Goal: Task Accomplishment & Management: Use online tool/utility

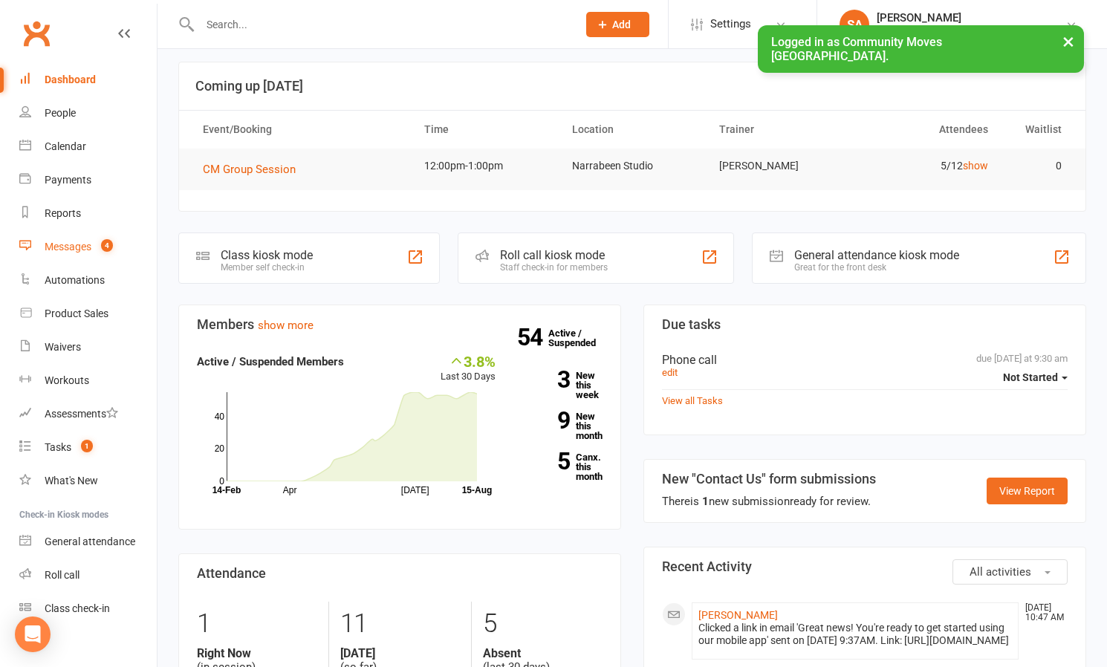
click at [71, 248] on div "Messages" at bounding box center [68, 247] width 47 height 12
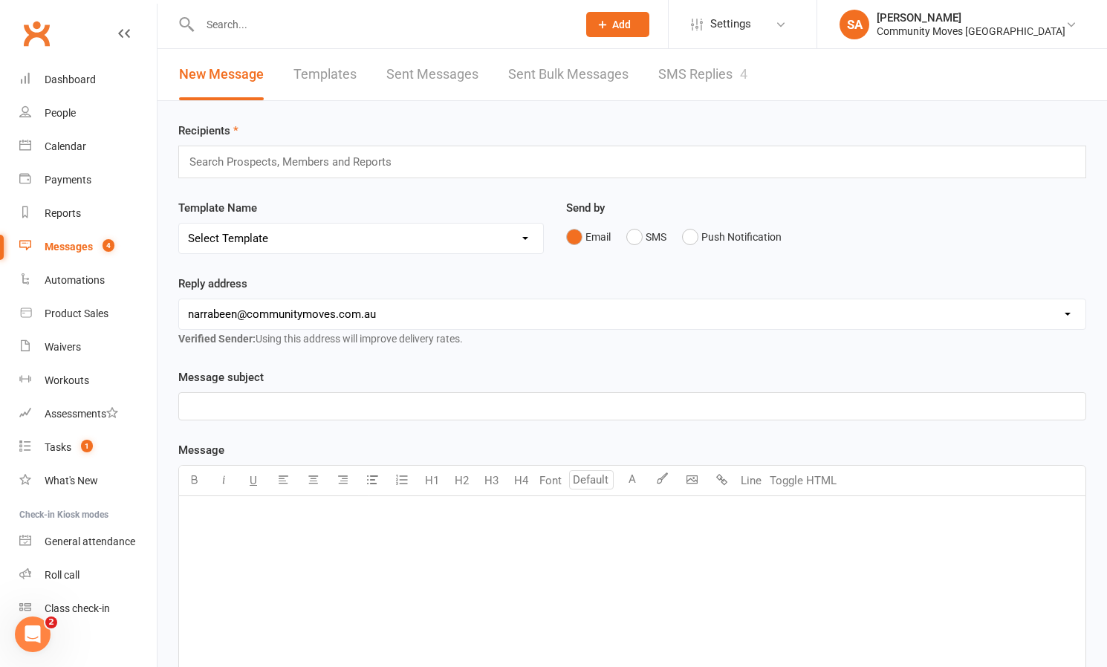
click at [726, 77] on link "SMS Replies 4" at bounding box center [702, 74] width 89 height 51
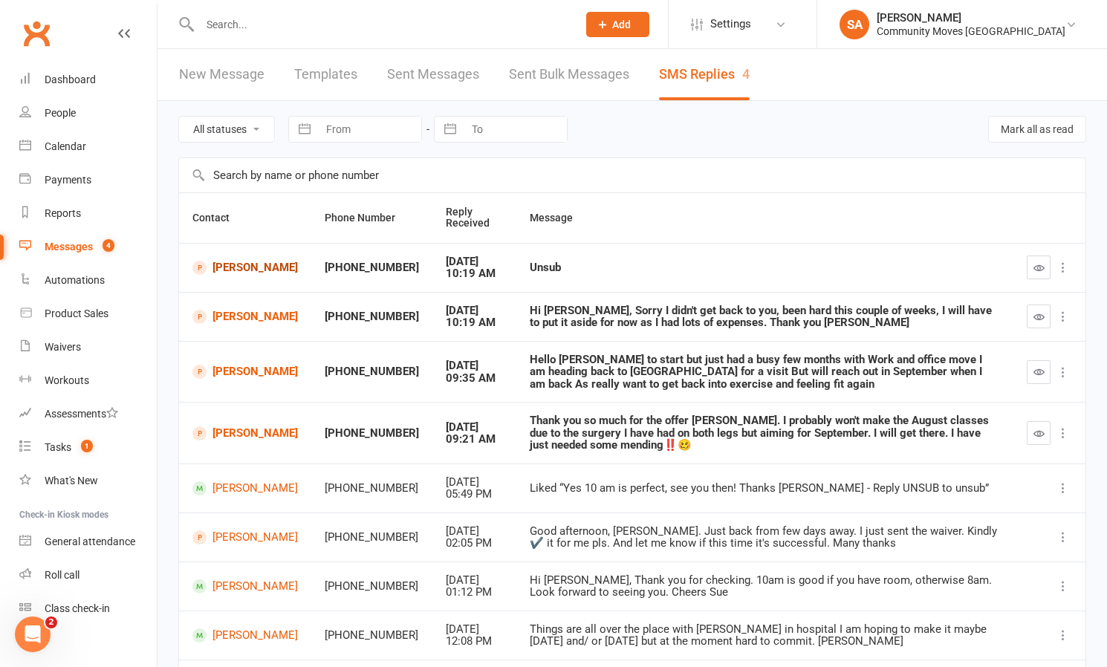
click at [224, 264] on link "[PERSON_NAME]" at bounding box center [244, 268] width 105 height 14
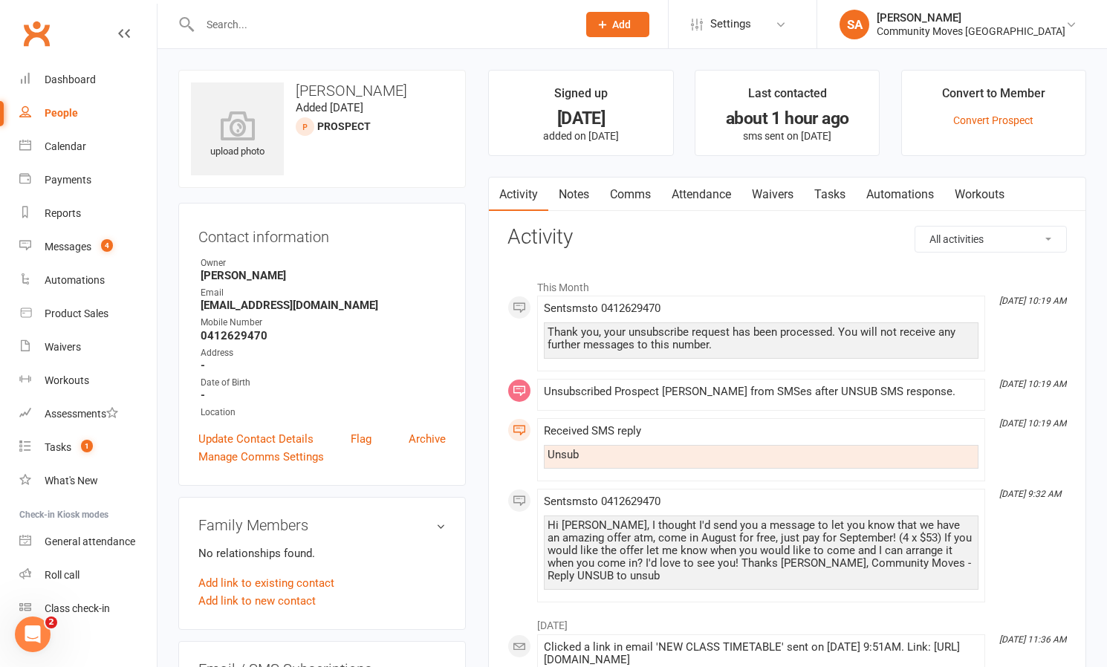
click at [65, 108] on div "People" at bounding box center [61, 113] width 33 height 12
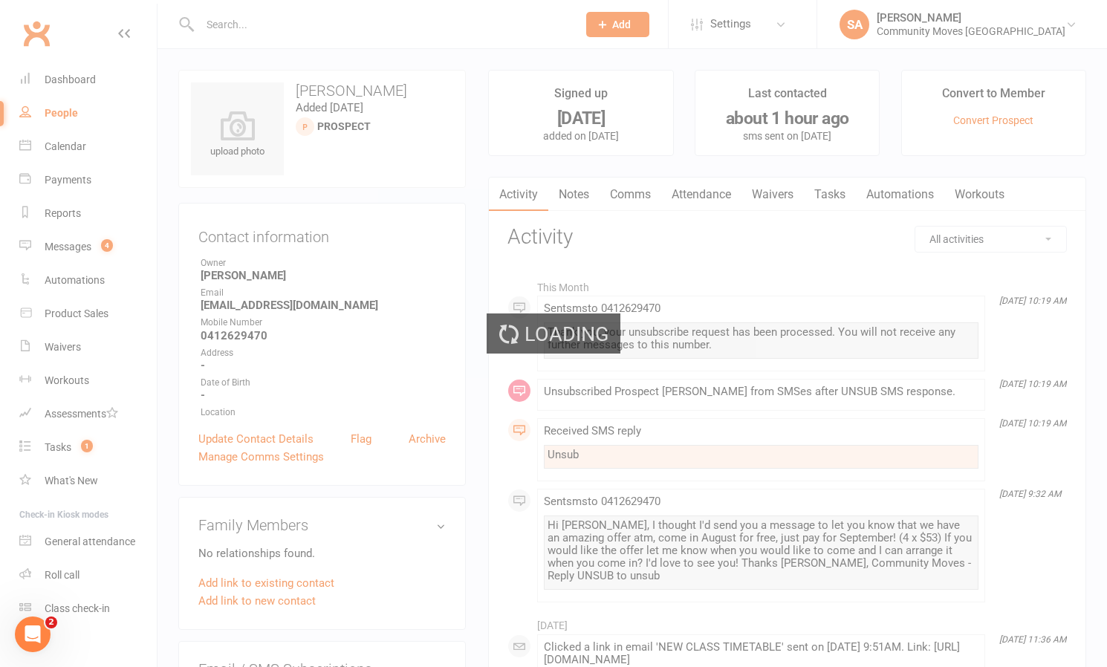
select select "100"
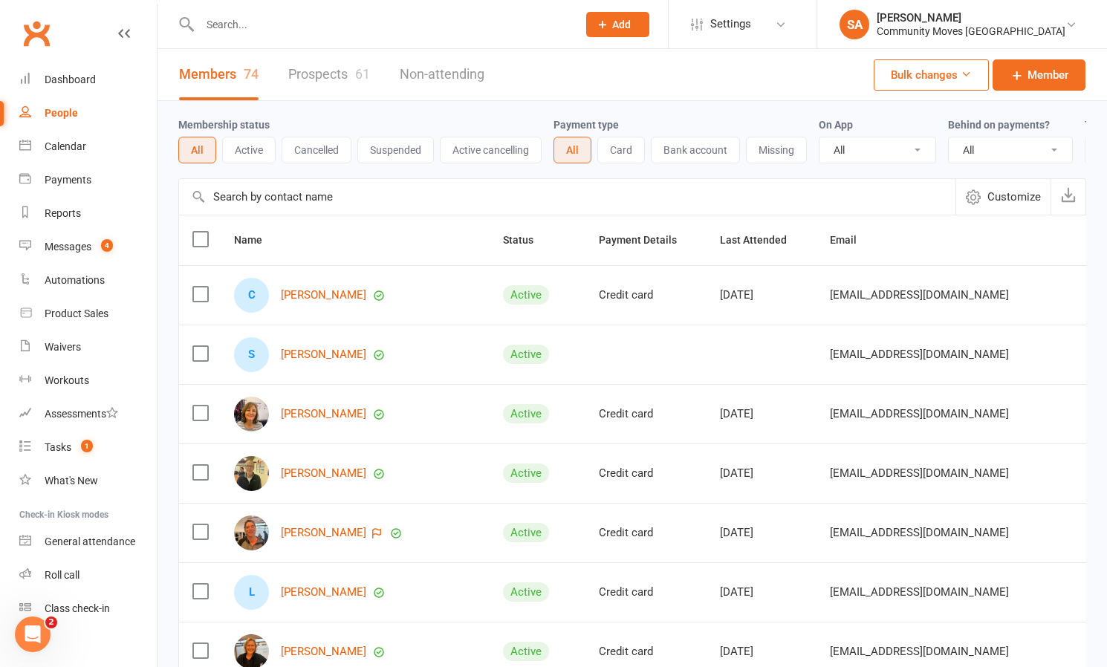
click at [344, 81] on link "Prospects 61" at bounding box center [329, 74] width 82 height 51
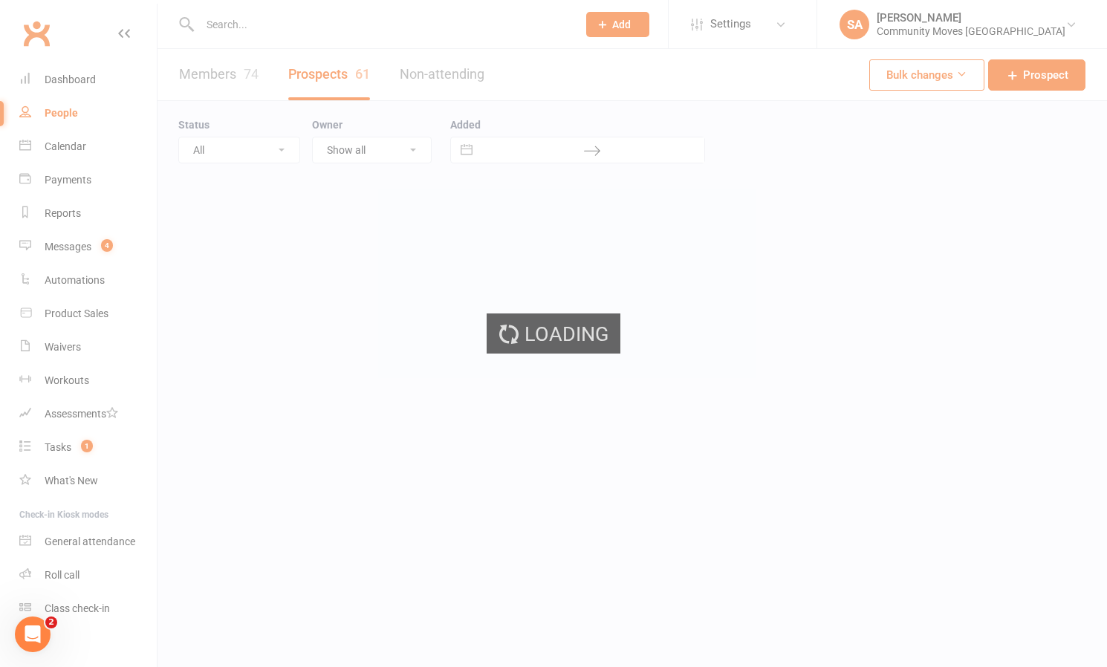
select select "50"
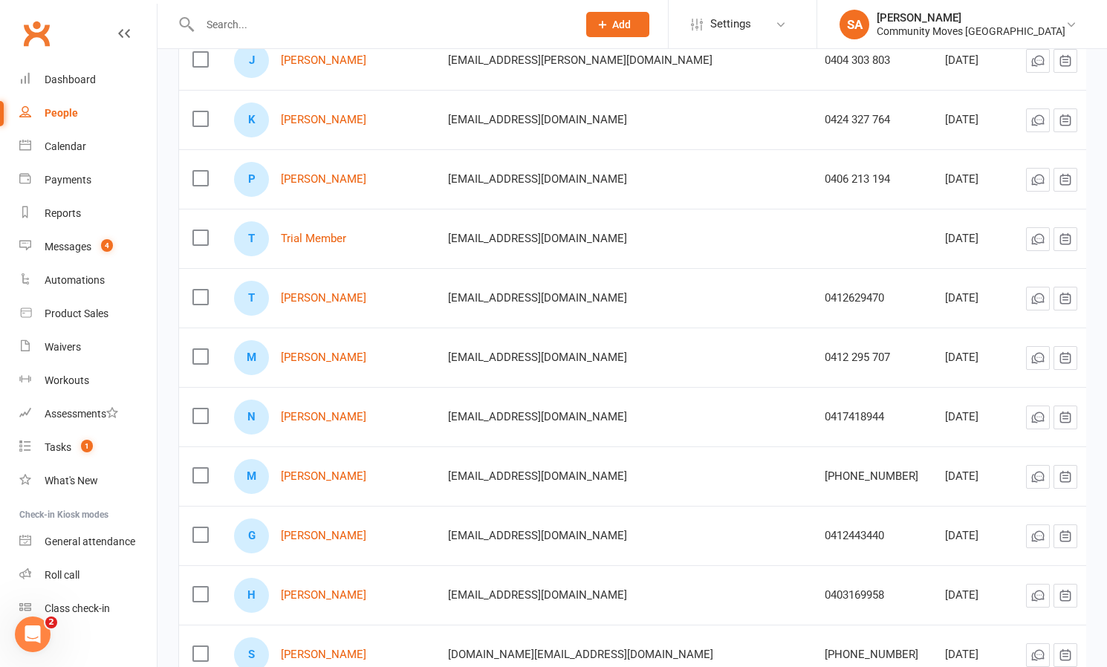
scroll to position [1955, 0]
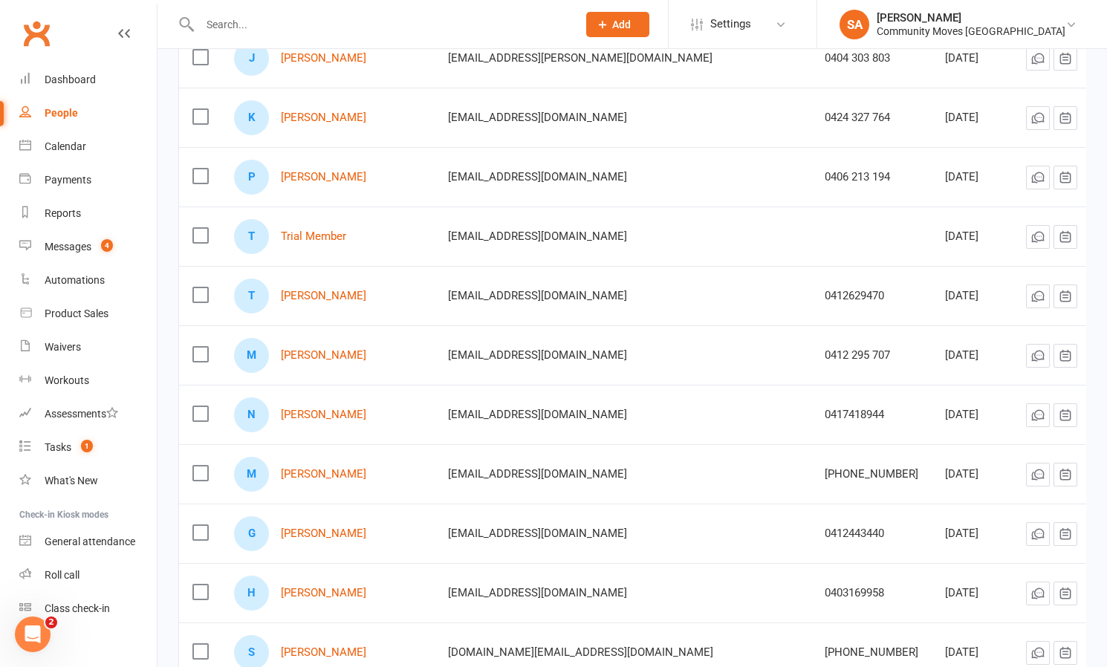
click at [1082, 294] on icon at bounding box center [1089, 296] width 15 height 15
click at [987, 444] on link "Archive prospect" at bounding box center [997, 444] width 147 height 30
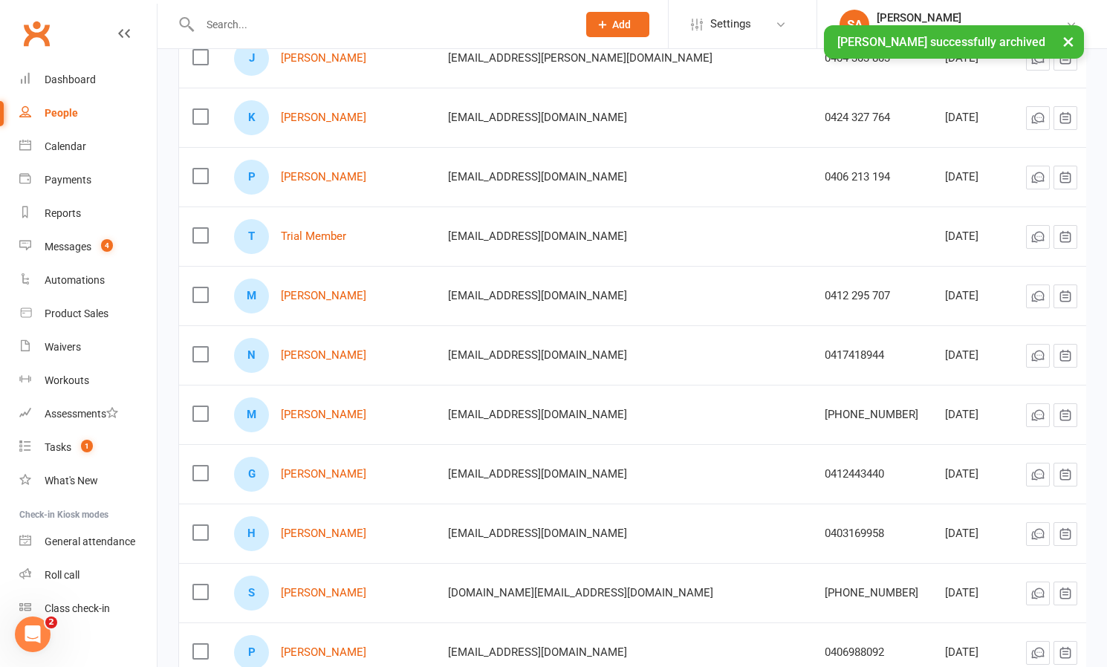
drag, startPoint x: 71, startPoint y: 246, endPoint x: 95, endPoint y: 236, distance: 26.3
click at [71, 246] on div "Messages" at bounding box center [68, 247] width 47 height 12
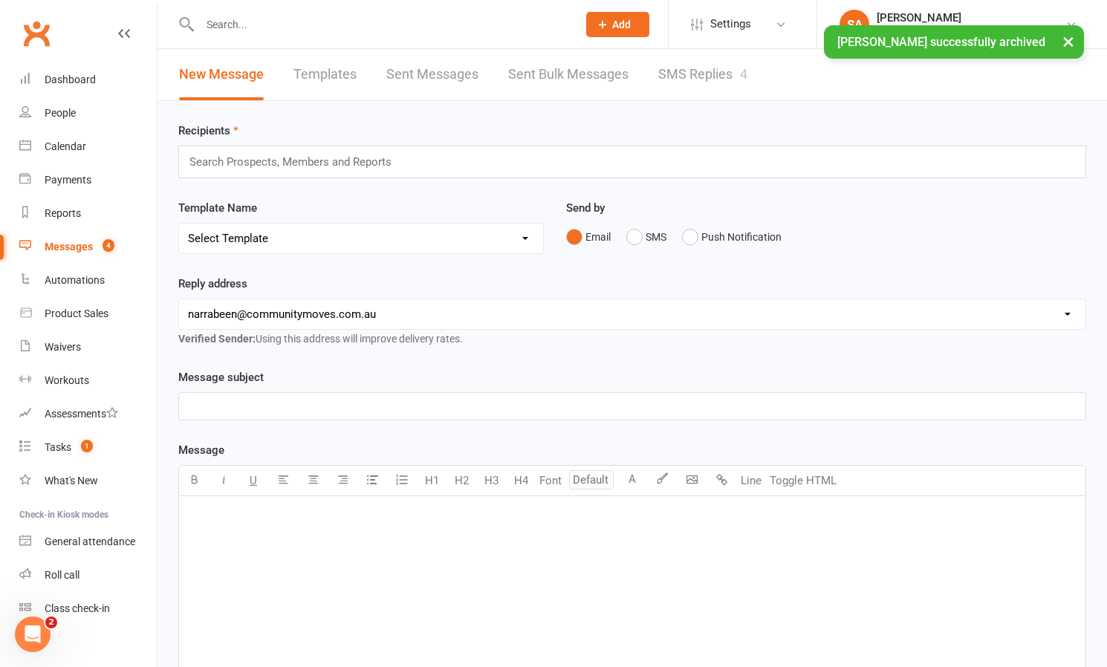
click at [682, 77] on link "SMS Replies 4" at bounding box center [702, 74] width 89 height 51
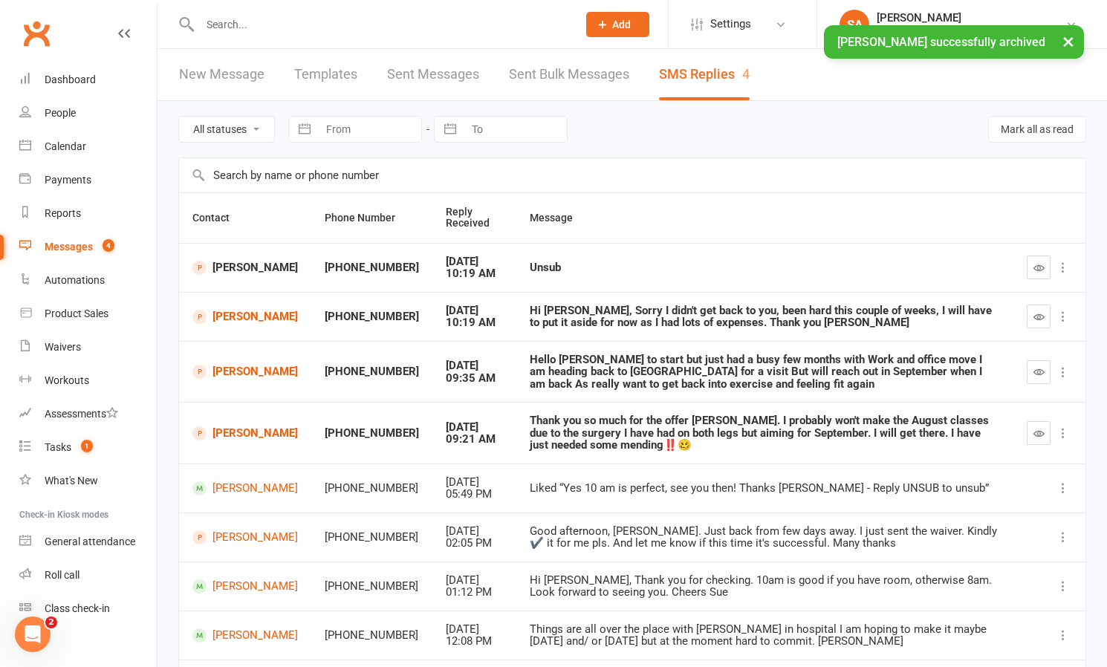
click at [1039, 264] on icon "button" at bounding box center [1038, 267] width 11 height 11
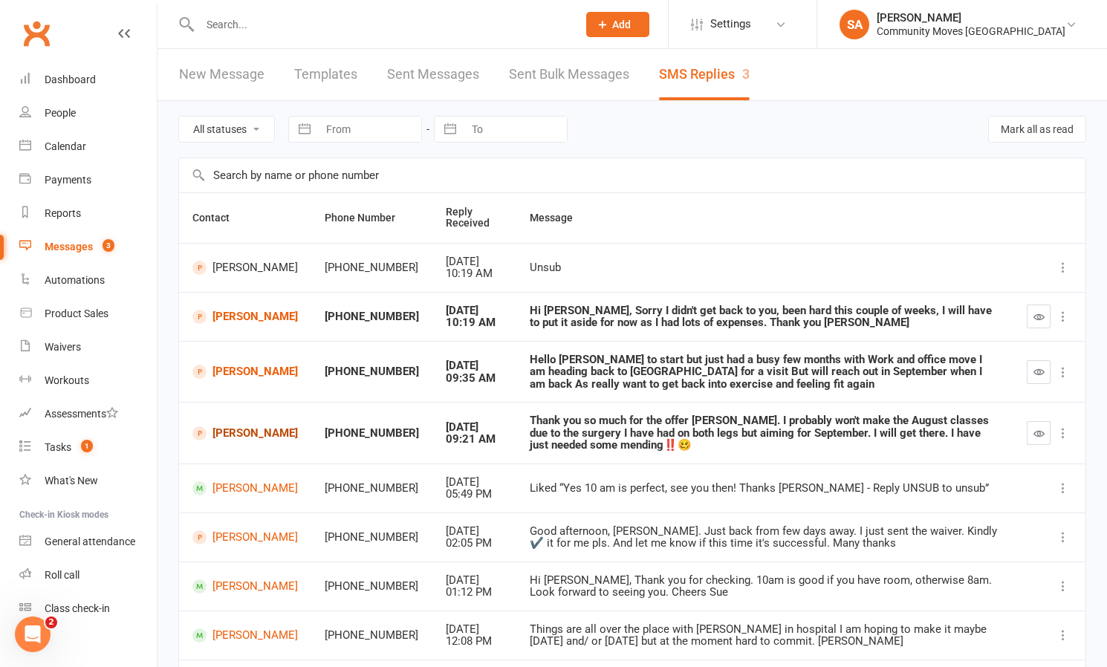
click at [233, 426] on link "[PERSON_NAME]" at bounding box center [244, 433] width 105 height 14
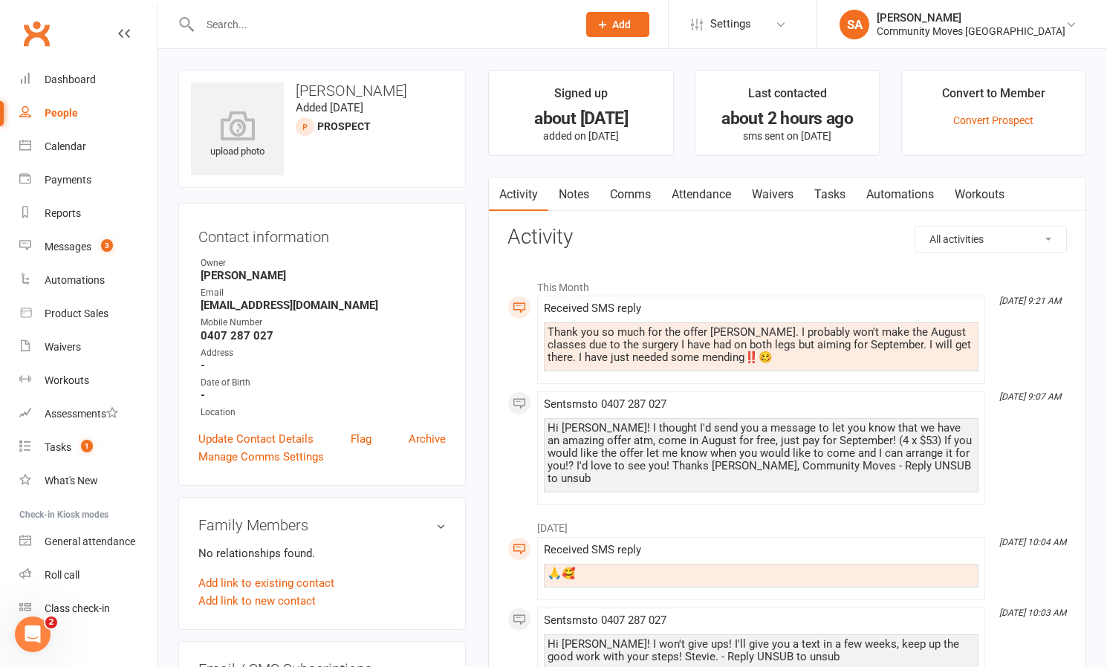
click at [629, 191] on link "Comms" at bounding box center [630, 195] width 62 height 34
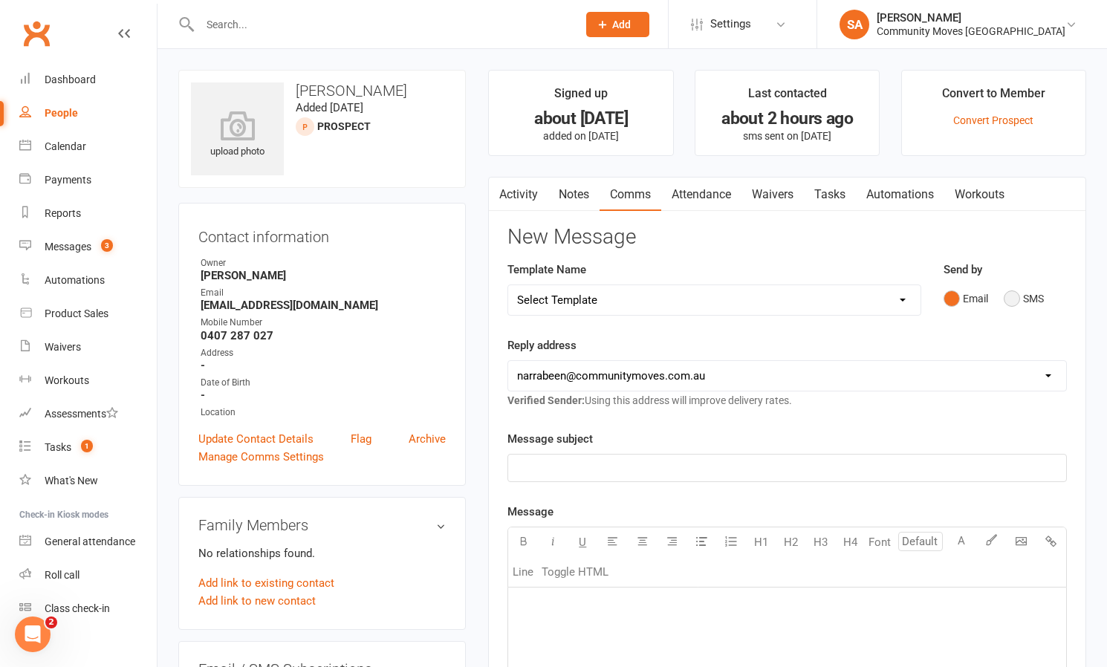
click at [1017, 296] on button "SMS" at bounding box center [1024, 299] width 40 height 28
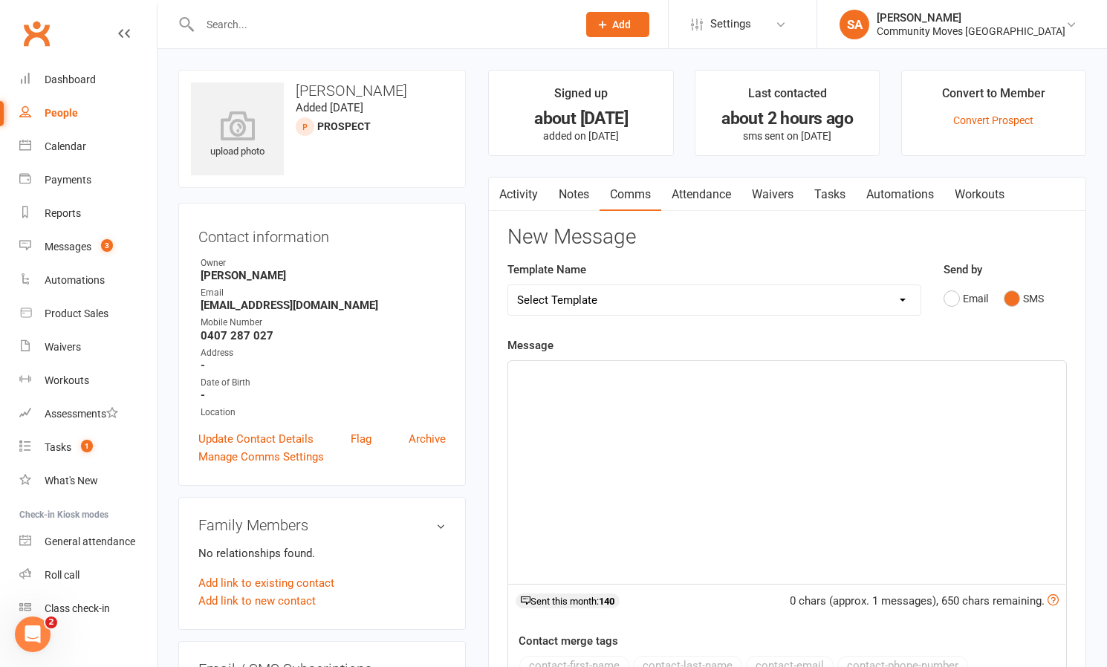
click at [661, 379] on p "﻿" at bounding box center [787, 374] width 540 height 18
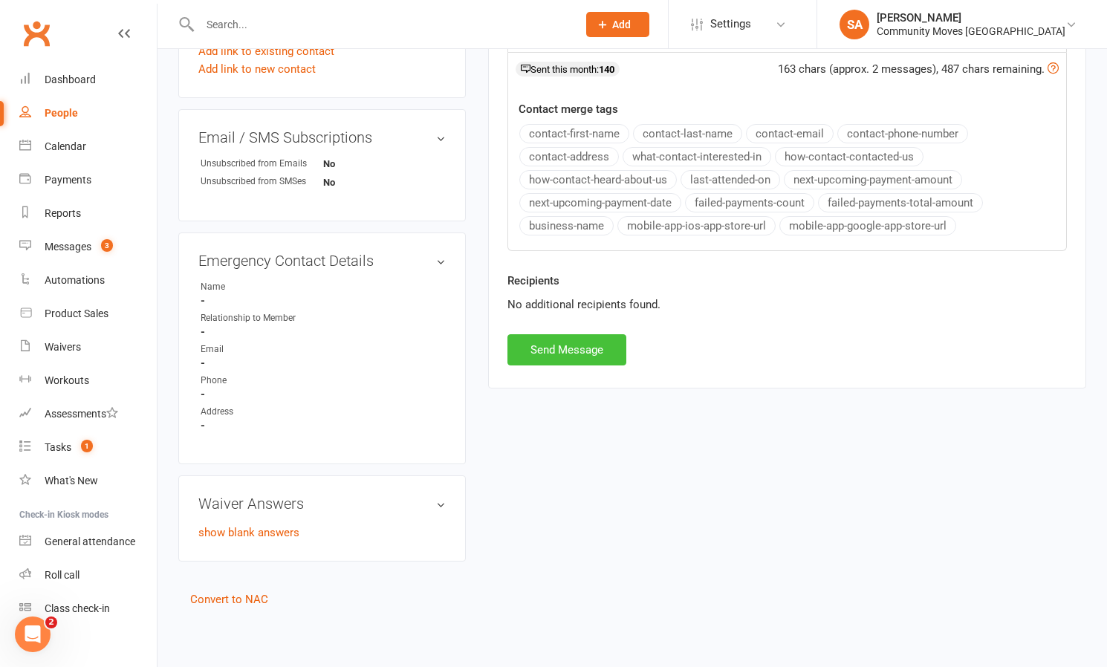
scroll to position [543, 0]
click at [576, 334] on button "Send Message" at bounding box center [566, 349] width 119 height 31
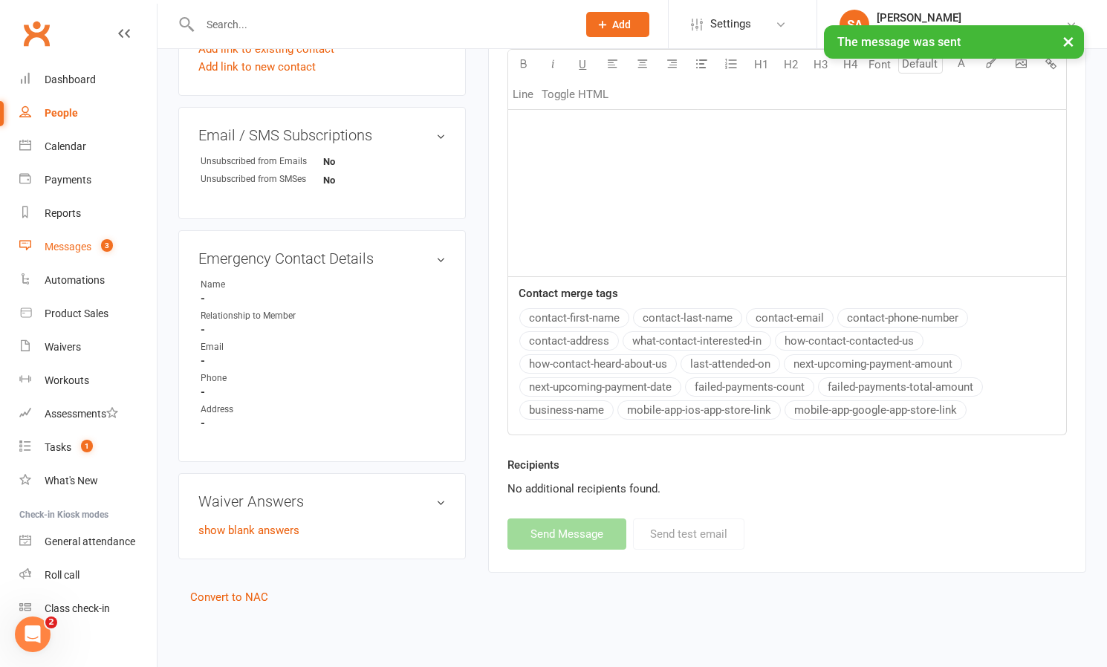
click at [67, 244] on div "Messages" at bounding box center [68, 247] width 47 height 12
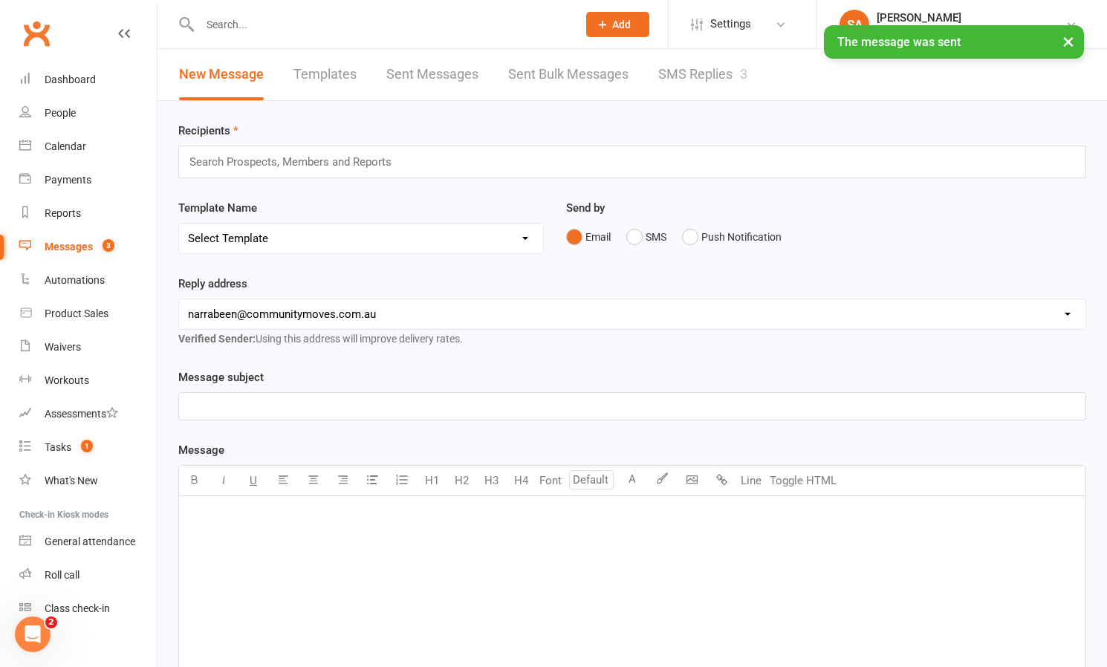
click at [714, 79] on link "SMS Replies 3" at bounding box center [702, 74] width 89 height 51
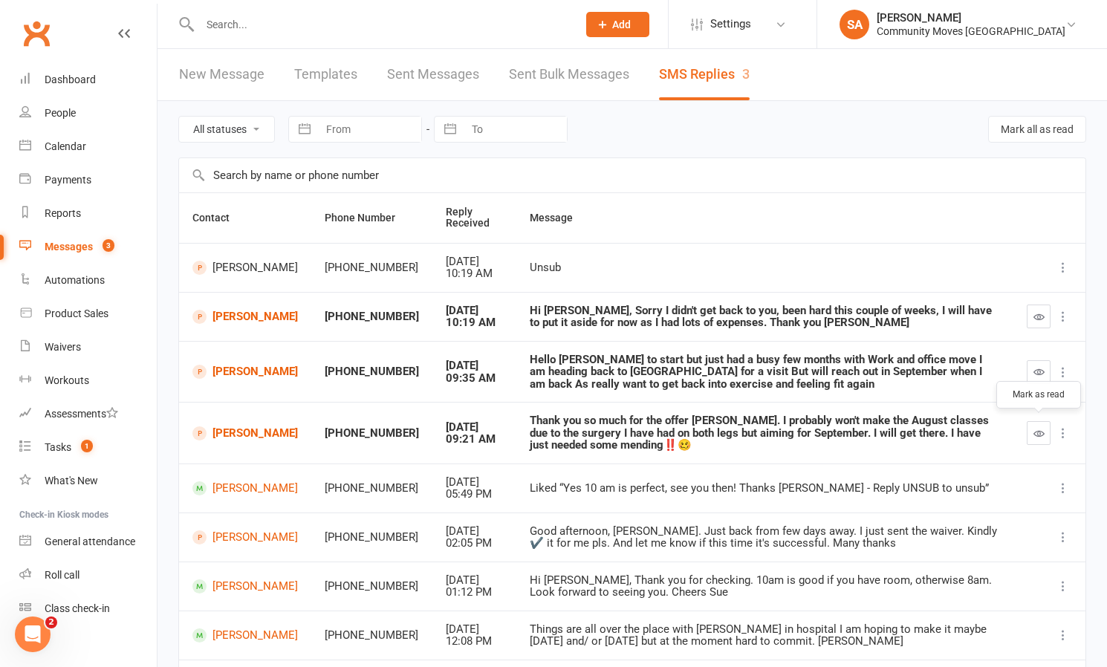
click at [1041, 422] on button "button" at bounding box center [1039, 433] width 24 height 24
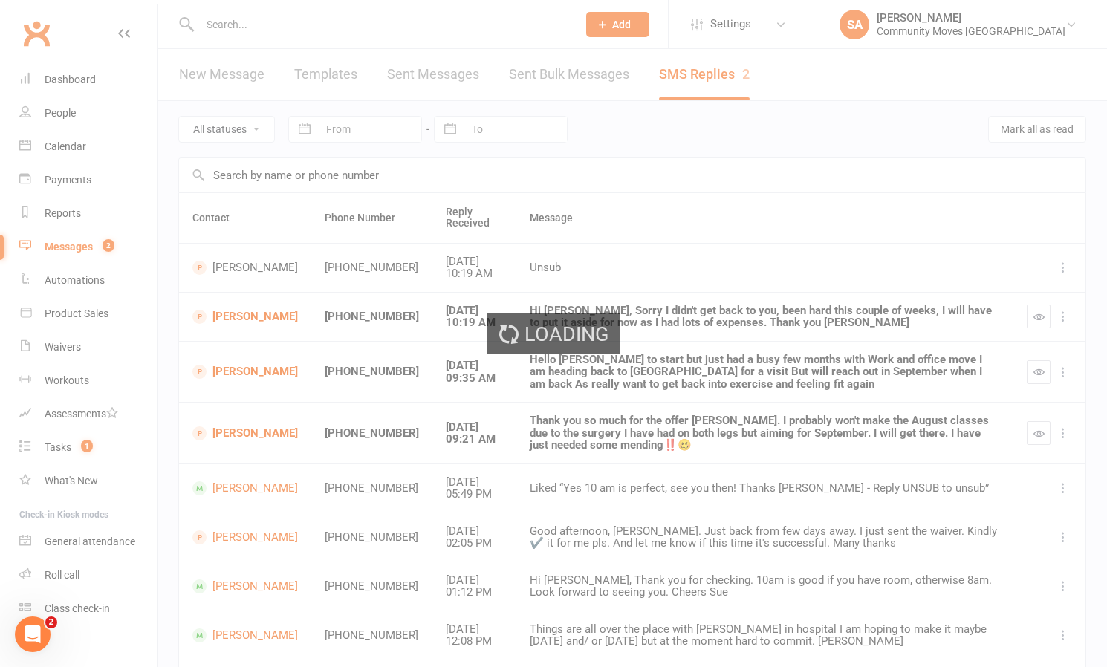
click at [219, 368] on ui-view "Prospect Member Non-attending contact Class / event Appointment Task Membership…" at bounding box center [553, 438] width 1107 height 868
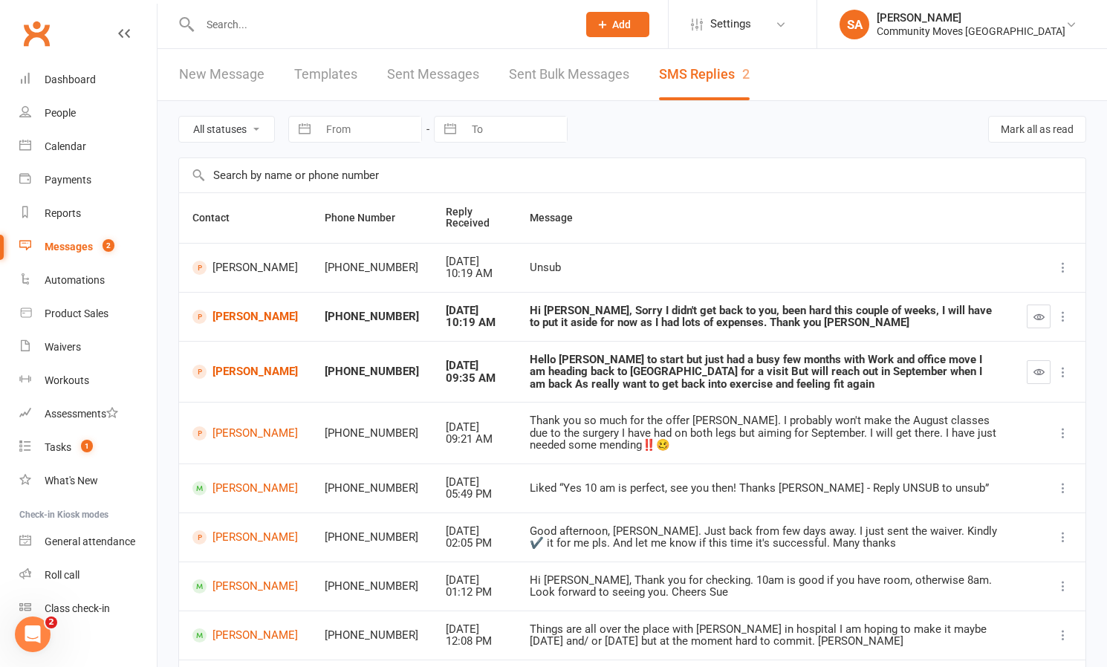
click at [219, 368] on link "[PERSON_NAME]" at bounding box center [244, 372] width 105 height 14
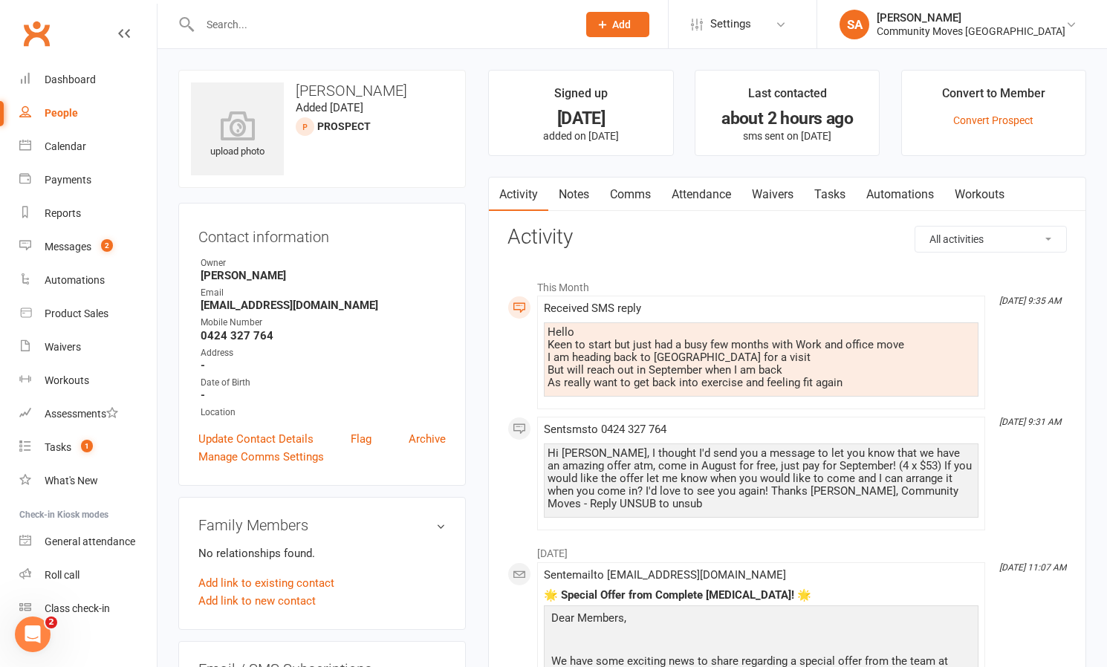
click at [637, 189] on link "Comms" at bounding box center [630, 195] width 62 height 34
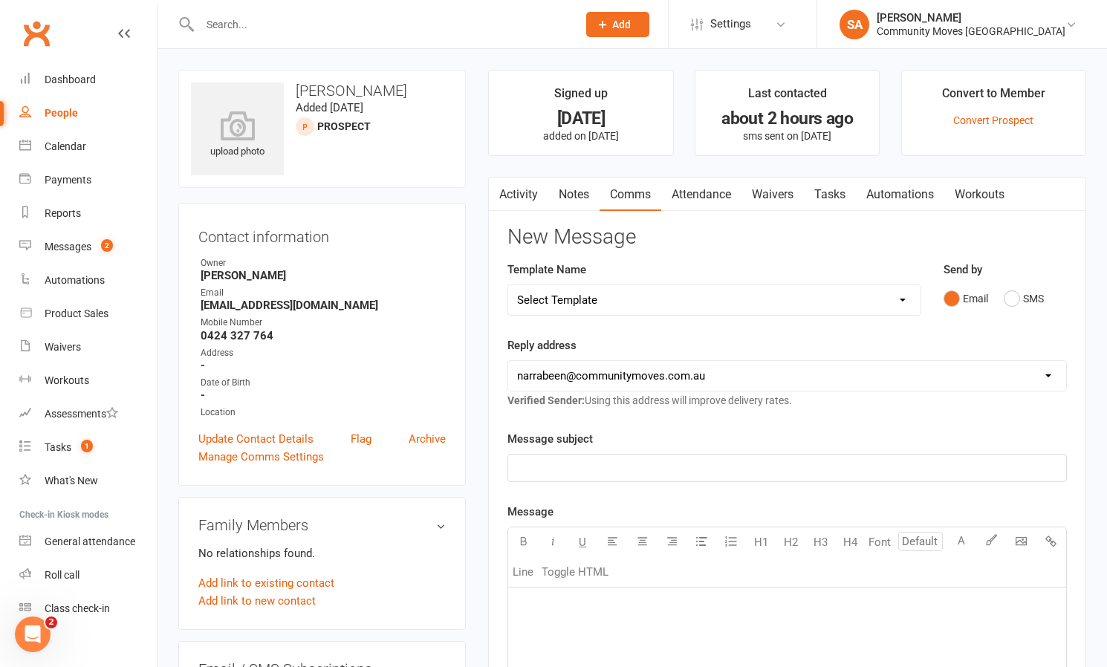
drag, startPoint x: 1010, startPoint y: 295, endPoint x: 1002, endPoint y: 296, distance: 8.2
click at [1010, 296] on button "SMS" at bounding box center [1024, 299] width 40 height 28
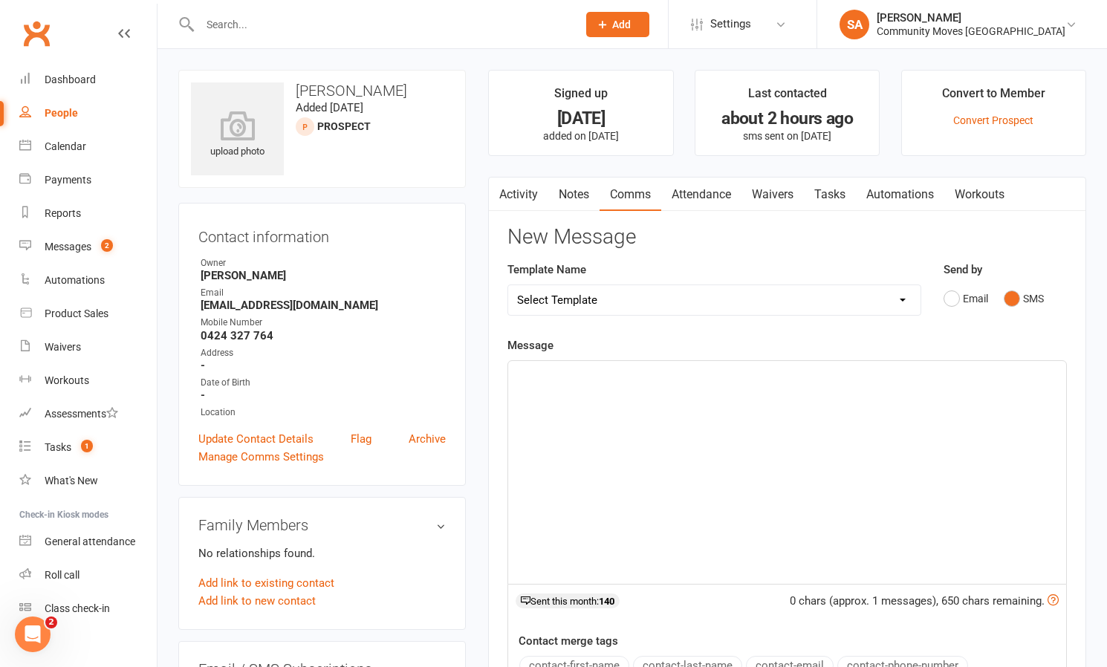
click at [647, 385] on div "﻿" at bounding box center [787, 472] width 558 height 223
click at [903, 373] on span "Hi [PERSON_NAME], No worries at all, we will be here when you return! Enjoy you…" at bounding box center [747, 383] width 461 height 31
click at [799, 371] on span "Hi [PERSON_NAME], No worries at all, we will be here when you return! Enjoy you…" at bounding box center [750, 383] width 467 height 31
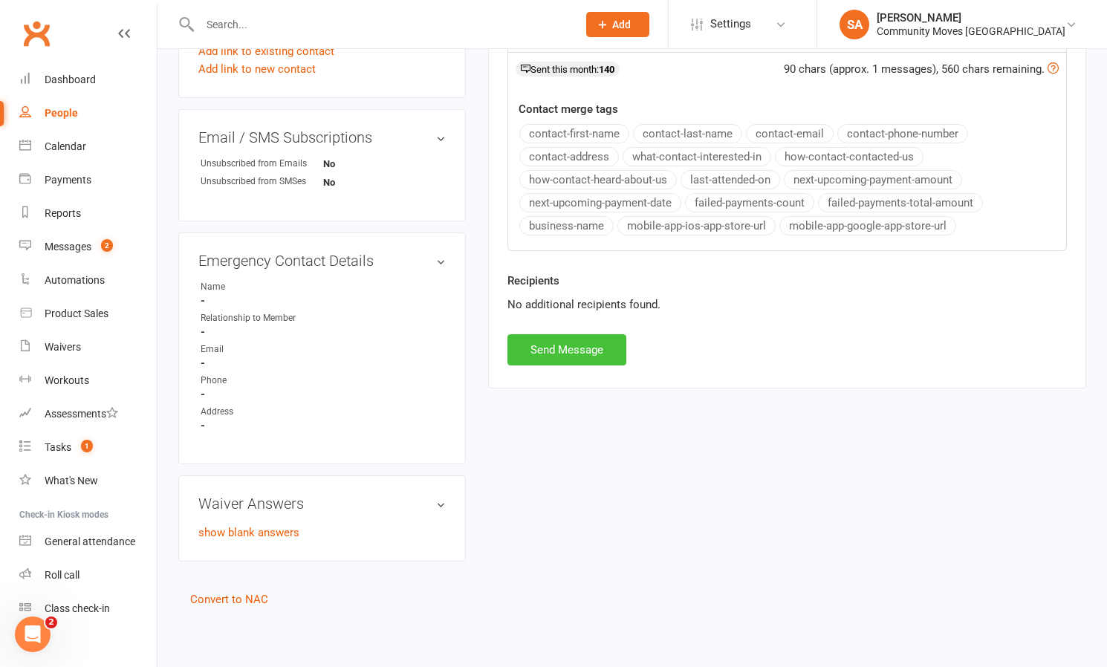
scroll to position [539, 0]
click at [557, 347] on button "Send Message" at bounding box center [566, 349] width 119 height 31
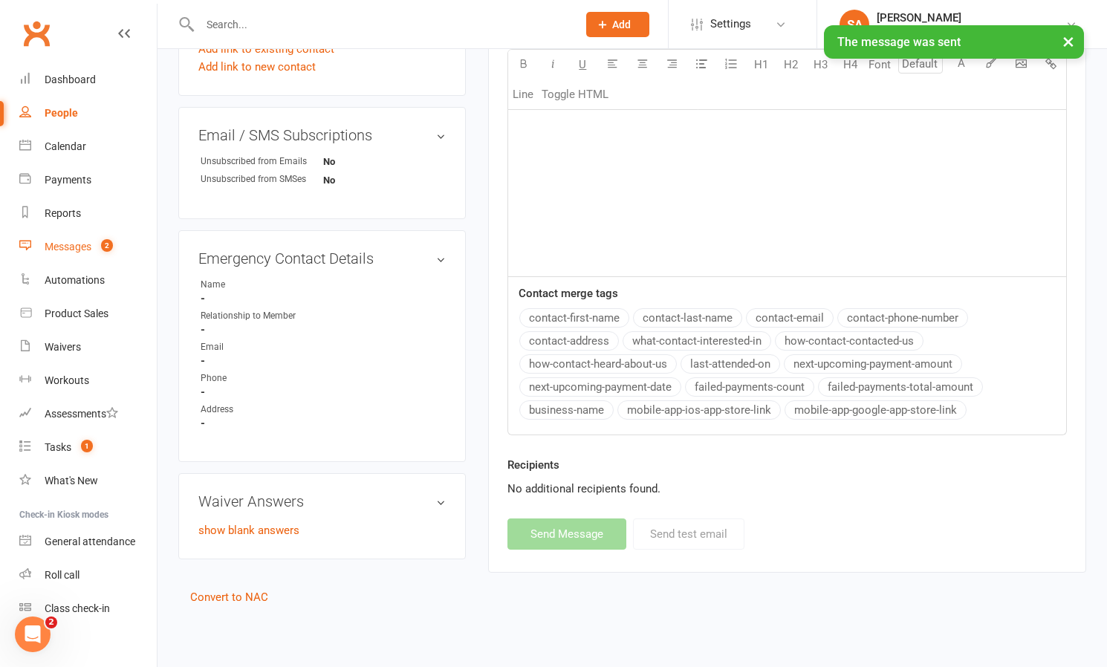
click at [56, 244] on div "Messages" at bounding box center [68, 247] width 47 height 12
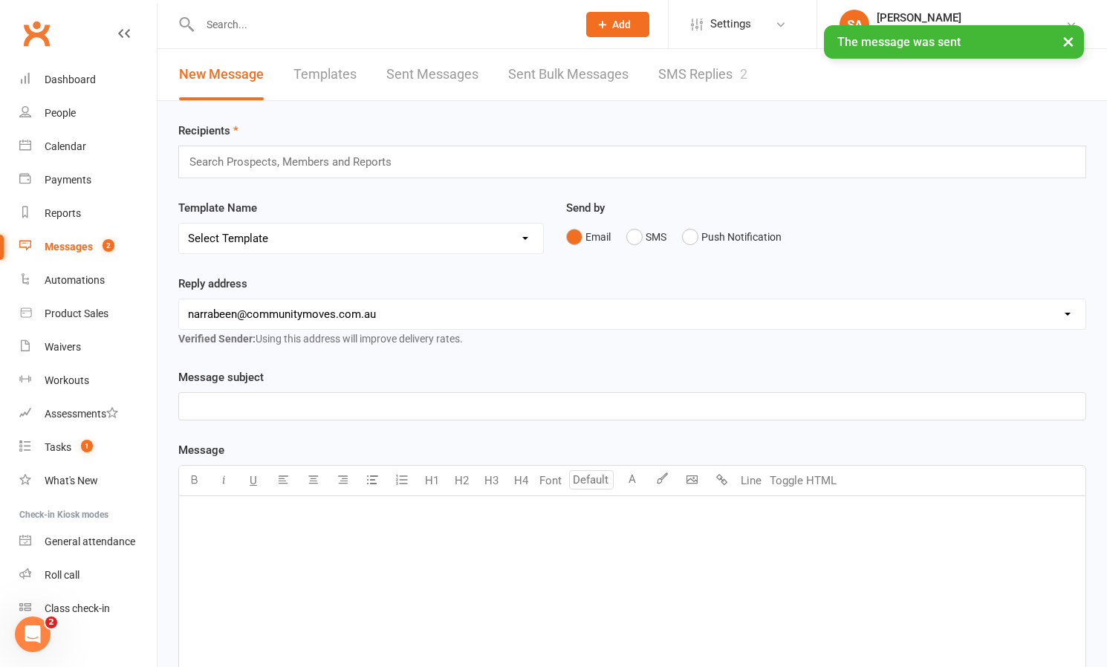
click at [694, 76] on link "SMS Replies 2" at bounding box center [702, 74] width 89 height 51
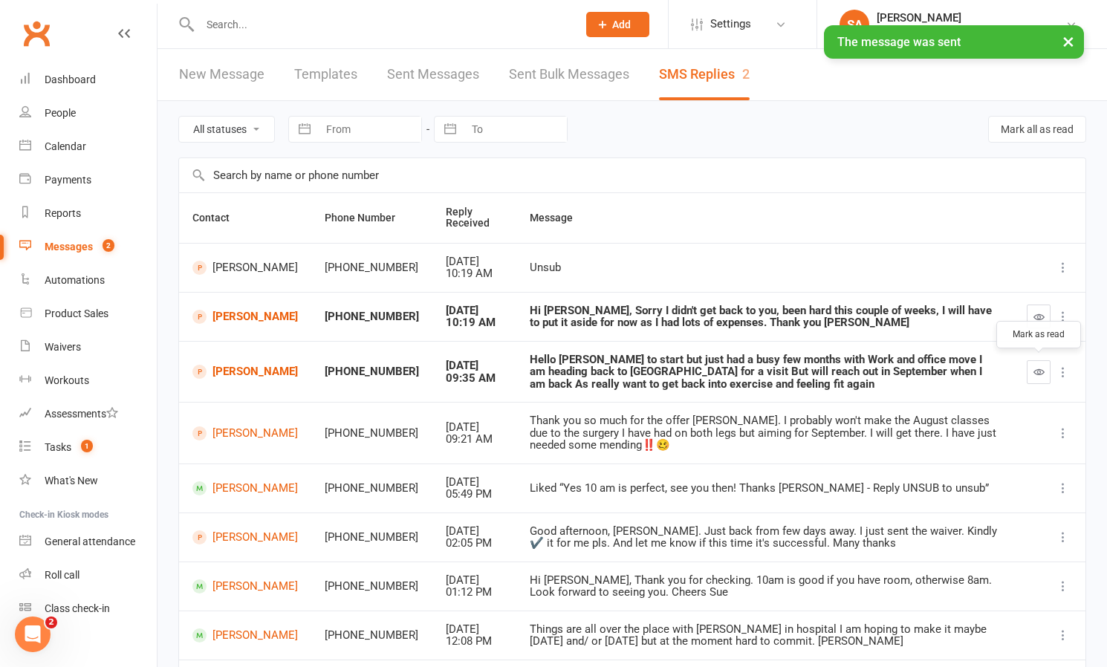
click at [1042, 366] on icon "button" at bounding box center [1038, 371] width 11 height 11
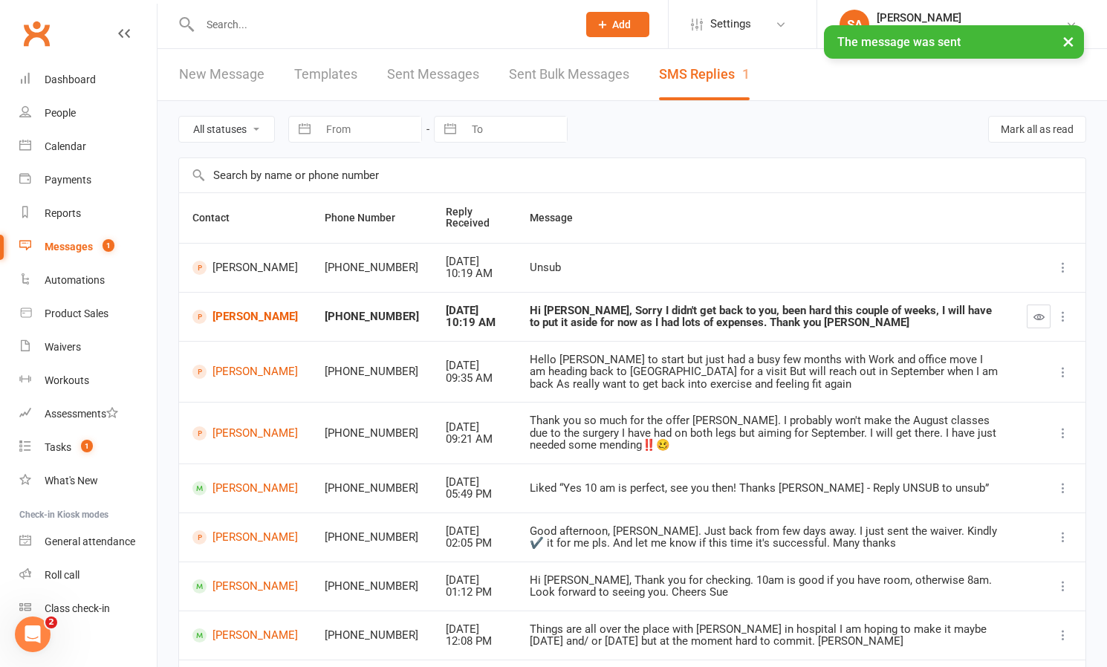
click at [229, 314] on link "[PERSON_NAME]" at bounding box center [244, 317] width 105 height 14
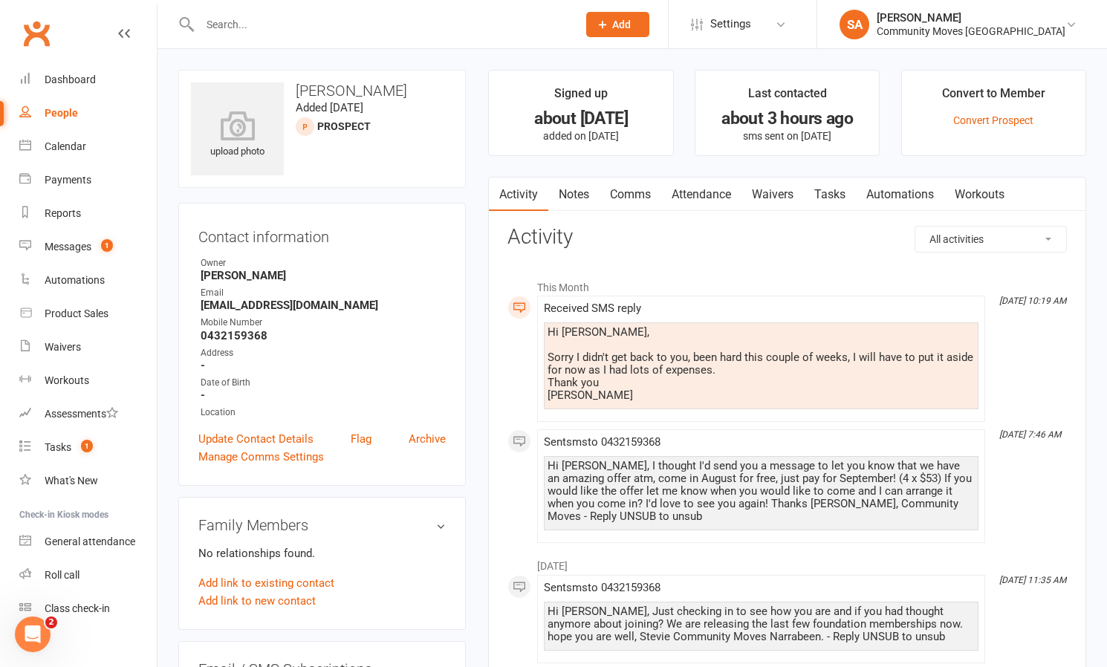
click at [627, 196] on link "Comms" at bounding box center [630, 195] width 62 height 34
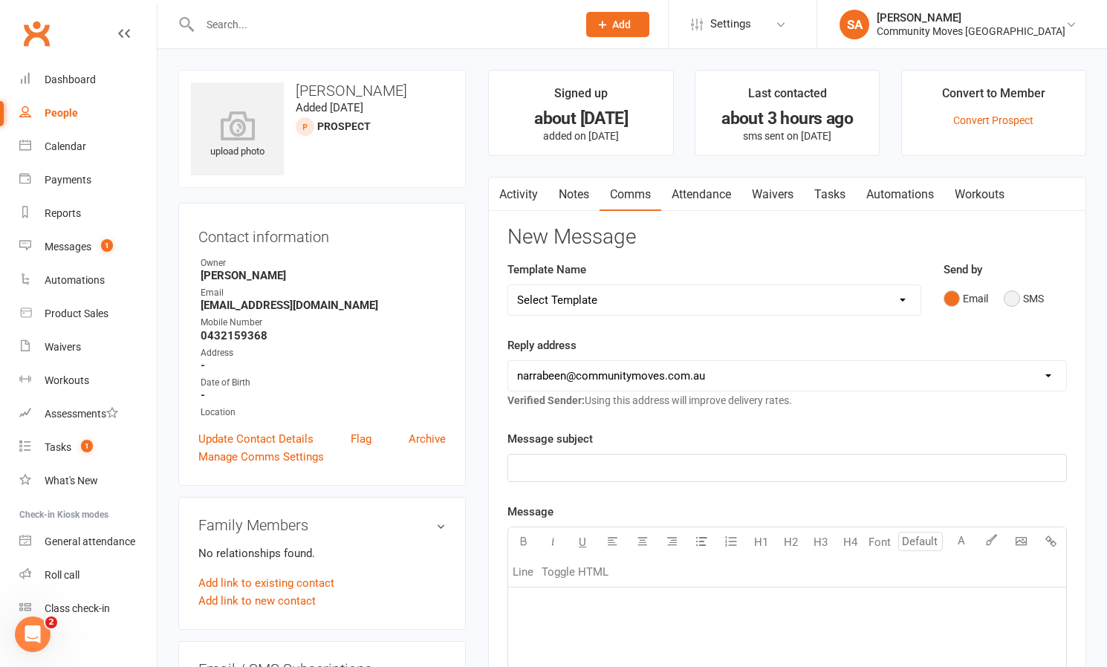
click at [1016, 300] on button "SMS" at bounding box center [1024, 299] width 40 height 28
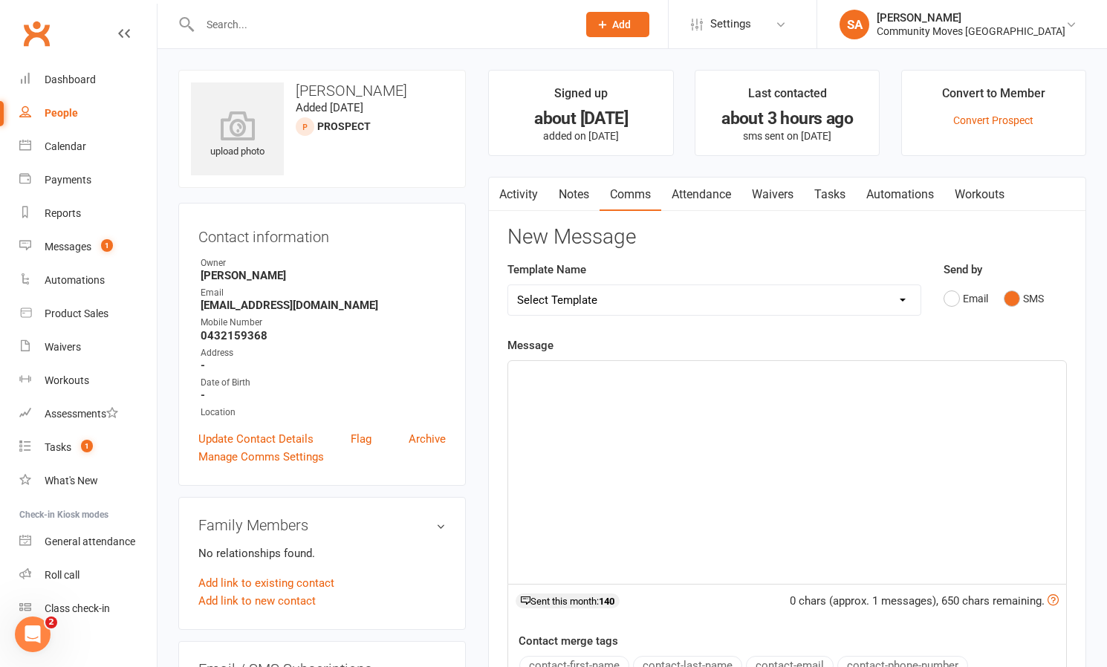
click at [738, 386] on div "﻿" at bounding box center [787, 472] width 558 height 223
click at [528, 371] on span "HiElizabete" at bounding box center [545, 374] width 56 height 13
click at [591, 374] on p "Hi [PERSON_NAME]" at bounding box center [787, 374] width 540 height 18
drag, startPoint x: 591, startPoint y: 374, endPoint x: 1007, endPoint y: 399, distance: 416.7
click at [1007, 399] on div "Hi [PERSON_NAME], no problem at al, thanks for letting me know we are here for …" at bounding box center [787, 472] width 558 height 223
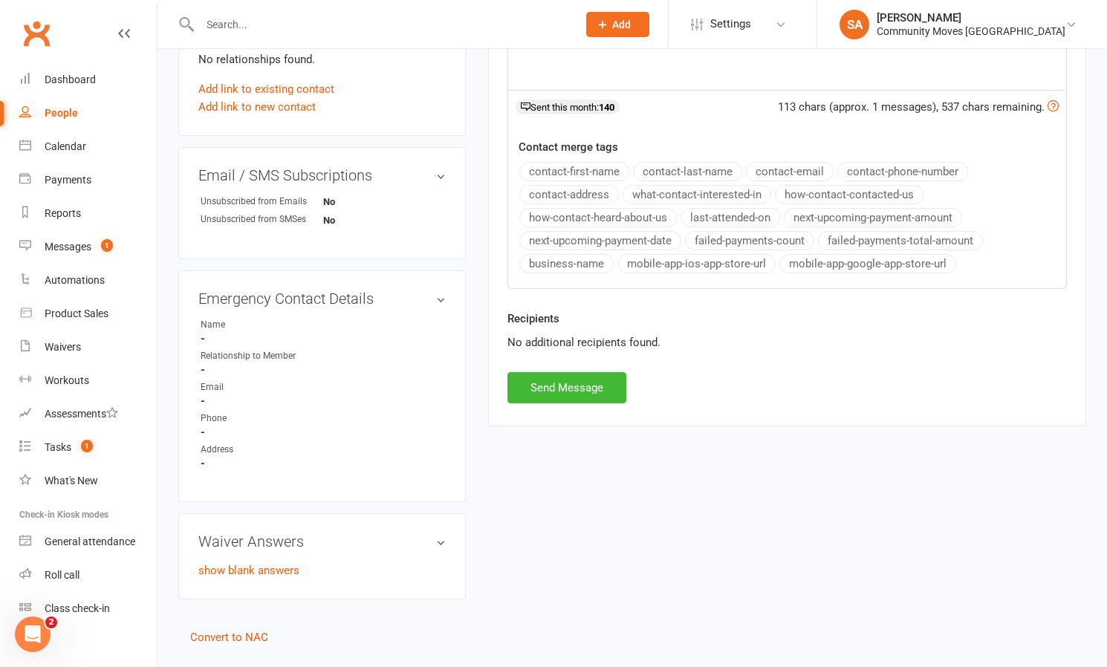
scroll to position [503, 0]
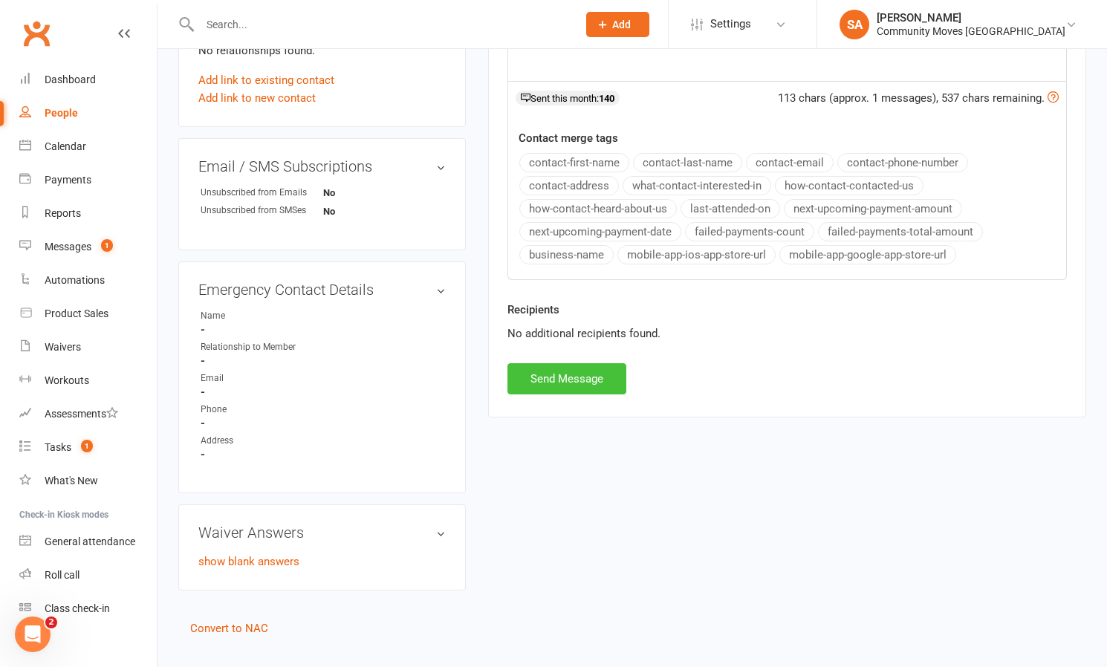
click at [548, 374] on button "Send Message" at bounding box center [566, 378] width 119 height 31
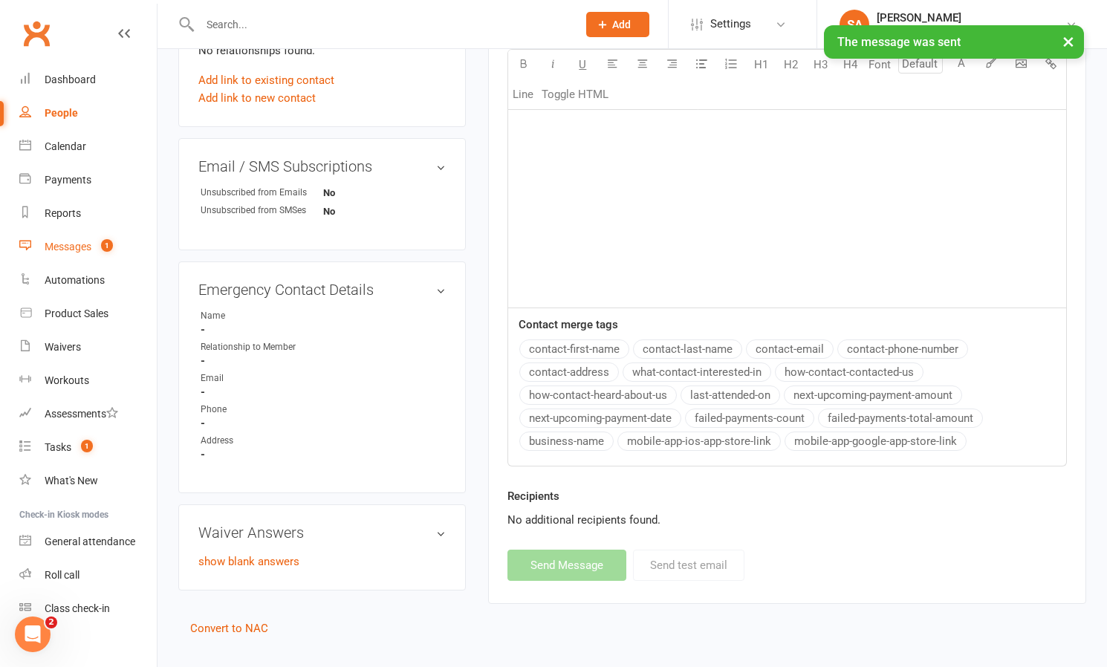
click at [59, 241] on div "Messages" at bounding box center [68, 247] width 47 height 12
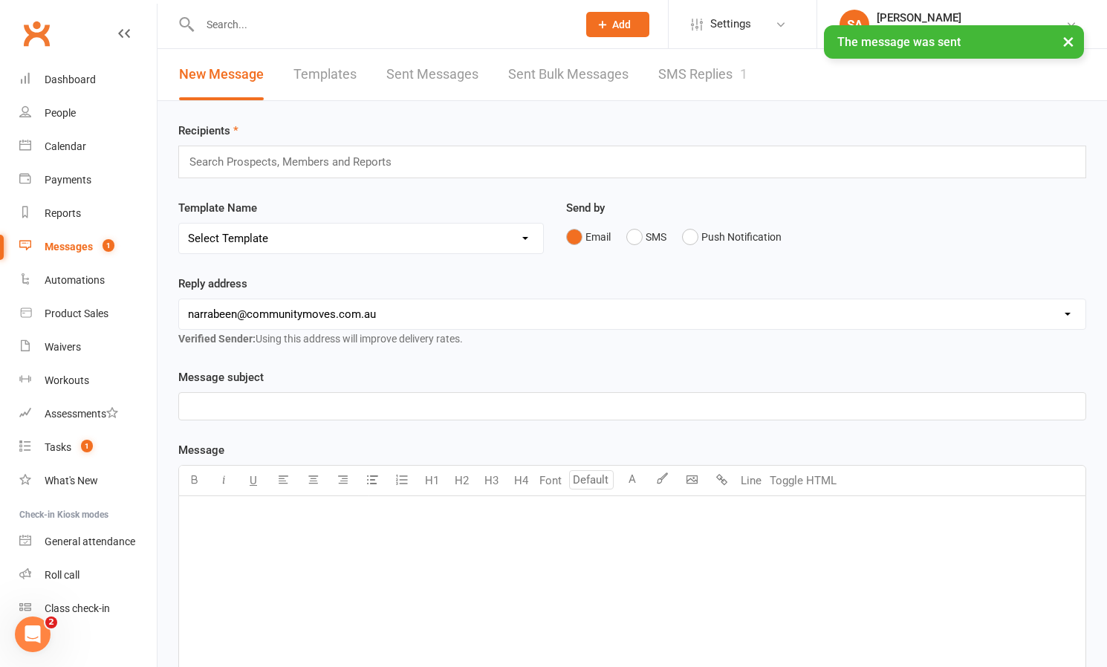
click at [699, 77] on link "SMS Replies 1" at bounding box center [702, 74] width 89 height 51
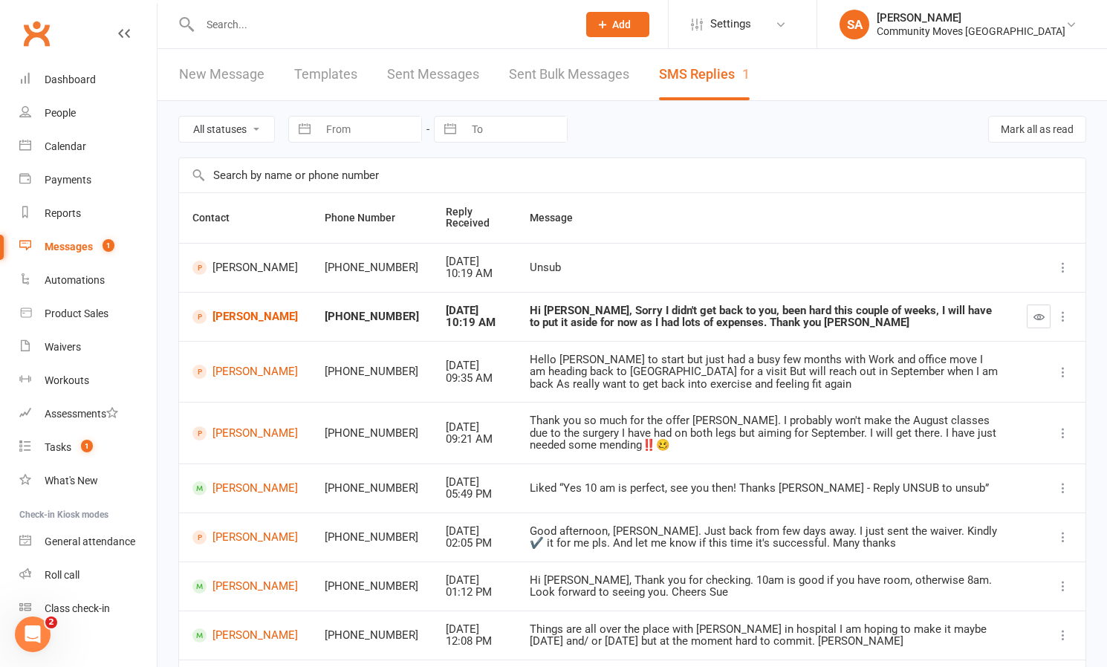
scroll to position [0, 1]
click at [1047, 314] on button "button" at bounding box center [1039, 317] width 24 height 24
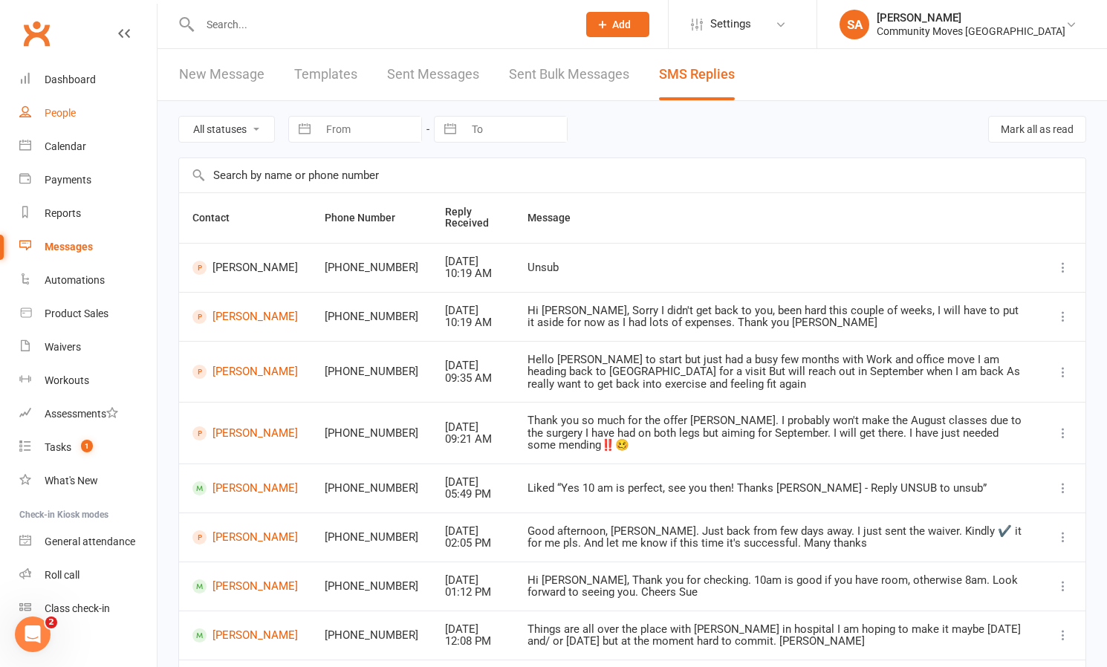
click at [55, 110] on div "People" at bounding box center [60, 113] width 31 height 12
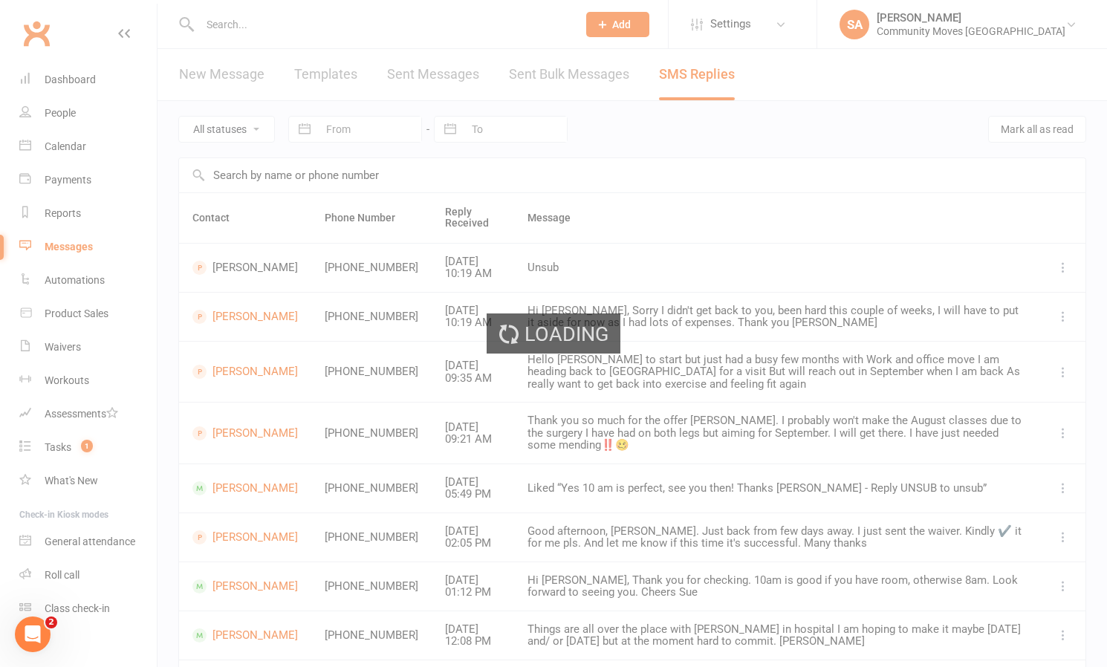
select select "50"
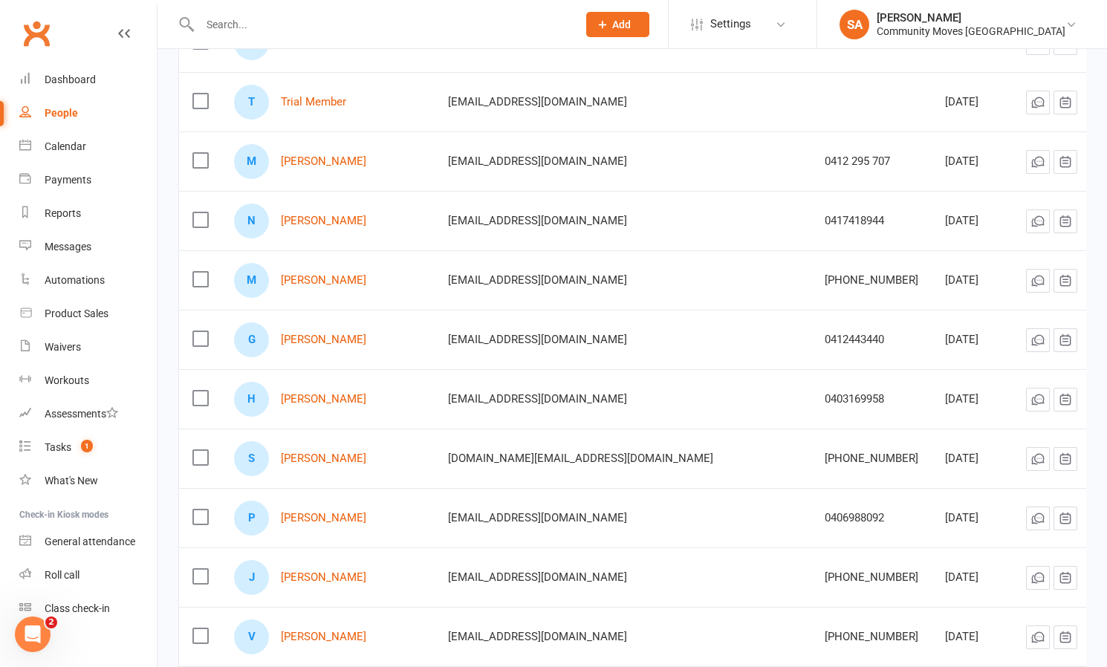
scroll to position [2096, 0]
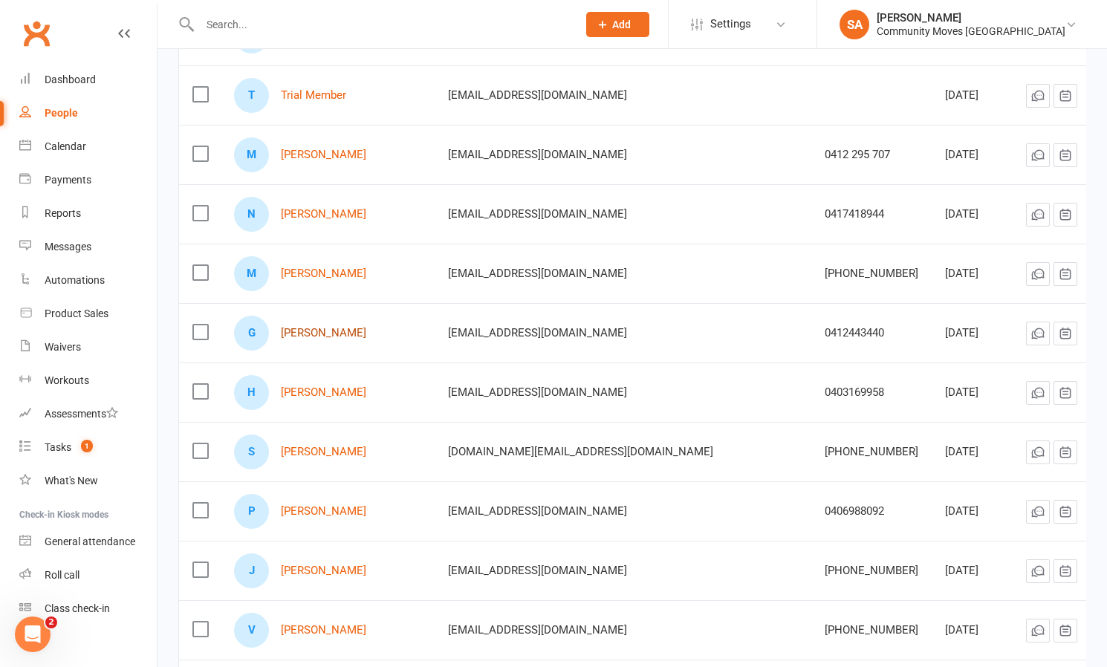
click at [334, 337] on link "[PERSON_NAME]" at bounding box center [323, 333] width 85 height 13
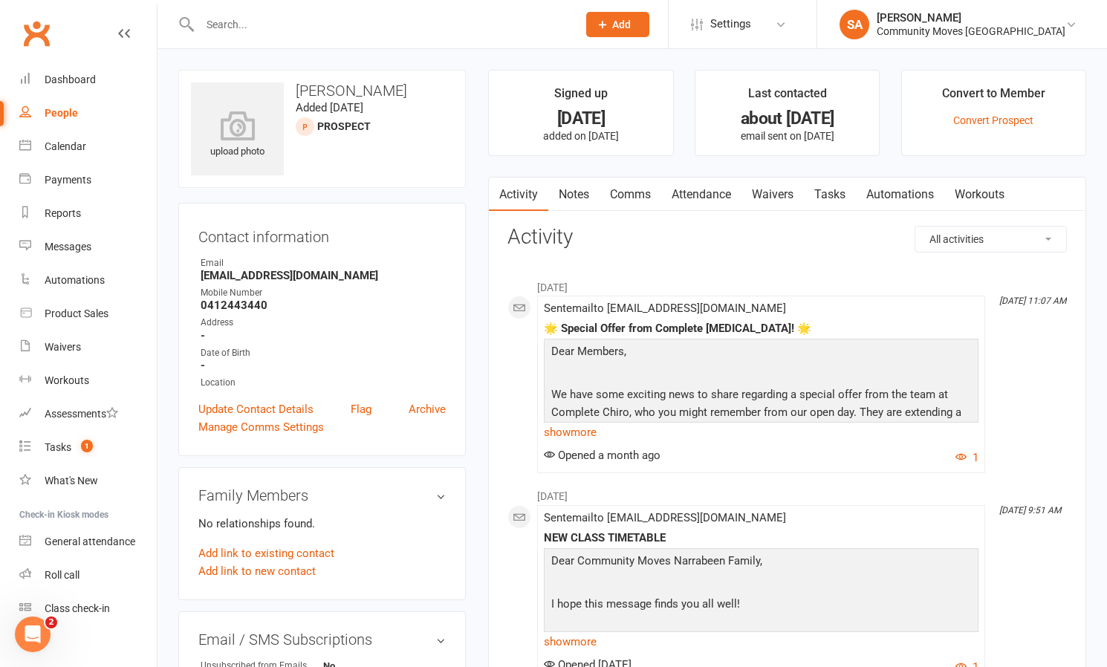
click at [631, 193] on link "Comms" at bounding box center [630, 195] width 62 height 34
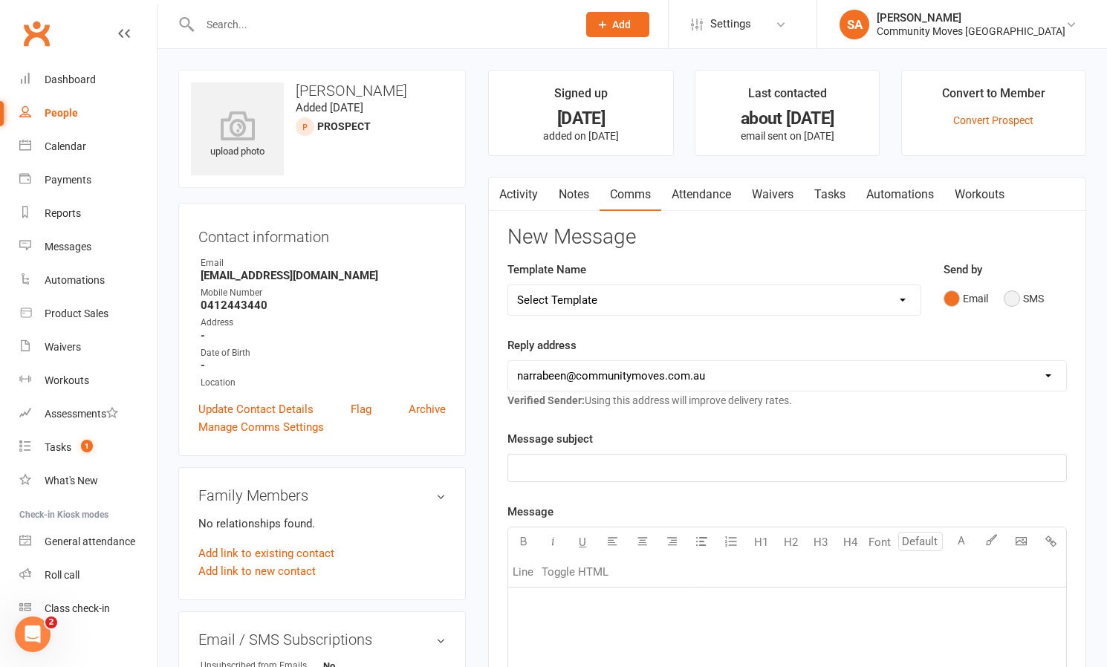
click at [1018, 297] on button "SMS" at bounding box center [1024, 299] width 40 height 28
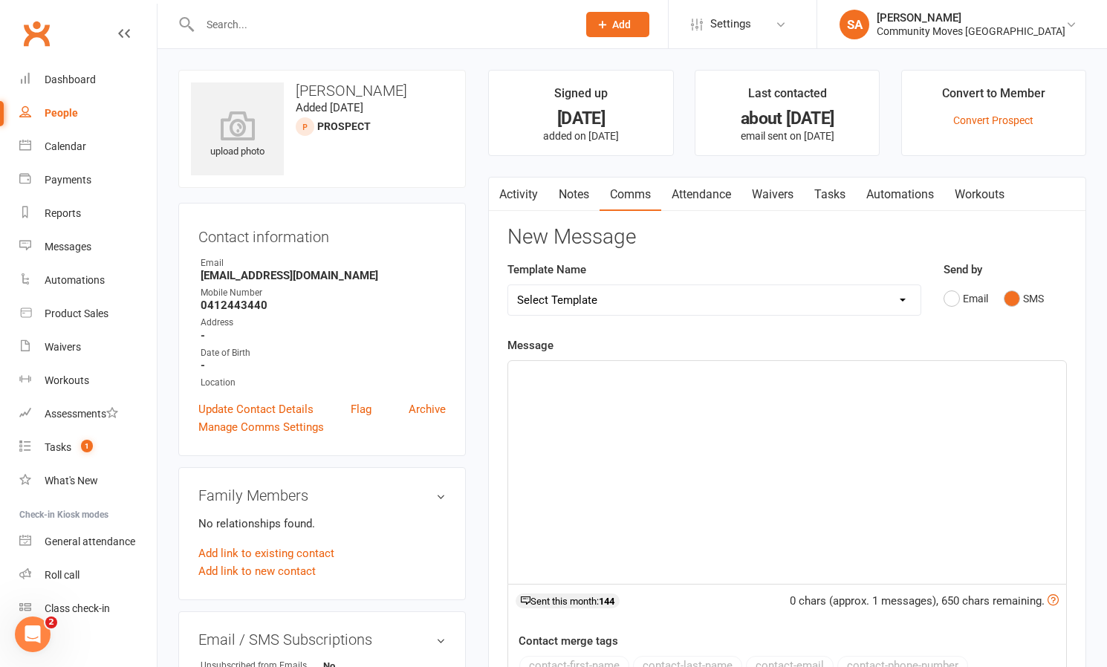
click at [655, 397] on div "﻿" at bounding box center [787, 472] width 558 height 223
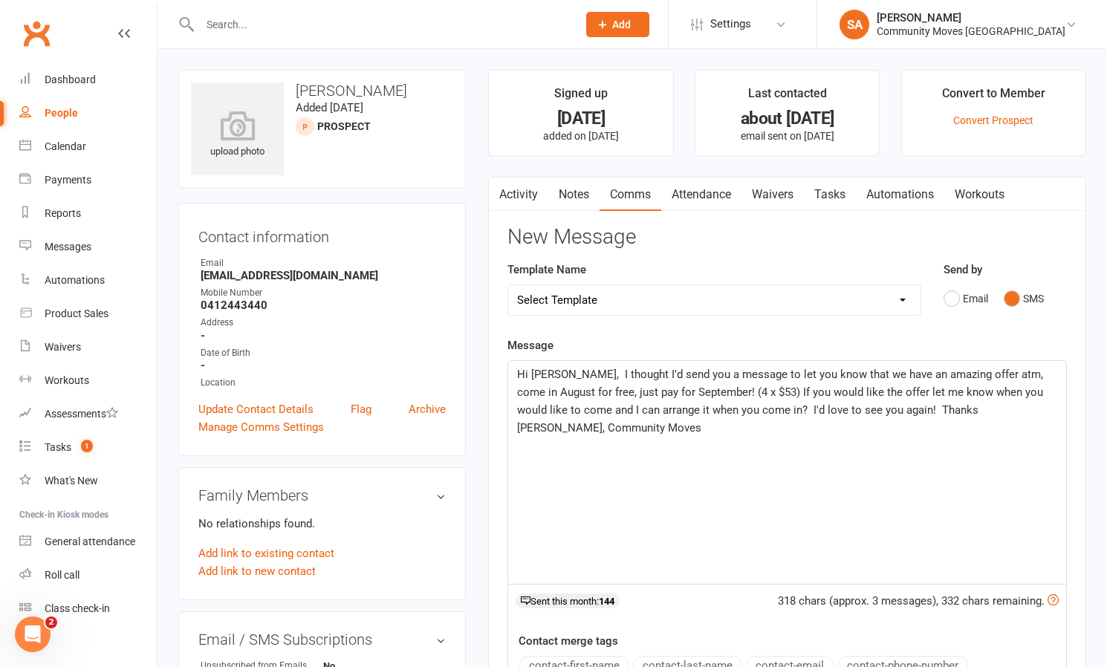
drag, startPoint x: 558, startPoint y: 371, endPoint x: 573, endPoint y: 367, distance: 16.2
click at [560, 371] on span "Hi [PERSON_NAME], I thought I'd send you a message to let you know that we have…" at bounding box center [781, 401] width 529 height 67
click at [876, 406] on span "Hi [PERSON_NAME], I thought I'd send you a message to let you know that we have…" at bounding box center [781, 401] width 529 height 67
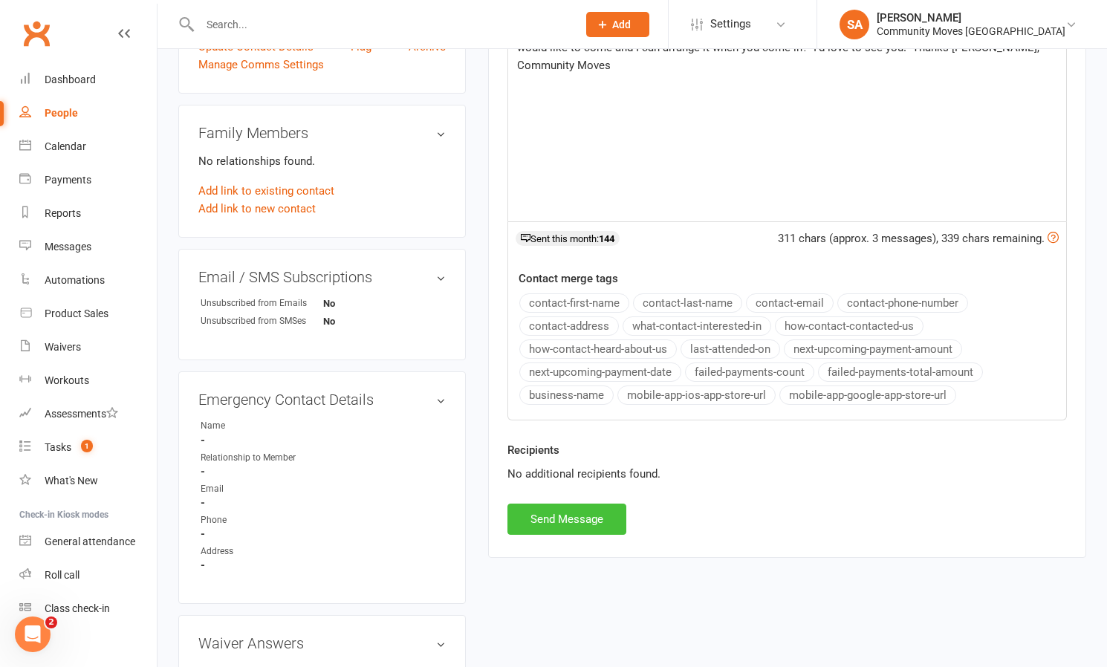
scroll to position [364, 0]
click at [547, 520] on button "Send Message" at bounding box center [566, 517] width 119 height 31
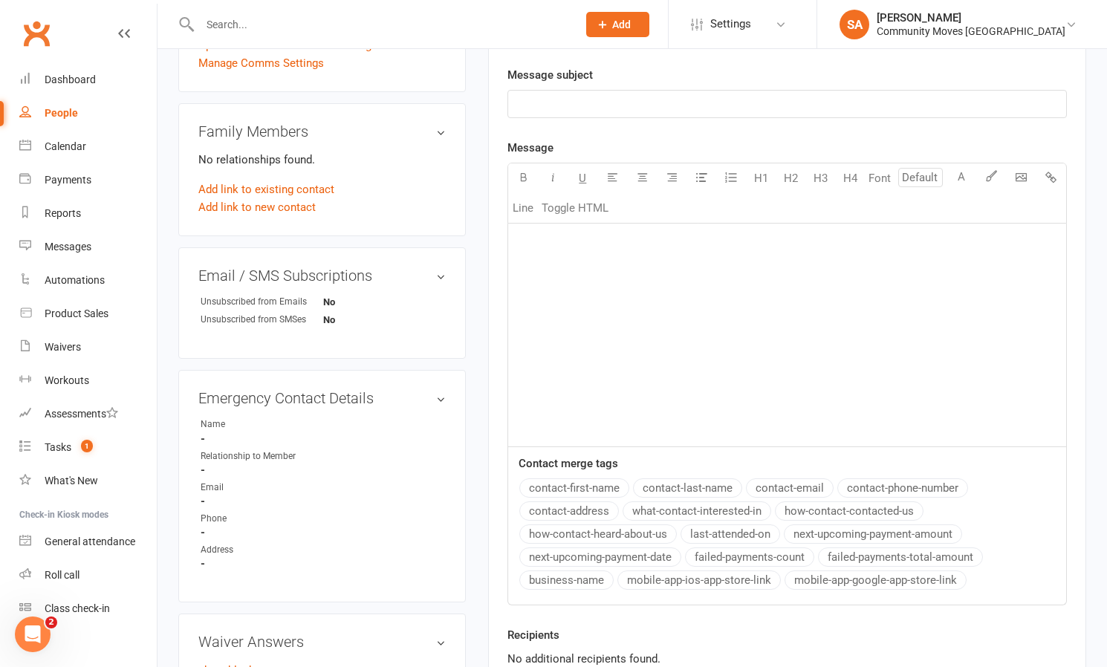
click at [69, 107] on div "People" at bounding box center [61, 113] width 33 height 12
select select "50"
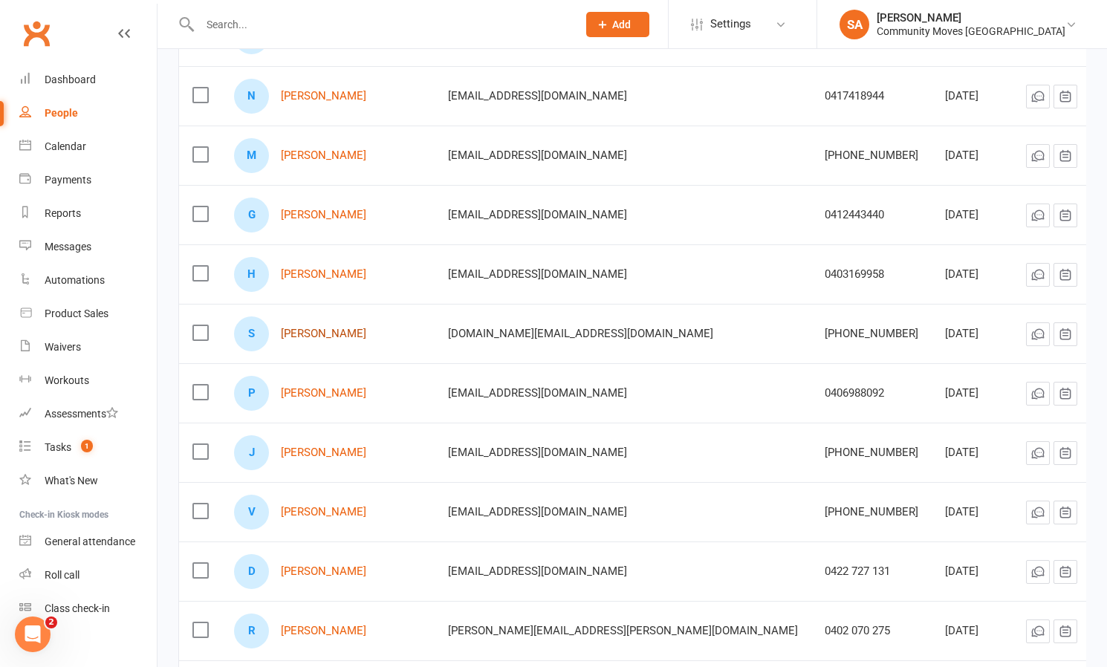
scroll to position [2215, 0]
click at [316, 334] on link "[PERSON_NAME]" at bounding box center [323, 333] width 85 height 13
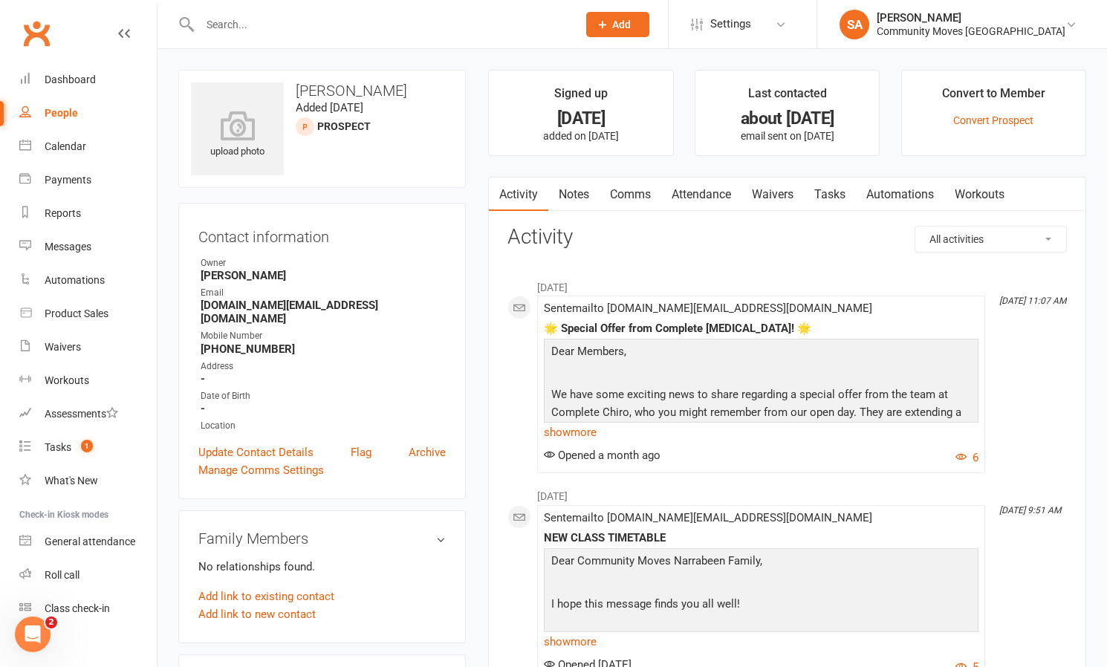
click at [643, 194] on link "Comms" at bounding box center [630, 195] width 62 height 34
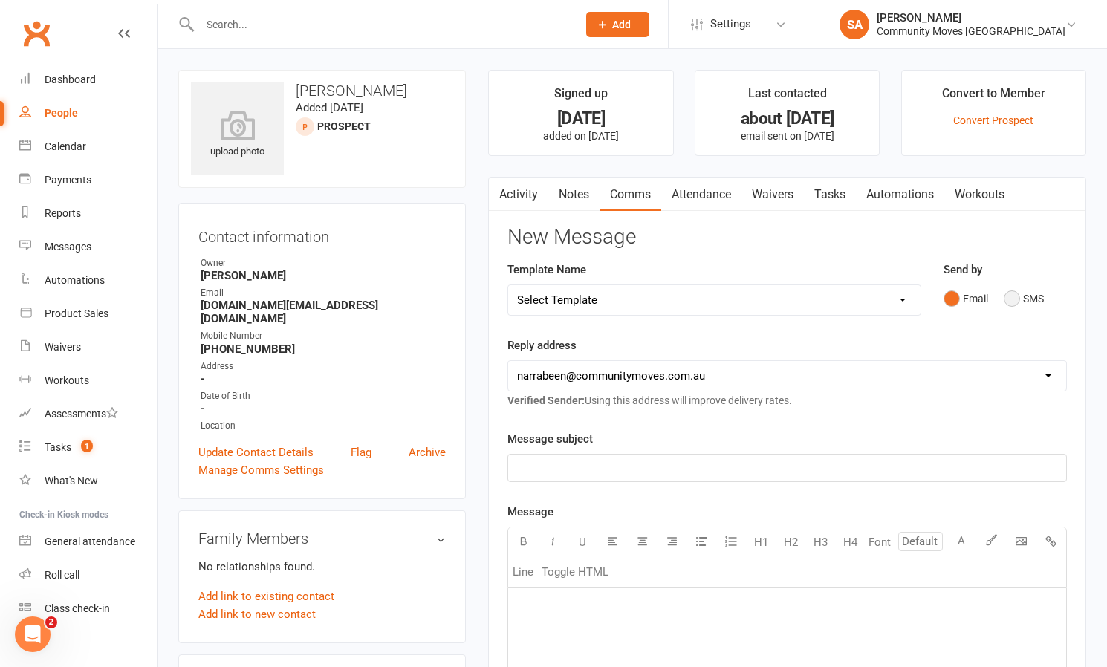
click at [1006, 295] on button "SMS" at bounding box center [1024, 299] width 40 height 28
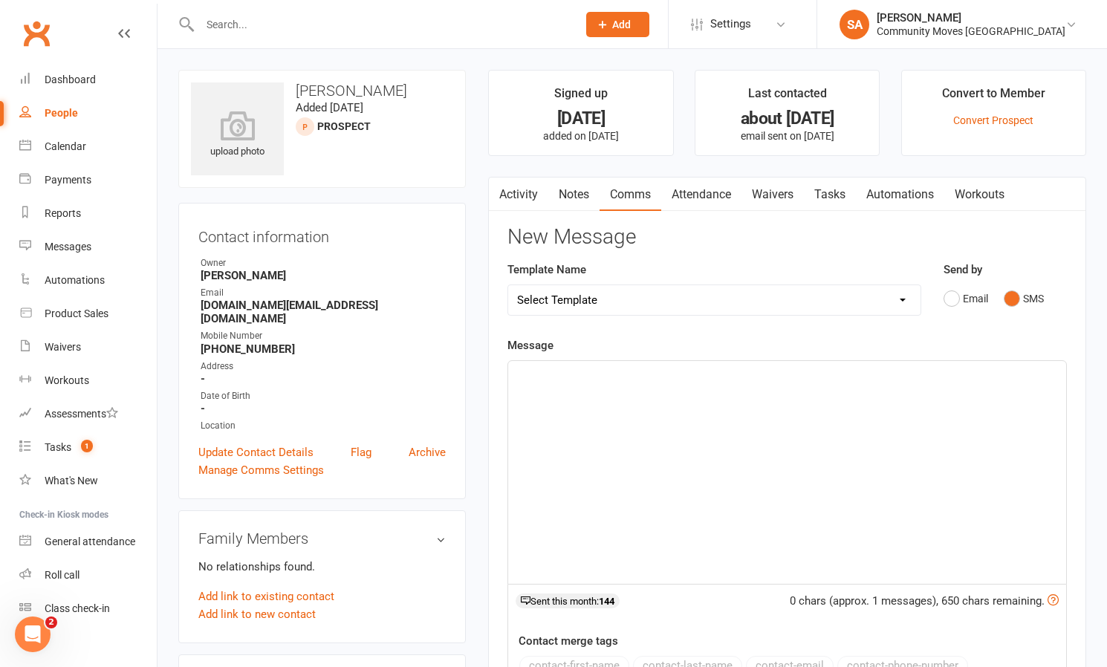
click at [640, 387] on div "﻿" at bounding box center [787, 472] width 558 height 223
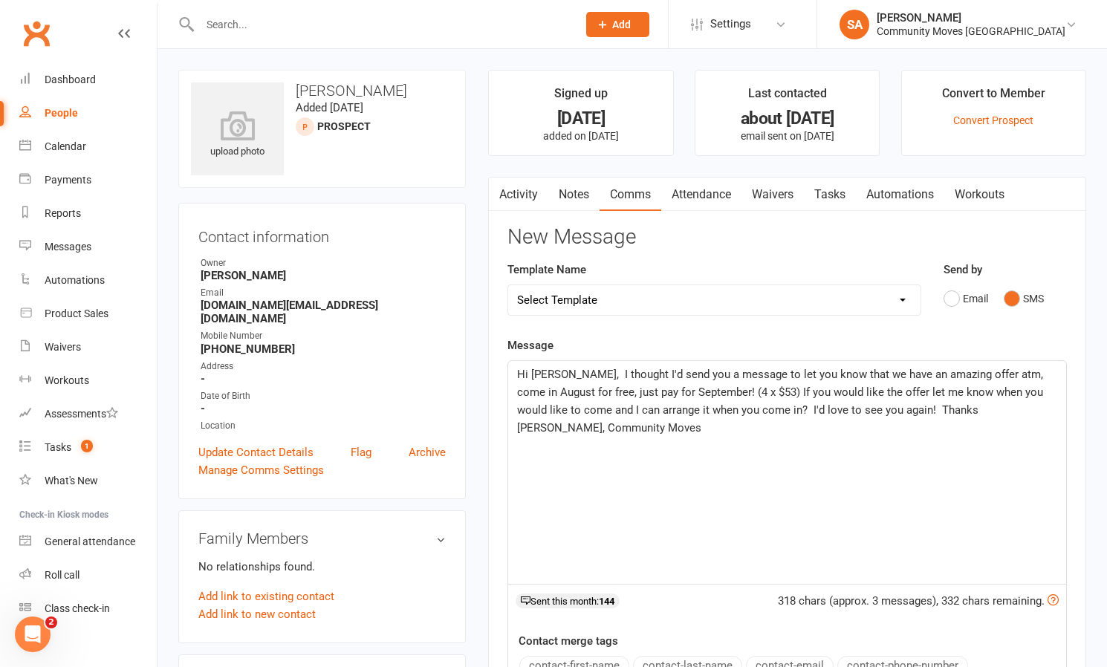
drag, startPoint x: 559, startPoint y: 374, endPoint x: 566, endPoint y: 371, distance: 7.8
click at [559, 374] on span "Hi [PERSON_NAME], I thought I'd send you a message to let you know that we have…" at bounding box center [781, 401] width 529 height 67
drag, startPoint x: 565, startPoint y: 371, endPoint x: 576, endPoint y: 369, distance: 10.6
click at [567, 371] on span "Hi [PERSON_NAME], I thought I'd send you a message to let you know that we have…" at bounding box center [781, 401] width 529 height 67
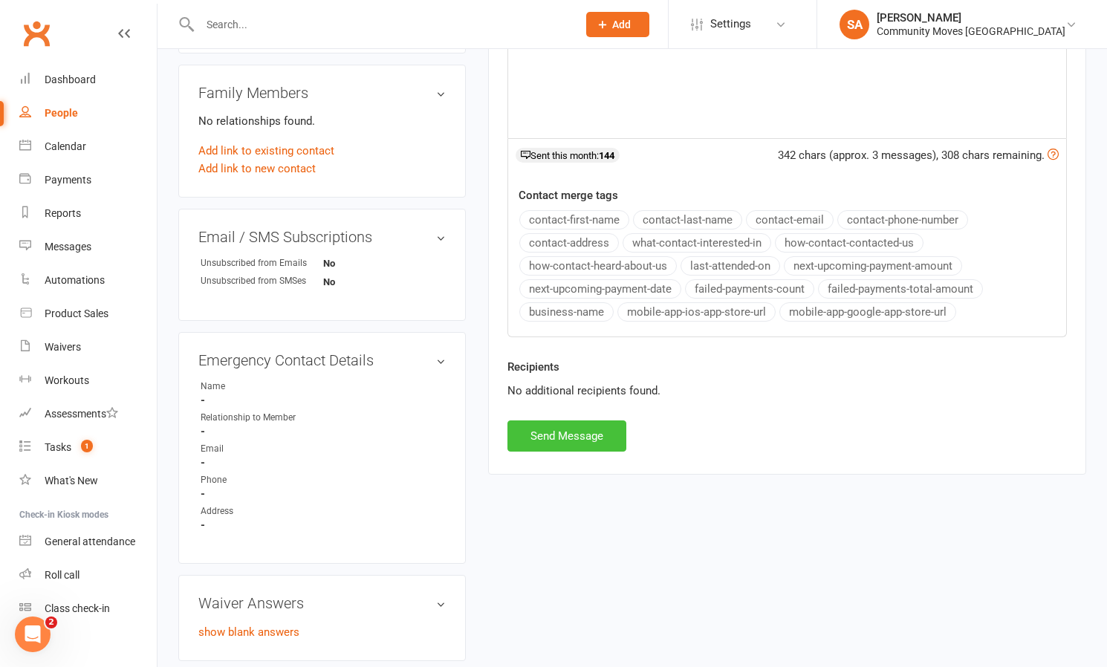
scroll to position [446, 0]
click at [568, 435] on button "Send Message" at bounding box center [566, 435] width 119 height 31
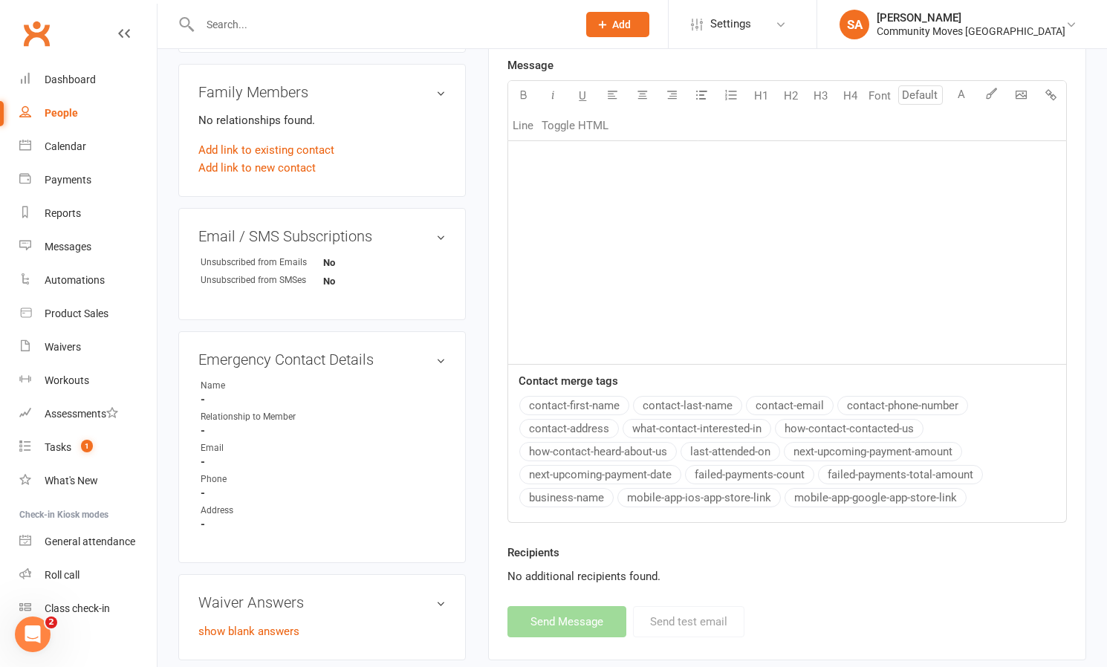
click at [57, 112] on div "People" at bounding box center [61, 113] width 33 height 12
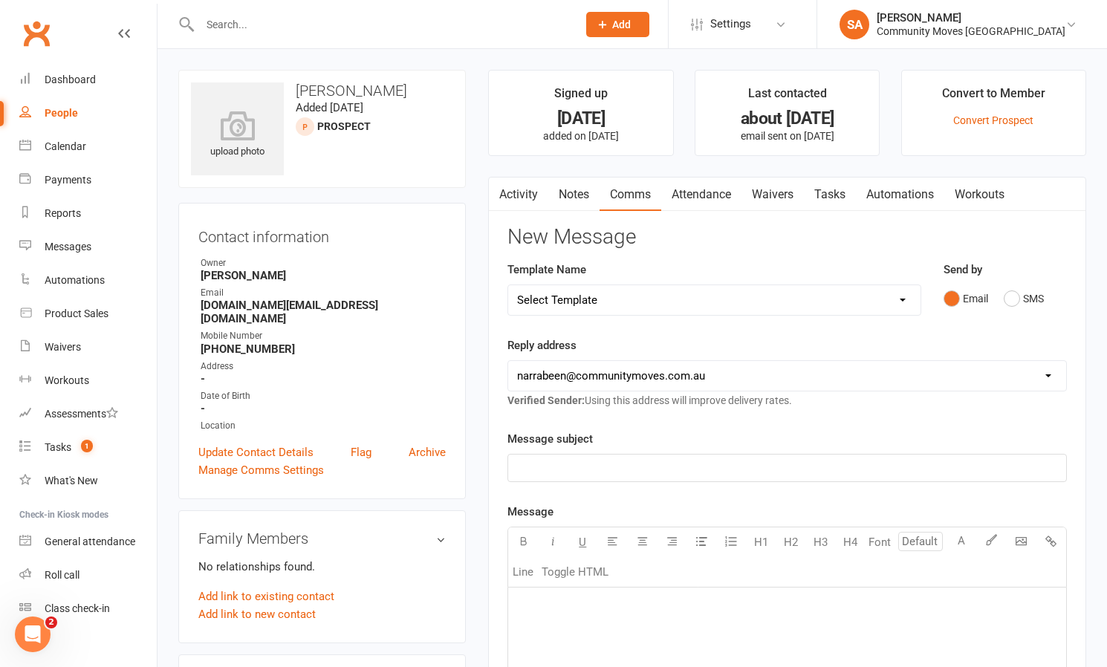
select select "50"
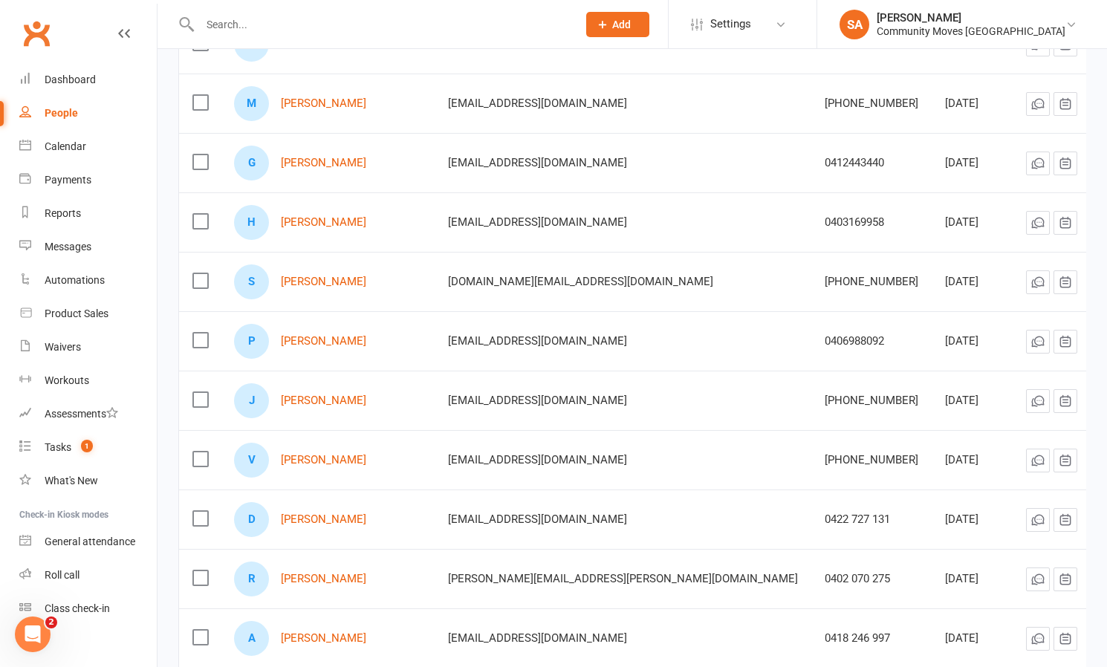
scroll to position [2268, 0]
click at [308, 394] on link "[PERSON_NAME]" at bounding box center [323, 399] width 85 height 13
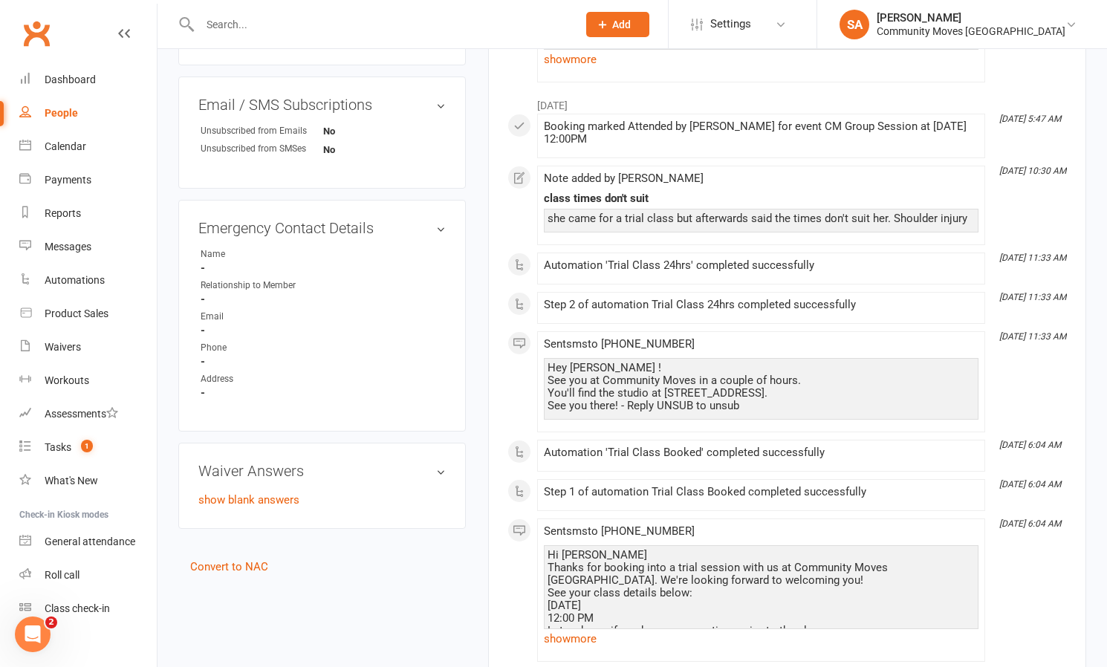
scroll to position [568, 0]
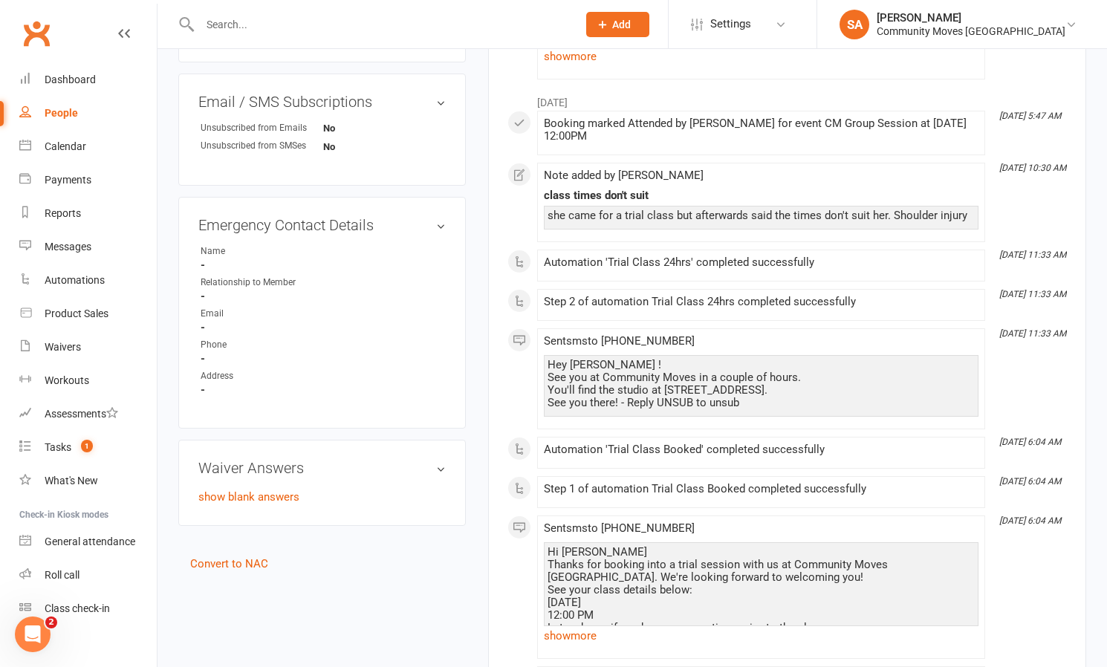
click at [67, 111] on div "People" at bounding box center [61, 113] width 33 height 12
select select "50"
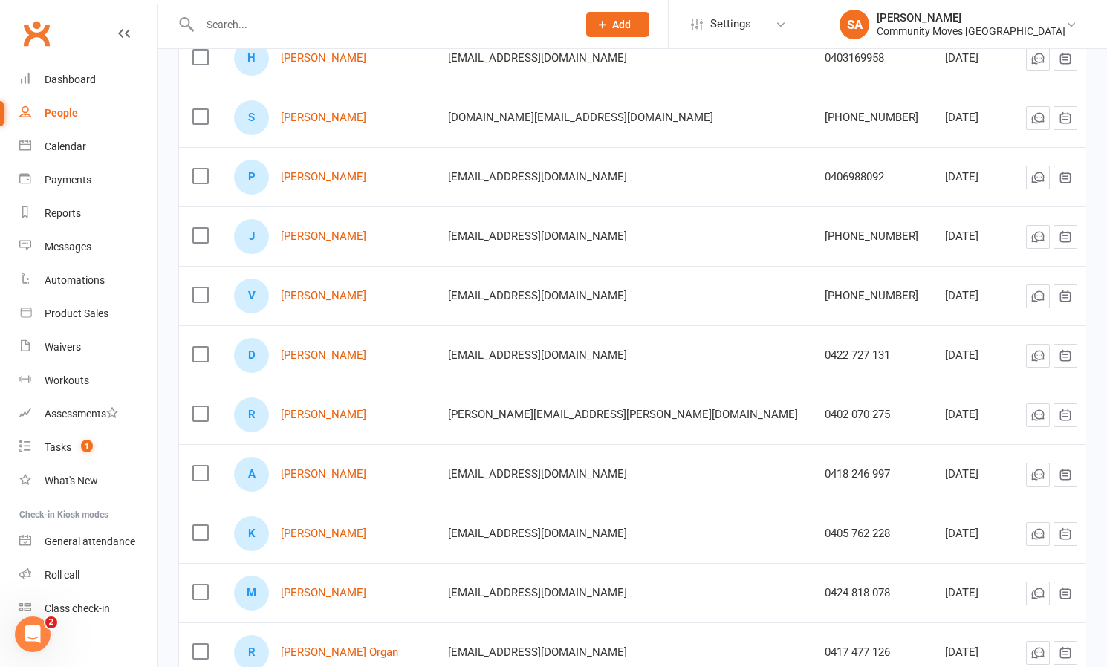
scroll to position [2421, 0]
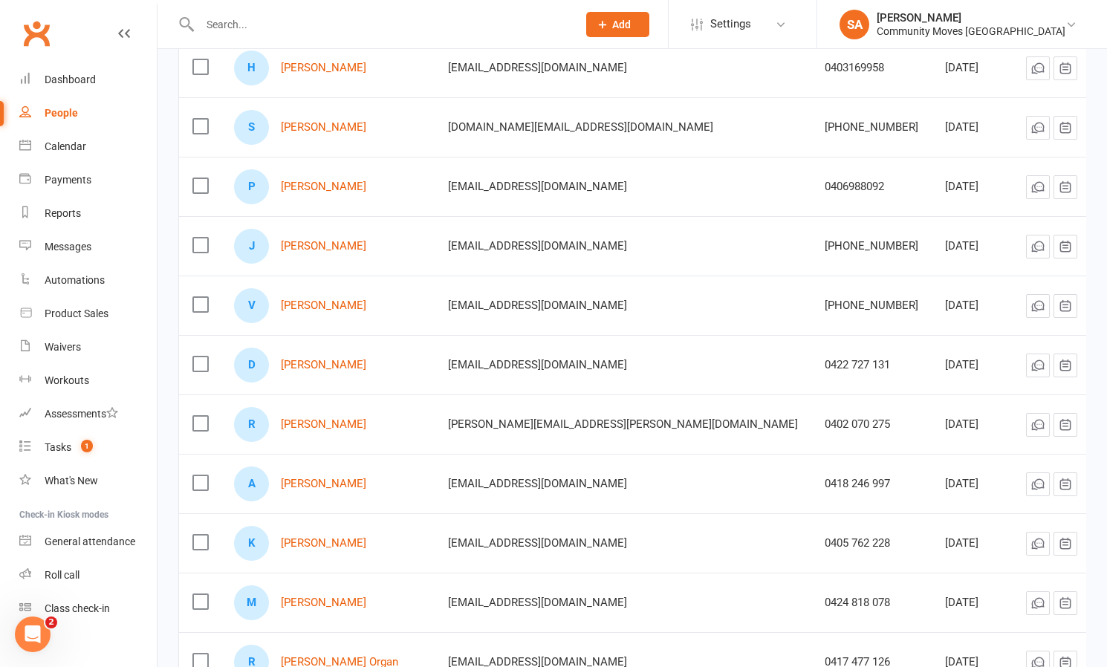
click at [1082, 241] on icon at bounding box center [1089, 246] width 15 height 15
click at [970, 393] on link "Archive prospect" at bounding box center [997, 395] width 147 height 30
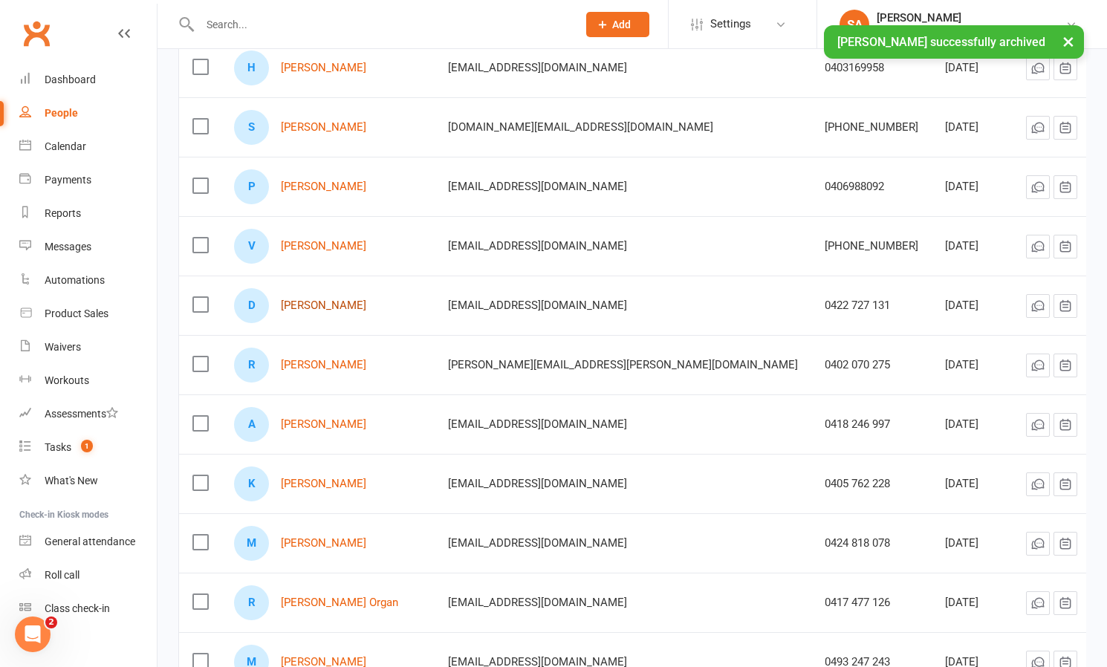
click at [351, 307] on link "[PERSON_NAME]" at bounding box center [323, 305] width 85 height 13
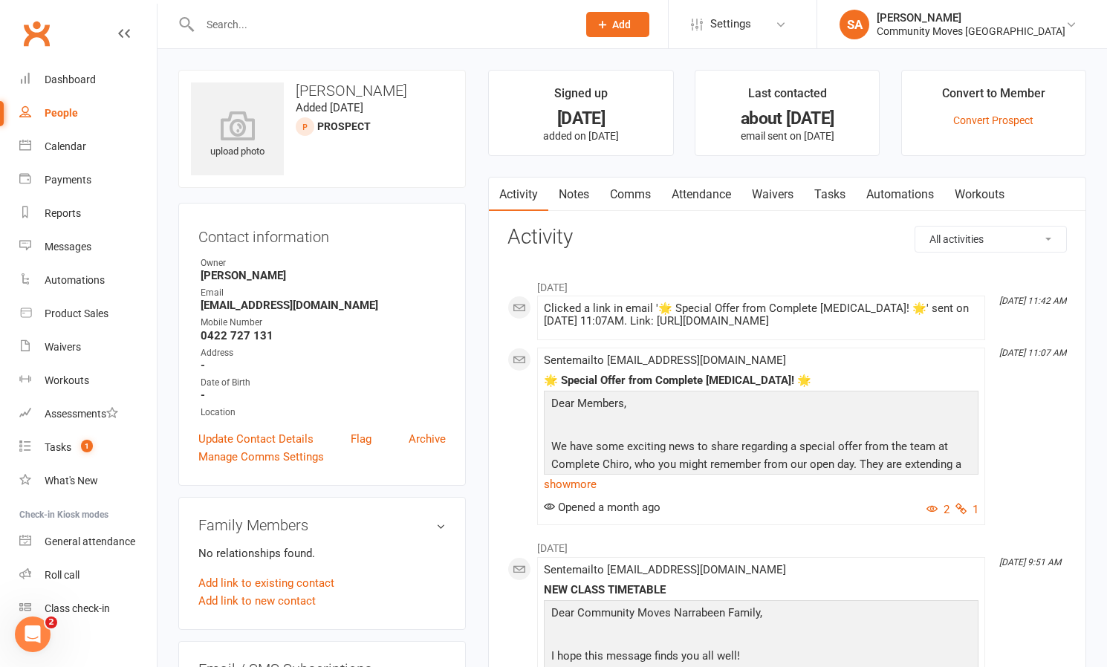
click at [628, 195] on link "Comms" at bounding box center [630, 195] width 62 height 34
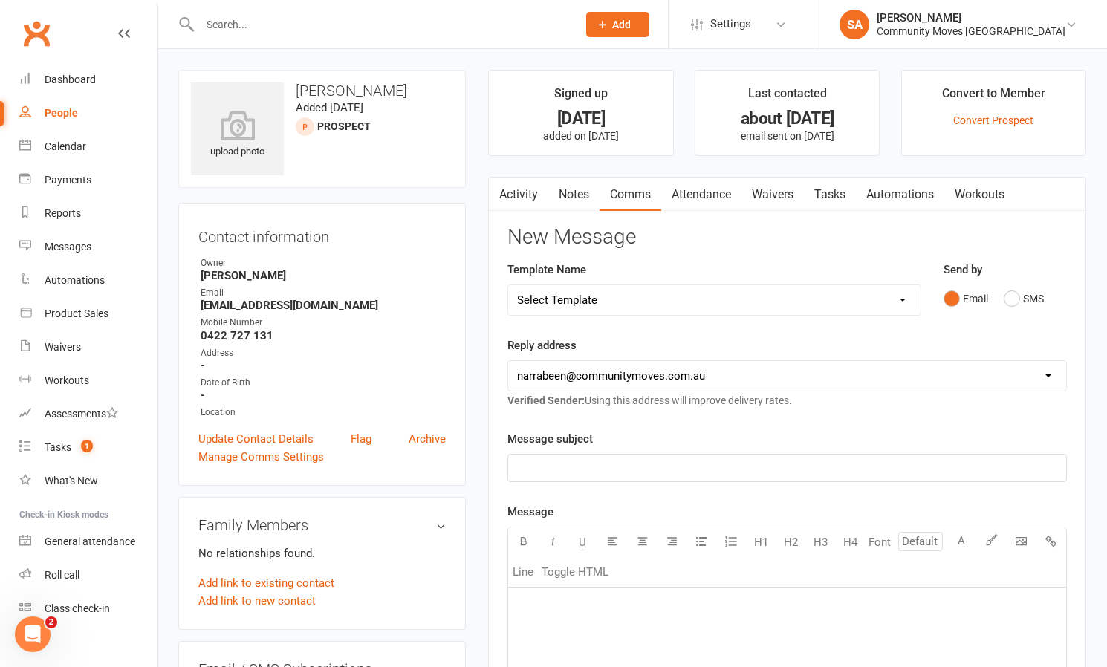
click at [1006, 296] on button "SMS" at bounding box center [1024, 299] width 40 height 28
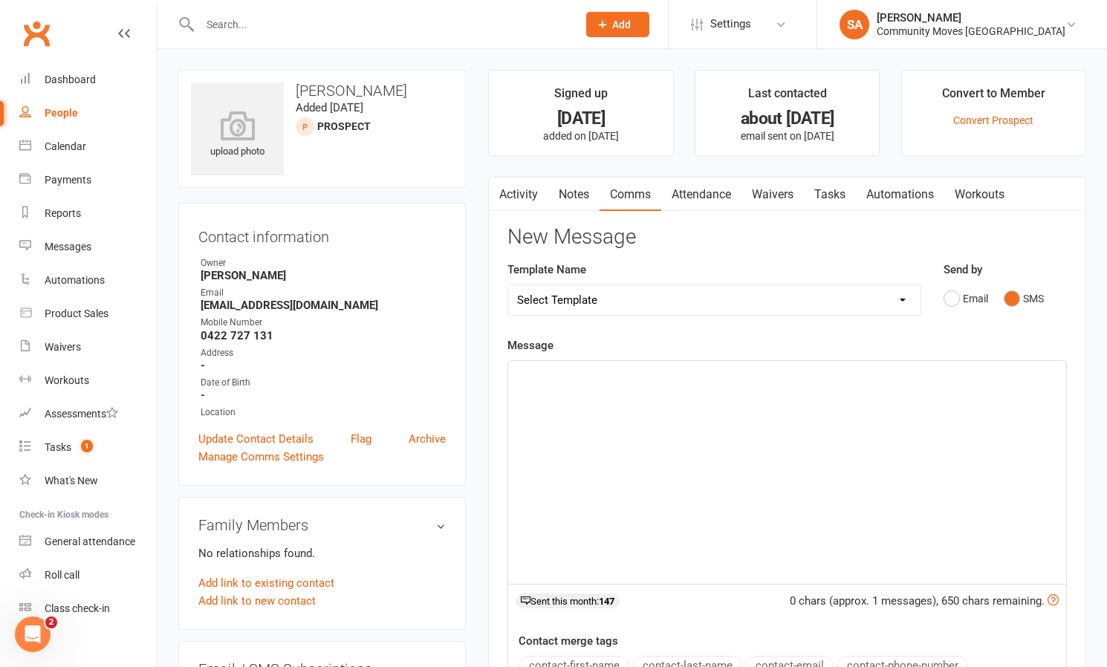
click at [559, 395] on div "﻿" at bounding box center [787, 472] width 558 height 223
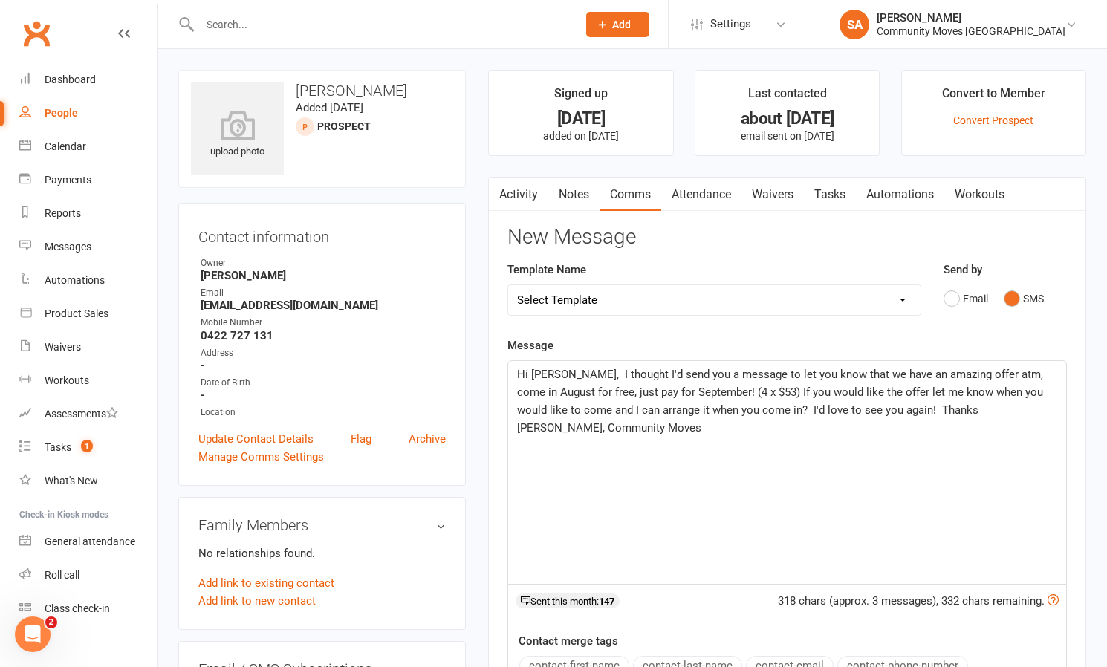
click at [558, 372] on span "Hi [PERSON_NAME], I thought I'd send you a message to let you know that we have…" at bounding box center [781, 401] width 529 height 67
click at [877, 409] on span "Hi [PERSON_NAME], I thought I'd send you a message to let you know that we have…" at bounding box center [781, 401] width 529 height 67
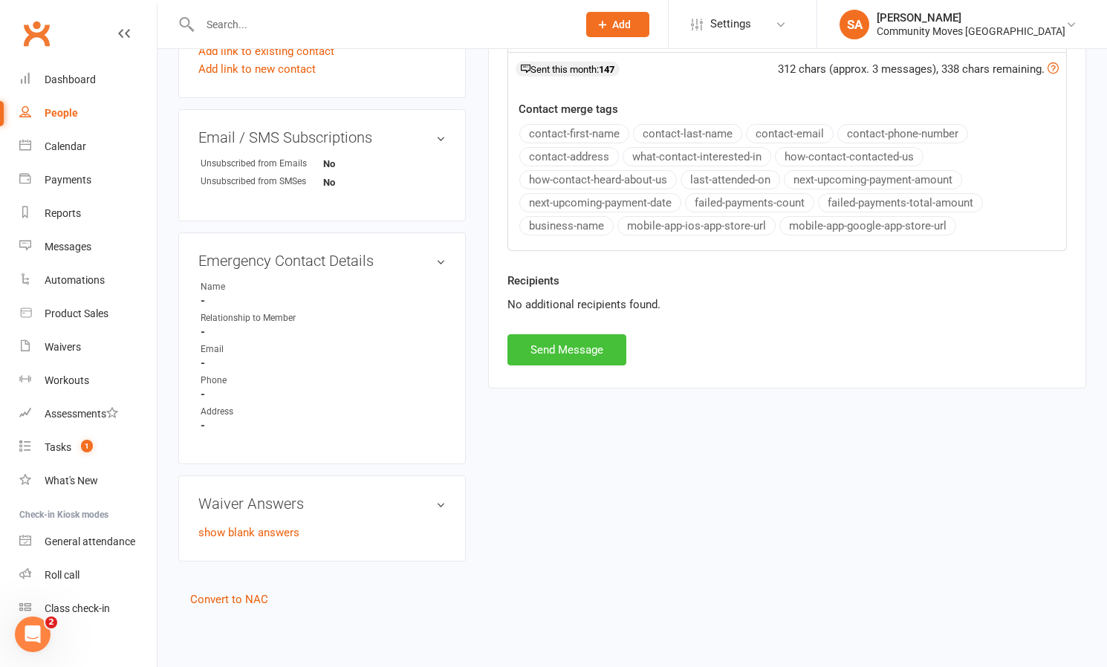
scroll to position [543, 0]
click at [603, 334] on button "Send Message" at bounding box center [566, 349] width 119 height 31
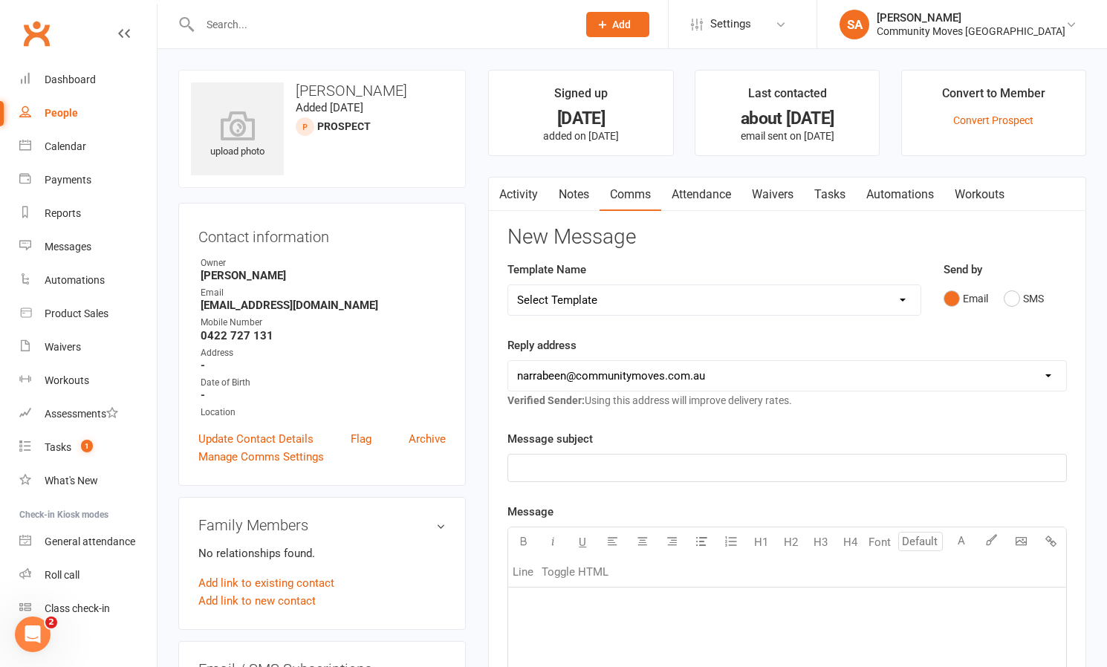
scroll to position [0, 0]
click at [59, 108] on div "People" at bounding box center [61, 113] width 33 height 12
select select "50"
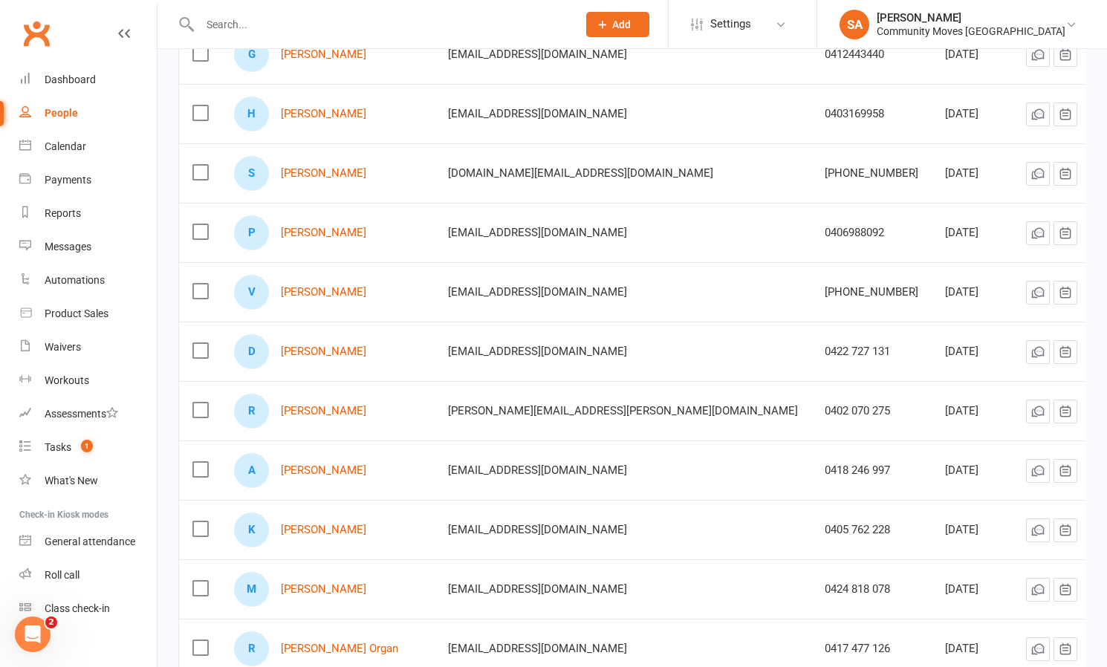
scroll to position [2373, 0]
click at [348, 293] on link "[PERSON_NAME]" at bounding box center [323, 293] width 85 height 13
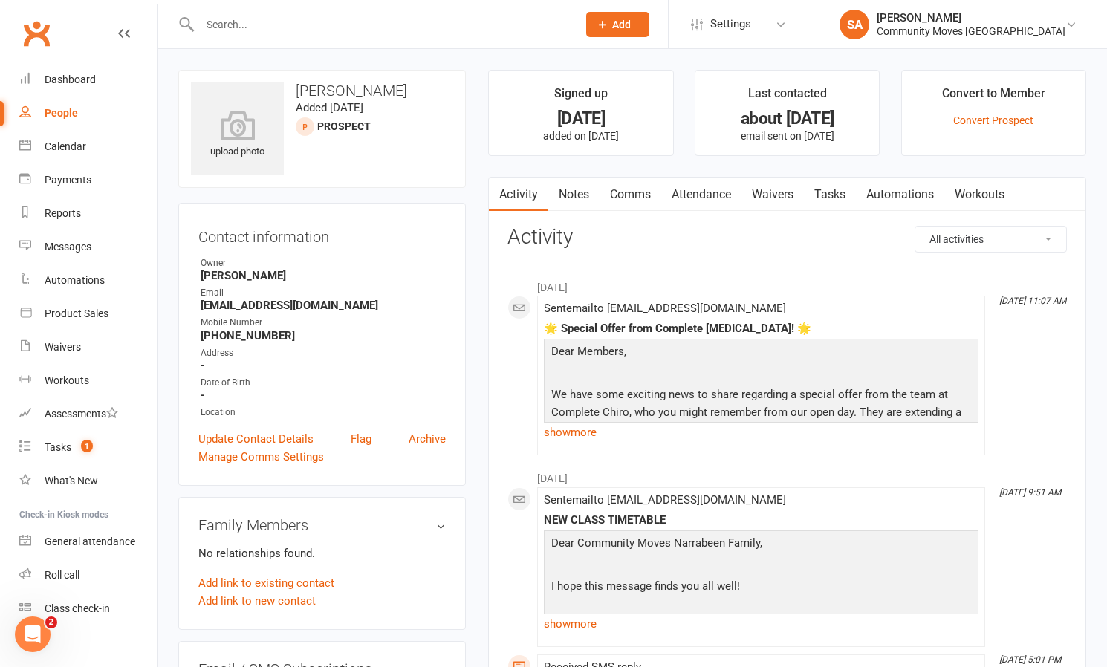
click at [637, 191] on link "Comms" at bounding box center [630, 195] width 62 height 34
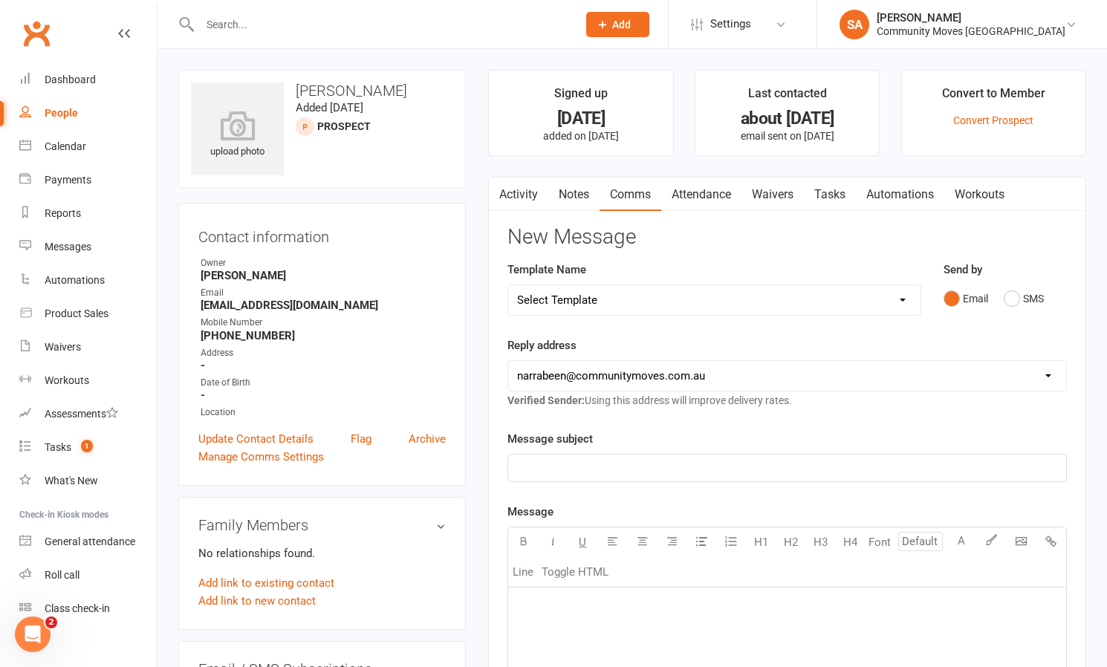
drag, startPoint x: 1021, startPoint y: 296, endPoint x: 973, endPoint y: 303, distance: 48.0
click at [1021, 296] on button "SMS" at bounding box center [1024, 299] width 40 height 28
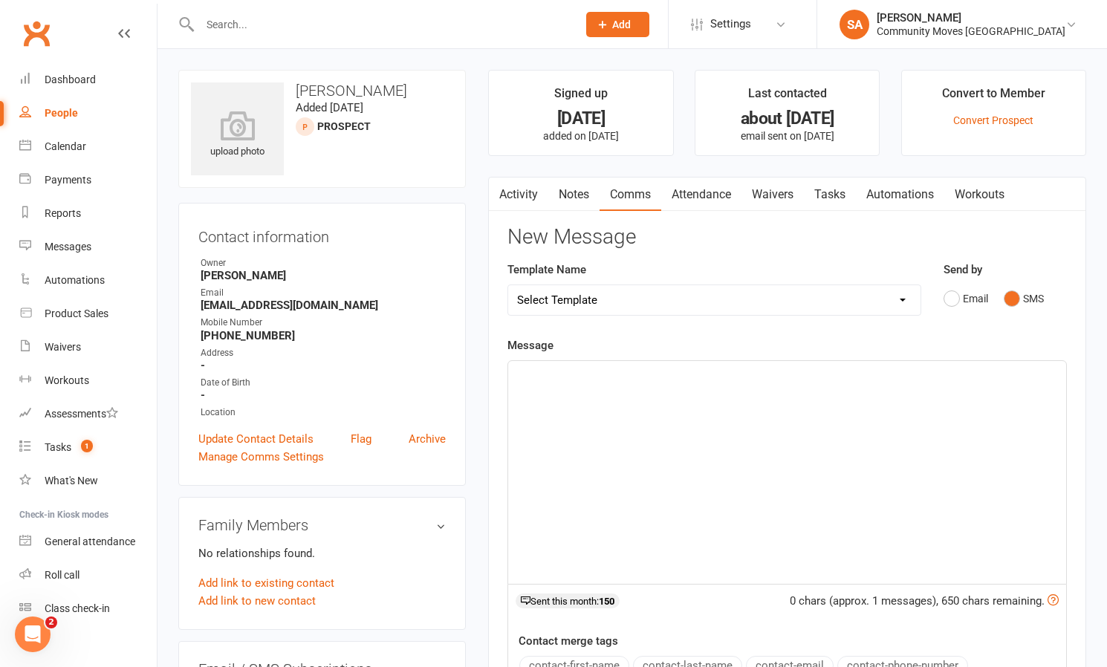
click at [627, 386] on div "﻿" at bounding box center [787, 472] width 558 height 223
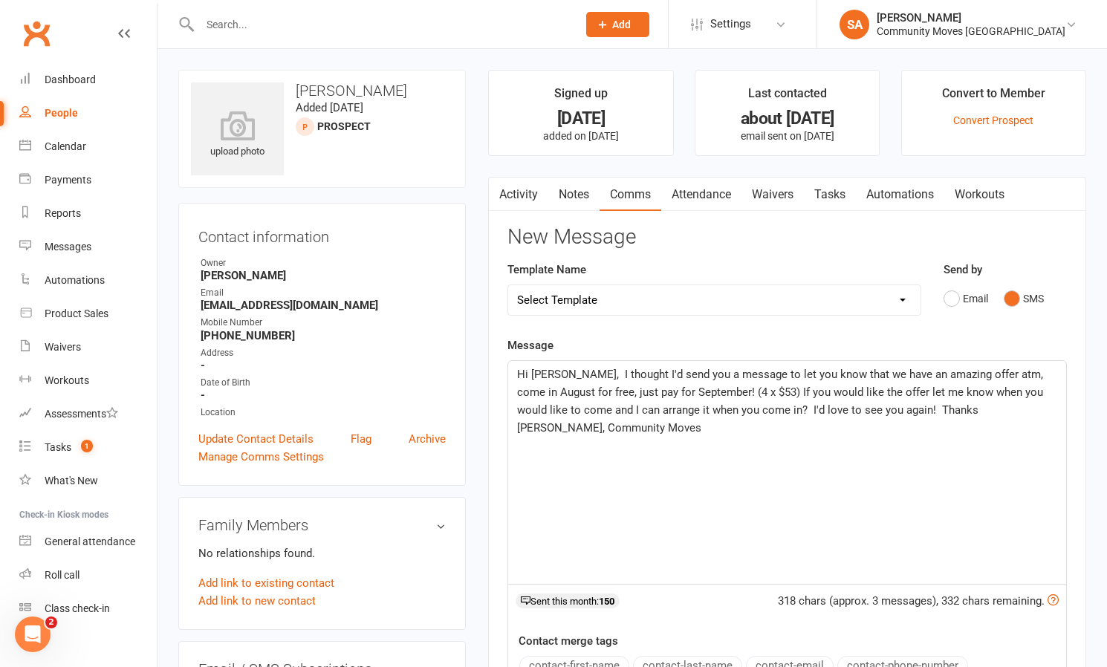
click at [559, 374] on span "Hi [PERSON_NAME], I thought I'd send you a message to let you know that we have…" at bounding box center [781, 401] width 529 height 67
click at [874, 411] on span "Hi [PERSON_NAME], I thought I'd send you a message to let you know that we have…" at bounding box center [781, 401] width 529 height 67
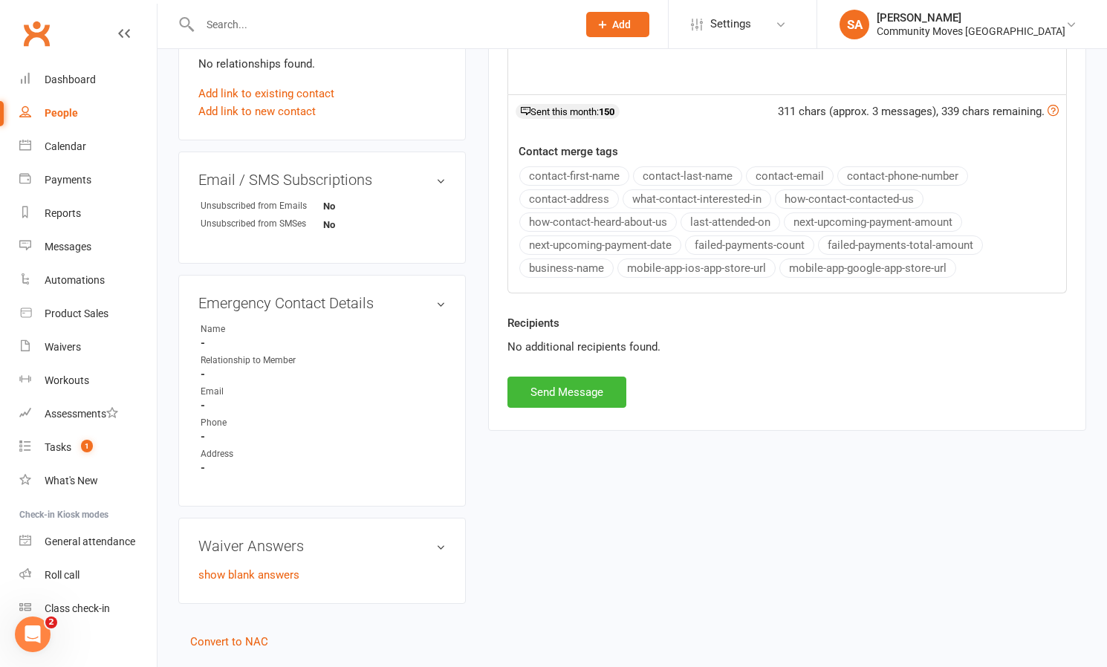
scroll to position [533, 0]
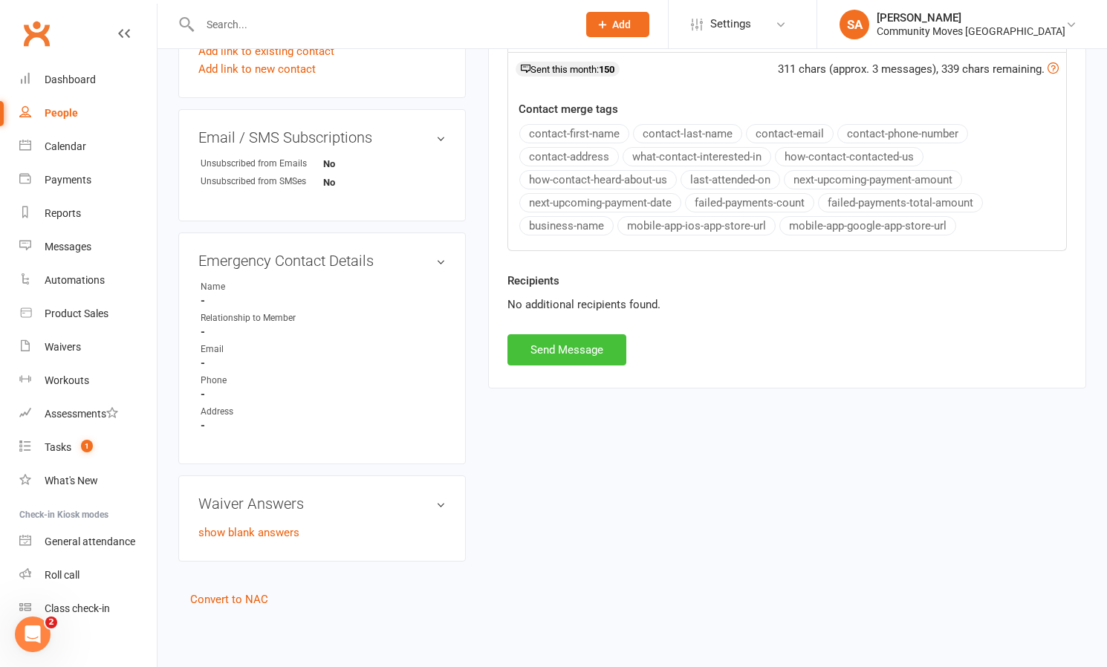
click at [584, 346] on button "Send Message" at bounding box center [566, 349] width 119 height 31
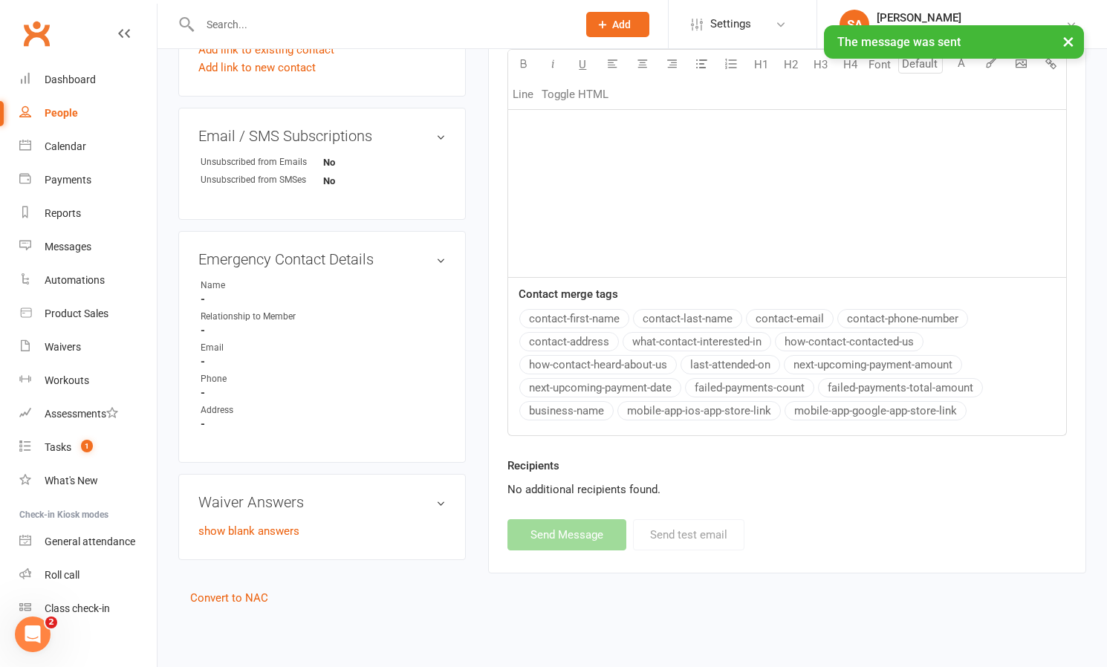
click at [69, 110] on div "People" at bounding box center [61, 113] width 33 height 12
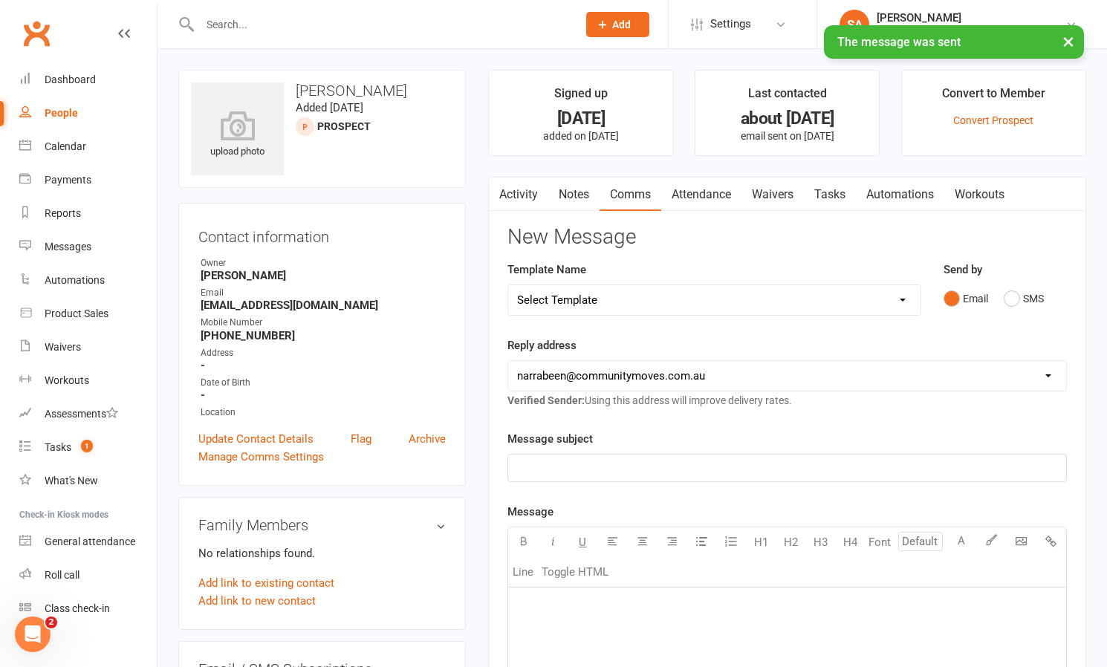
select select "50"
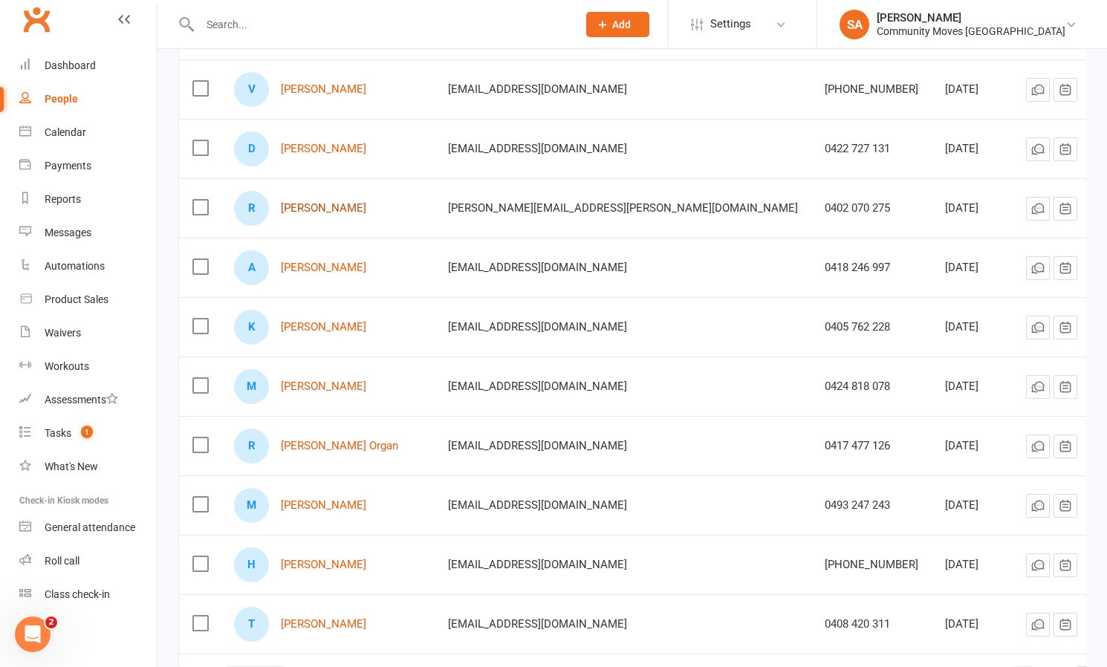
scroll to position [2575, 0]
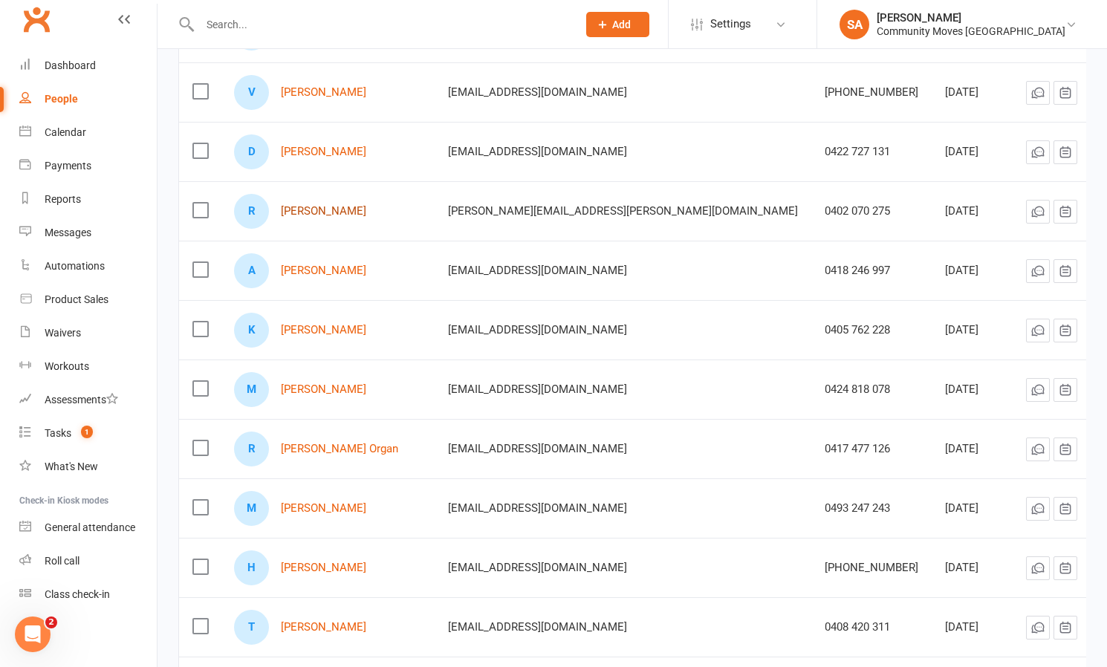
click at [343, 209] on link "[PERSON_NAME]" at bounding box center [323, 211] width 85 height 13
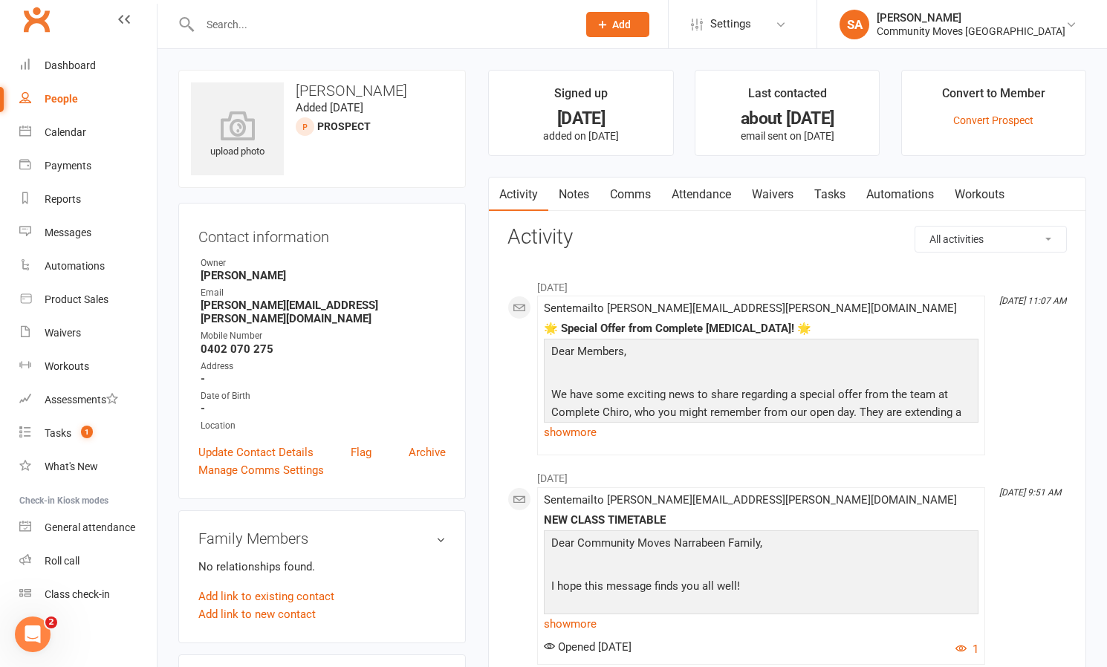
click at [628, 190] on link "Comms" at bounding box center [630, 195] width 62 height 34
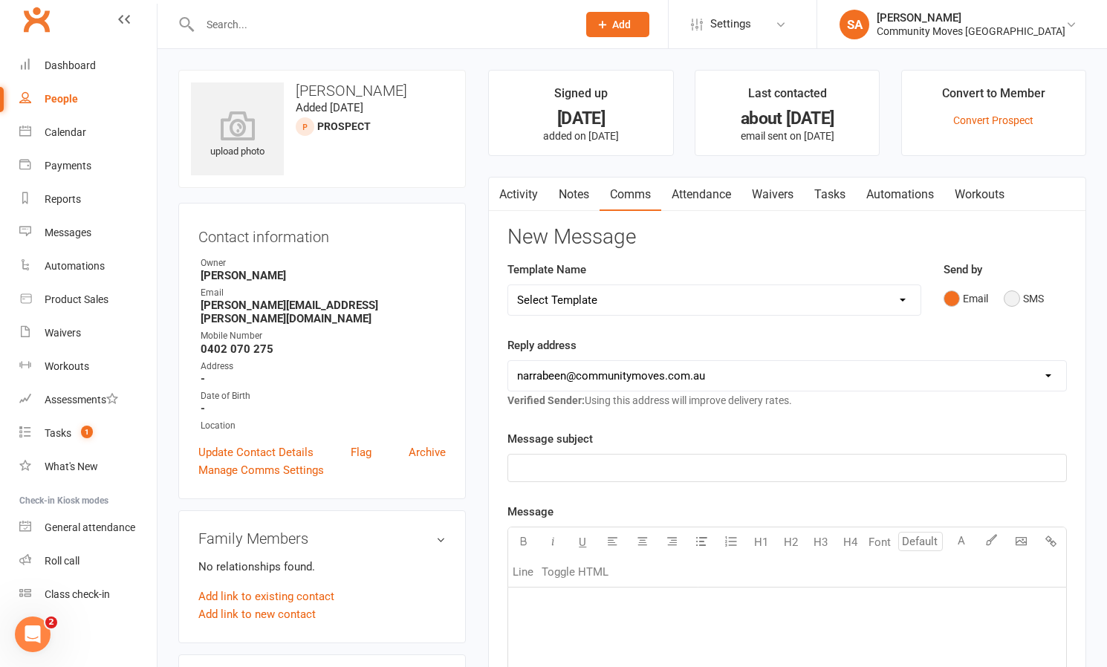
click at [1009, 293] on button "SMS" at bounding box center [1024, 299] width 40 height 28
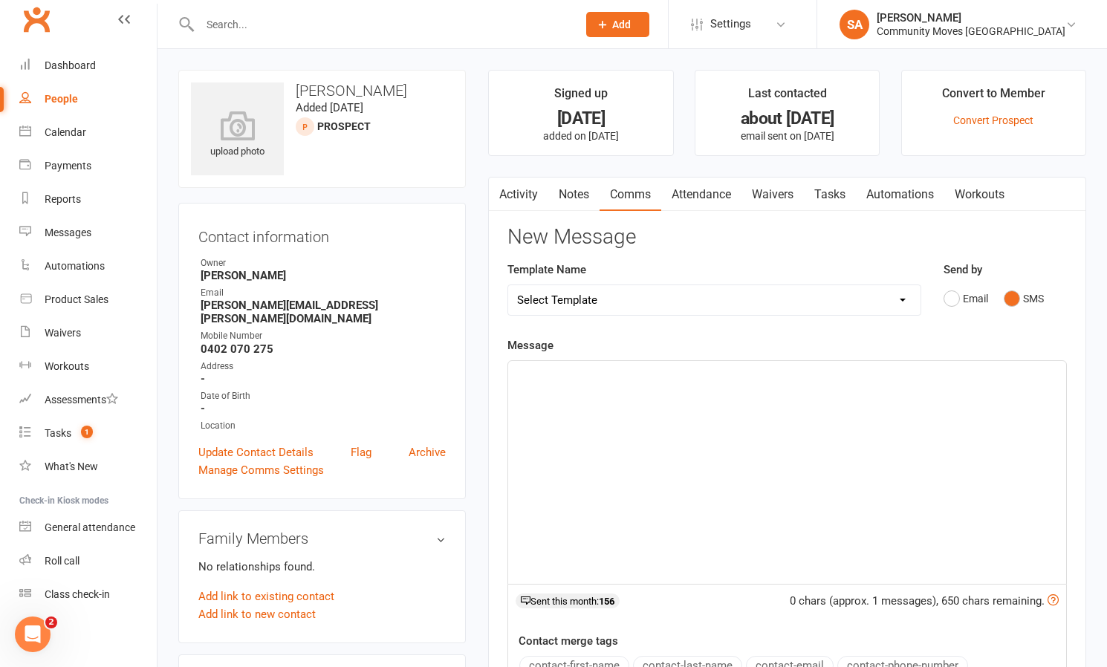
click at [646, 386] on div "﻿" at bounding box center [787, 472] width 558 height 223
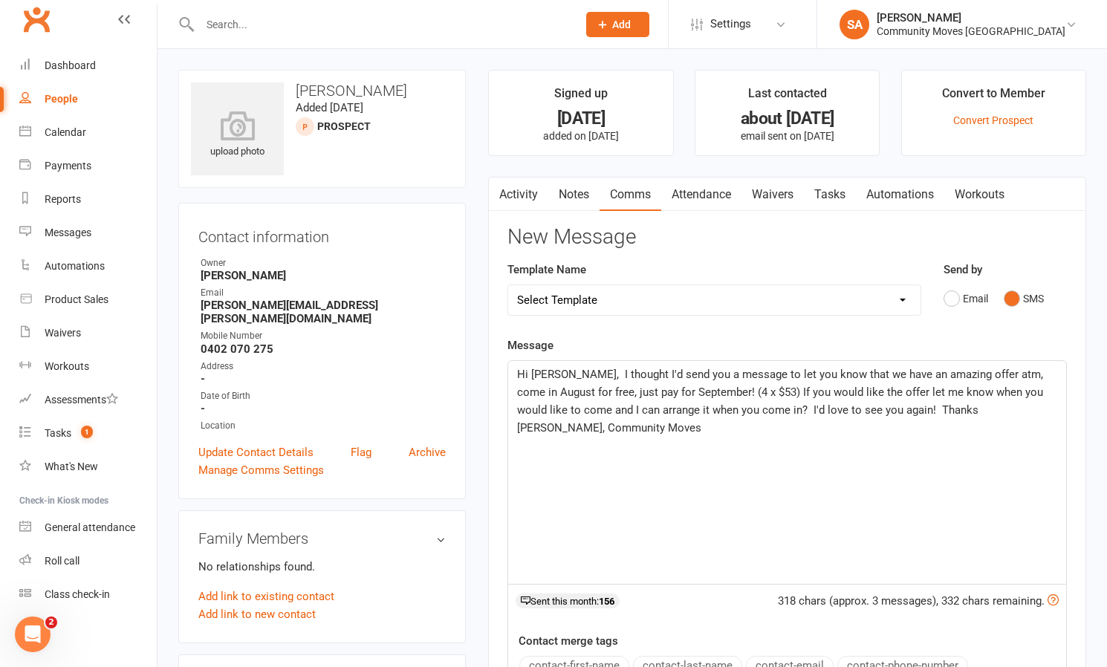
click at [559, 374] on span "Hi [PERSON_NAME], I thought I'd send you a message to let you know that we have…" at bounding box center [781, 401] width 529 height 67
click at [875, 407] on span "Hi [PERSON_NAME], I thought I'd send you a message to let you know that we have…" at bounding box center [781, 400] width 529 height 67
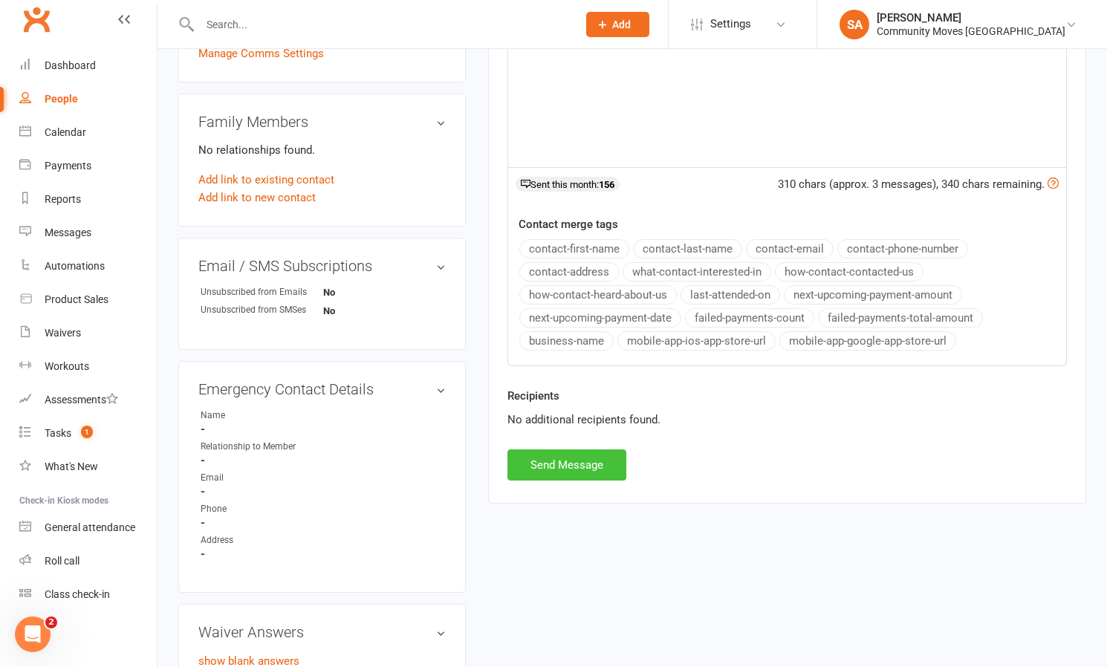
scroll to position [417, 0]
click at [537, 458] on button "Send Message" at bounding box center [566, 464] width 119 height 31
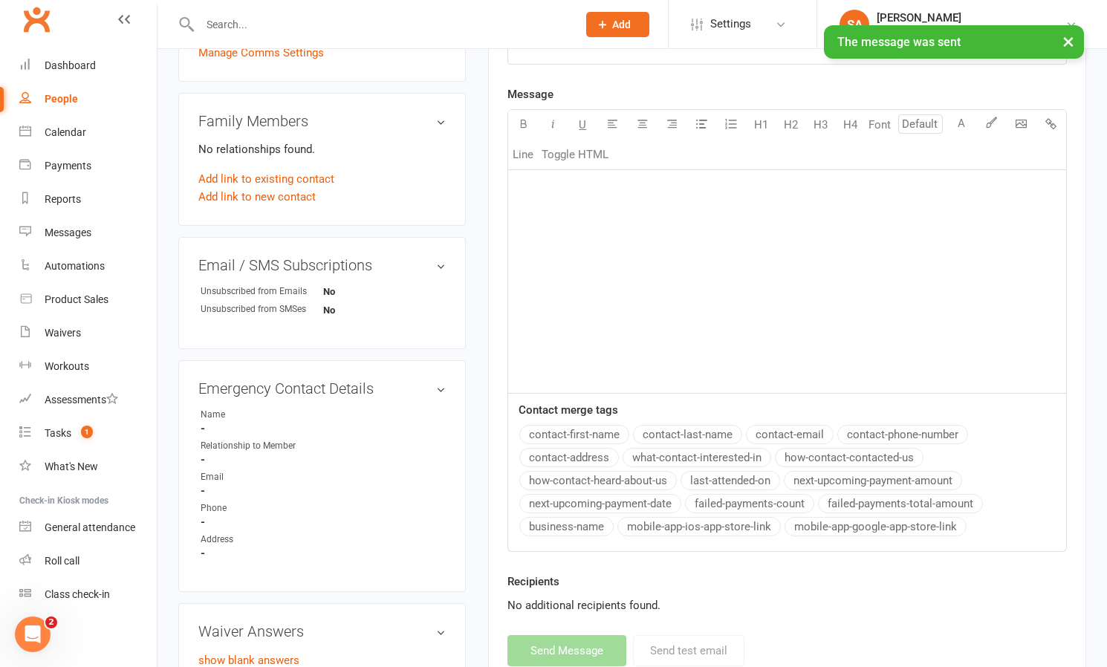
click at [68, 97] on div "People" at bounding box center [61, 99] width 33 height 12
select select "50"
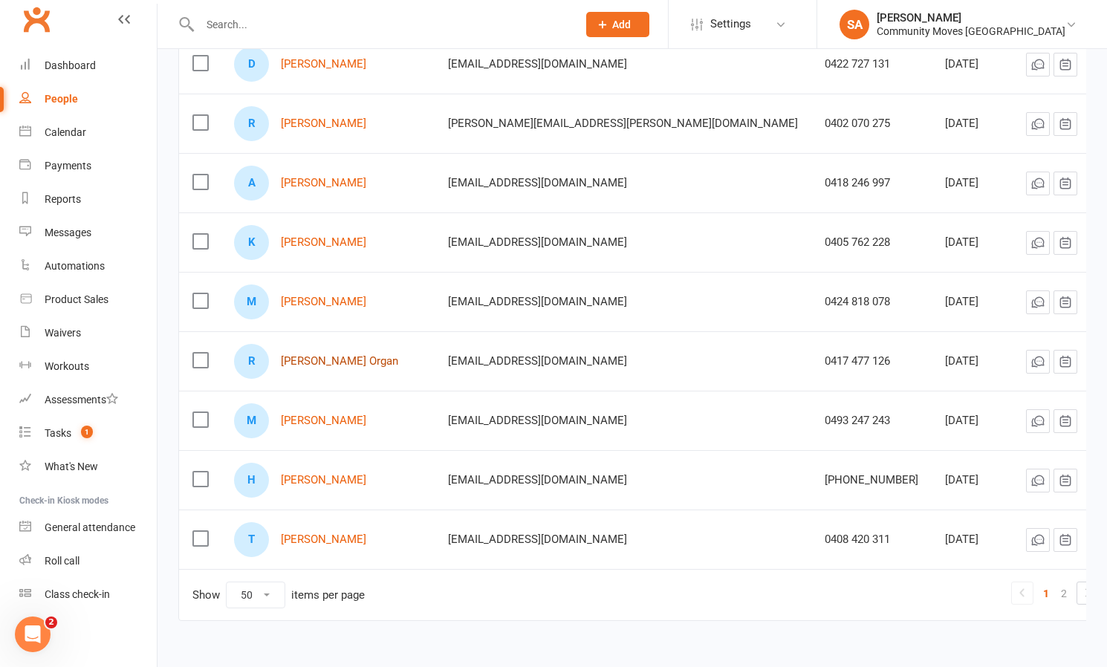
scroll to position [2634, 0]
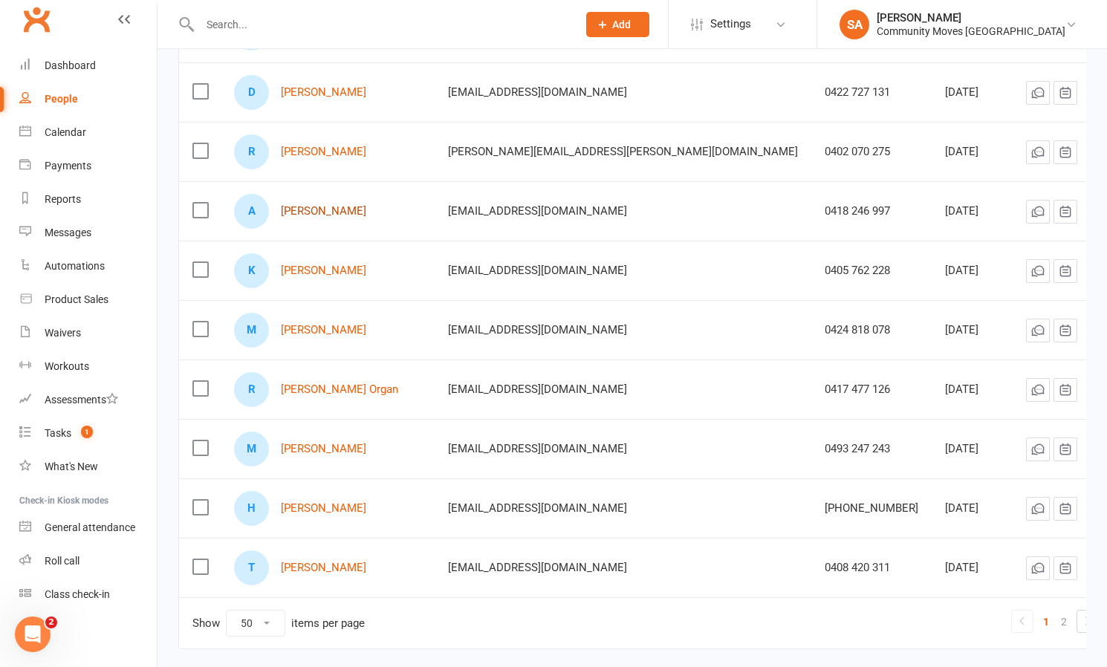
click at [329, 211] on link "[PERSON_NAME]" at bounding box center [323, 211] width 85 height 13
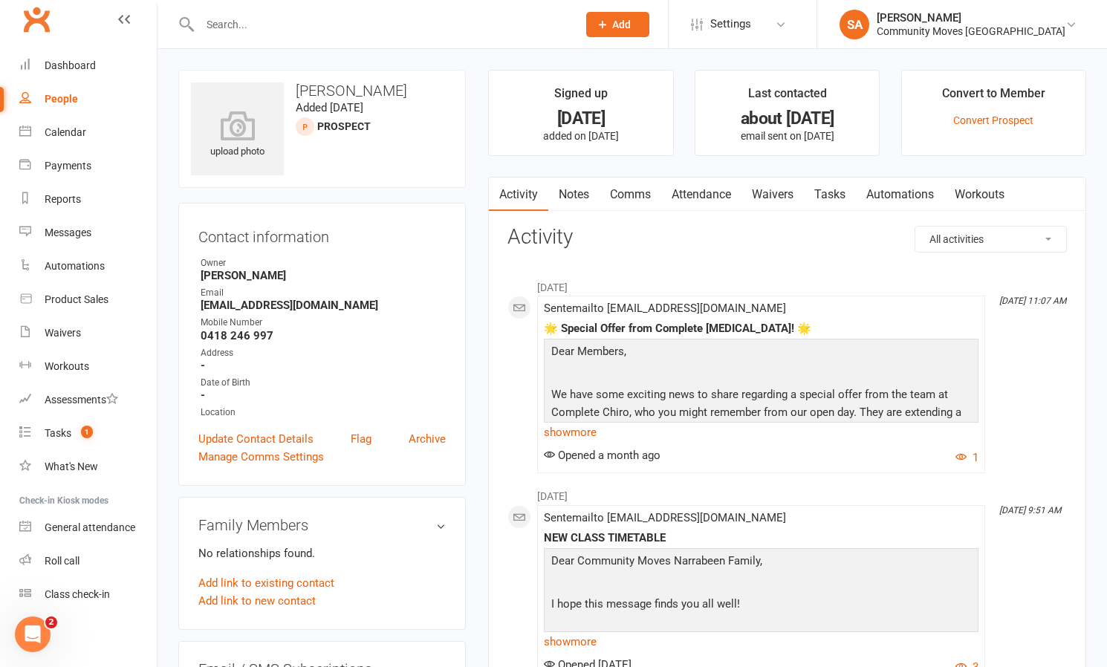
click at [641, 192] on link "Comms" at bounding box center [630, 195] width 62 height 34
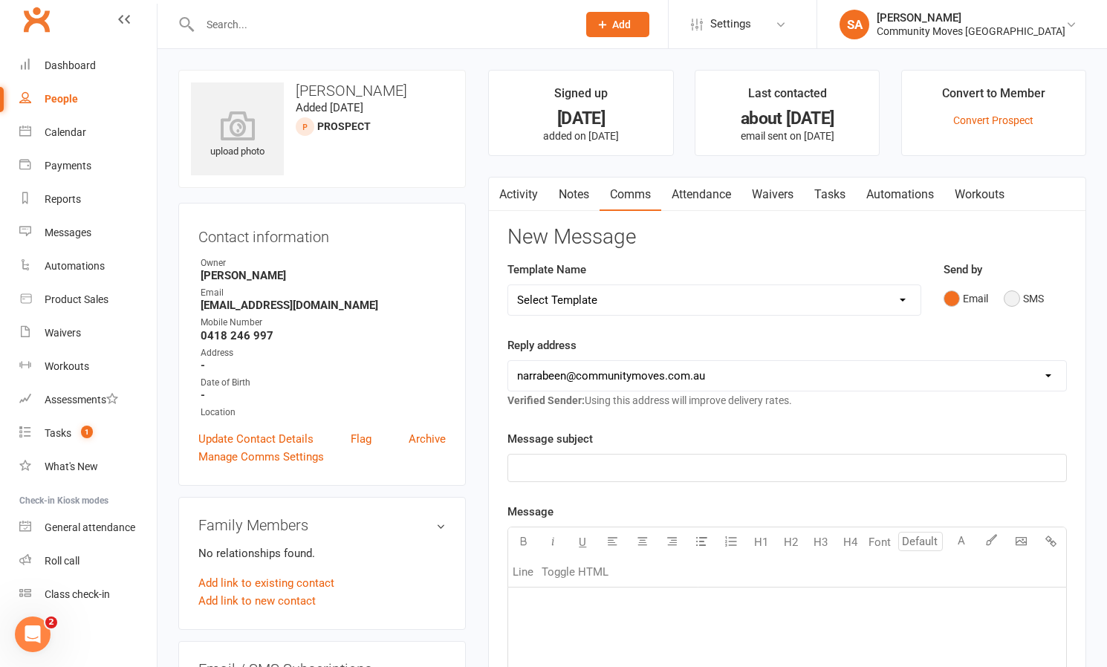
click at [1013, 298] on button "SMS" at bounding box center [1024, 299] width 40 height 28
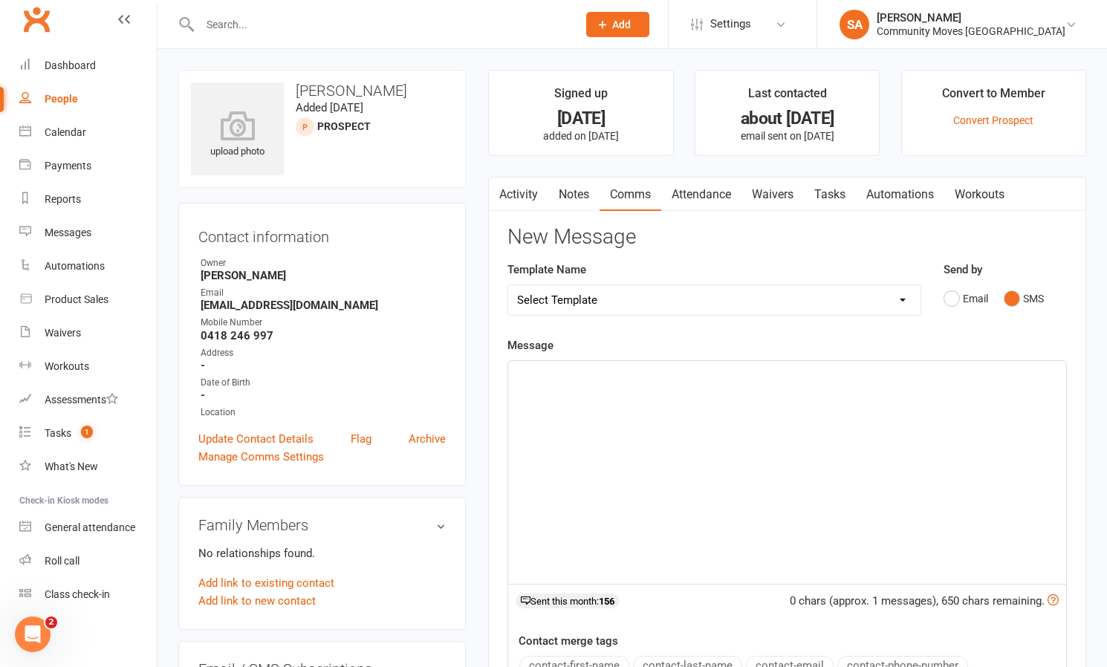
click at [599, 410] on div "﻿" at bounding box center [787, 472] width 558 height 223
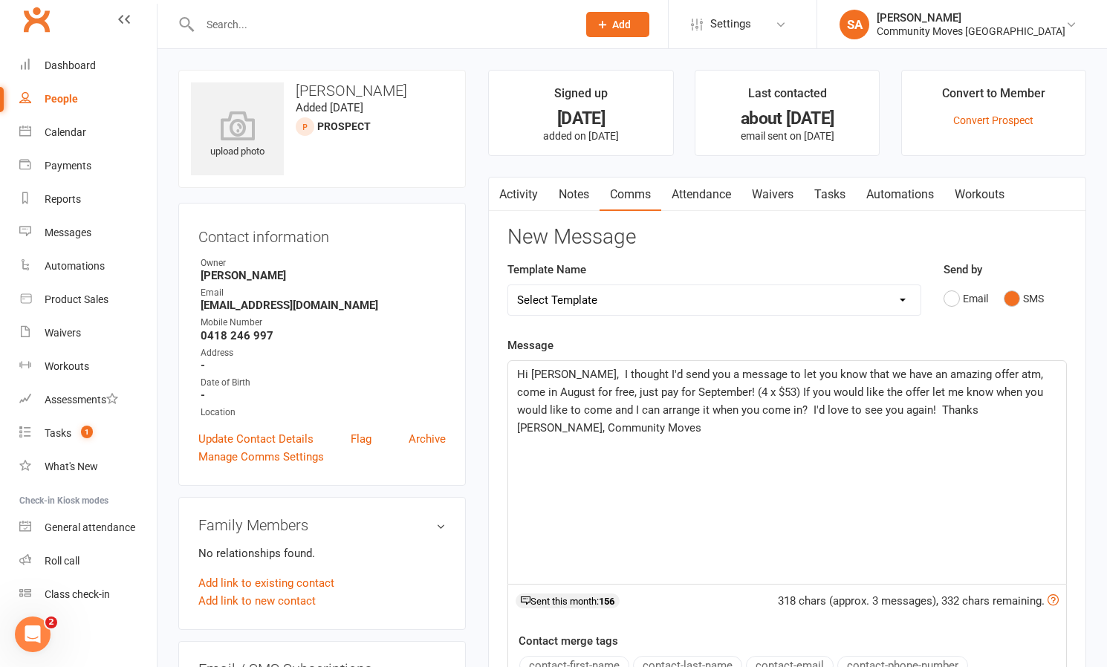
click at [559, 370] on span "Hi [PERSON_NAME], I thought I'd send you a message to let you know that we have…" at bounding box center [781, 401] width 529 height 67
click at [877, 408] on span "Hi [PERSON_NAME], I thought I'd send you a message to let you know that we have…" at bounding box center [781, 401] width 529 height 67
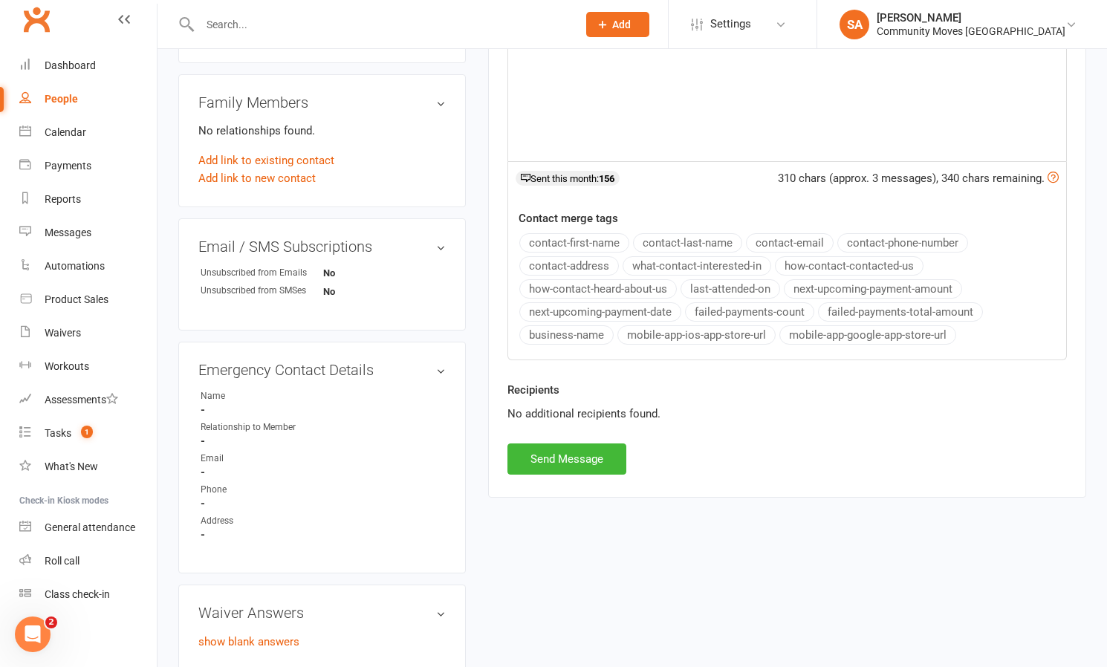
scroll to position [442, 0]
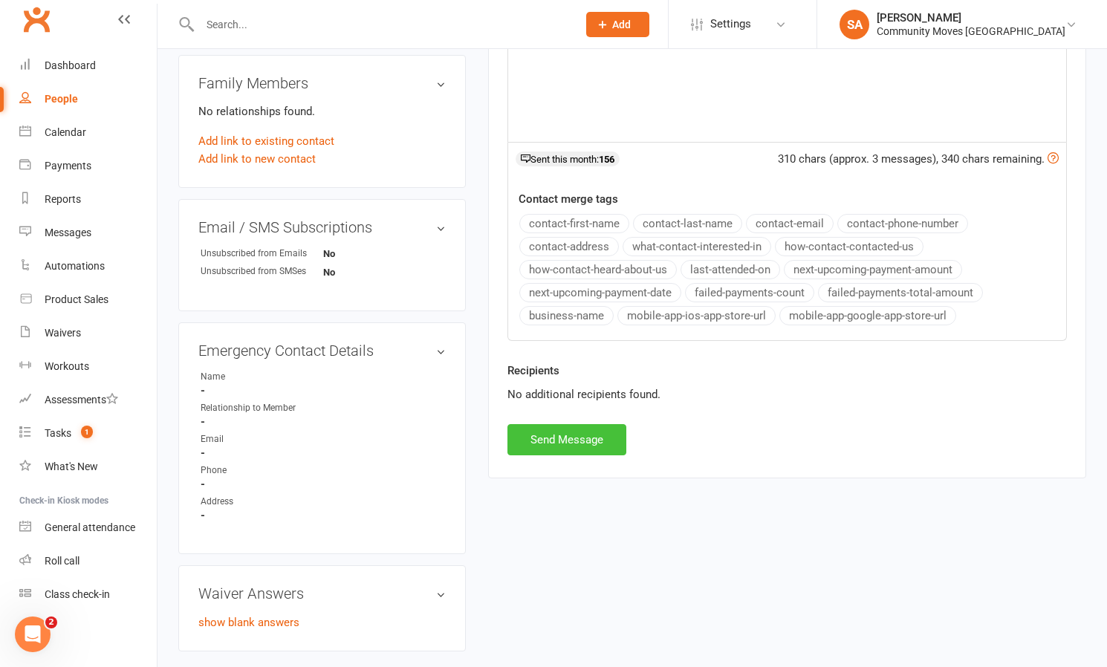
click at [593, 430] on button "Send Message" at bounding box center [566, 439] width 119 height 31
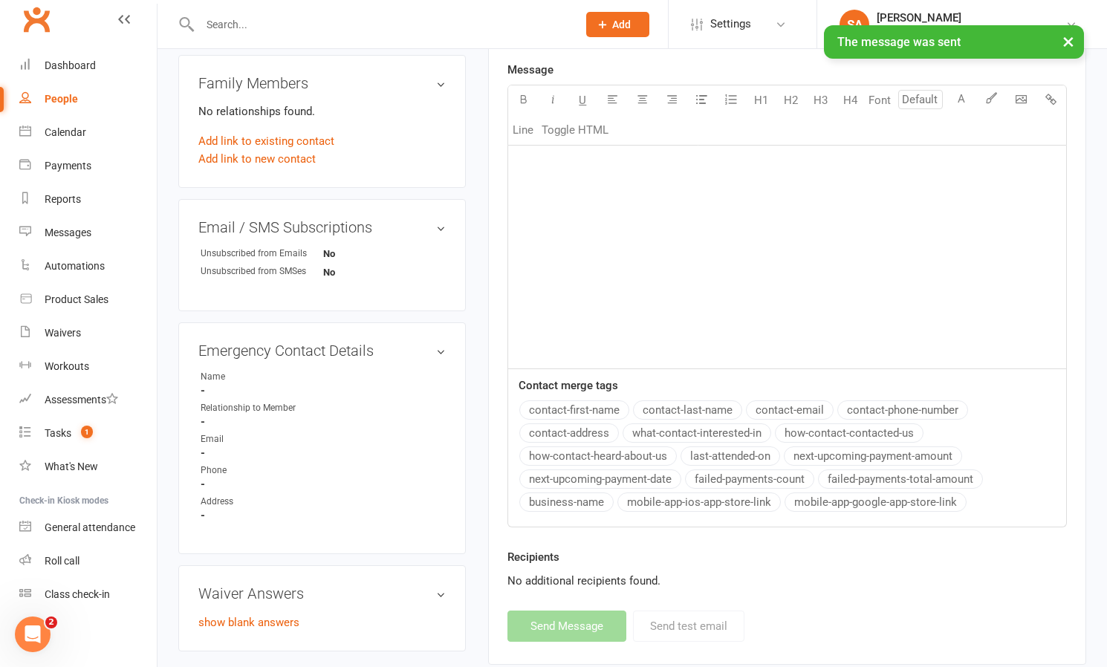
click at [72, 94] on div "People" at bounding box center [61, 99] width 33 height 12
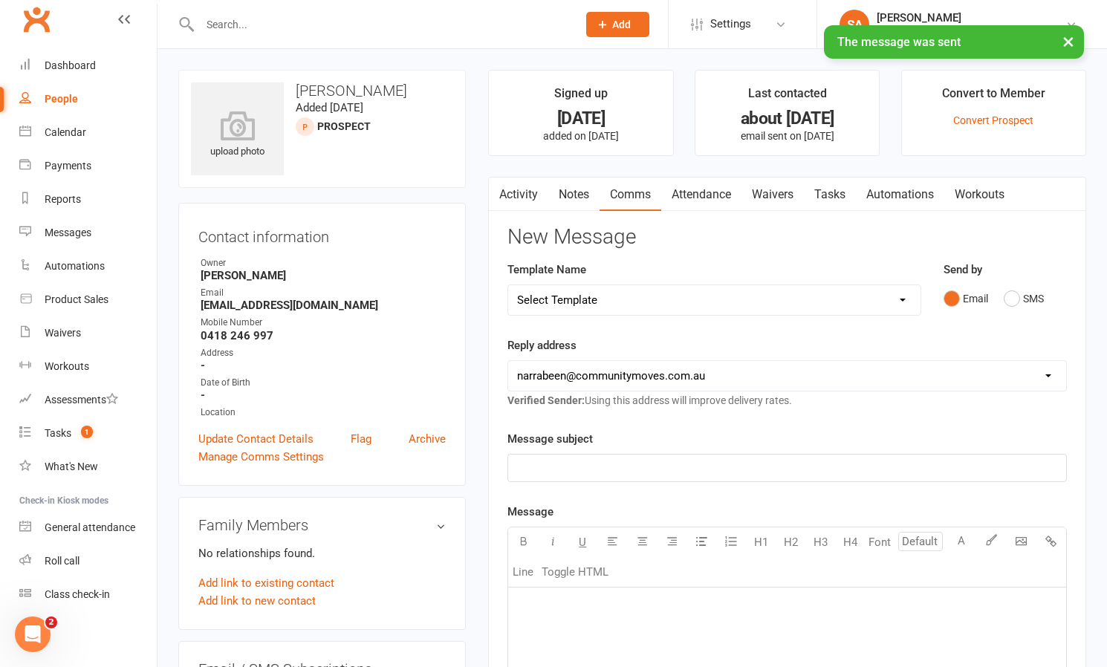
select select "50"
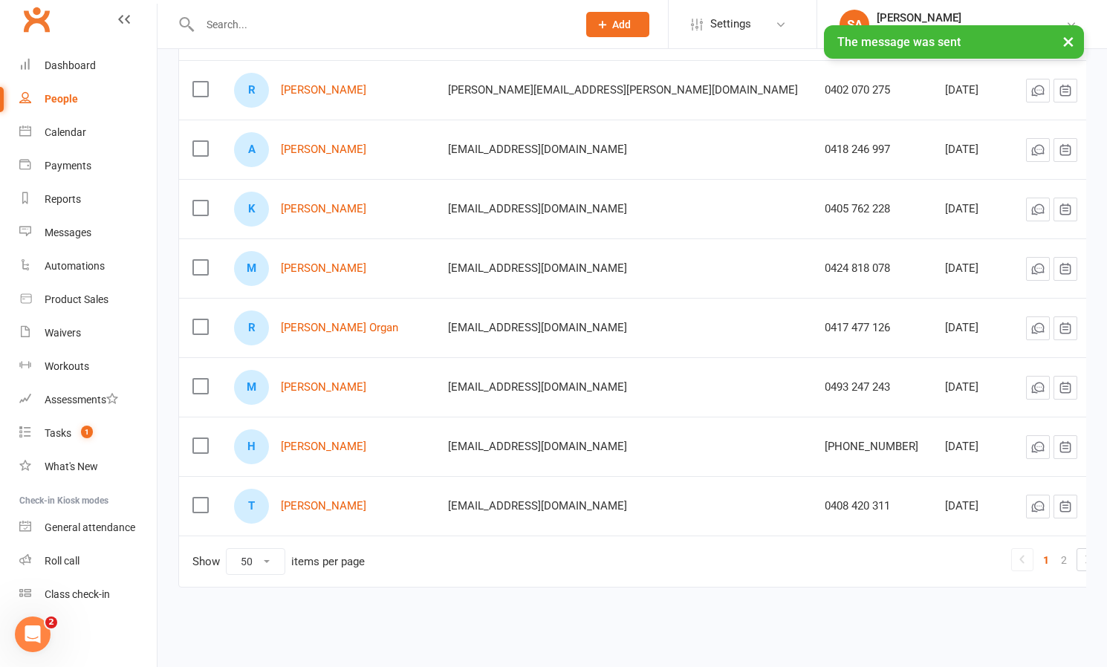
scroll to position [2709, 0]
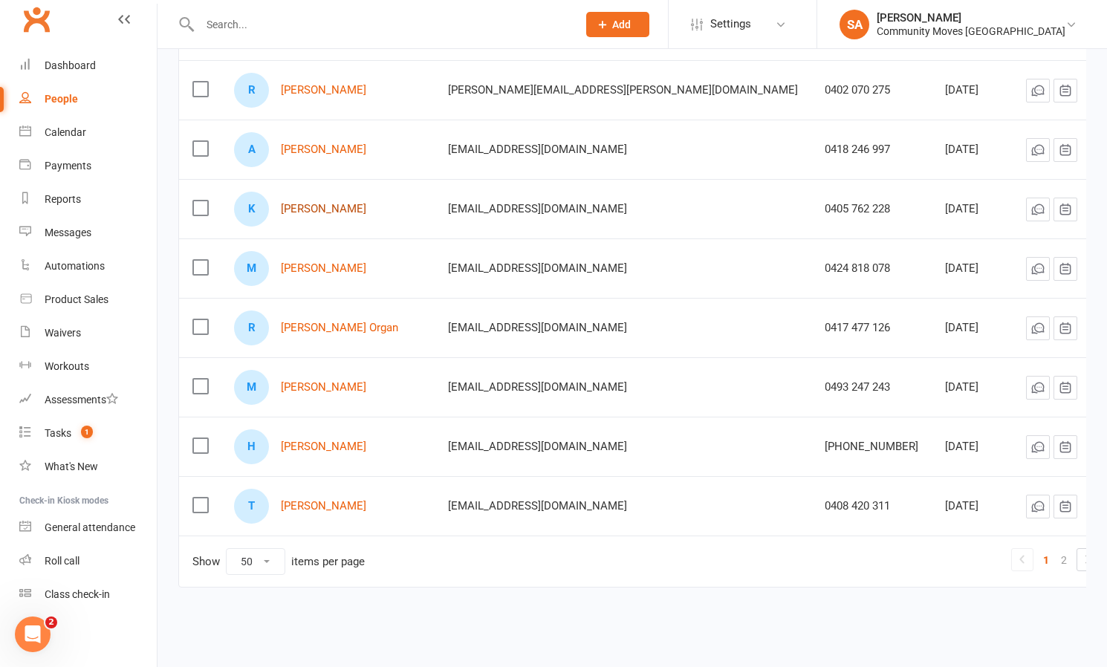
click at [335, 203] on link "[PERSON_NAME]" at bounding box center [323, 209] width 85 height 13
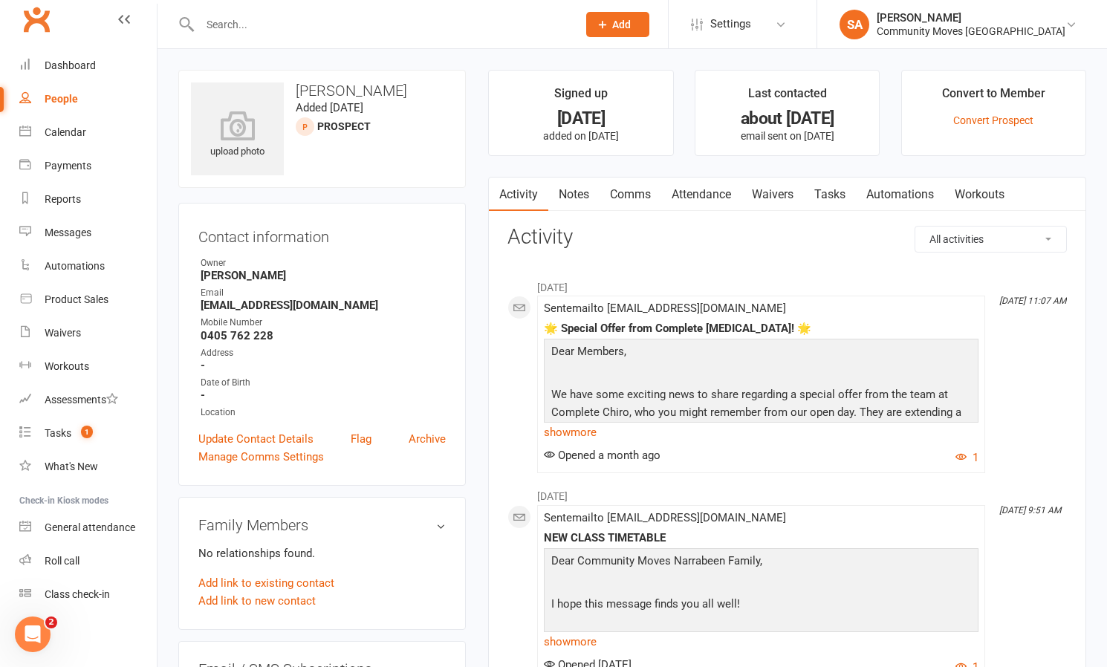
click at [623, 189] on link "Comms" at bounding box center [630, 195] width 62 height 34
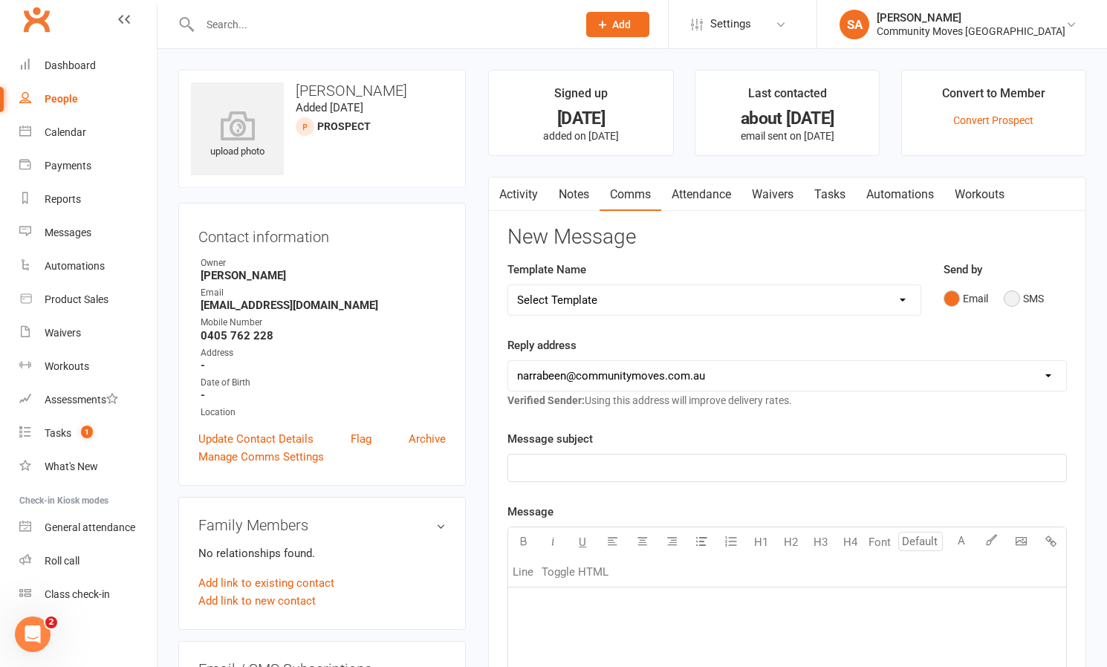
click at [1012, 294] on button "SMS" at bounding box center [1024, 299] width 40 height 28
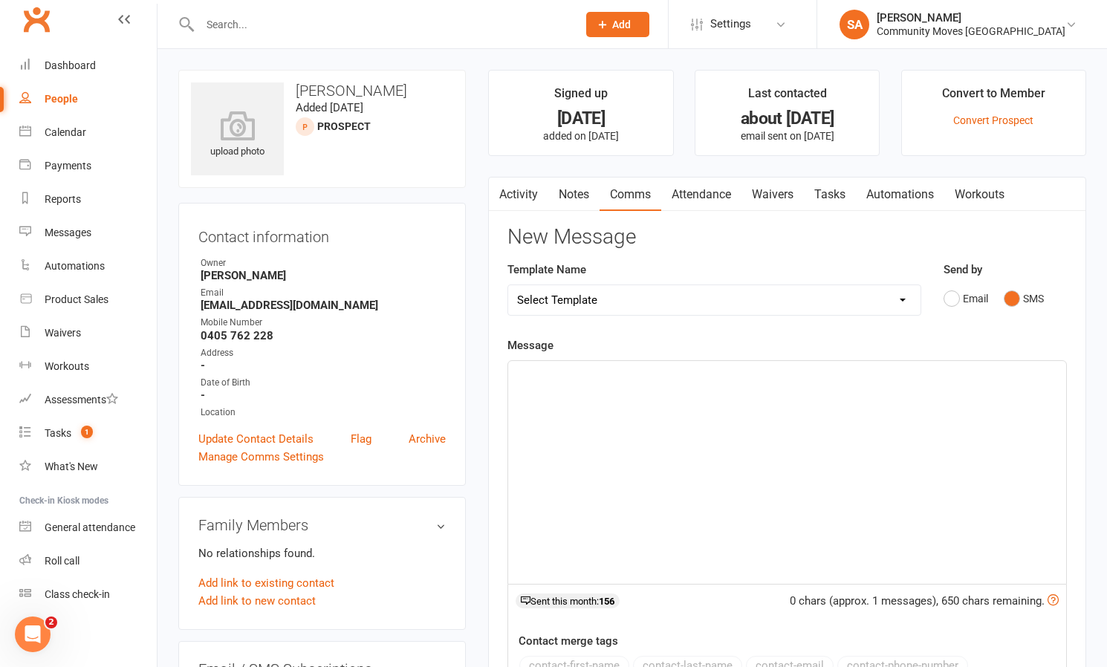
click at [691, 415] on div "﻿" at bounding box center [787, 472] width 558 height 223
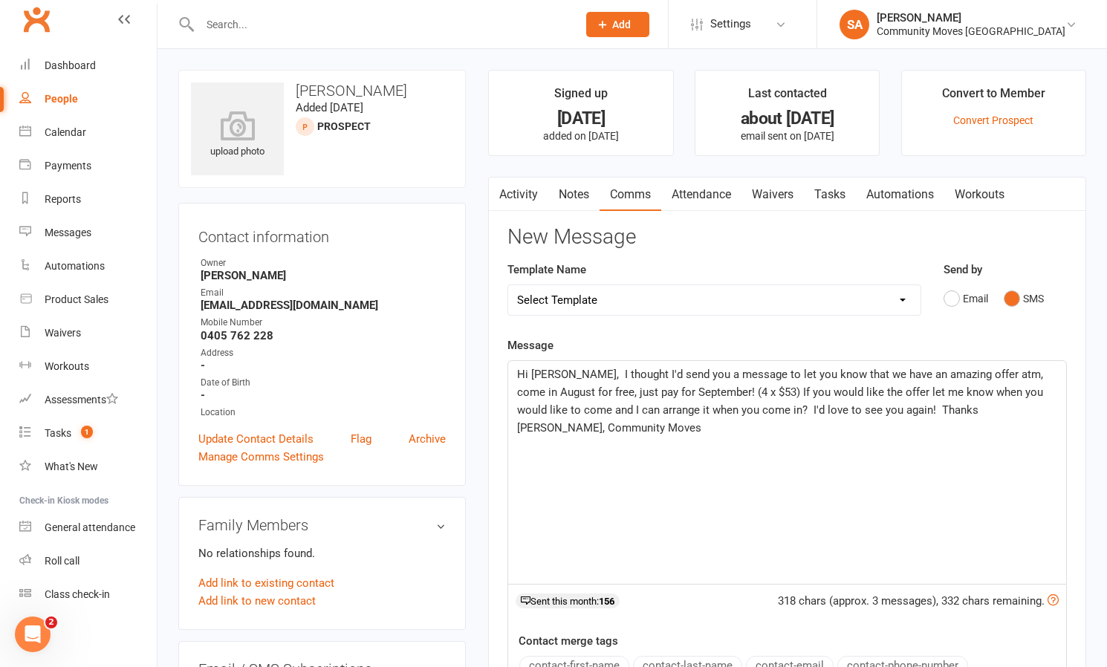
scroll to position [4, 0]
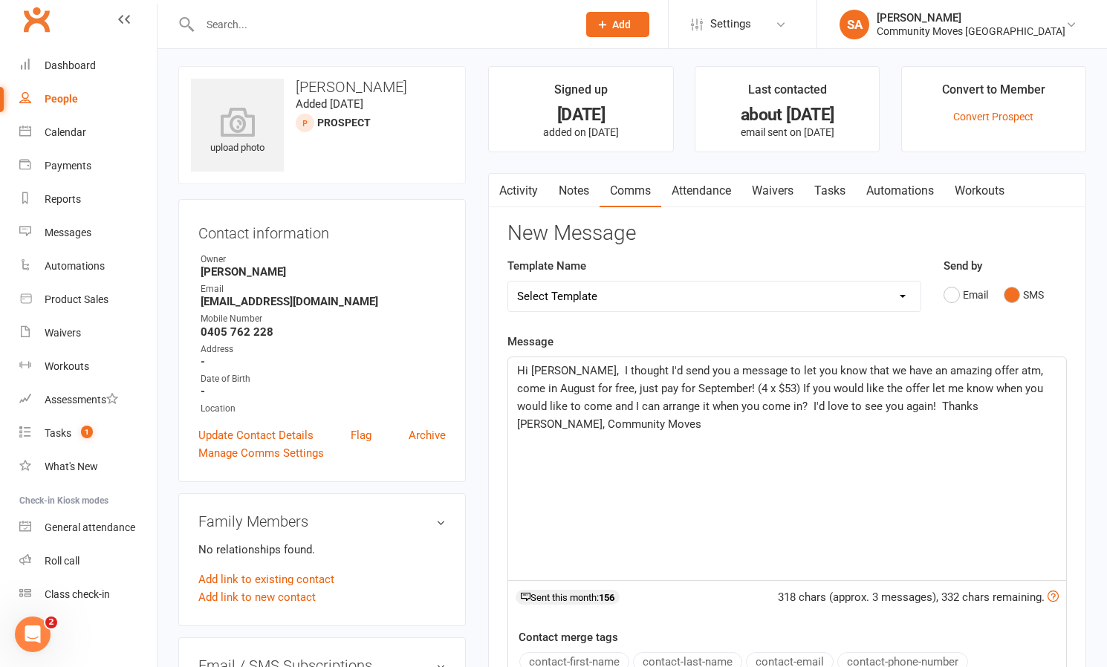
click at [561, 371] on span "Hi [PERSON_NAME], I thought I'd send you a message to let you know that we have…" at bounding box center [781, 397] width 529 height 67
click at [831, 405] on span "Hi [PERSON_NAME], I thought I'd send you a message to let you know that we have…" at bounding box center [781, 397] width 529 height 67
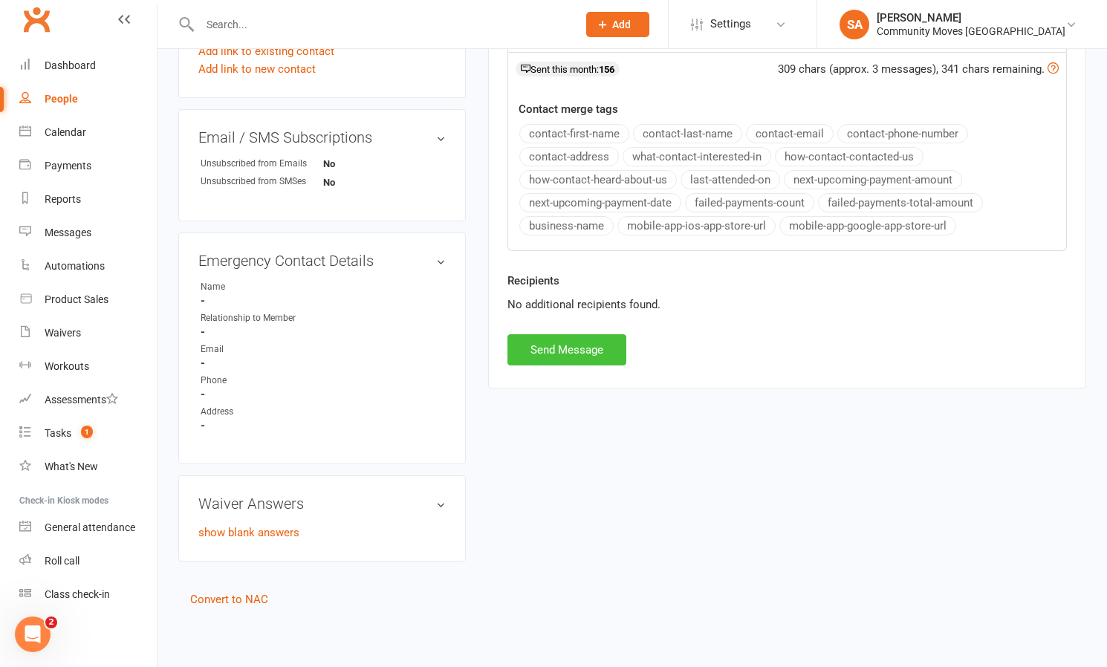
scroll to position [543, 0]
click at [564, 334] on button "Send Message" at bounding box center [566, 349] width 119 height 31
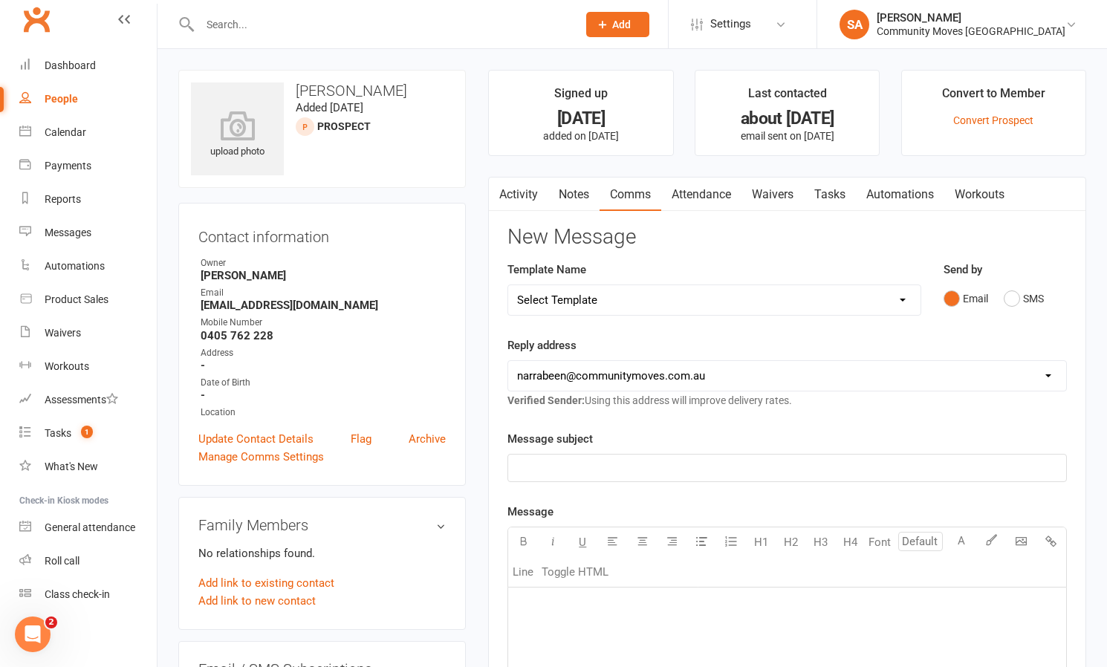
scroll to position [0, 0]
click at [68, 92] on link "People" at bounding box center [87, 98] width 137 height 33
select select "50"
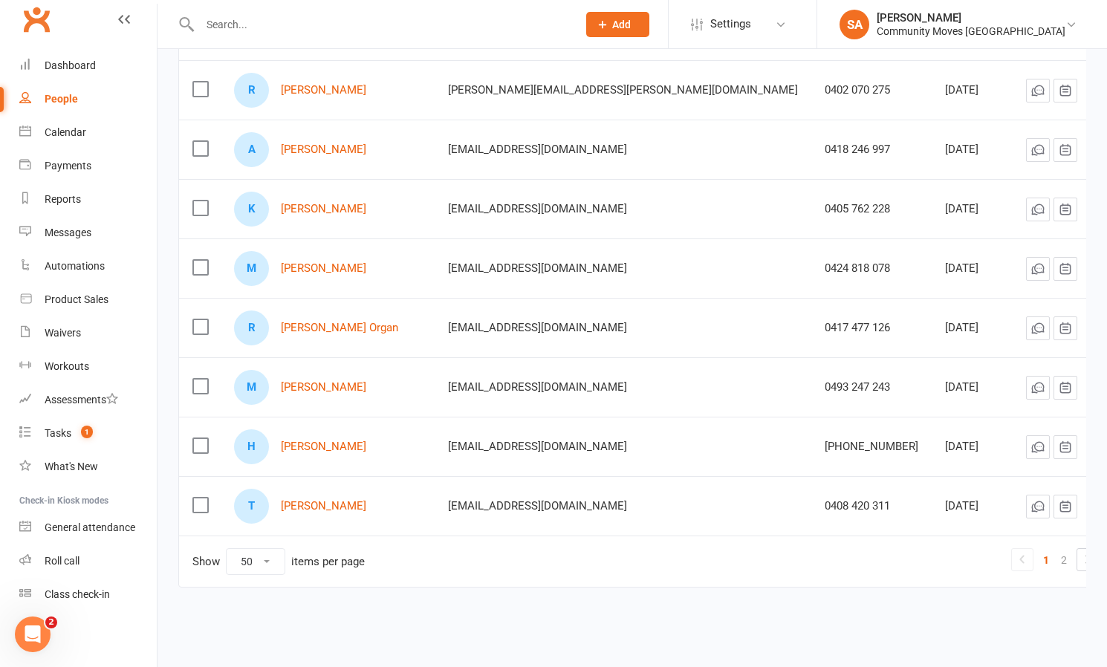
scroll to position [2709, 0]
click at [331, 262] on link "[PERSON_NAME]" at bounding box center [323, 268] width 85 height 13
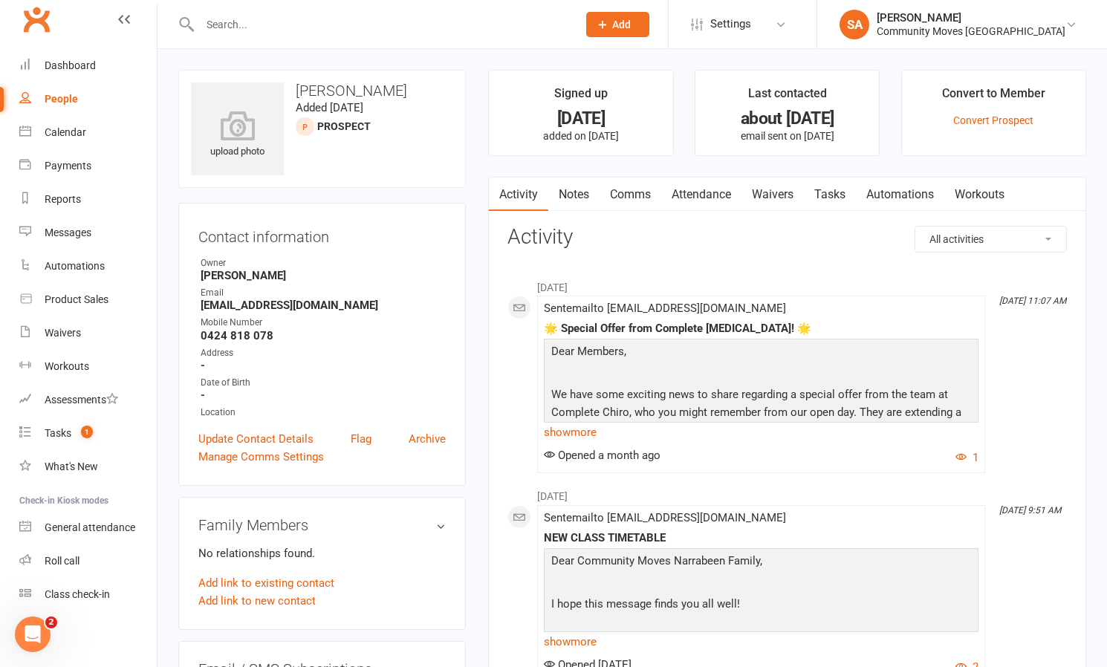
click at [641, 191] on link "Comms" at bounding box center [630, 195] width 62 height 34
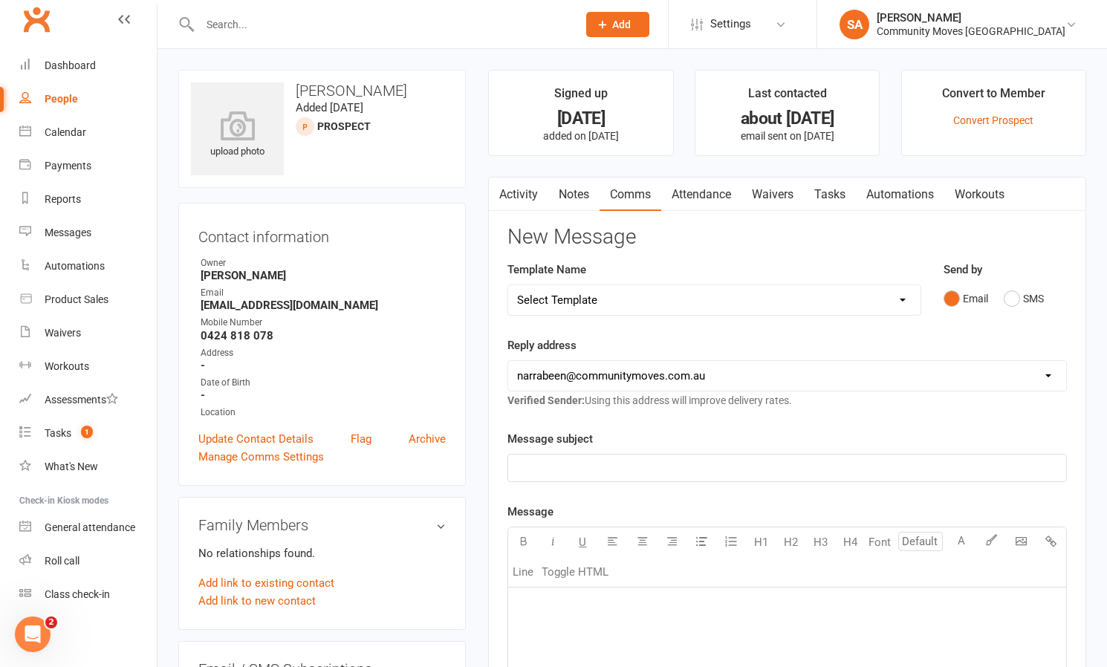
drag, startPoint x: 1013, startPoint y: 297, endPoint x: 964, endPoint y: 314, distance: 51.9
click at [1012, 297] on button "SMS" at bounding box center [1024, 299] width 40 height 28
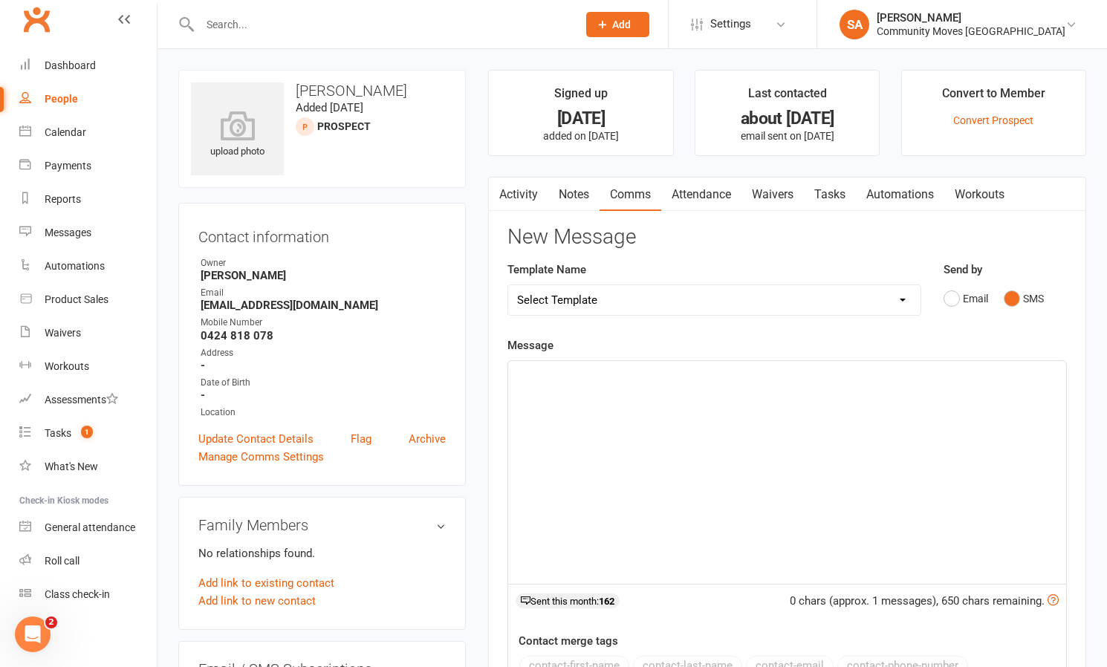
click at [685, 400] on div "﻿" at bounding box center [787, 472] width 558 height 223
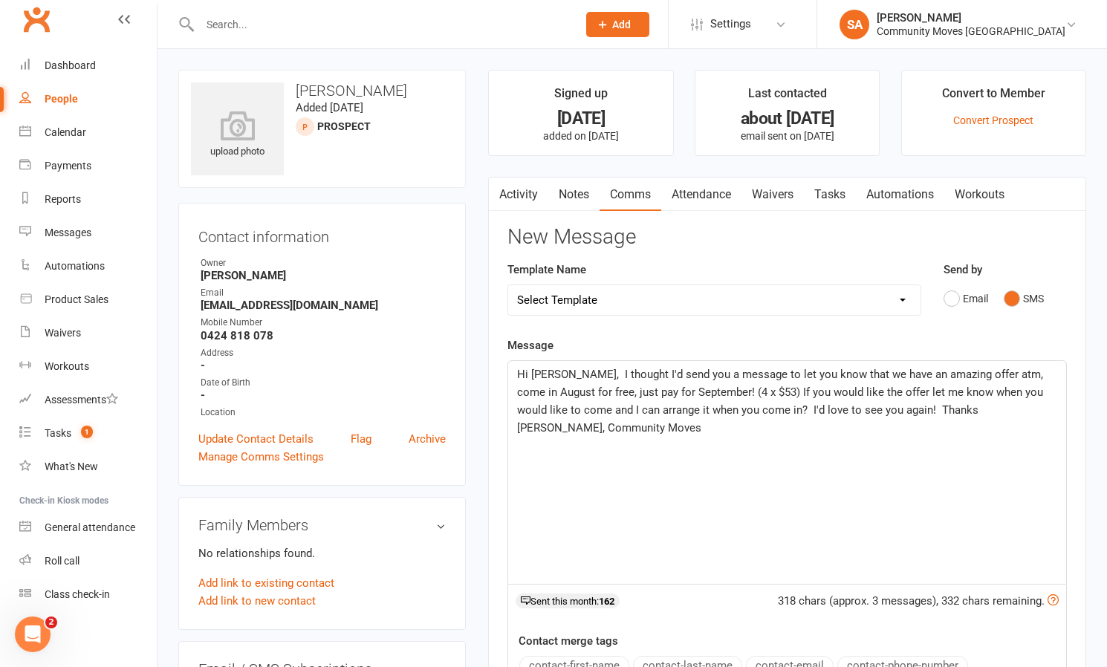
click at [559, 371] on span "Hi [PERSON_NAME], I thought I'd send you a message to let you know that we have…" at bounding box center [781, 401] width 529 height 67
click at [875, 409] on span "Hi [PERSON_NAME], I thought I'd send you a message to let you know that we have…" at bounding box center [781, 401] width 529 height 67
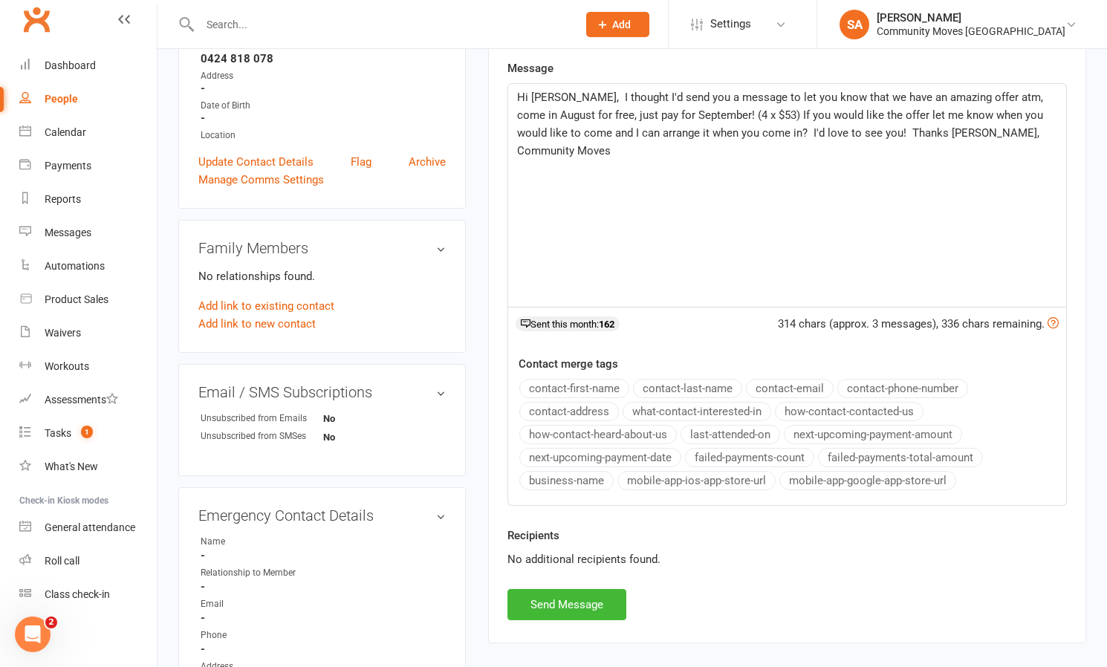
scroll to position [311, 0]
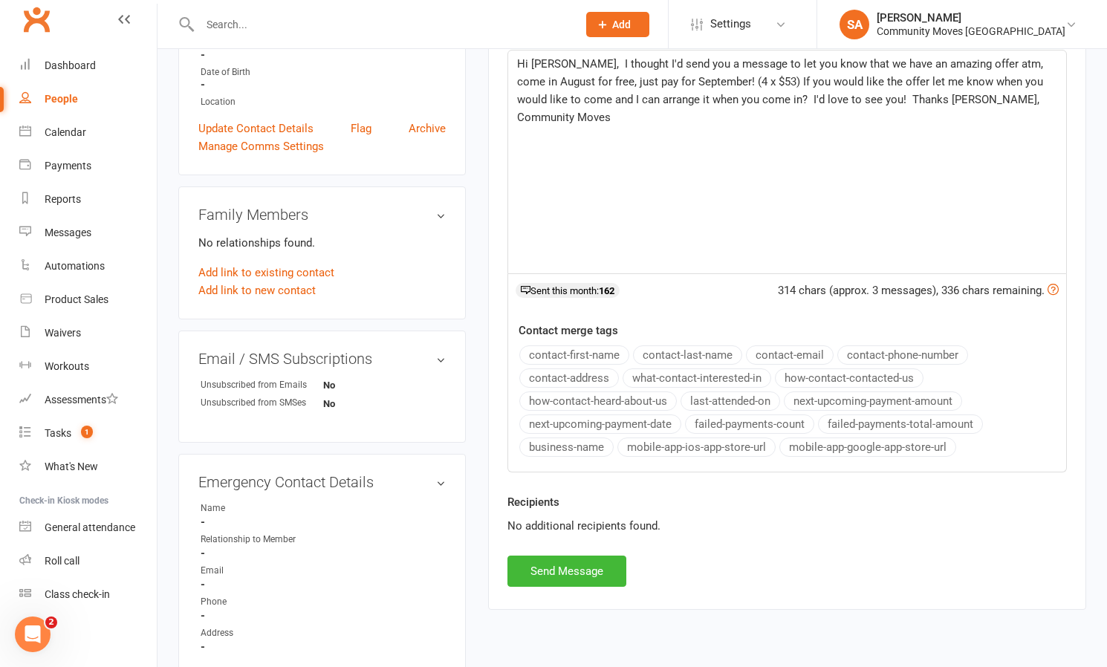
click at [582, 579] on button "Send Message" at bounding box center [566, 571] width 119 height 31
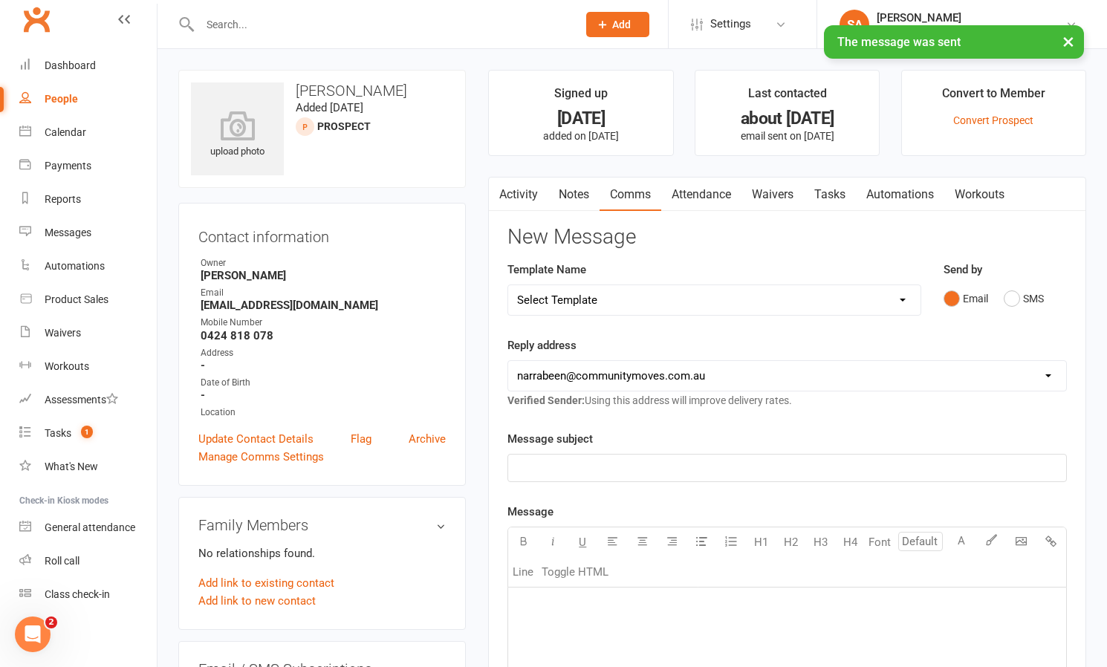
scroll to position [0, 0]
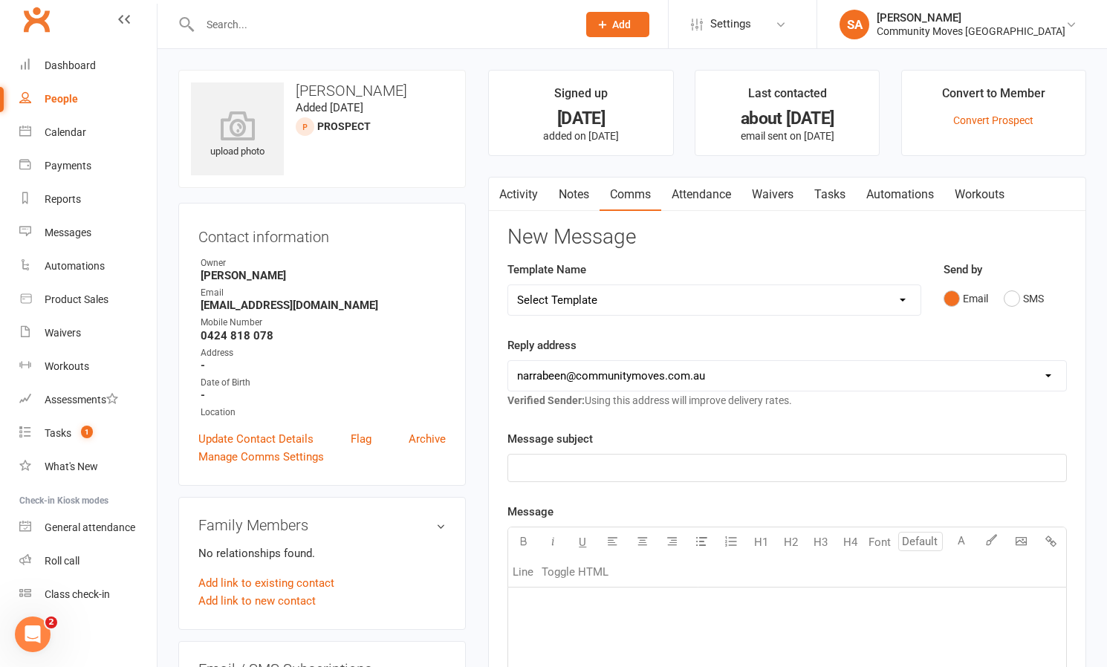
click at [70, 97] on div "People" at bounding box center [61, 99] width 33 height 12
select select "50"
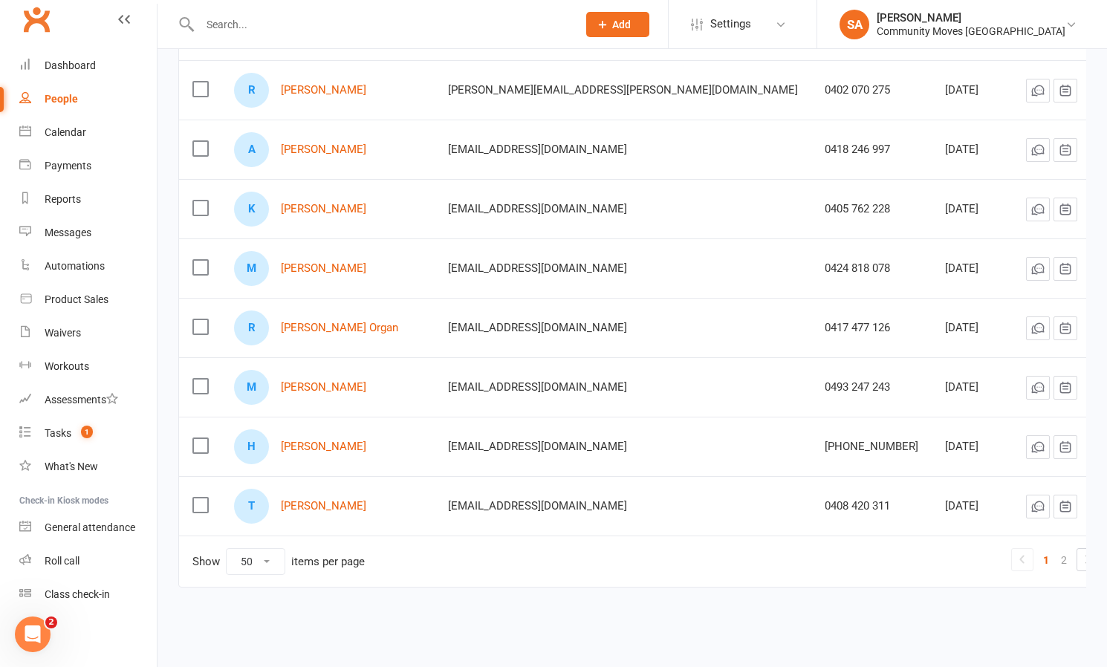
scroll to position [2709, 0]
click at [327, 322] on link "[PERSON_NAME] Organ" at bounding box center [339, 328] width 117 height 13
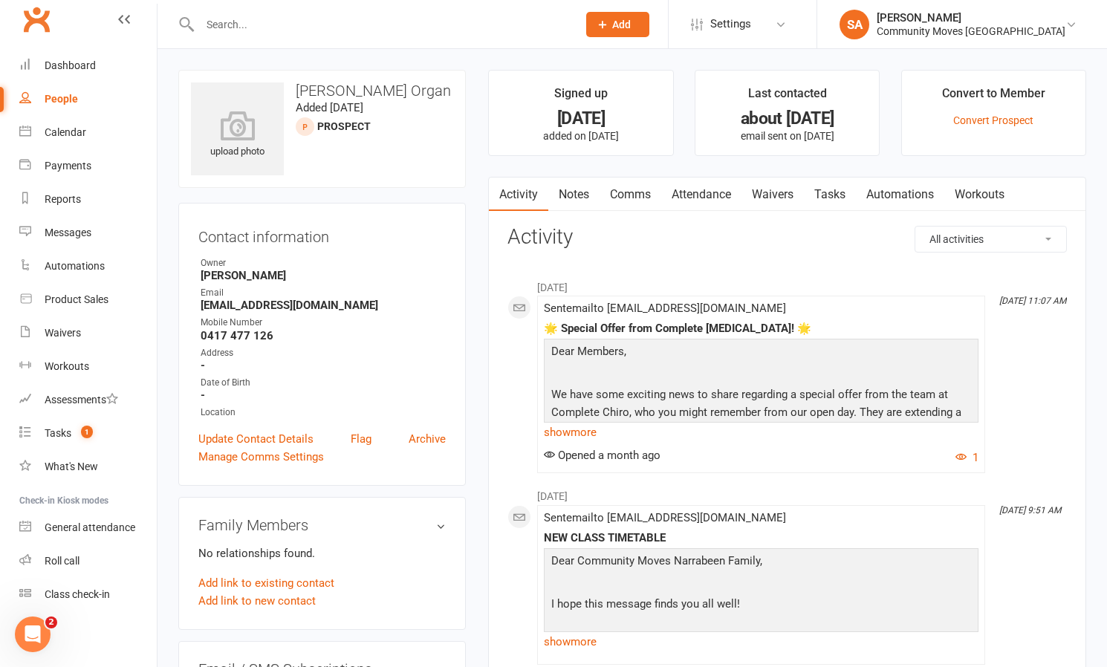
click at [625, 183] on link "Comms" at bounding box center [630, 195] width 62 height 34
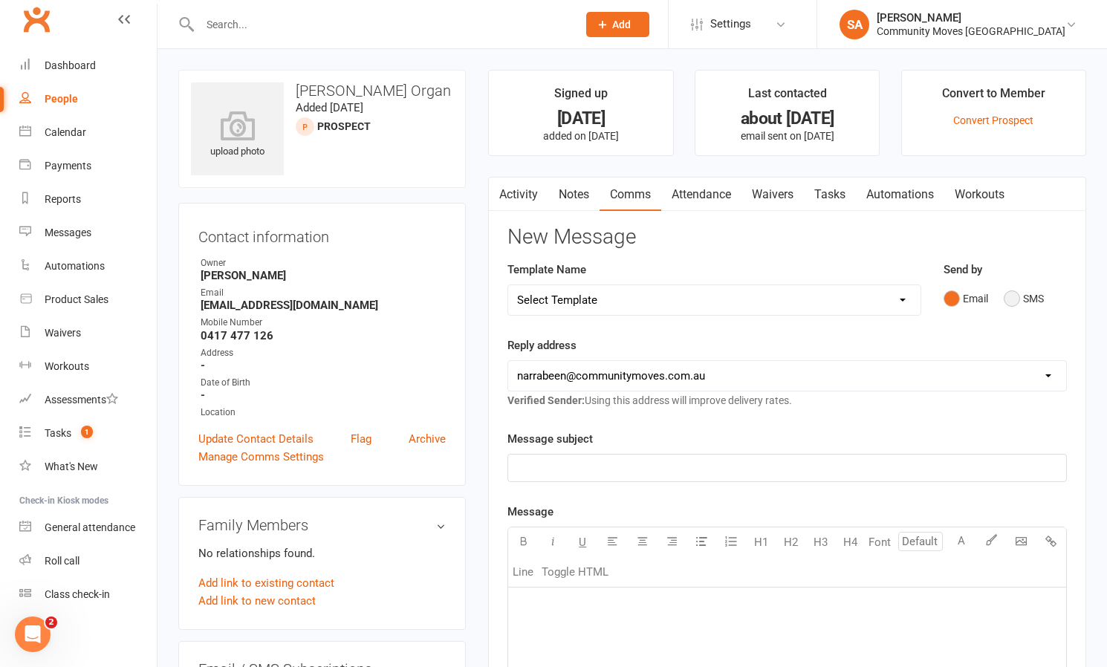
click at [1017, 297] on button "SMS" at bounding box center [1024, 299] width 40 height 28
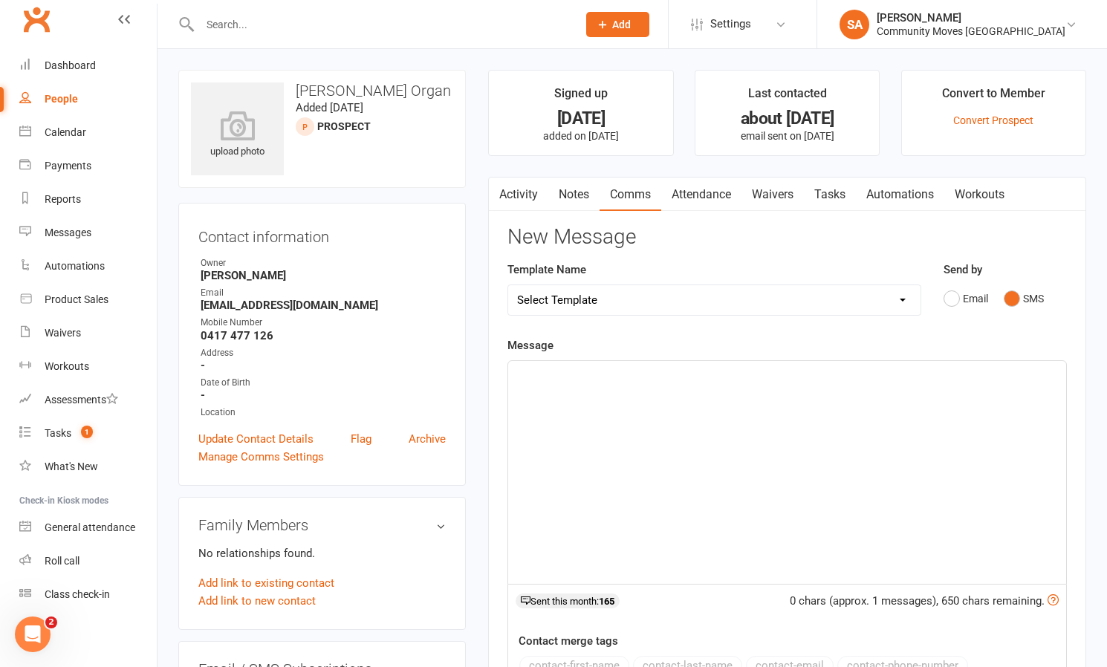
click at [596, 393] on div "﻿" at bounding box center [787, 472] width 558 height 223
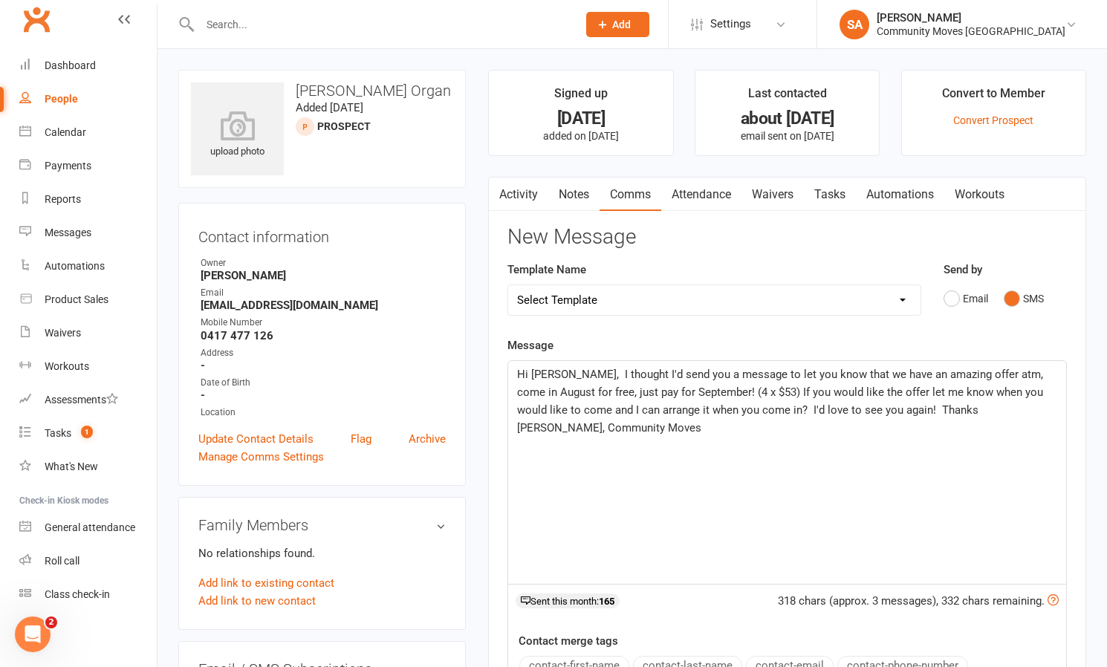
click at [558, 374] on span "Hi [PERSON_NAME], I thought I'd send you a message to let you know that we have…" at bounding box center [781, 401] width 529 height 67
click at [875, 408] on span "Hi [PERSON_NAME], I thought I'd send you a message to let you know that we have…" at bounding box center [781, 401] width 529 height 67
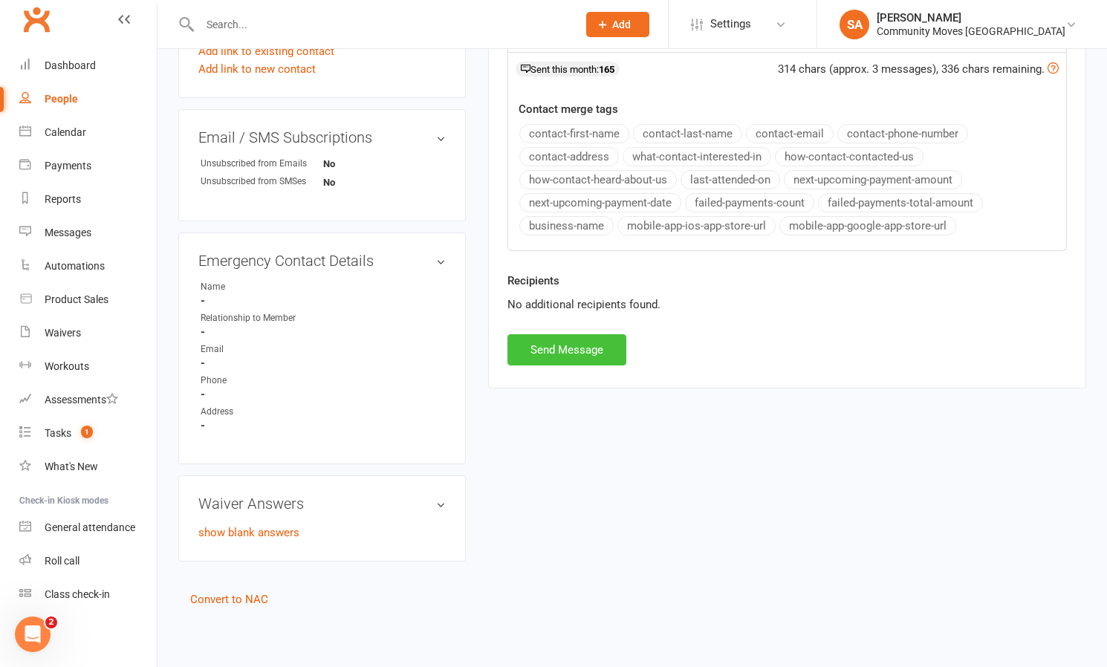
scroll to position [543, 0]
click at [588, 334] on button "Send Message" at bounding box center [566, 349] width 119 height 31
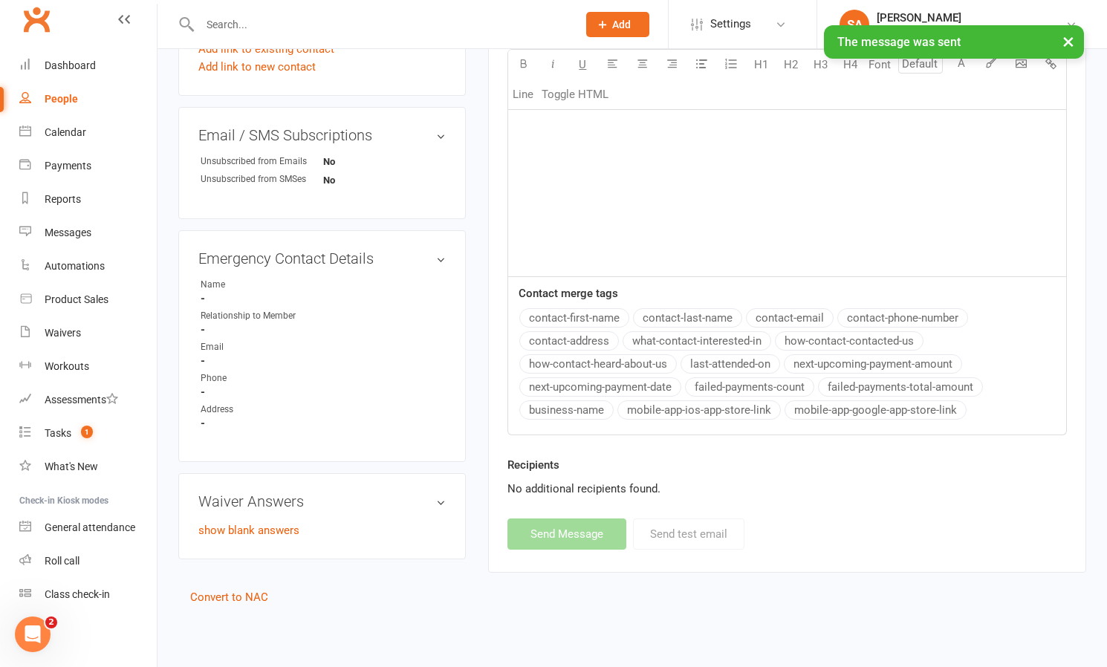
click at [62, 94] on div "People" at bounding box center [61, 99] width 33 height 12
select select "50"
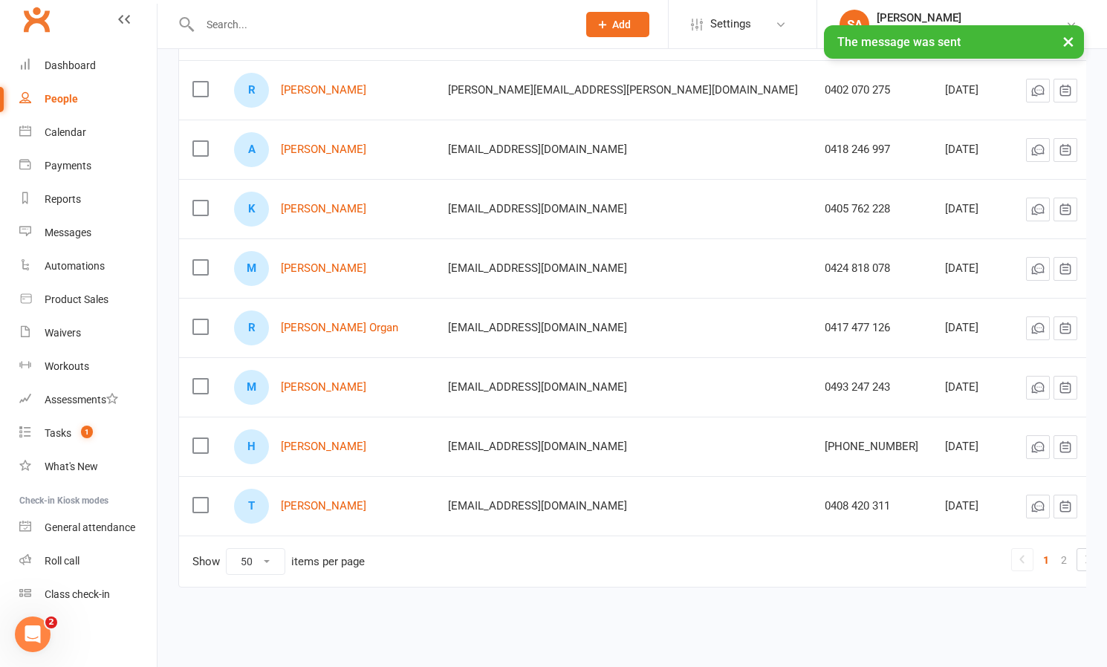
scroll to position [2709, 0]
click at [341, 381] on link "[PERSON_NAME]" at bounding box center [323, 387] width 85 height 13
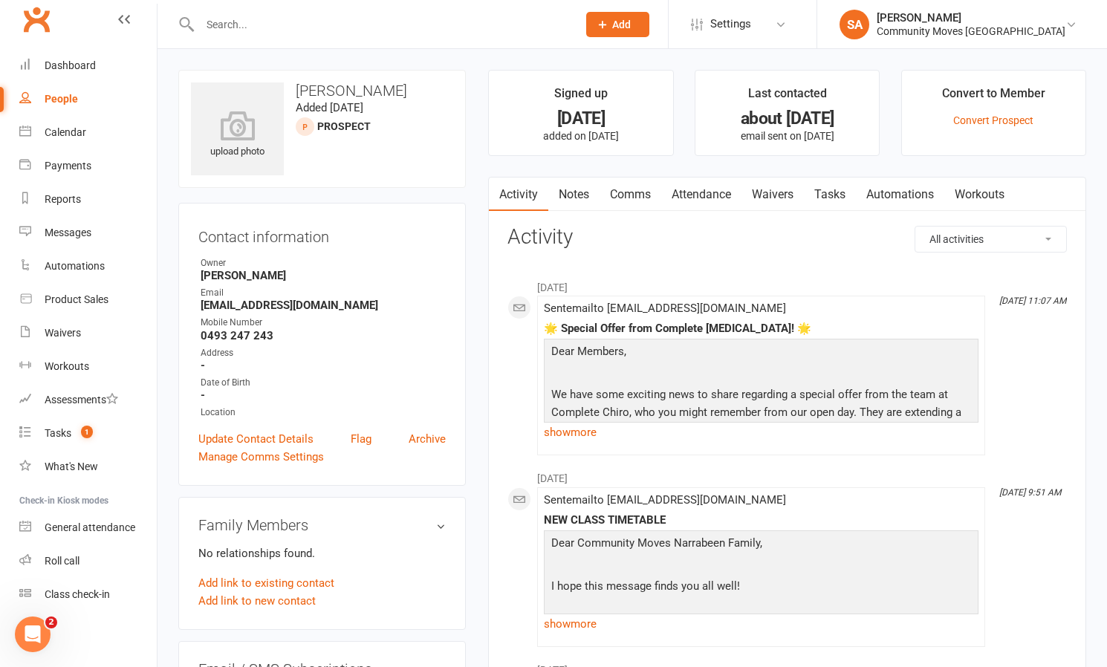
click at [646, 189] on link "Comms" at bounding box center [630, 195] width 62 height 34
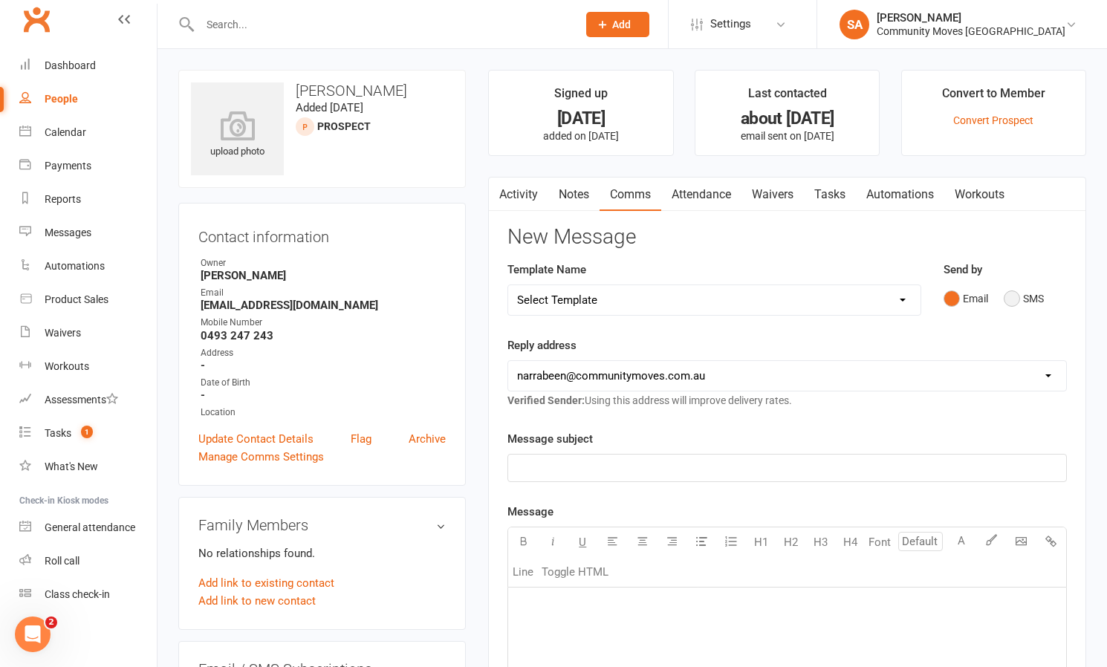
click at [1016, 296] on button "SMS" at bounding box center [1024, 299] width 40 height 28
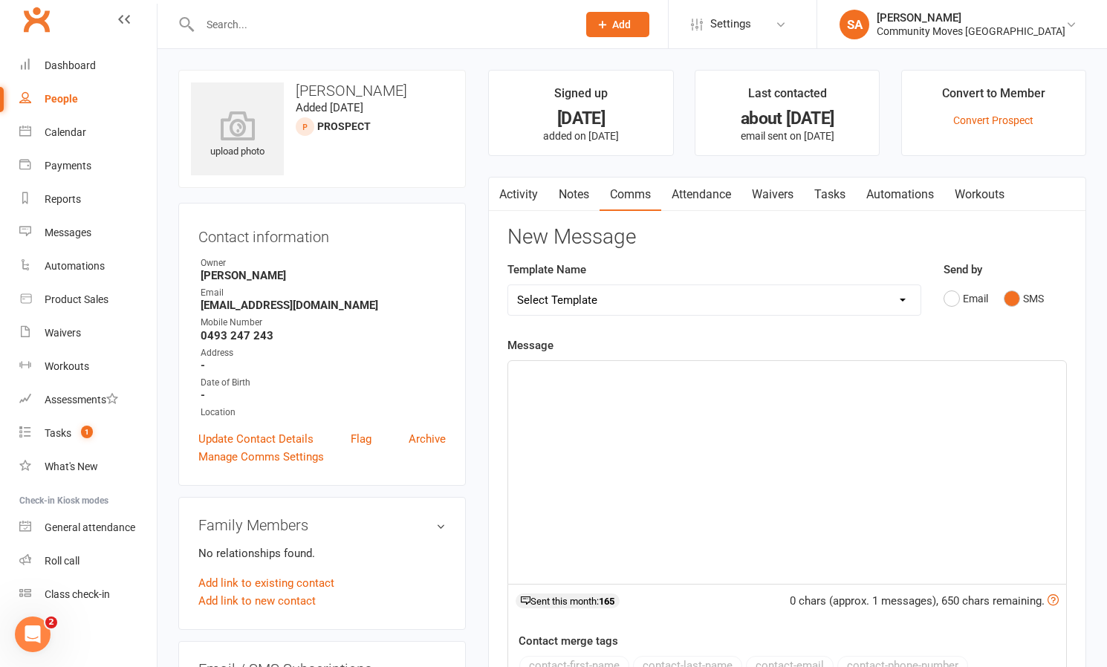
click at [594, 403] on div "﻿" at bounding box center [787, 472] width 558 height 223
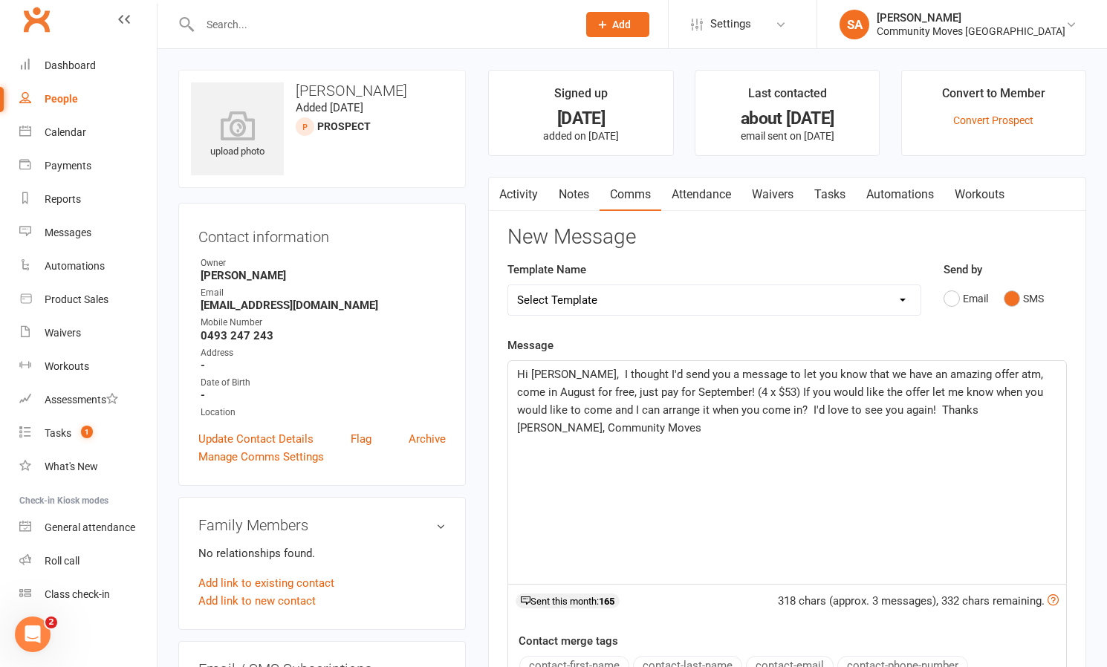
click at [558, 374] on span "Hi [PERSON_NAME], I thought I'd send you a message to let you know that we have…" at bounding box center [781, 401] width 529 height 67
click at [874, 407] on span "Hi [PERSON_NAME], I thought I'd send you a message to let you know that we have…" at bounding box center [781, 401] width 529 height 67
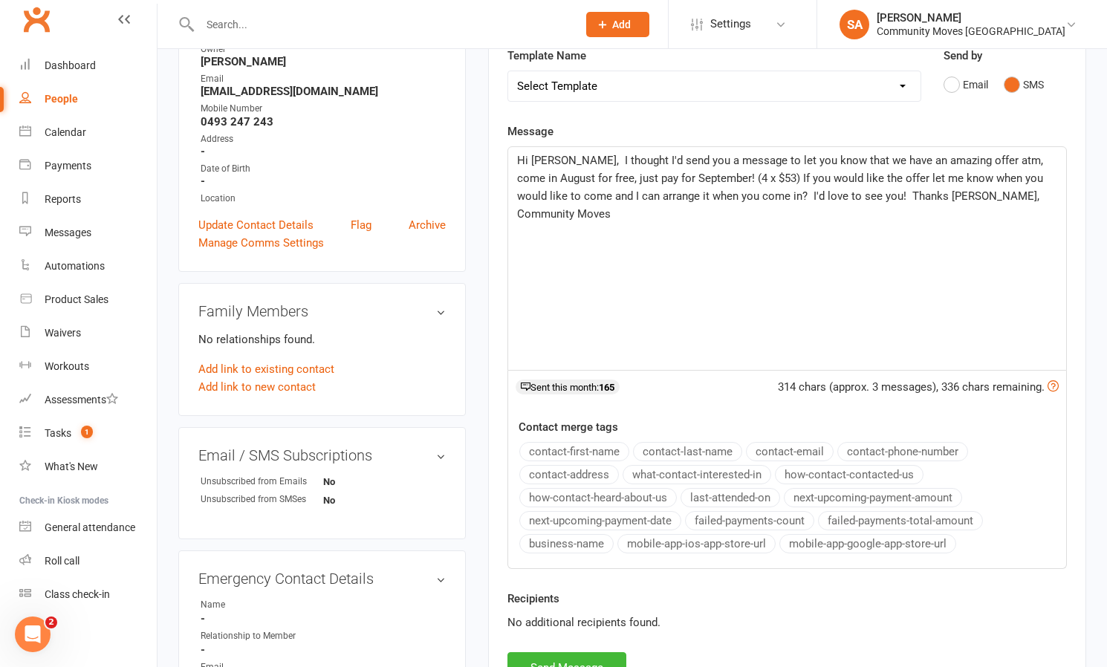
scroll to position [305, 0]
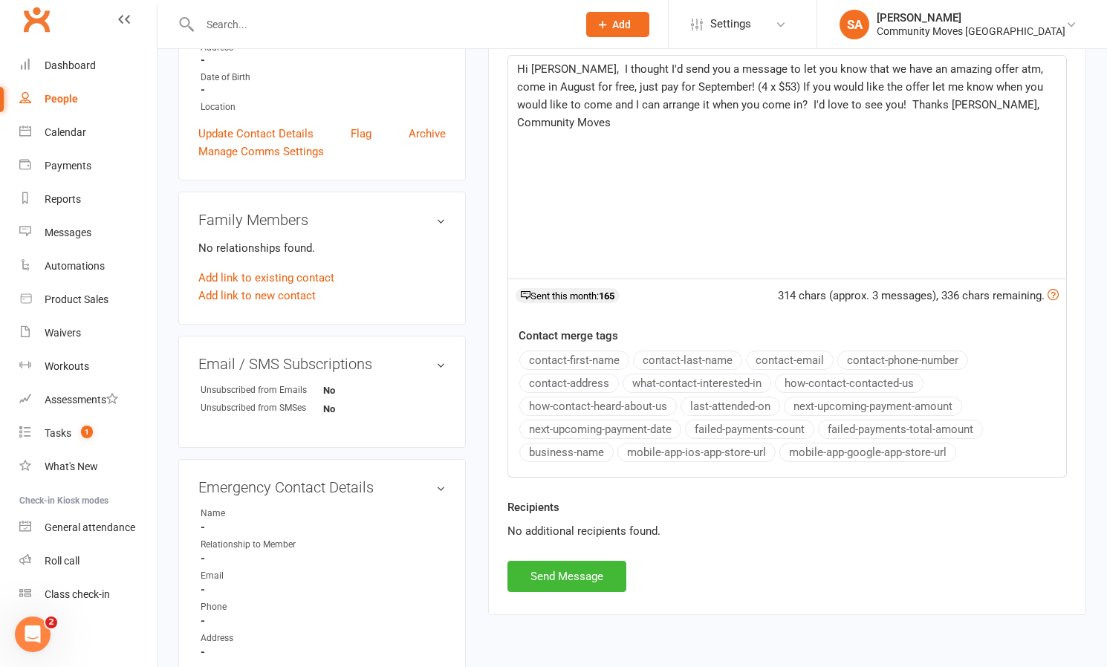
click at [589, 565] on button "Send Message" at bounding box center [566, 576] width 119 height 31
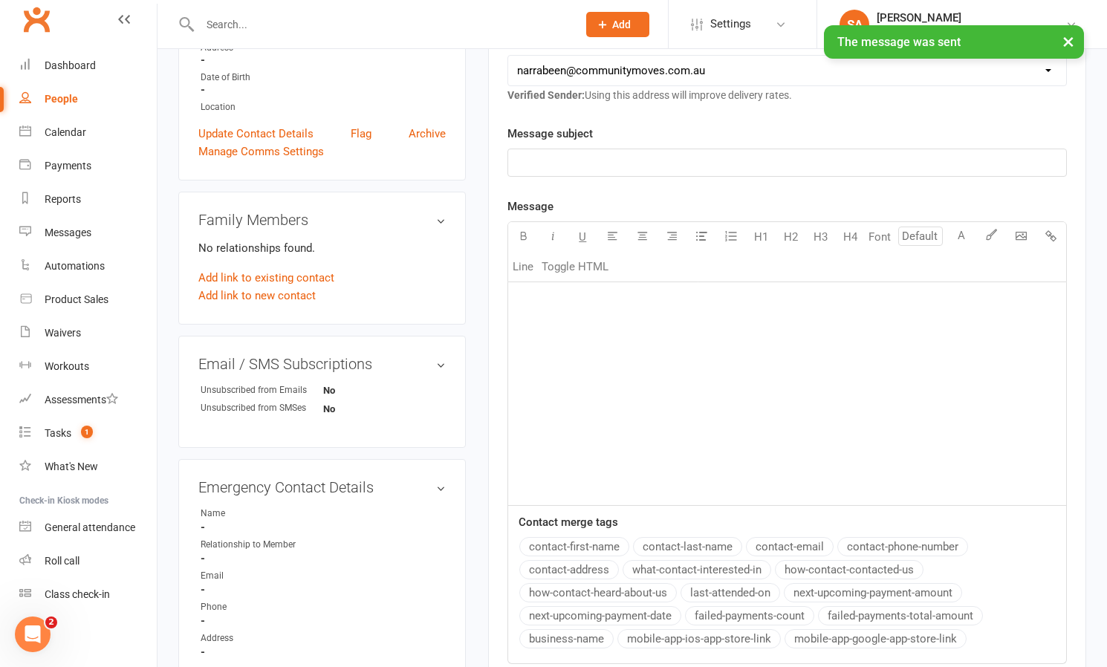
click at [70, 97] on div "People" at bounding box center [61, 99] width 33 height 12
select select "50"
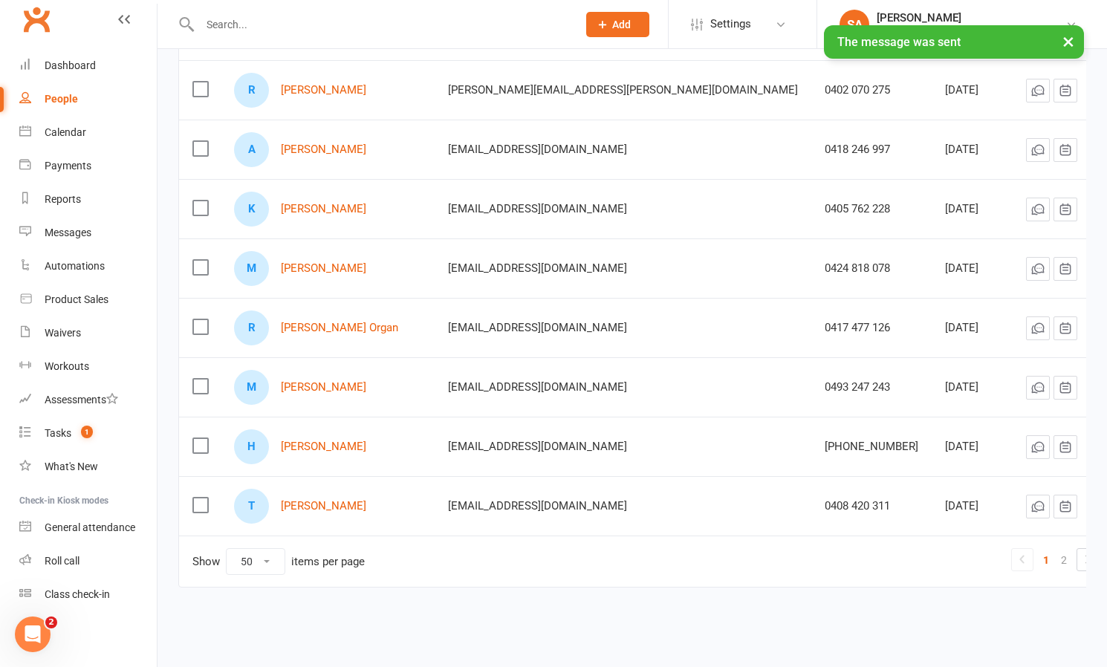
scroll to position [2709, 0]
click at [328, 441] on link "[PERSON_NAME]" at bounding box center [323, 447] width 85 height 13
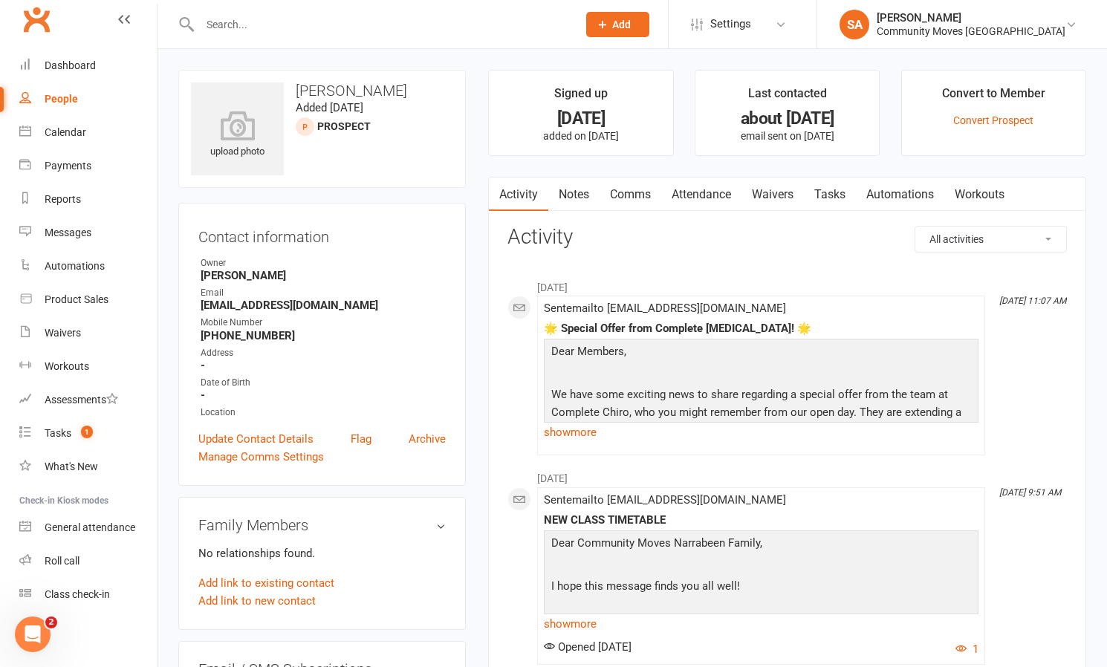
click at [632, 190] on link "Comms" at bounding box center [630, 195] width 62 height 34
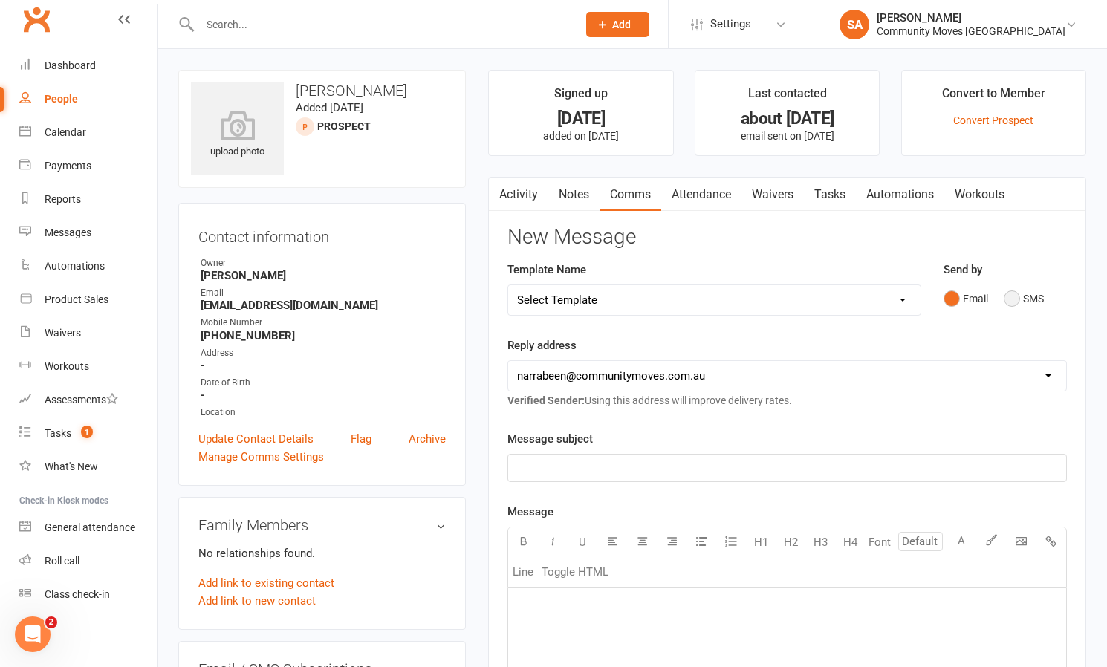
click at [1012, 292] on button "SMS" at bounding box center [1024, 299] width 40 height 28
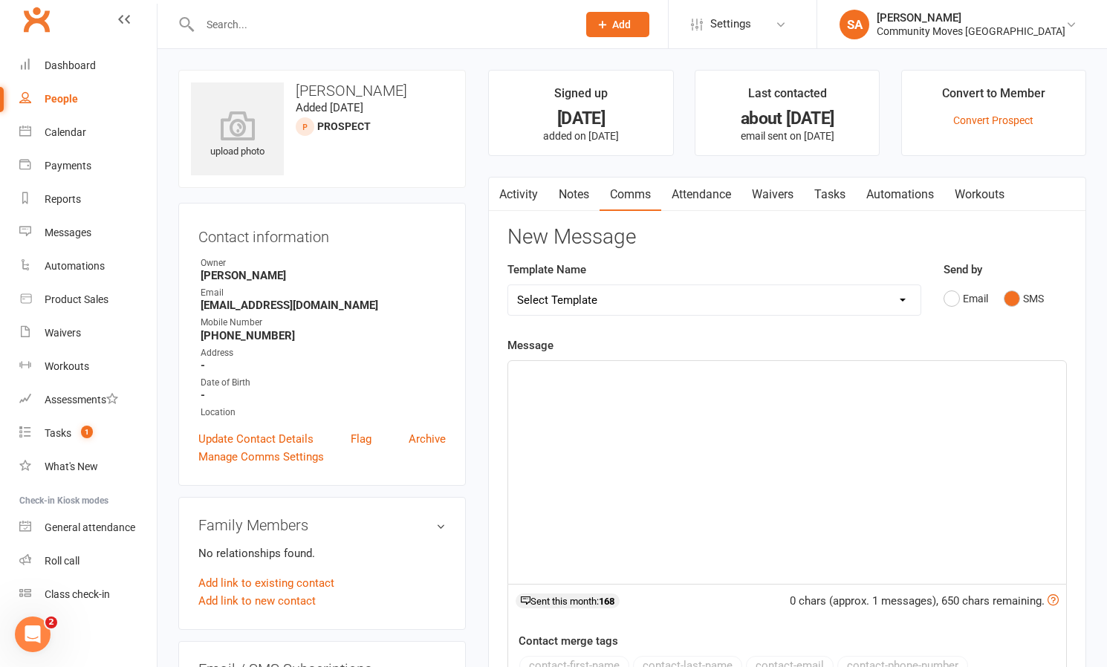
click at [649, 438] on div "﻿" at bounding box center [787, 472] width 558 height 223
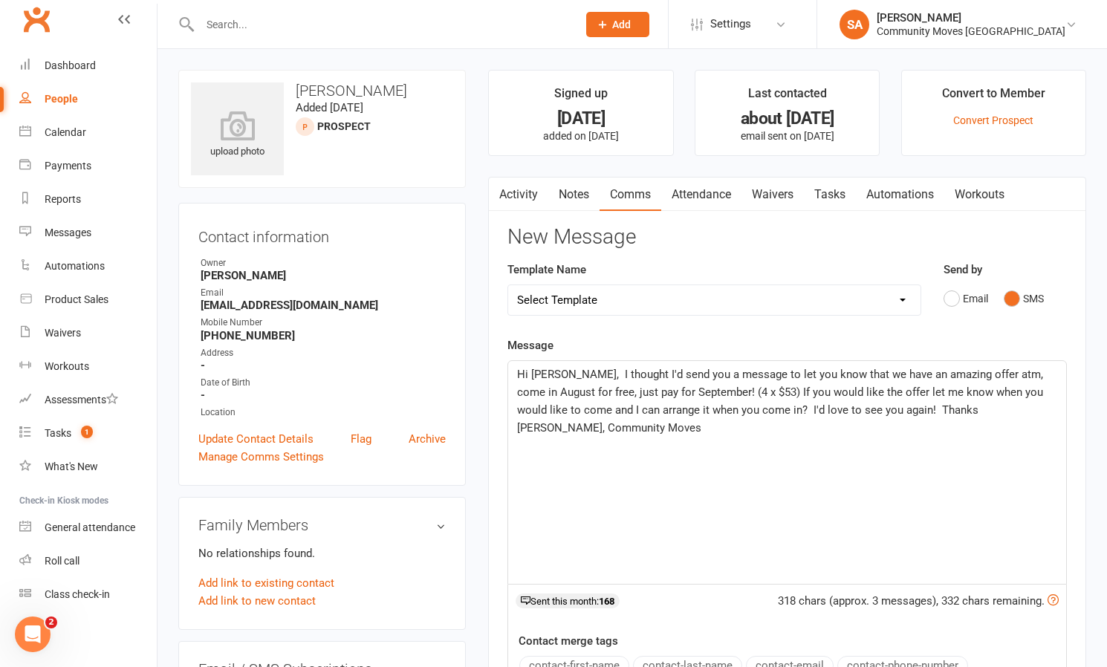
click at [556, 368] on span "Hi [PERSON_NAME], I thought I'd send you a message to let you know that we have…" at bounding box center [781, 401] width 529 height 67
click at [558, 372] on span "Hi [PERSON_NAME], I thought I'd send you a message to let you know that we have…" at bounding box center [781, 401] width 529 height 67
click at [874, 409] on span "Hi [PERSON_NAME], I thought I'd send you a message to let you know that we have…" at bounding box center [781, 401] width 529 height 67
click at [75, 97] on div "People" at bounding box center [61, 99] width 33 height 12
select select "50"
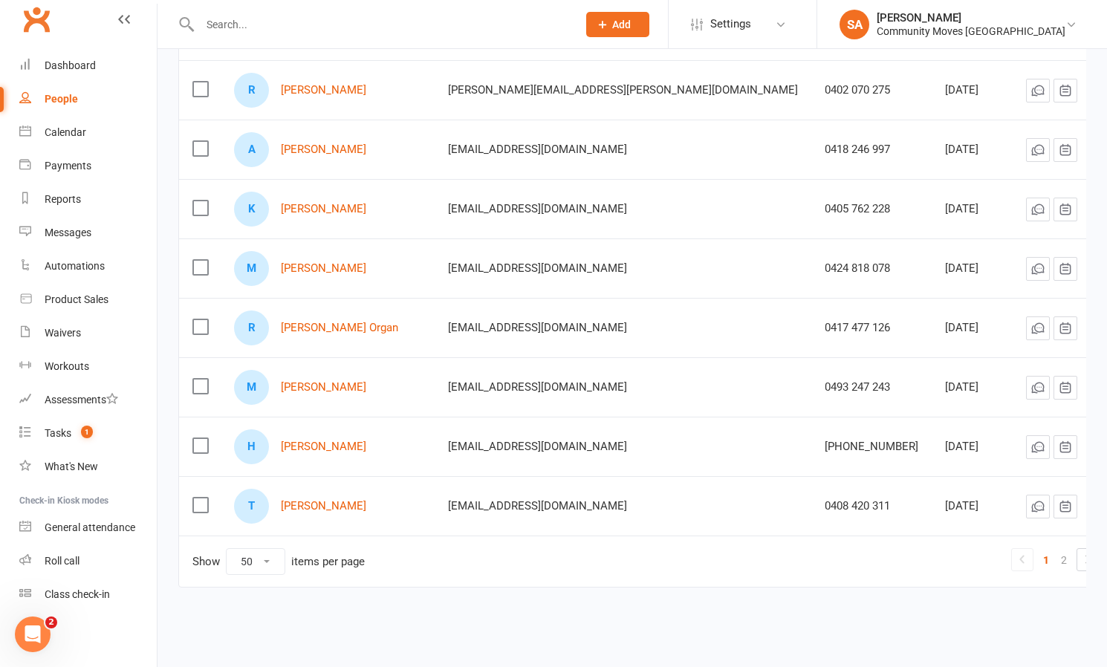
scroll to position [2709, 0]
click at [340, 500] on link "[PERSON_NAME]" at bounding box center [323, 506] width 85 height 13
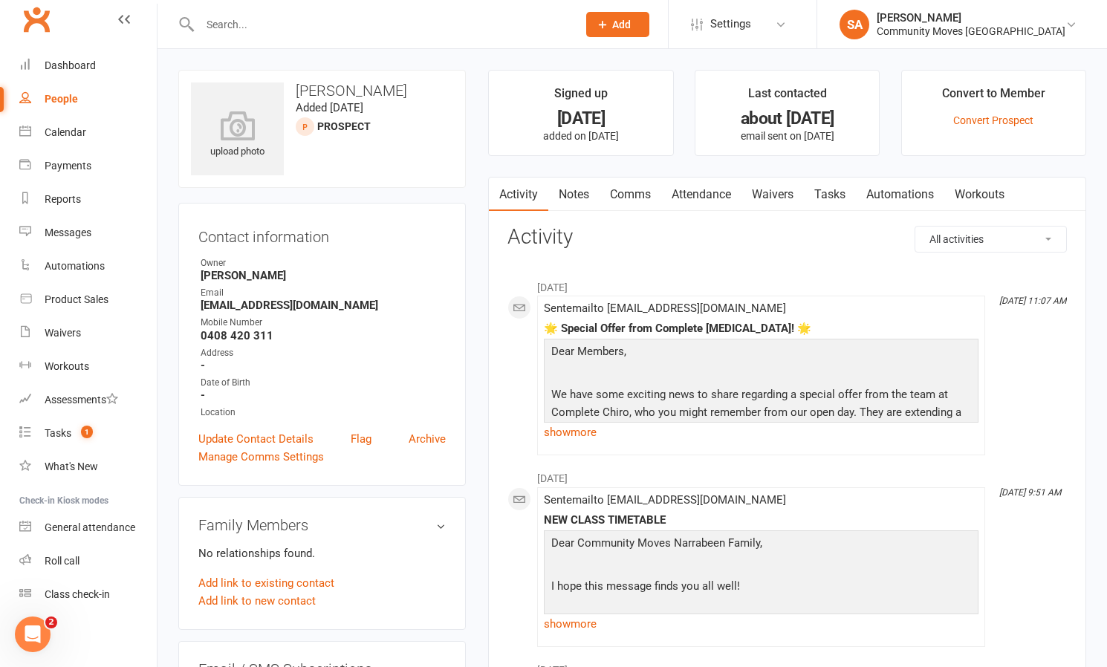
click at [637, 187] on link "Comms" at bounding box center [630, 195] width 62 height 34
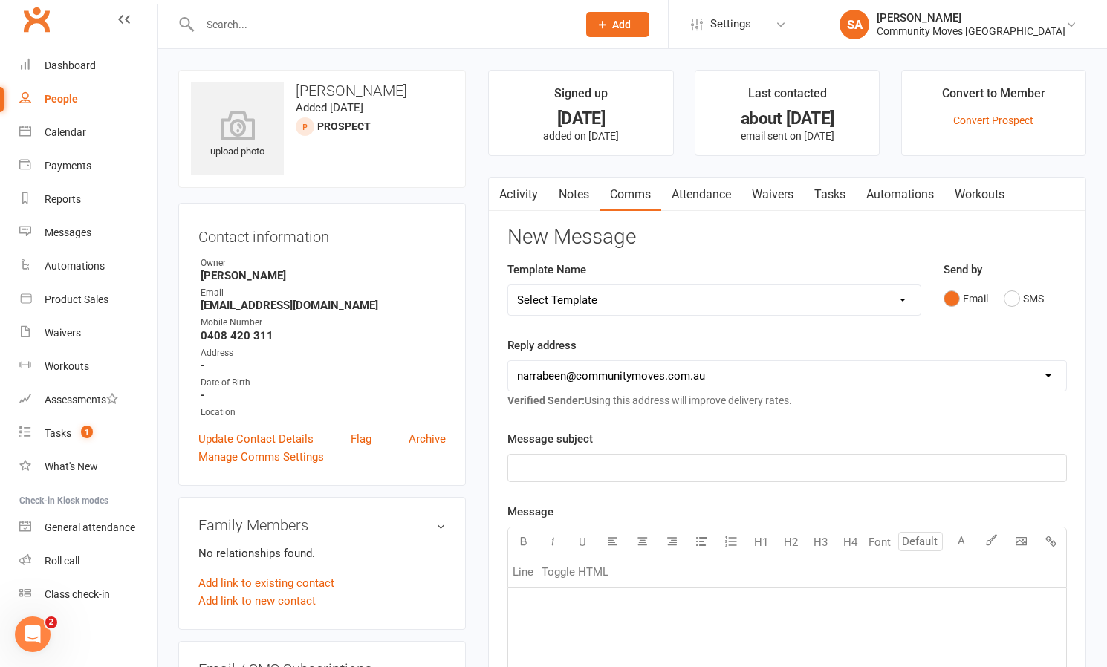
drag, startPoint x: 1007, startPoint y: 296, endPoint x: 998, endPoint y: 300, distance: 9.7
click at [1005, 297] on button "SMS" at bounding box center [1024, 299] width 40 height 28
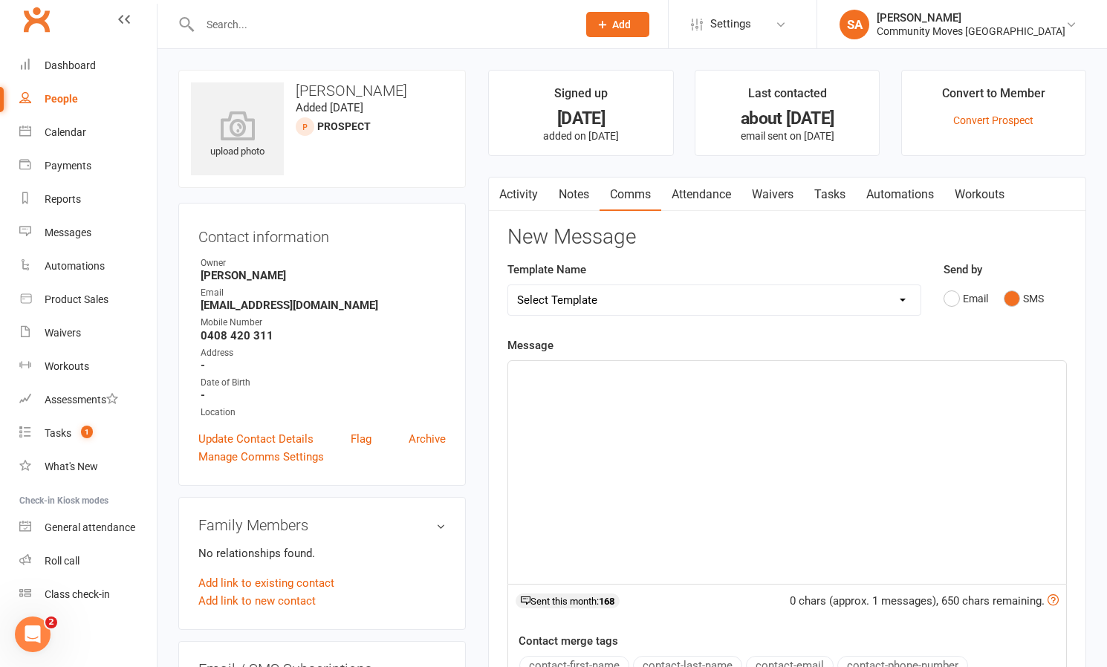
click at [628, 377] on p "﻿" at bounding box center [787, 374] width 540 height 18
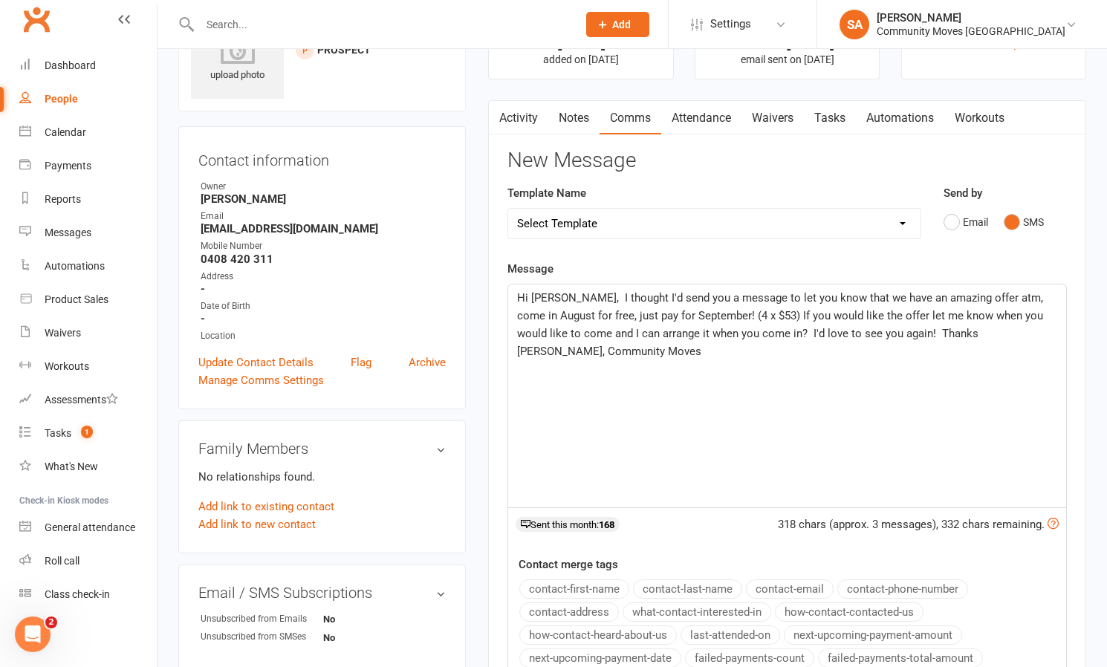
scroll to position [103, 0]
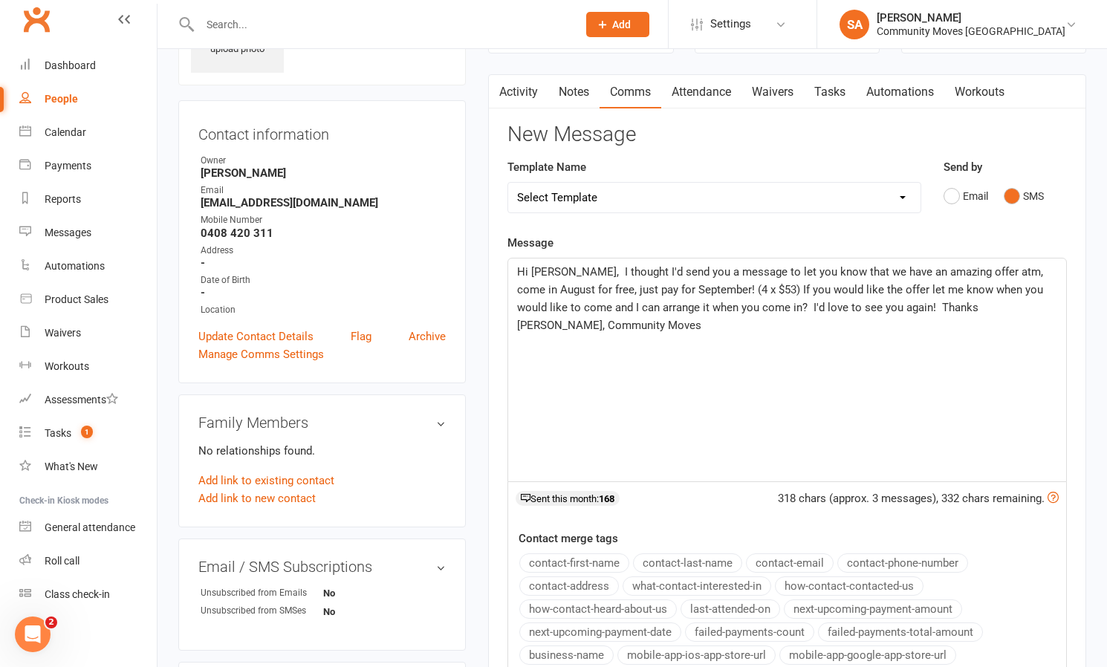
click at [876, 303] on span "Hi [PERSON_NAME], I thought I'd send you a message to let you know that we have…" at bounding box center [781, 298] width 529 height 67
click at [558, 268] on span "Hi [PERSON_NAME], I thought I'd send you a message to let you know that we have…" at bounding box center [781, 298] width 529 height 67
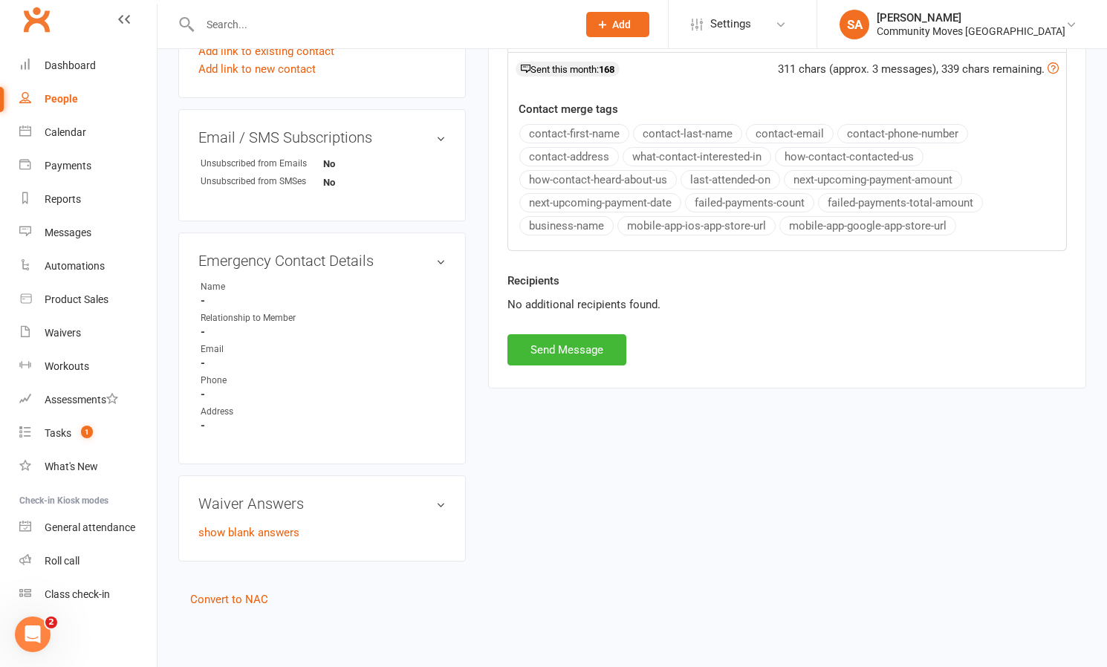
scroll to position [543, 0]
click at [573, 337] on button "Send Message" at bounding box center [566, 349] width 119 height 31
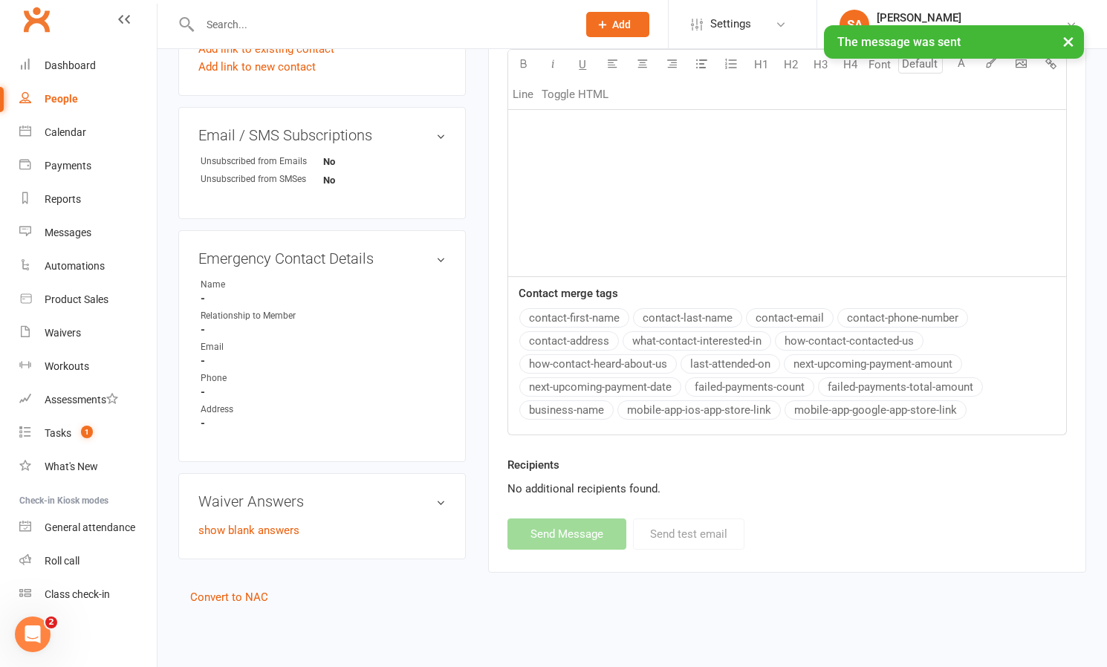
click at [66, 93] on div "People" at bounding box center [61, 99] width 33 height 12
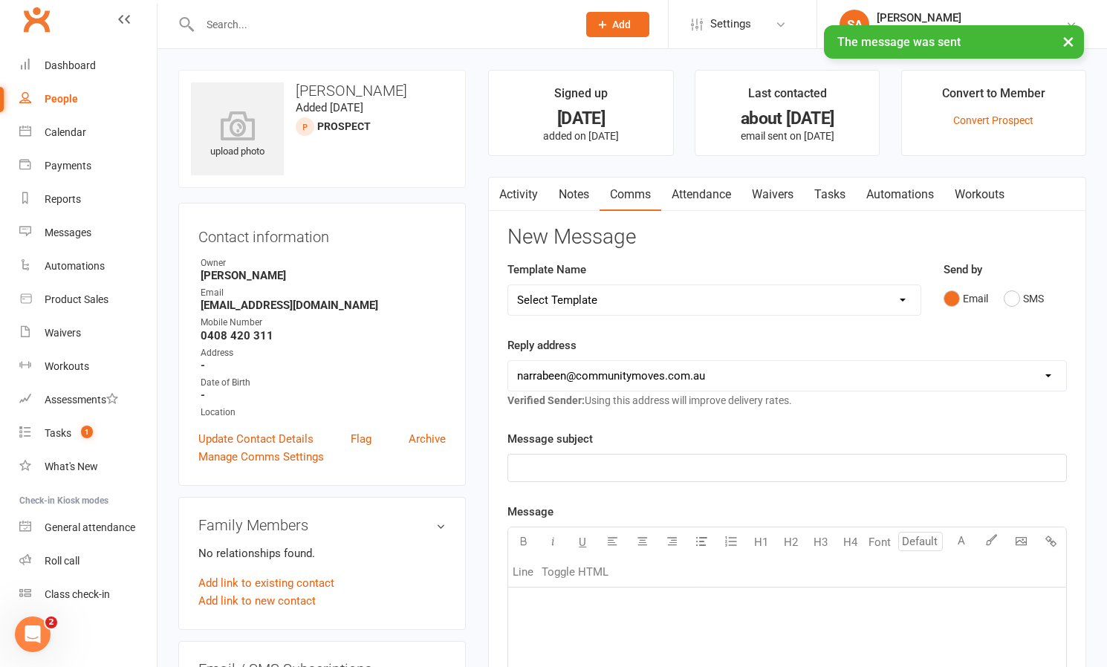
select select "50"
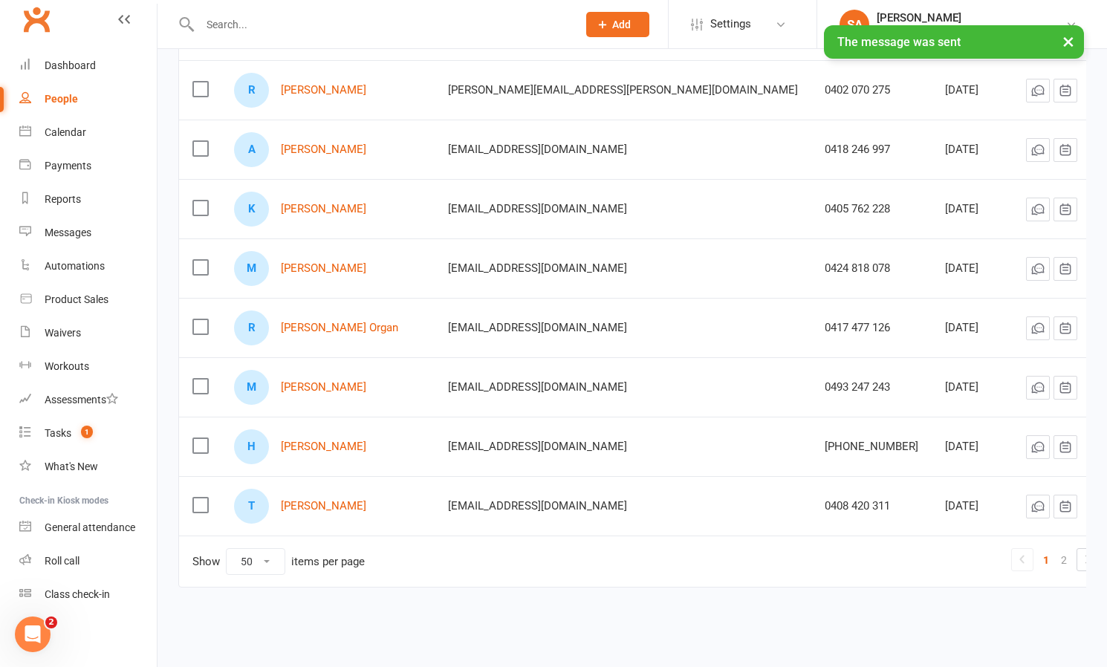
scroll to position [2709, 0]
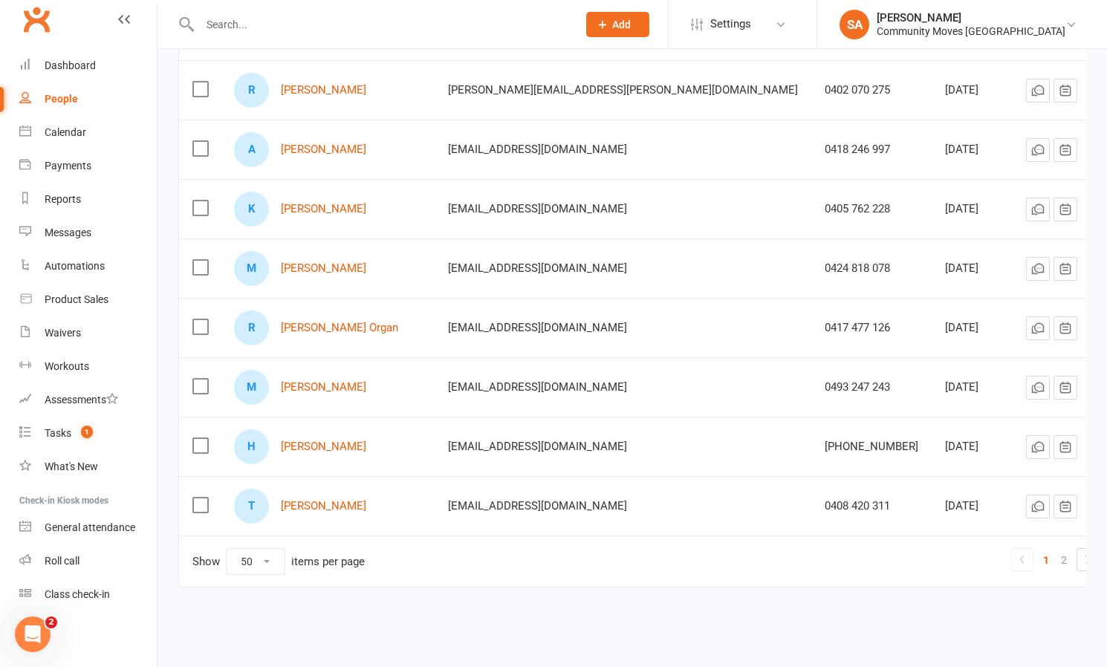
drag, startPoint x: 1062, startPoint y: 543, endPoint x: 1038, endPoint y: 538, distance: 24.3
click at [1079, 550] on icon at bounding box center [1088, 559] width 18 height 18
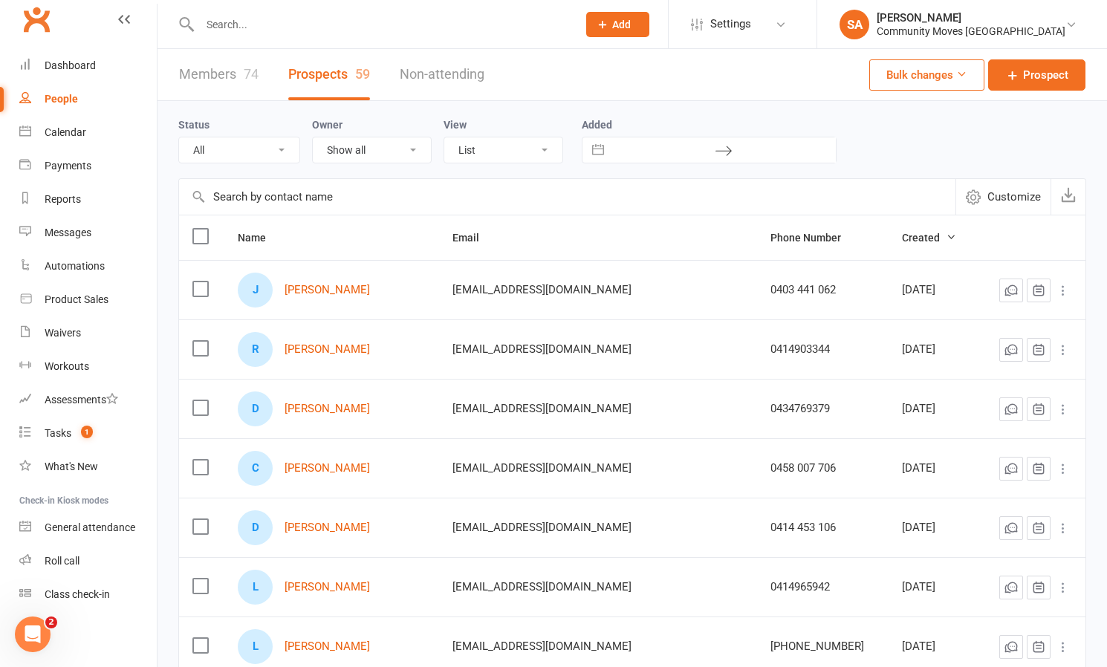
scroll to position [0, 0]
click at [345, 287] on link "[PERSON_NAME]" at bounding box center [327, 290] width 85 height 13
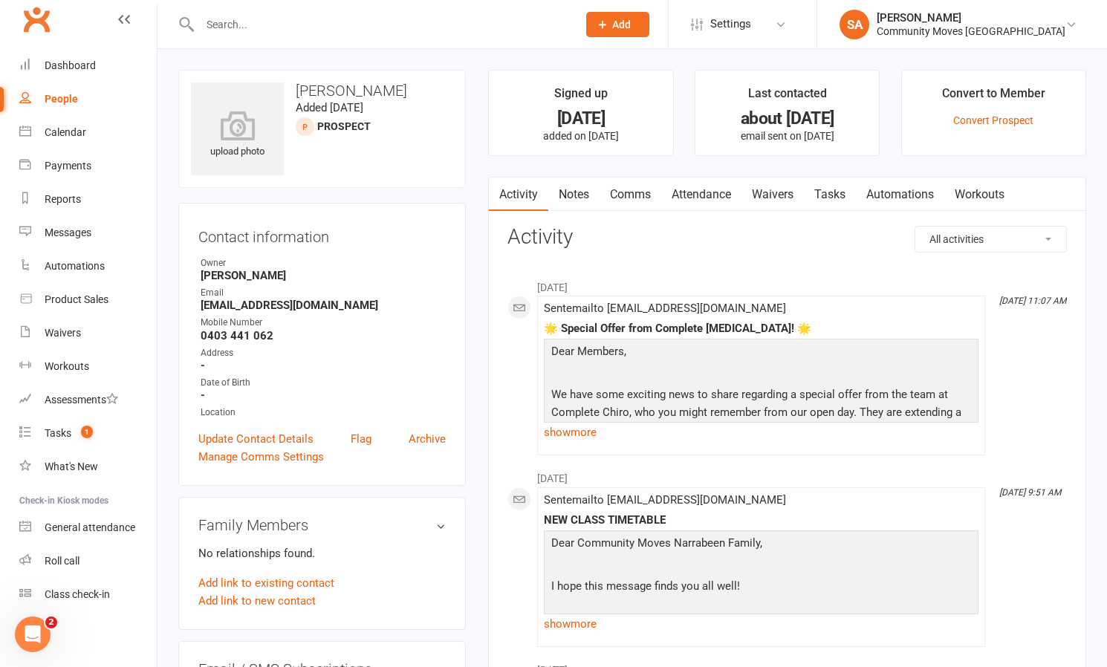
click at [643, 193] on link "Comms" at bounding box center [630, 195] width 62 height 34
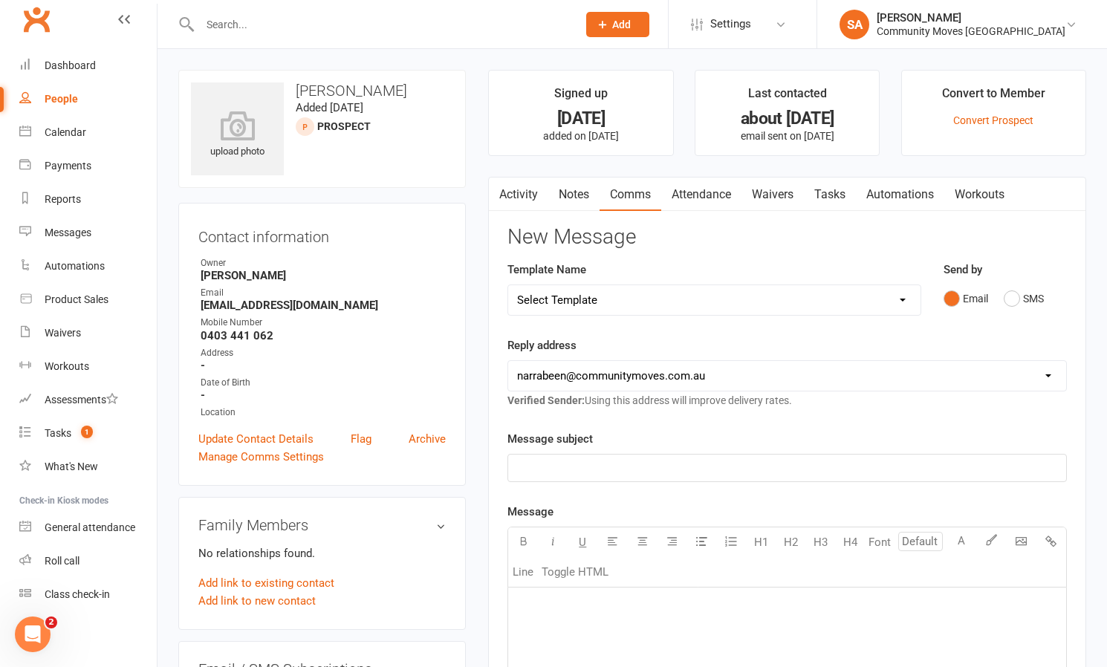
drag, startPoint x: 1013, startPoint y: 295, endPoint x: 802, endPoint y: 347, distance: 218.0
click at [1013, 296] on button "SMS" at bounding box center [1024, 299] width 40 height 28
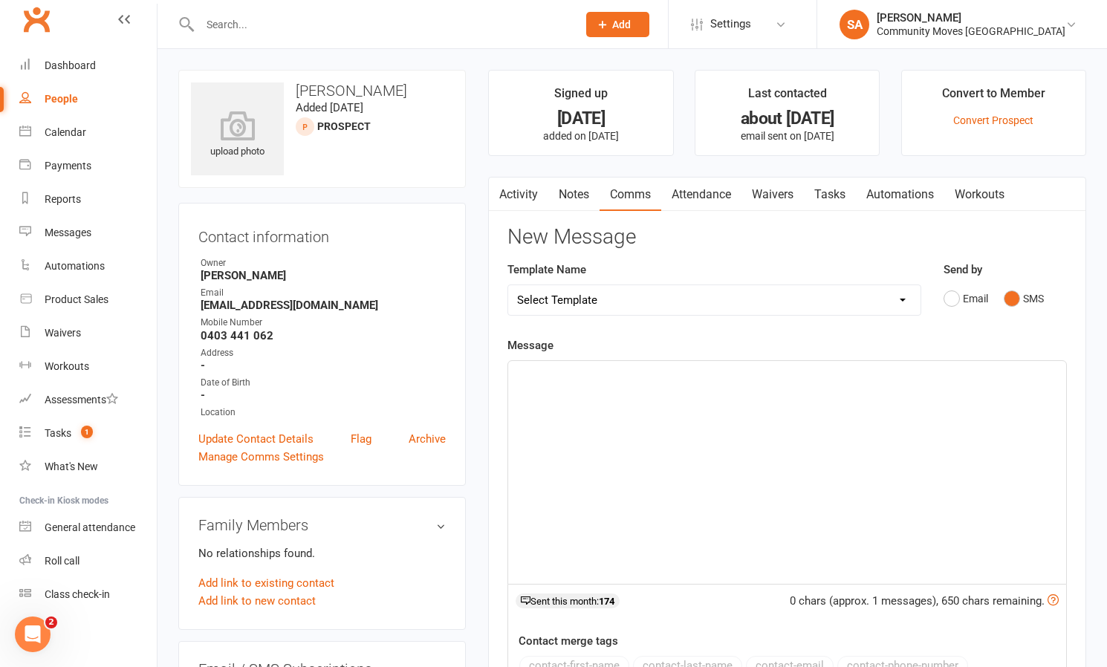
click at [585, 413] on div "﻿" at bounding box center [787, 472] width 558 height 223
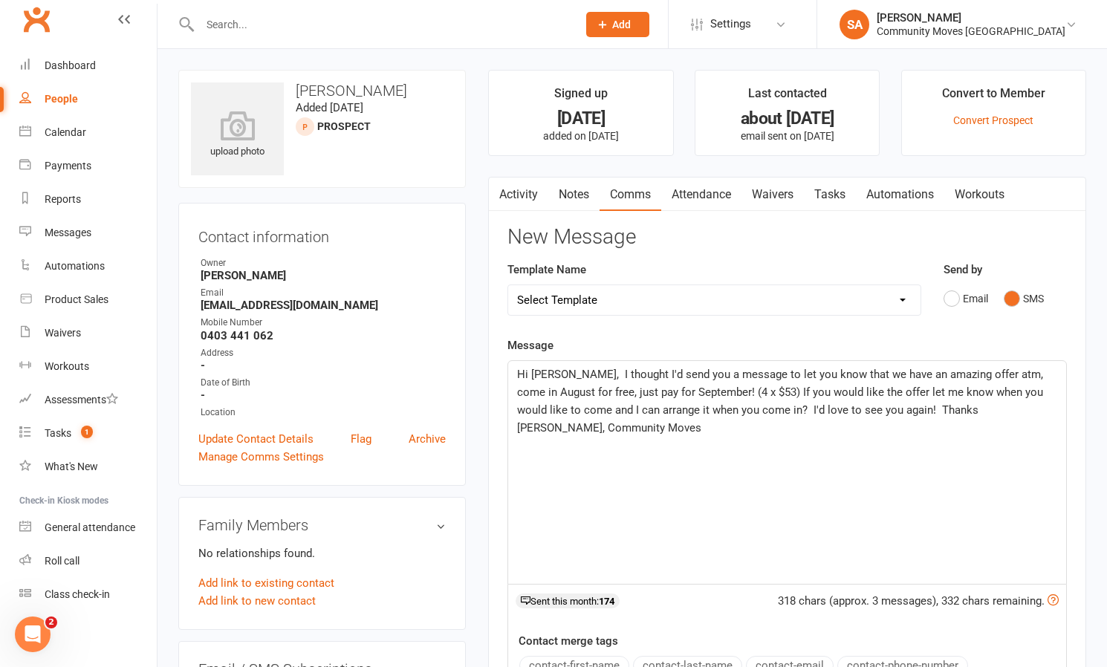
click at [558, 374] on span "Hi [PERSON_NAME], I thought I'd send you a message to let you know that we have…" at bounding box center [781, 401] width 529 height 67
click at [877, 409] on span "Hi [PERSON_NAME], I thought I'd send you a message to let you know that we have…" at bounding box center [781, 401] width 529 height 67
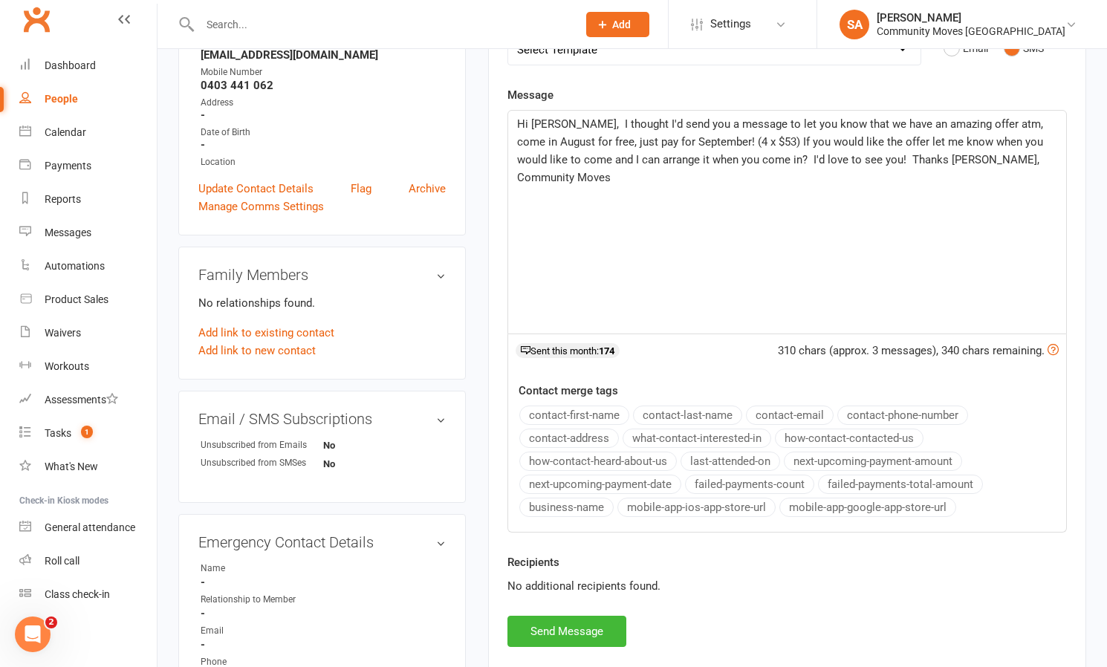
scroll to position [268, 0]
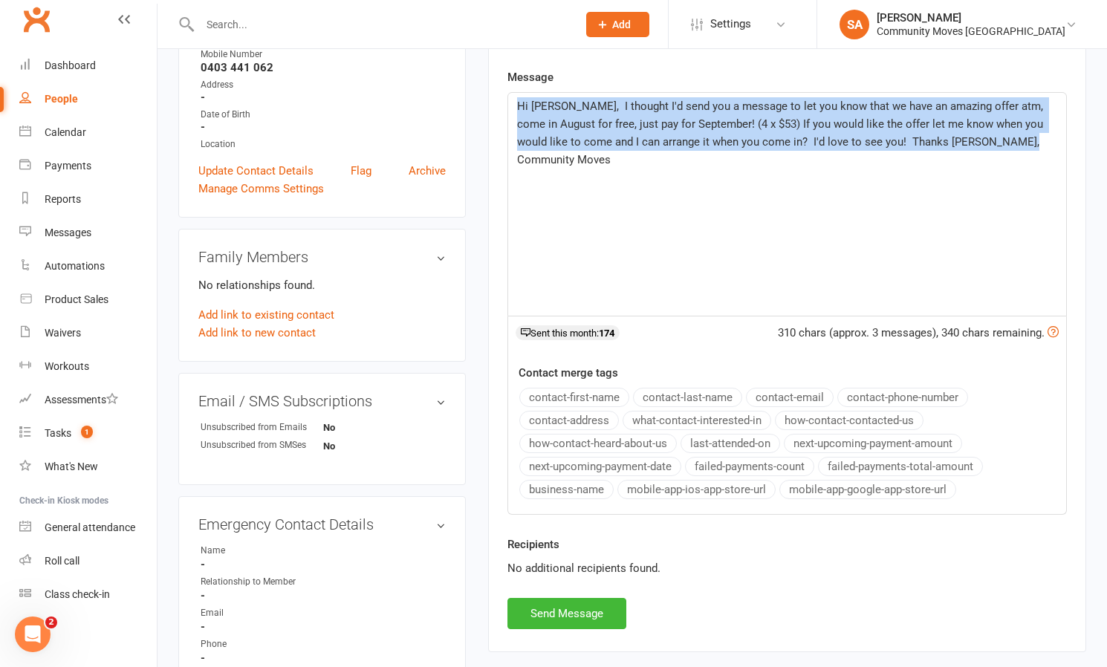
drag, startPoint x: 991, startPoint y: 154, endPoint x: 536, endPoint y: 100, distance: 457.8
click at [517, 101] on p "Hi [PERSON_NAME], I thought I'd send you a message to let you know that we have…" at bounding box center [787, 132] width 540 height 71
copy span "Hi [PERSON_NAME], I thought I'd send you a message to let you know that we have…"
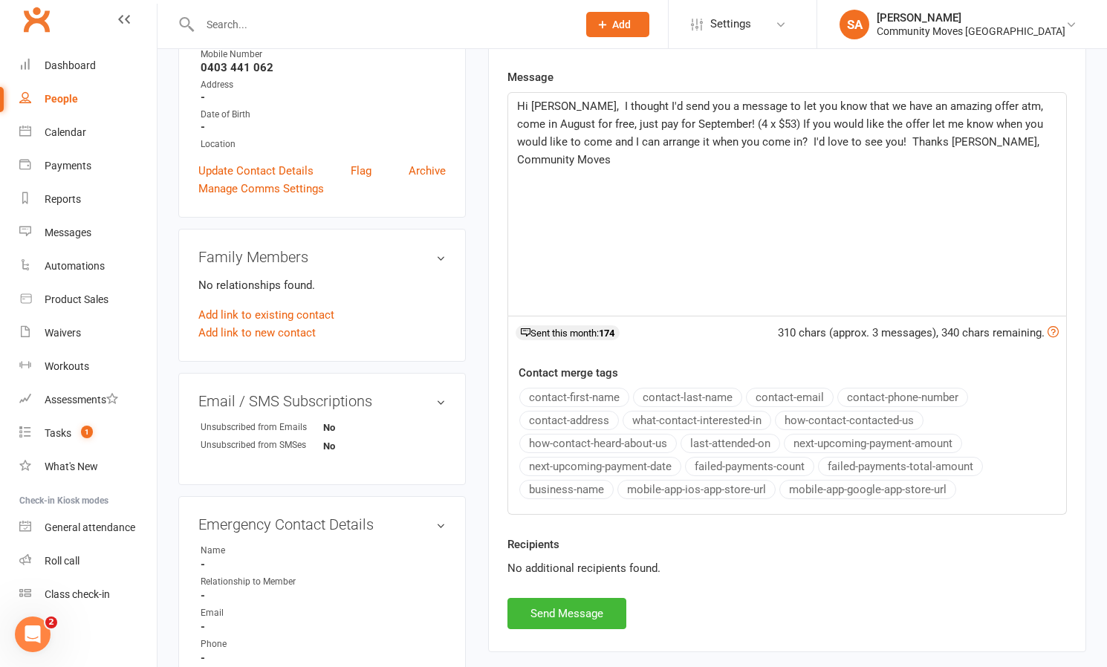
click at [591, 607] on button "Send Message" at bounding box center [566, 613] width 119 height 31
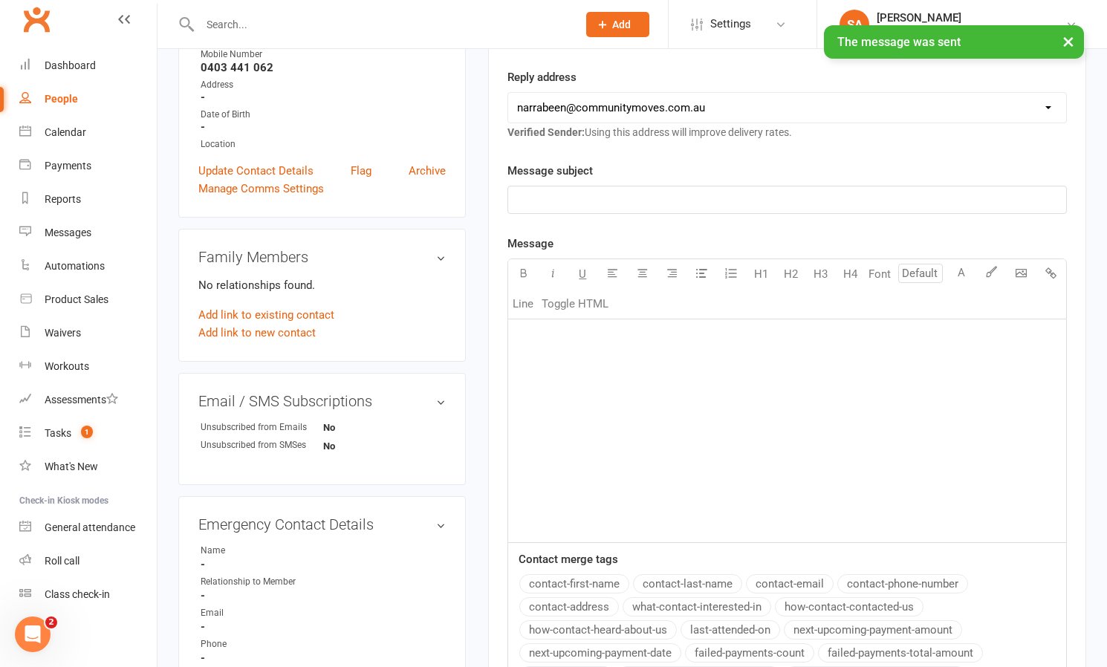
click at [62, 98] on div "People" at bounding box center [61, 99] width 33 height 12
select select "50"
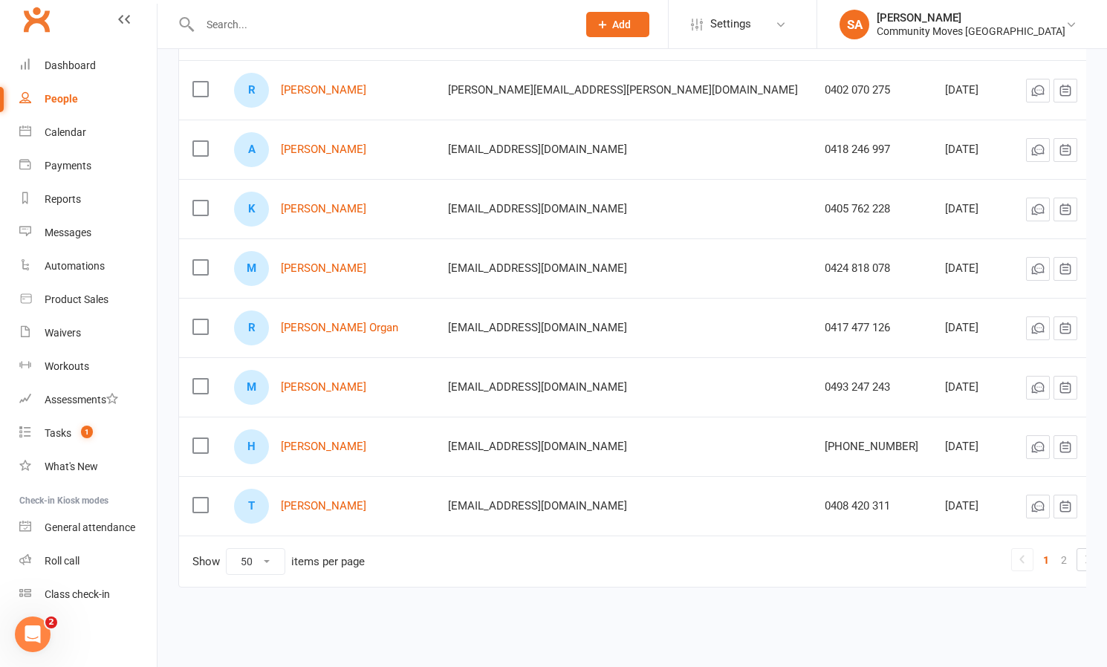
scroll to position [2709, 0]
click at [1085, 555] on icon at bounding box center [1087, 559] width 4 height 8
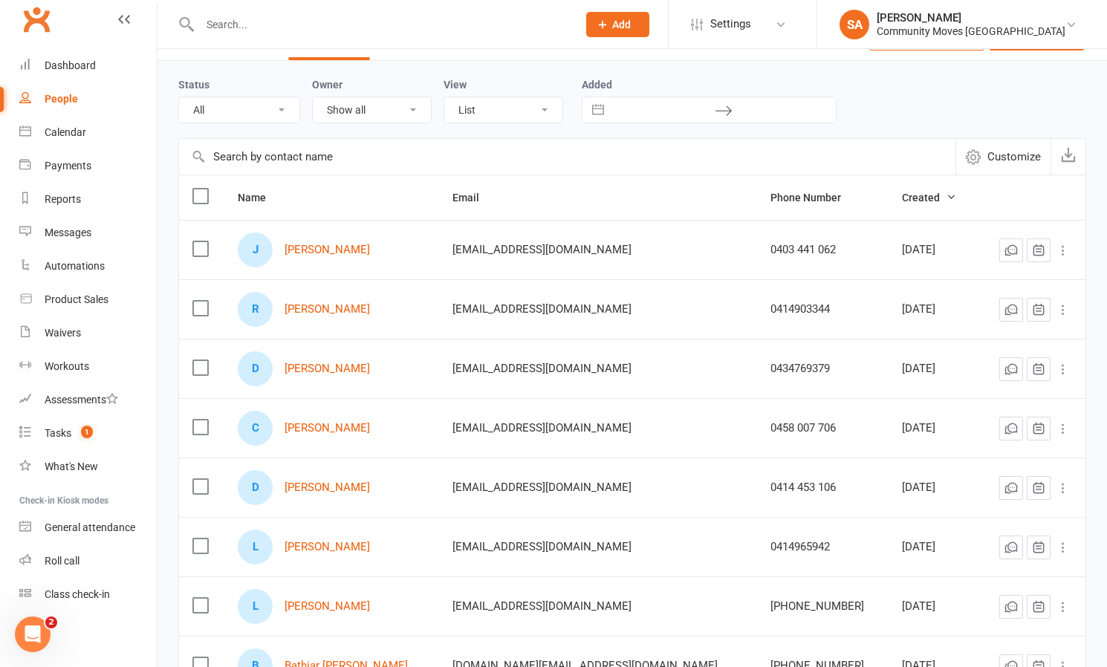
scroll to position [39, 0]
click at [329, 306] on link "[PERSON_NAME]" at bounding box center [327, 310] width 85 height 13
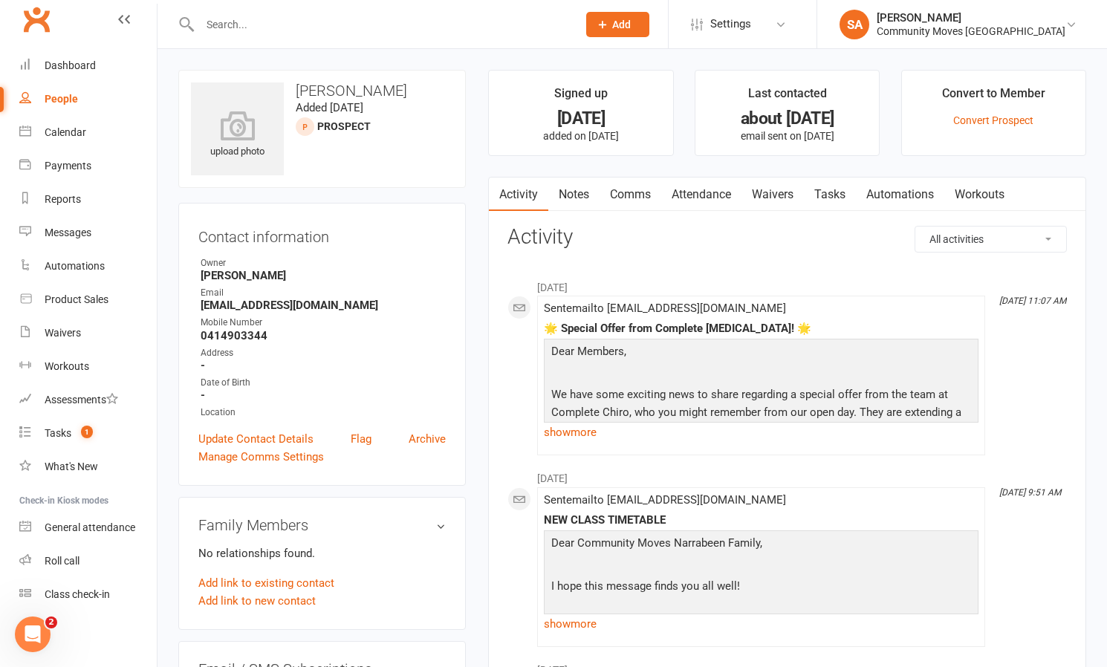
click at [638, 192] on link "Comms" at bounding box center [630, 195] width 62 height 34
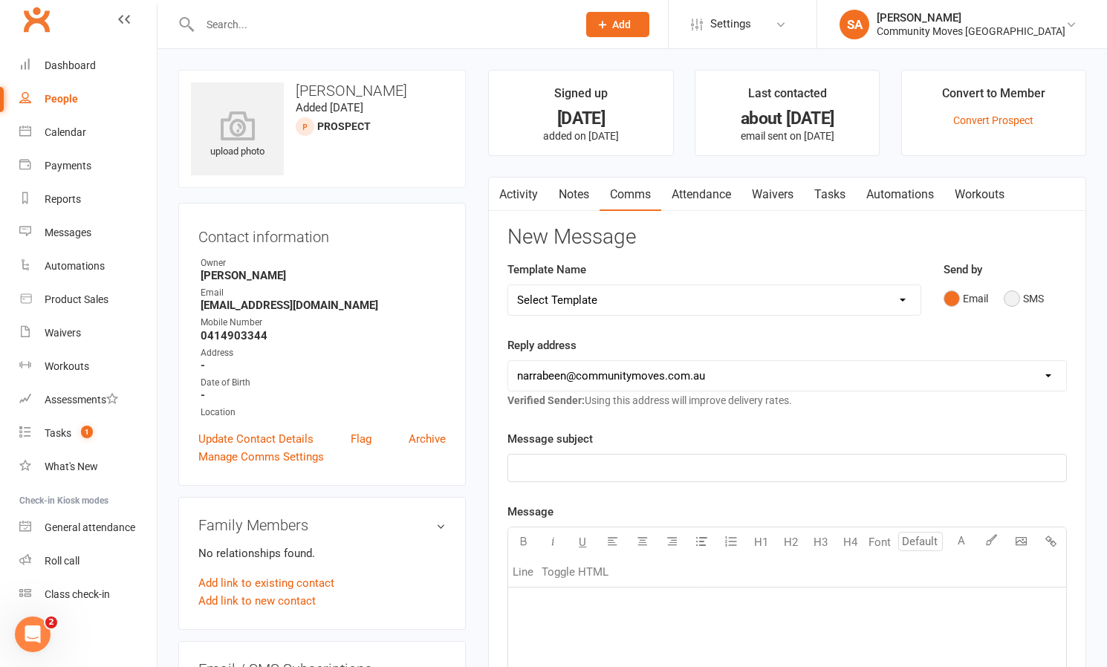
click at [1018, 298] on button "SMS" at bounding box center [1024, 299] width 40 height 28
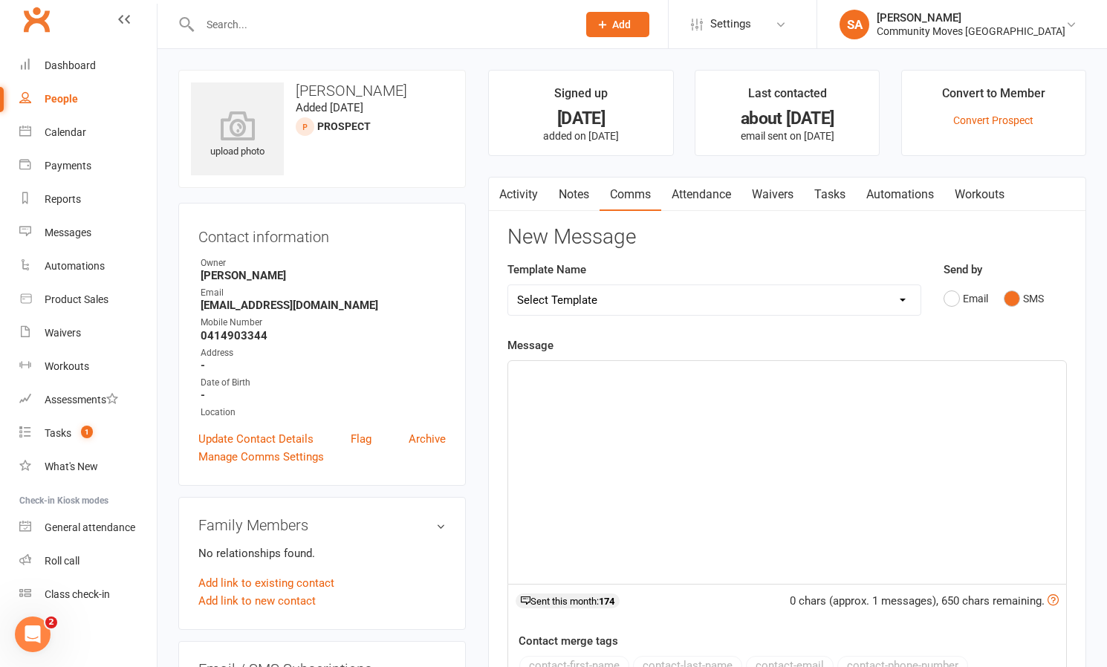
click at [683, 400] on div "﻿" at bounding box center [787, 472] width 558 height 223
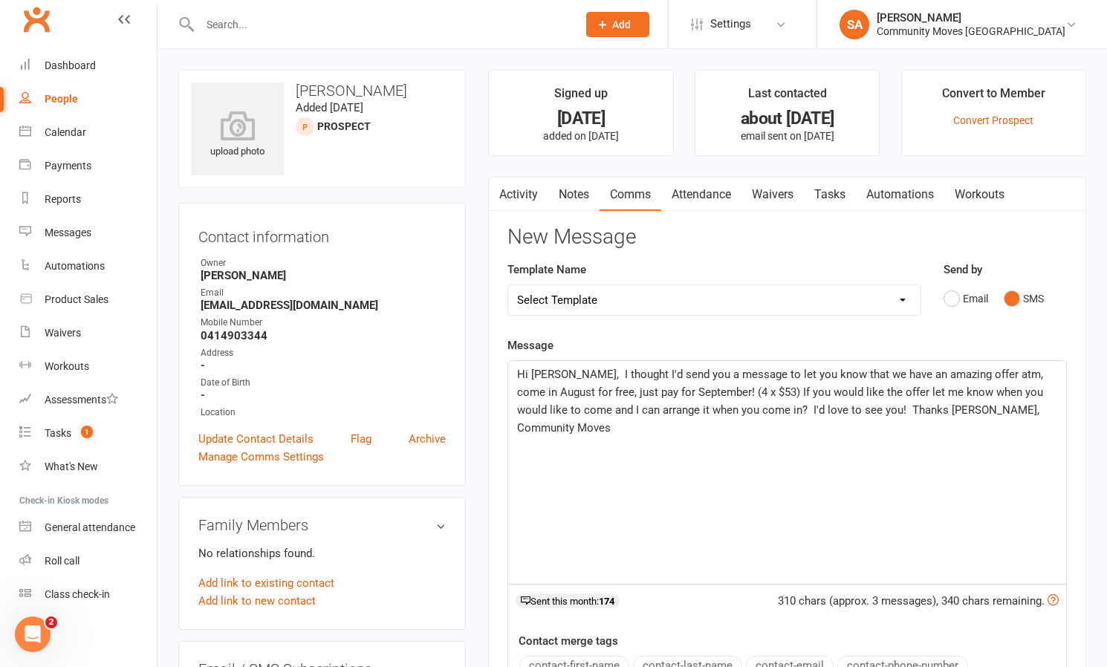
click at [552, 373] on span "Hi [PERSON_NAME], I thought I'd send you a message to let you know that we have…" at bounding box center [781, 401] width 529 height 67
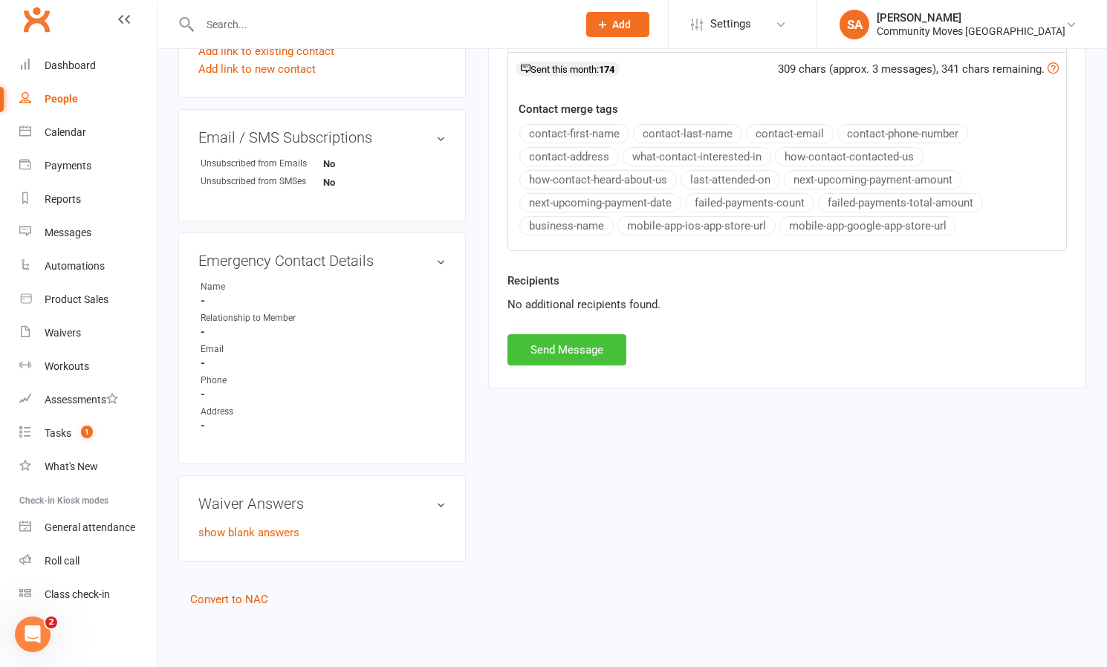
scroll to position [543, 0]
click at [552, 337] on button "Send Message" at bounding box center [566, 349] width 119 height 31
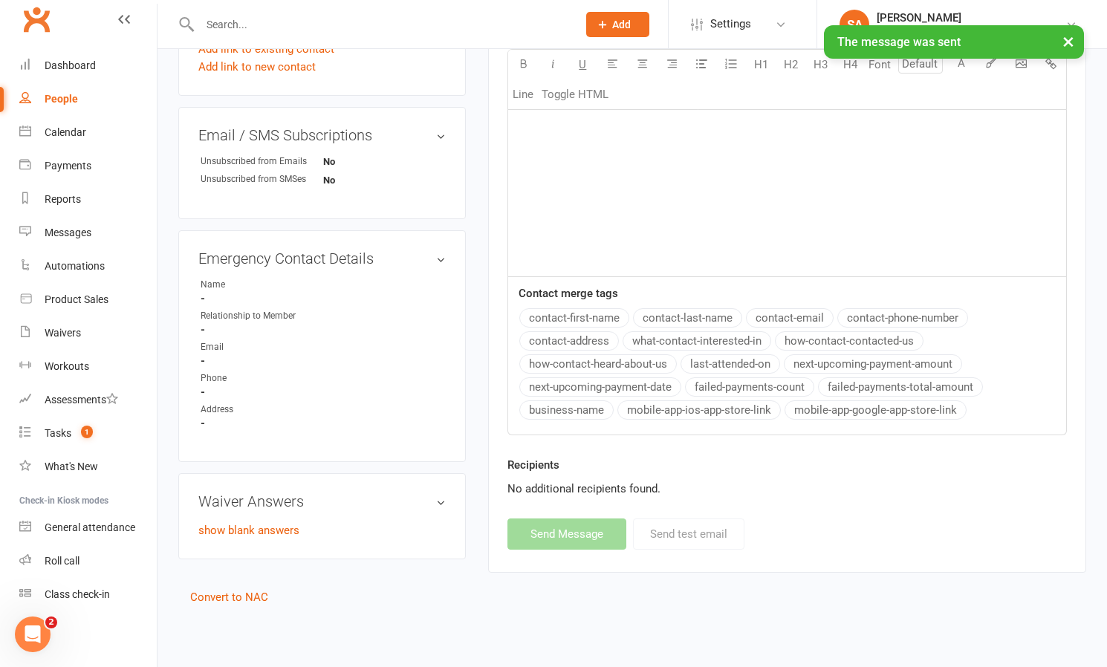
click at [62, 91] on link "People" at bounding box center [87, 98] width 137 height 33
select select "50"
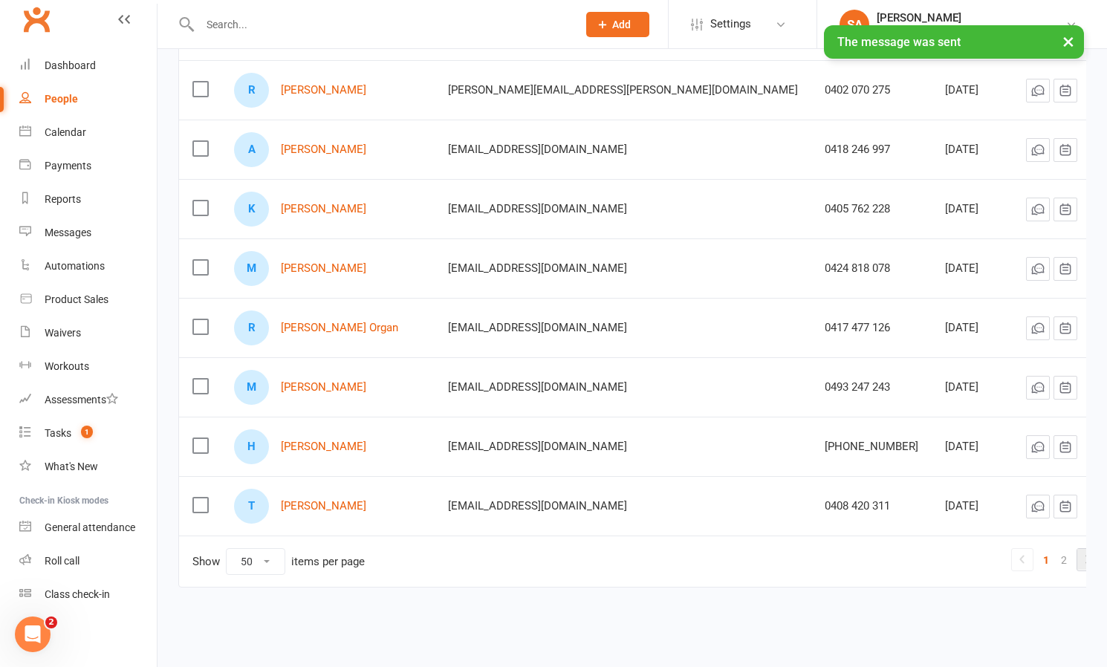
click at [1079, 550] on icon at bounding box center [1088, 559] width 18 height 18
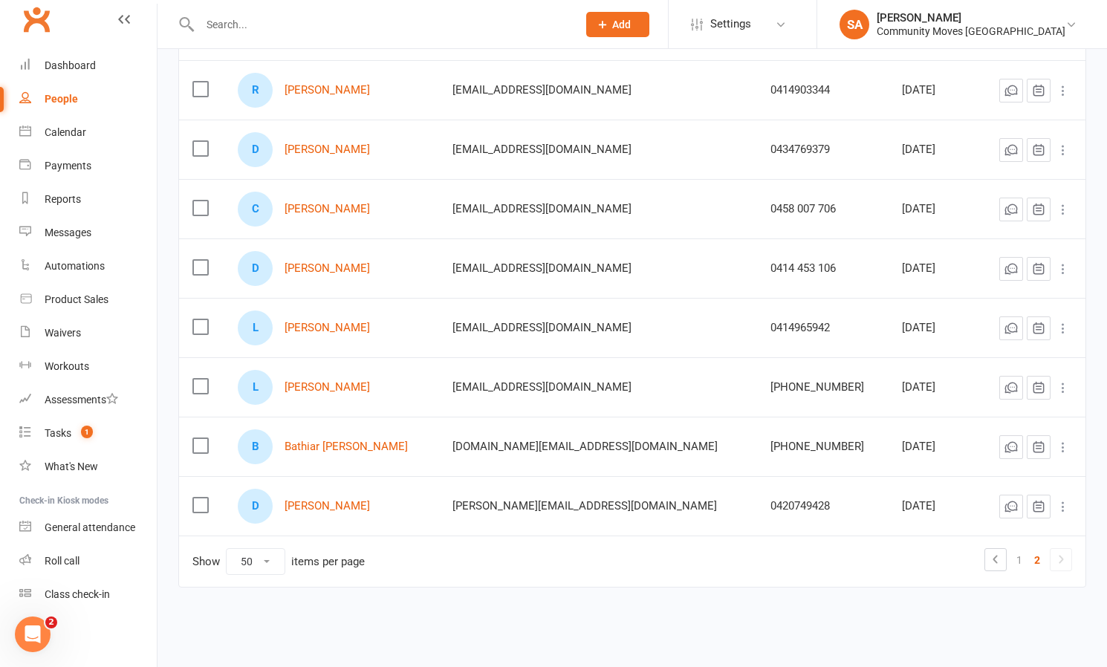
scroll to position [272, 0]
click at [317, 500] on link "[PERSON_NAME]" at bounding box center [327, 506] width 85 height 13
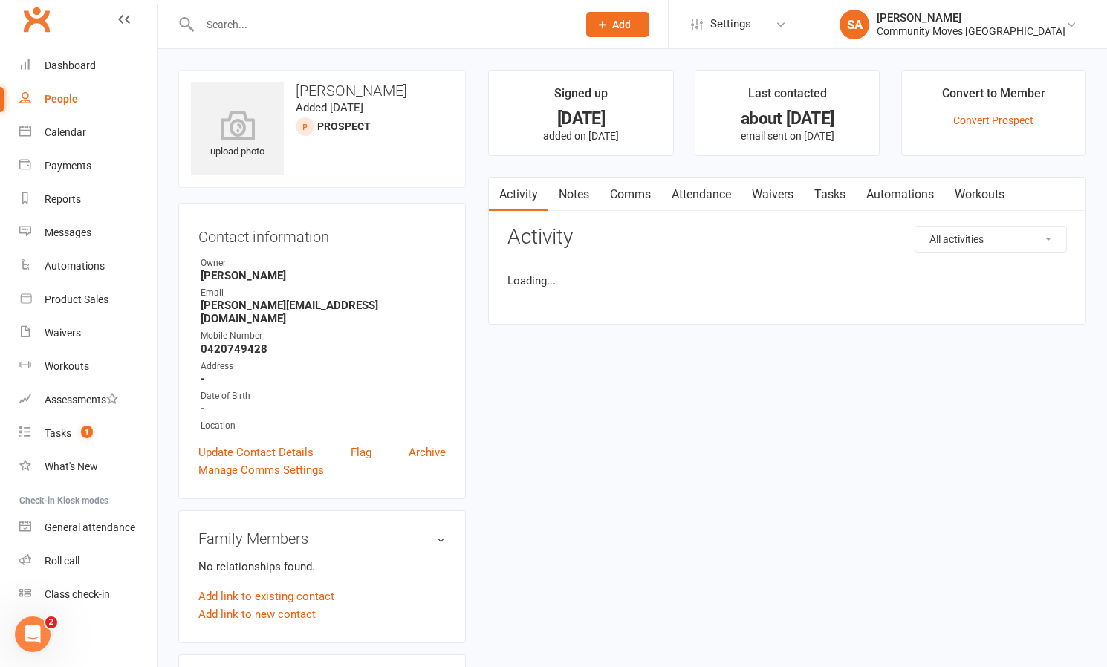
scroll to position [1, 0]
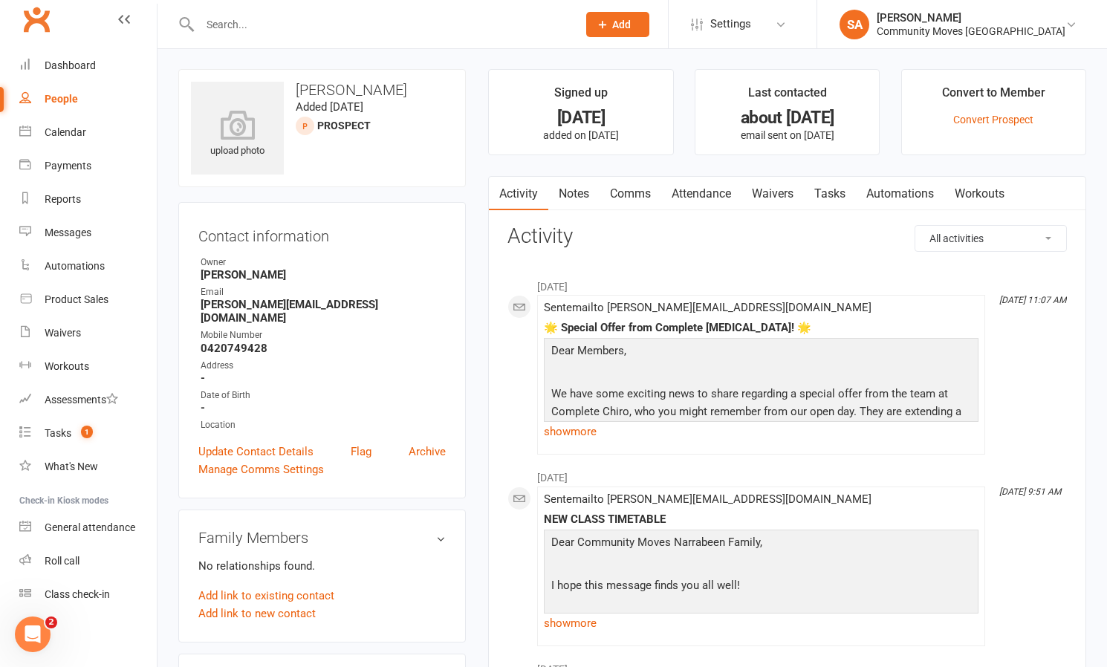
click at [645, 194] on link "Comms" at bounding box center [630, 194] width 62 height 34
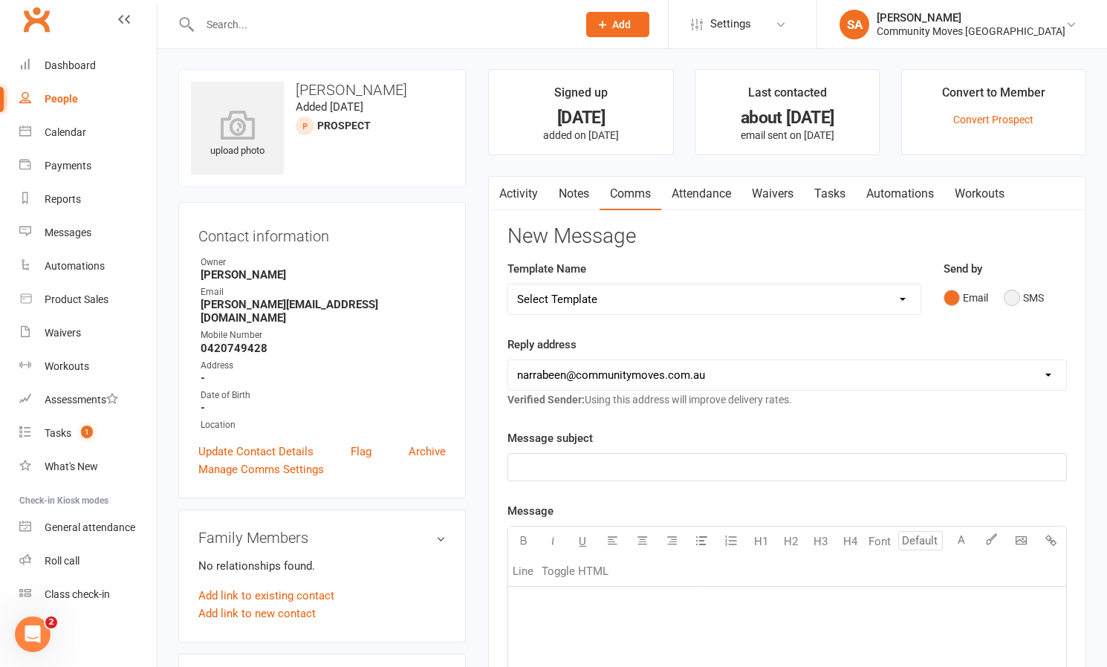
click at [1012, 293] on button "SMS" at bounding box center [1024, 298] width 40 height 28
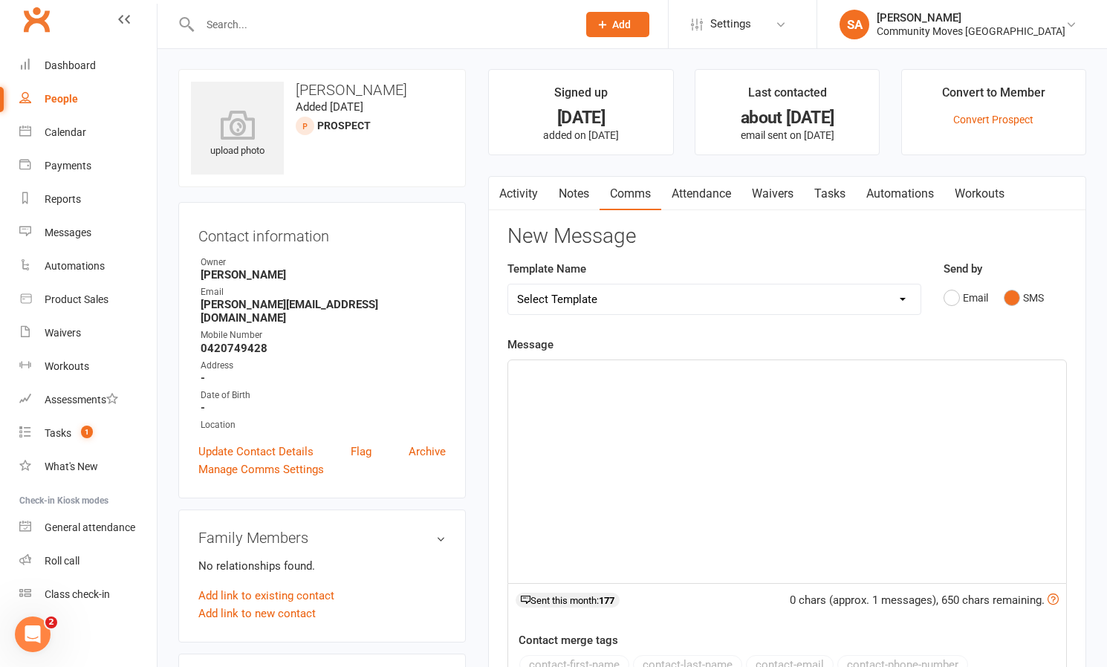
click at [628, 378] on p "﻿" at bounding box center [787, 374] width 540 height 18
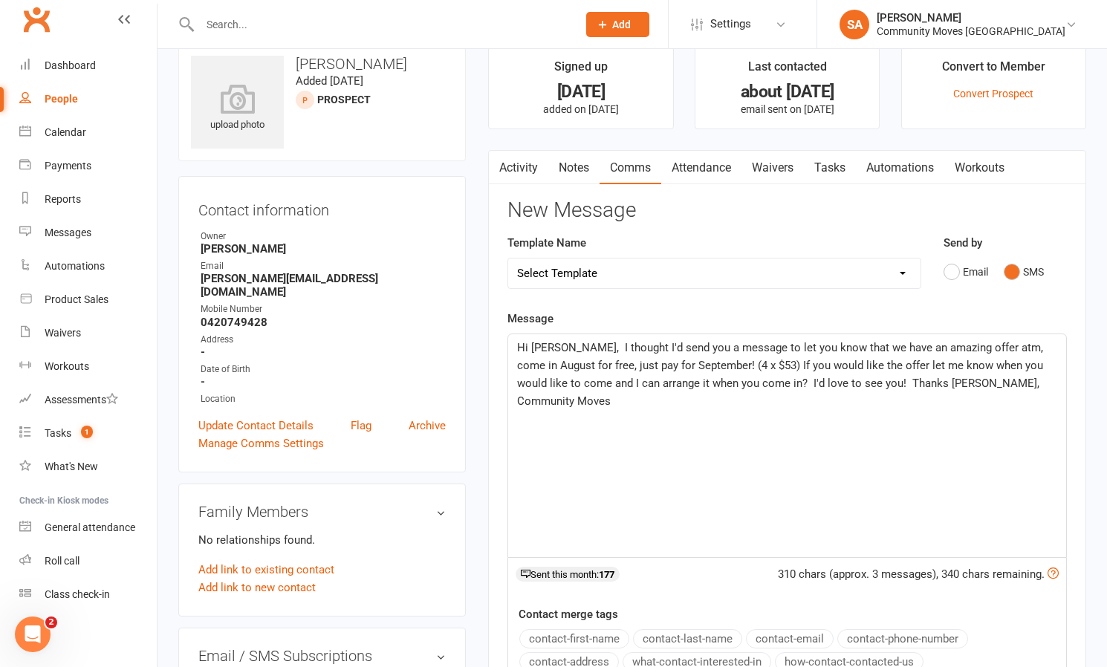
scroll to position [31, 0]
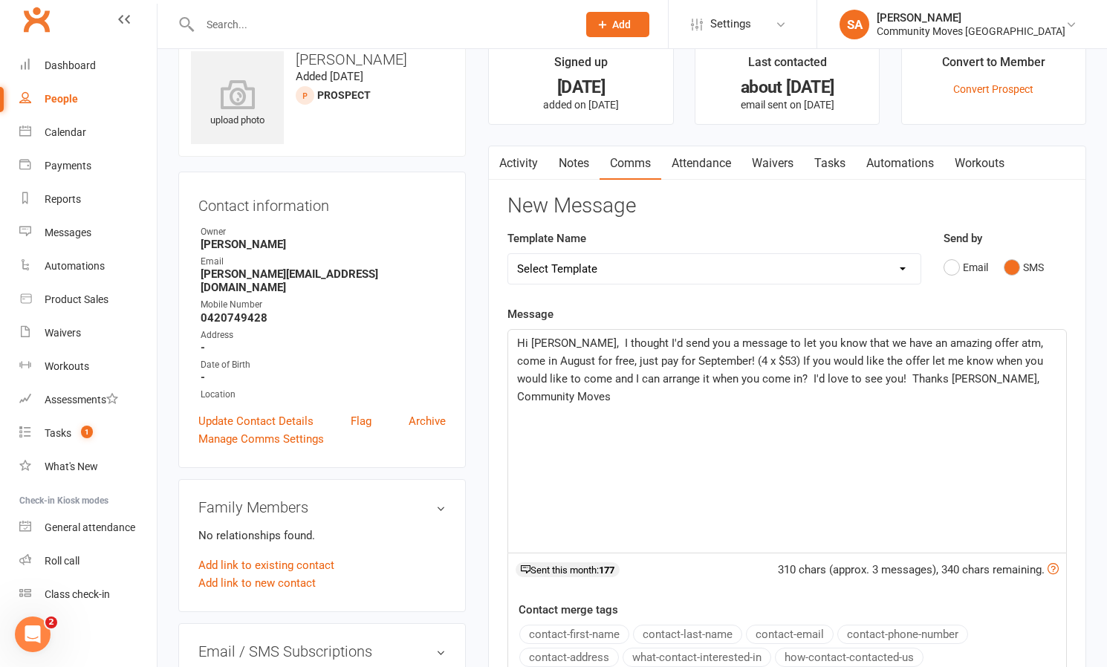
click at [553, 341] on span "Hi [PERSON_NAME], I thought I'd send you a message to let you know that we have…" at bounding box center [781, 370] width 529 height 67
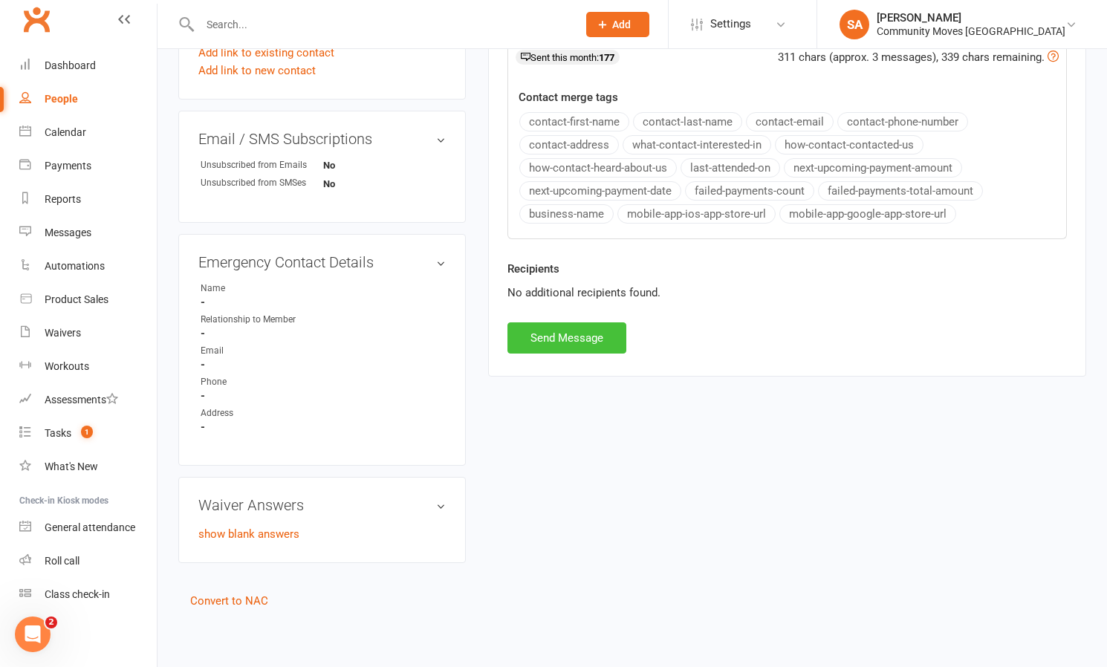
scroll to position [543, 0]
click at [589, 342] on button "Send Message" at bounding box center [566, 338] width 119 height 31
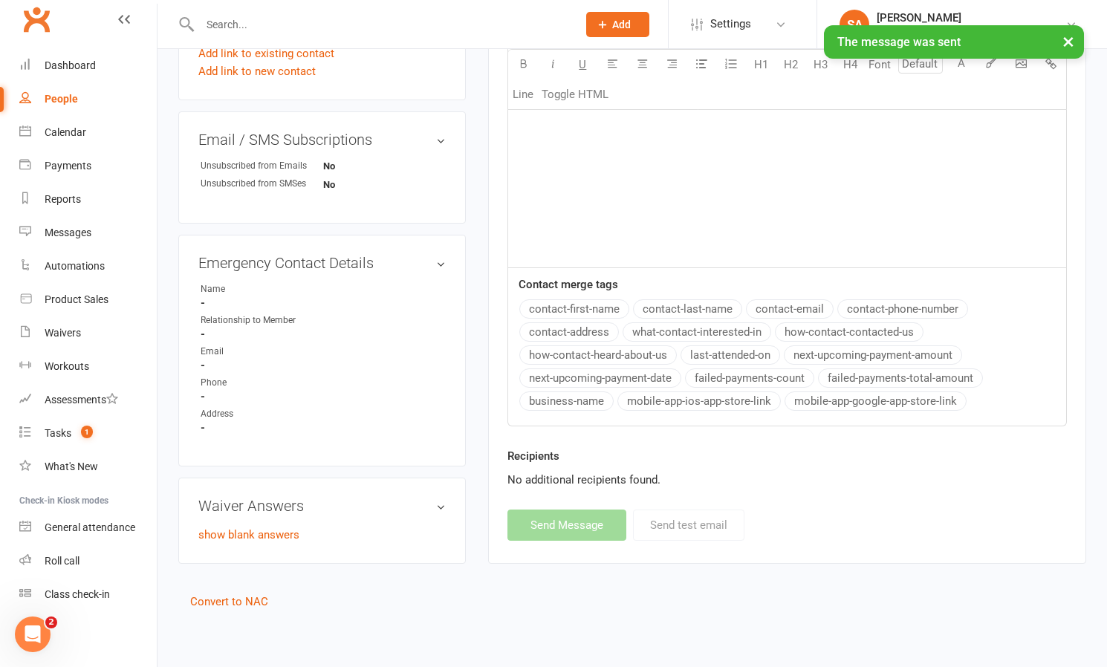
click at [77, 94] on div "People" at bounding box center [61, 99] width 33 height 12
select select "50"
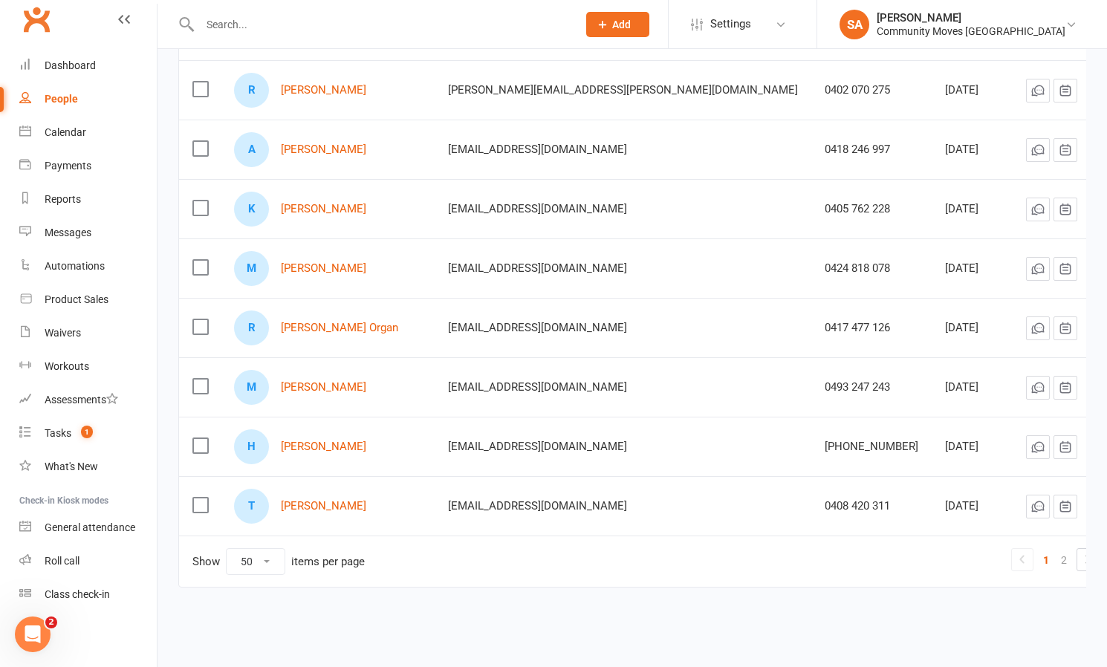
scroll to position [2709, 0]
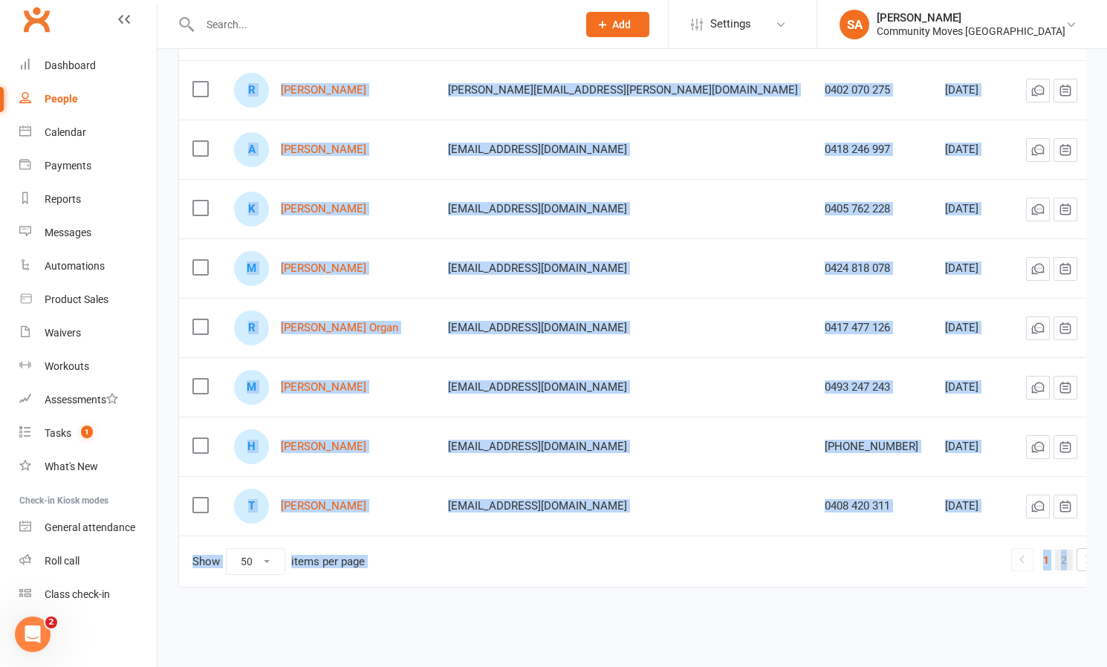
drag, startPoint x: 1052, startPoint y: 542, endPoint x: 1033, endPoint y: 540, distance: 19.4
click at [1039, 548] on ul "1 2" at bounding box center [1055, 559] width 88 height 23
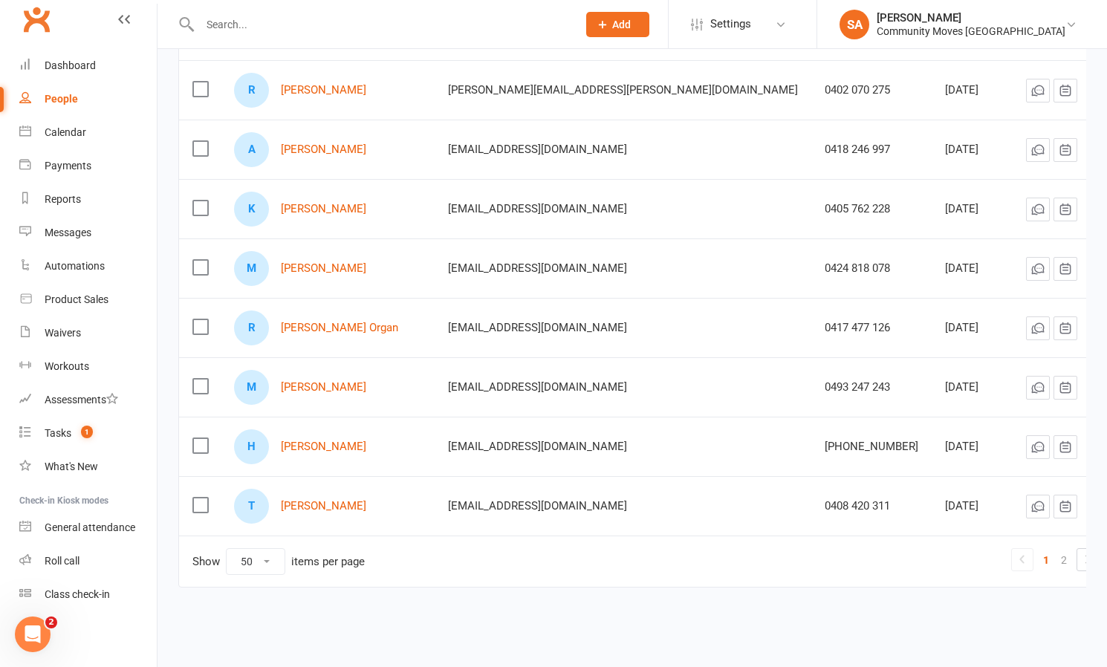
click at [1079, 550] on icon at bounding box center [1088, 559] width 18 height 18
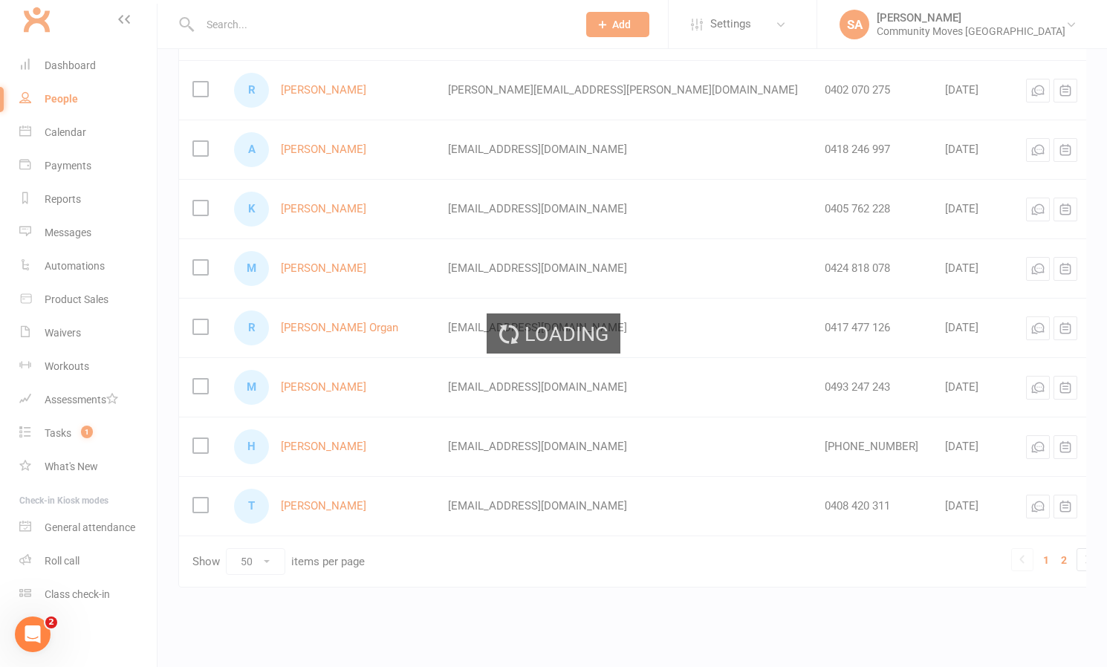
scroll to position [272, 0]
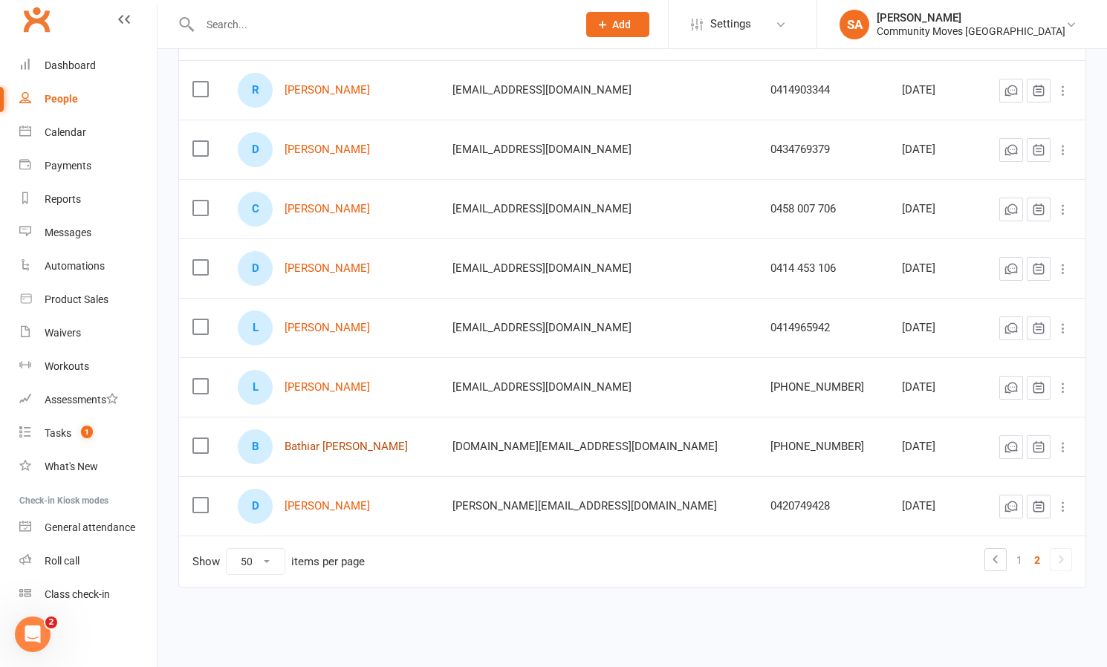
click at [315, 441] on link "Bathiar [PERSON_NAME]" at bounding box center [346, 447] width 123 height 13
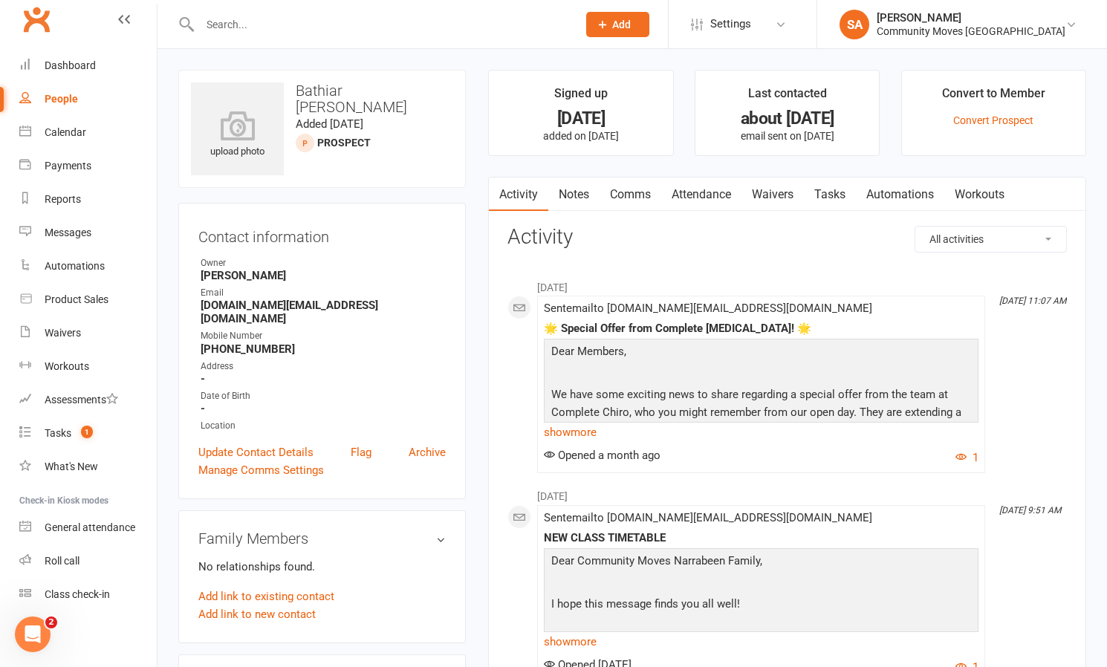
click at [634, 192] on link "Comms" at bounding box center [630, 195] width 62 height 34
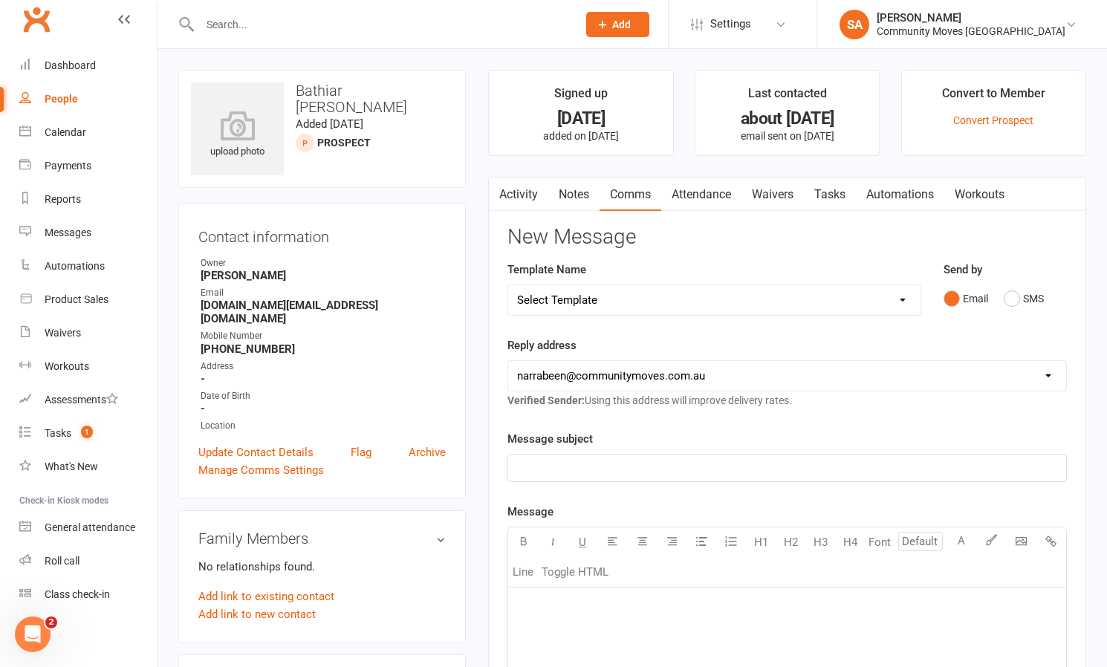
drag, startPoint x: 1016, startPoint y: 297, endPoint x: 971, endPoint y: 308, distance: 45.9
click at [1016, 297] on button "SMS" at bounding box center [1024, 299] width 40 height 28
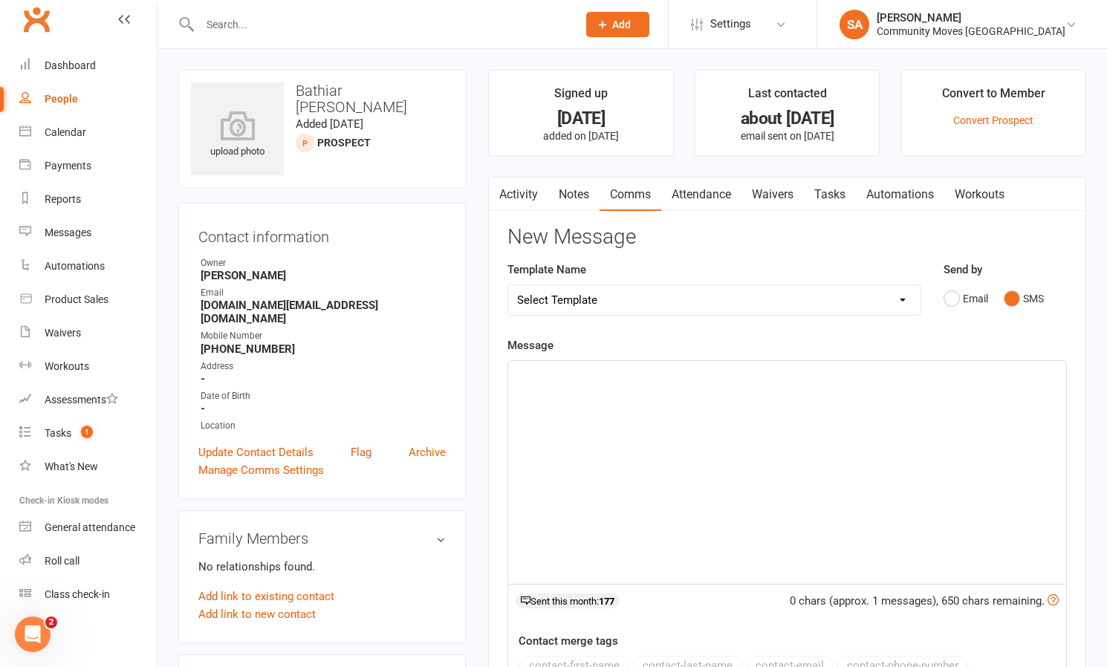
click at [739, 394] on div "﻿" at bounding box center [787, 472] width 558 height 223
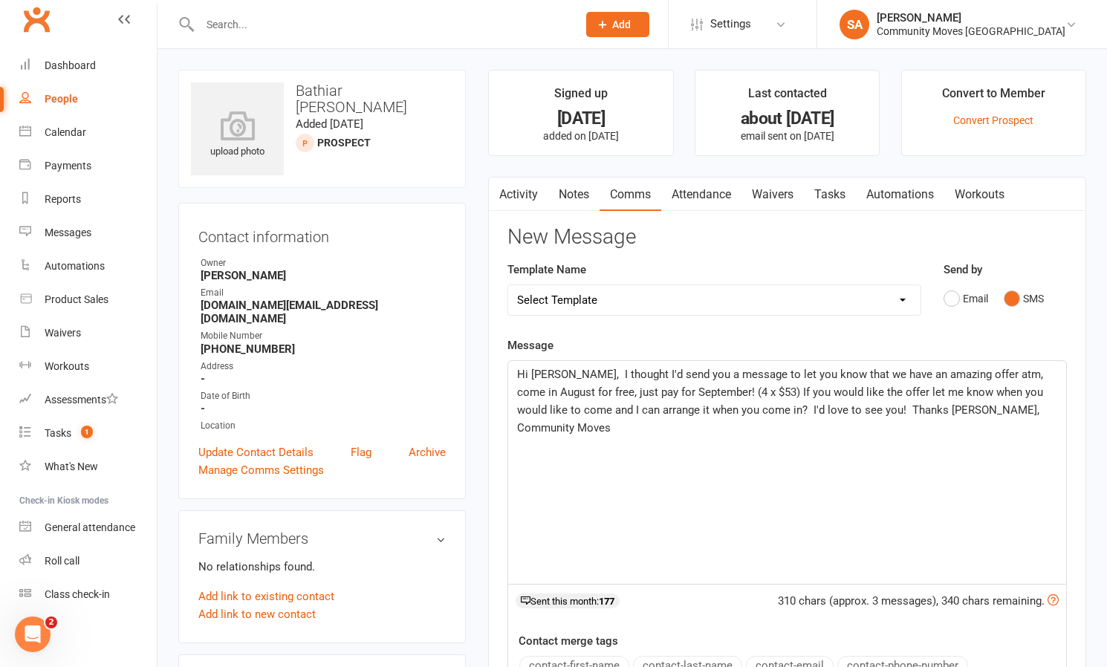
click at [555, 375] on span "Hi [PERSON_NAME], I thought I'd send you a message to let you know that we have…" at bounding box center [781, 401] width 529 height 67
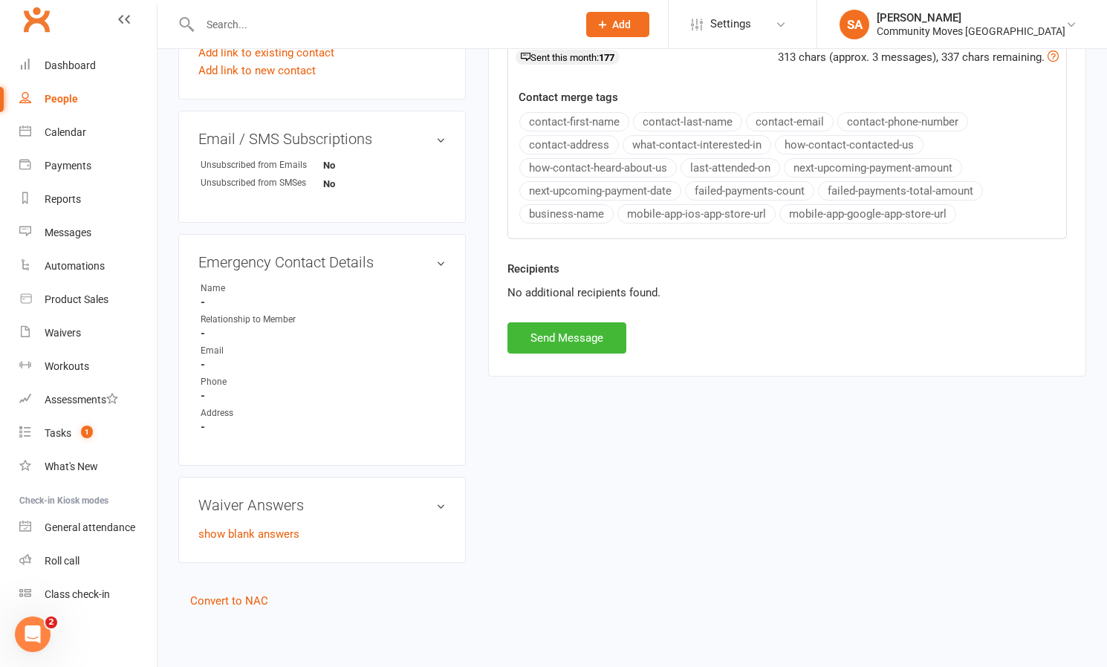
scroll to position [543, 0]
click at [566, 339] on button "Send Message" at bounding box center [566, 338] width 119 height 31
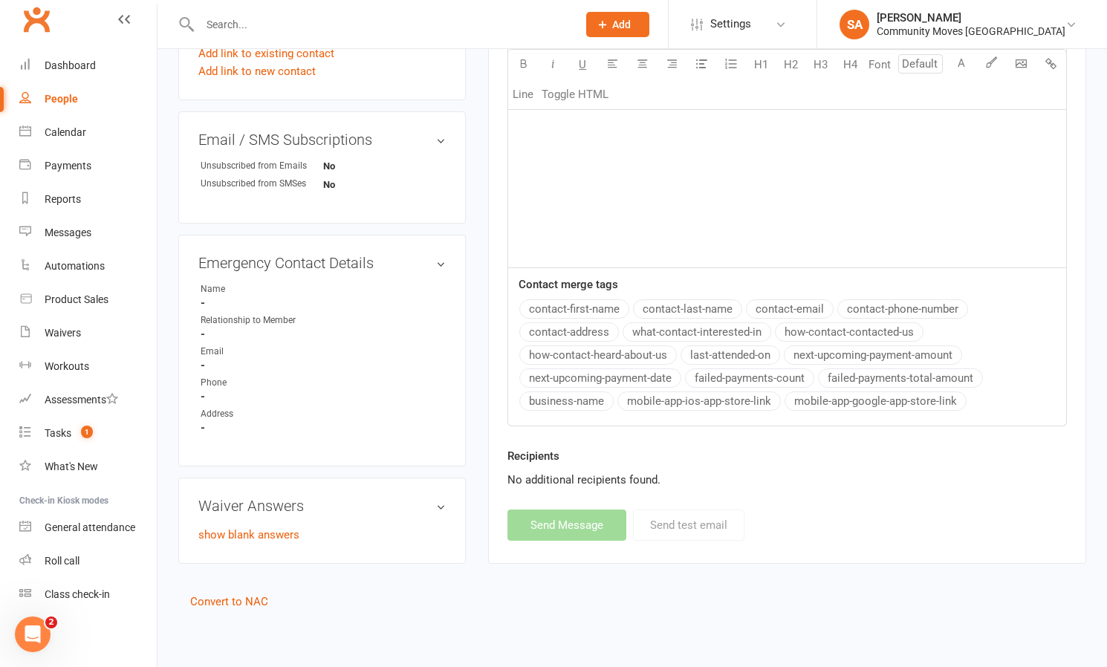
click at [67, 98] on div "People" at bounding box center [61, 99] width 33 height 12
select select "50"
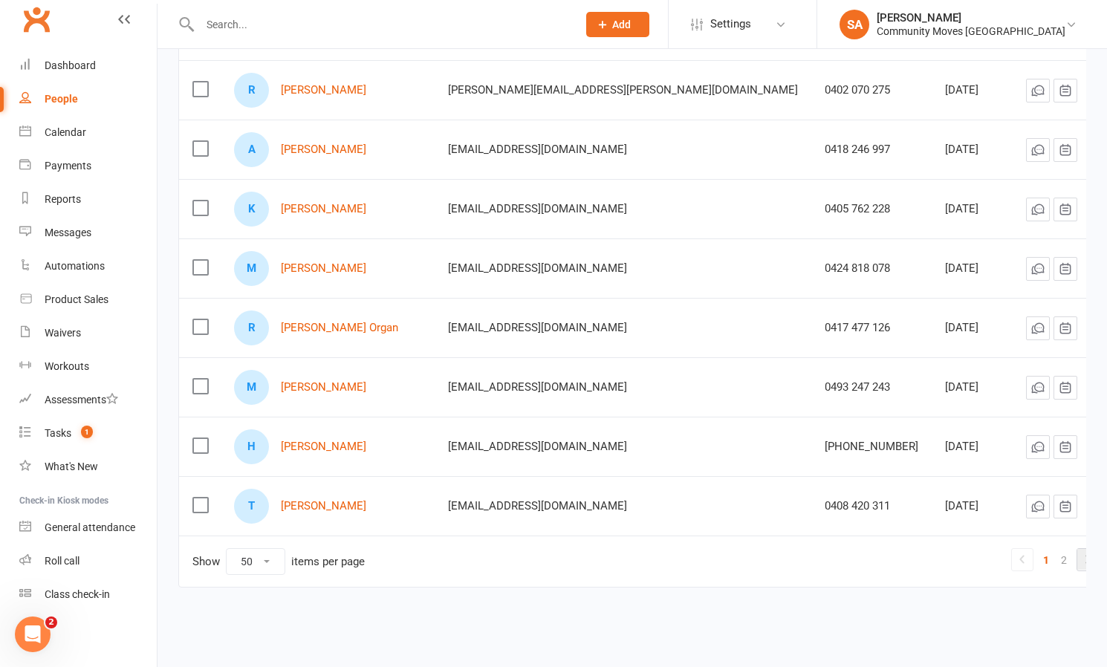
click at [1085, 555] on icon at bounding box center [1087, 559] width 4 height 8
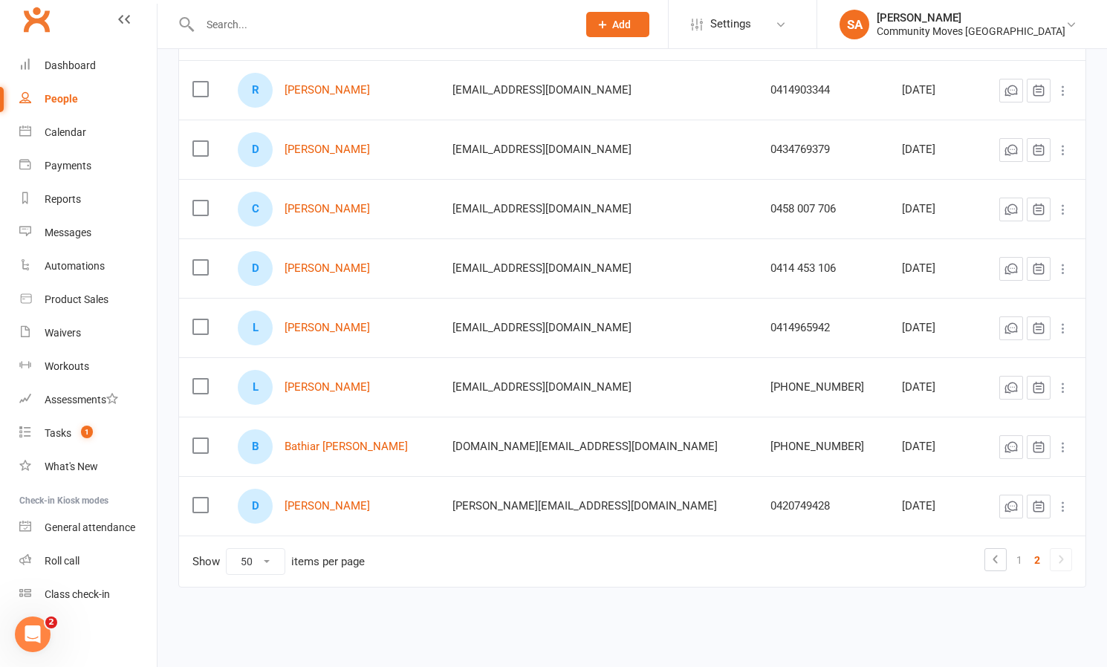
scroll to position [272, 0]
click at [298, 381] on link "[PERSON_NAME]" at bounding box center [327, 387] width 85 height 13
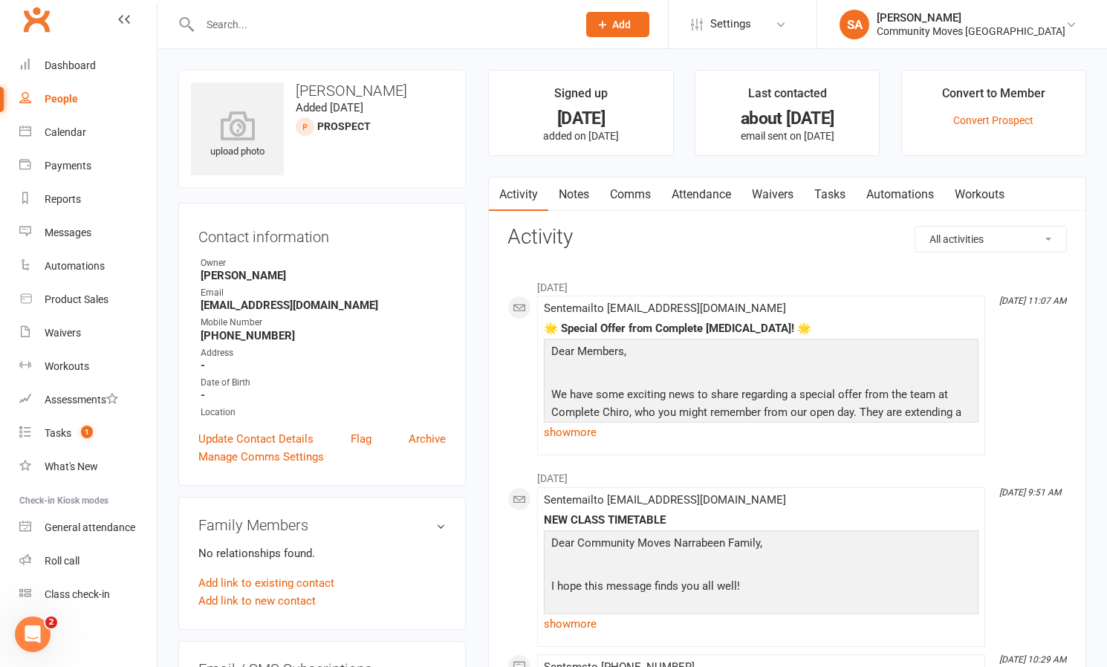
click at [623, 193] on link "Comms" at bounding box center [630, 195] width 62 height 34
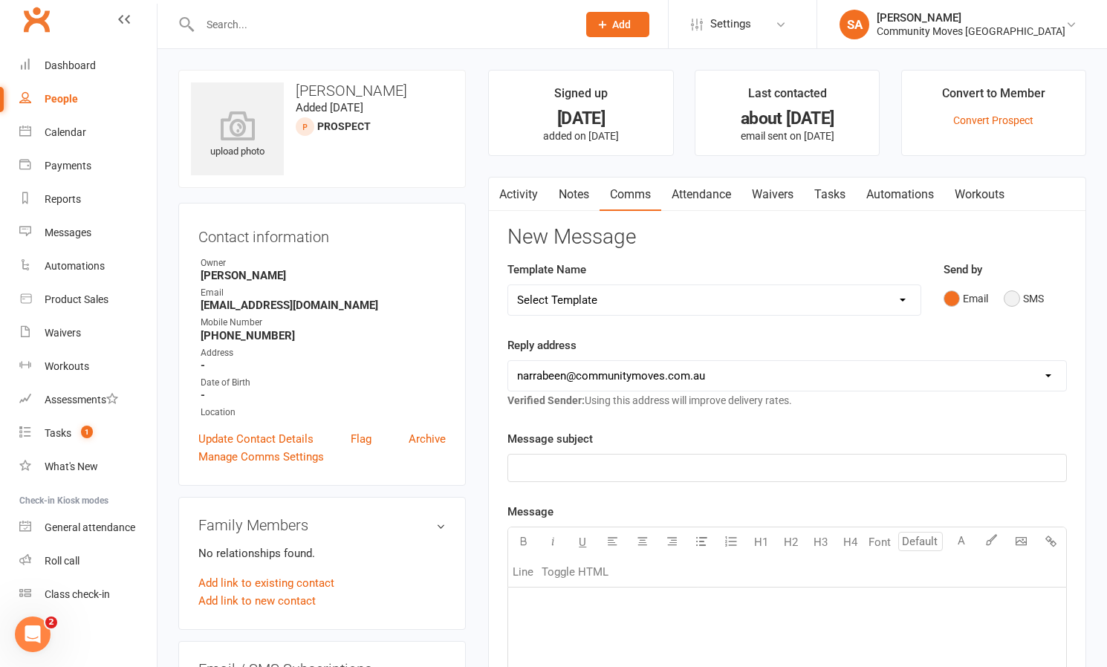
click at [1013, 297] on button "SMS" at bounding box center [1024, 299] width 40 height 28
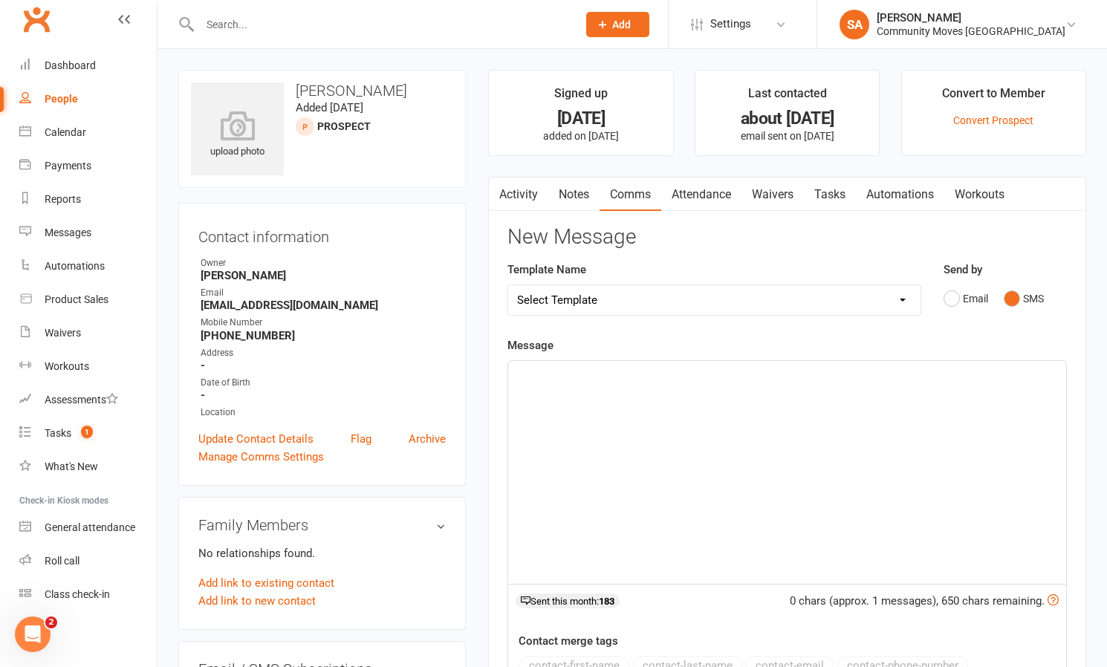
click at [621, 436] on div "﻿" at bounding box center [787, 472] width 558 height 223
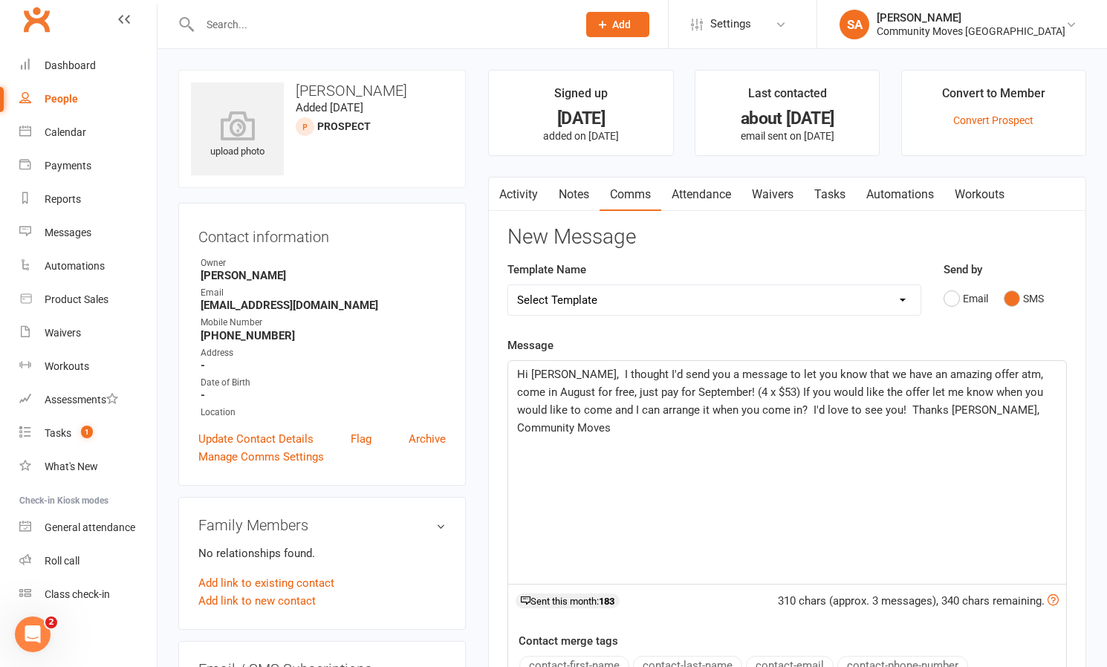
click at [556, 374] on span "Hi [PERSON_NAME], I thought I'd send you a message to let you know that we have…" at bounding box center [781, 401] width 529 height 67
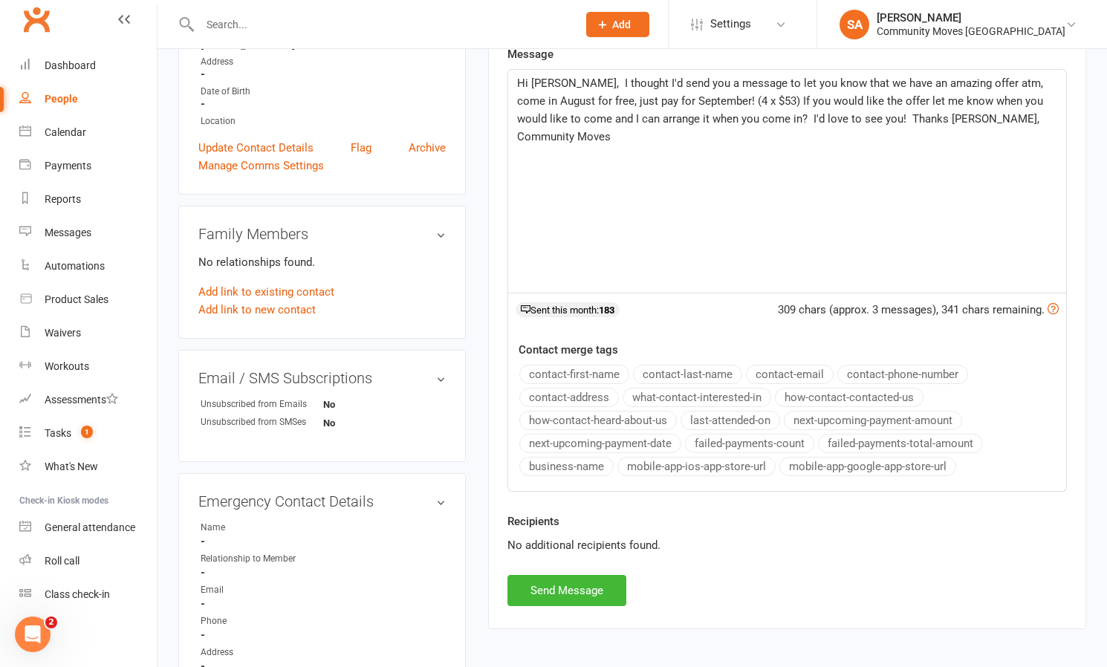
scroll to position [473, 0]
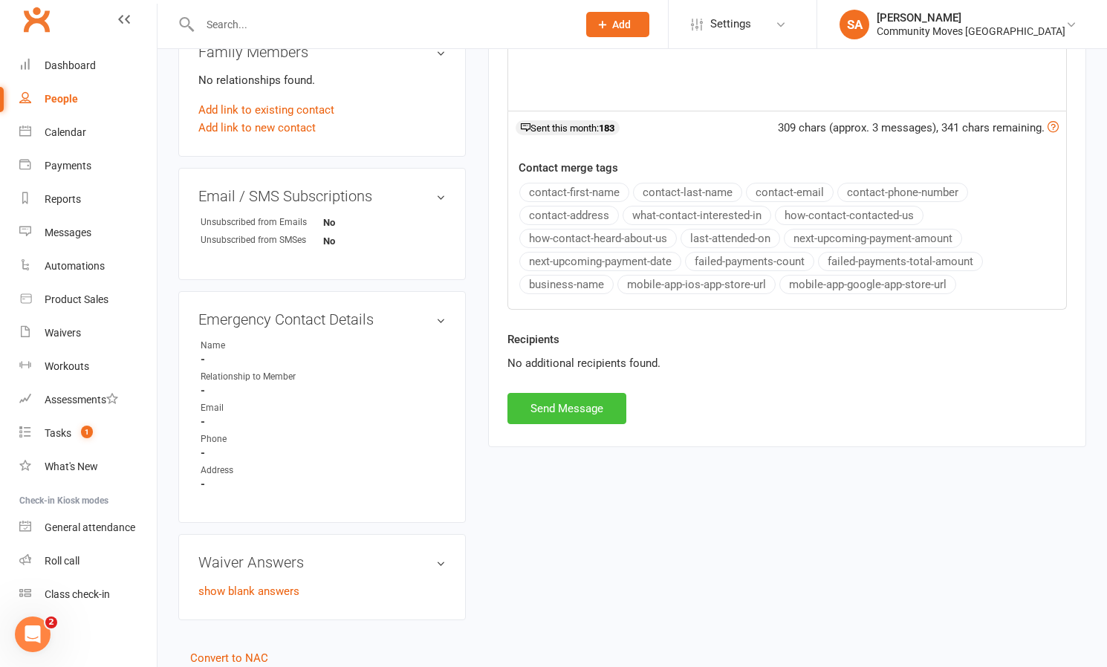
click at [581, 404] on button "Send Message" at bounding box center [566, 408] width 119 height 31
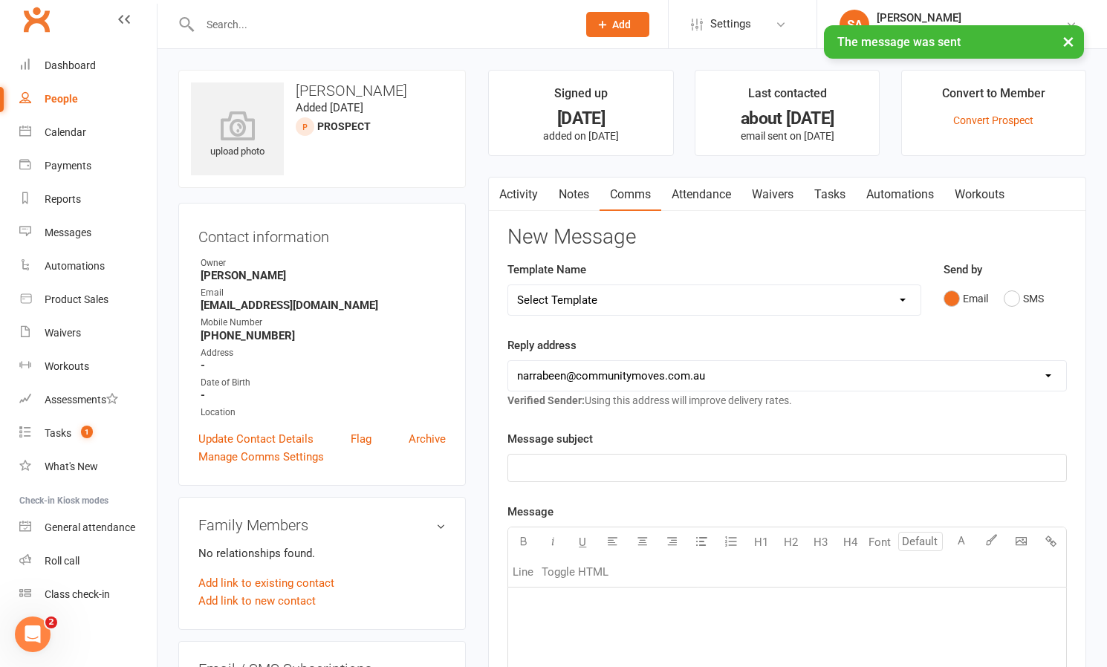
scroll to position [0, 0]
click at [59, 92] on link "People" at bounding box center [87, 98] width 137 height 33
select select "50"
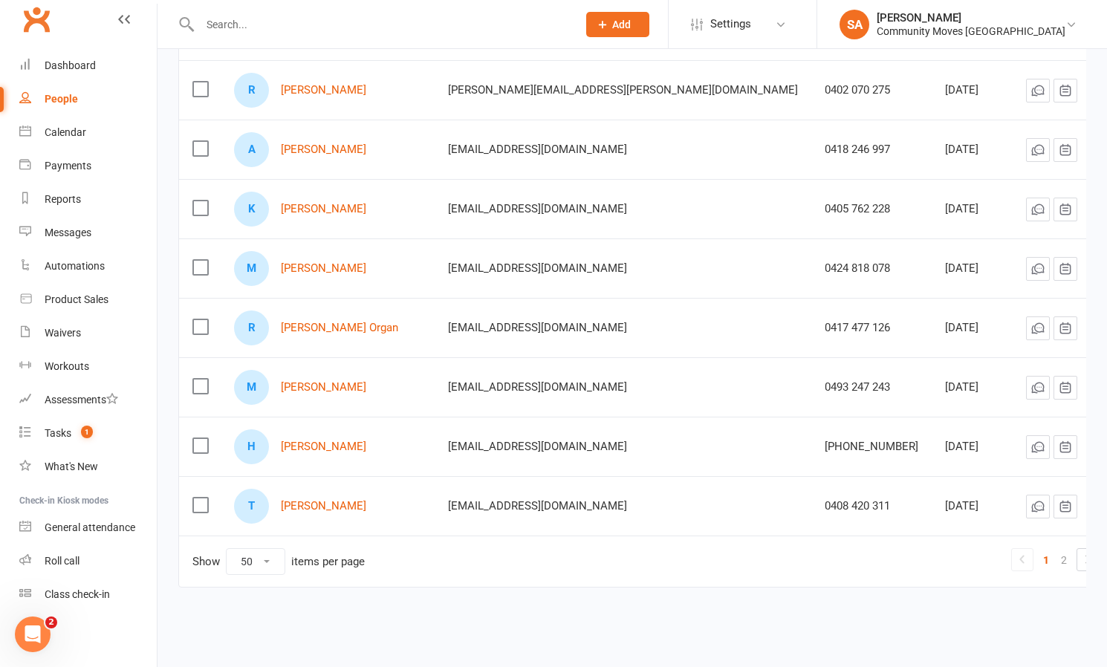
drag, startPoint x: 1062, startPoint y: 547, endPoint x: 1047, endPoint y: 565, distance: 24.3
click at [1085, 555] on icon at bounding box center [1087, 559] width 4 height 8
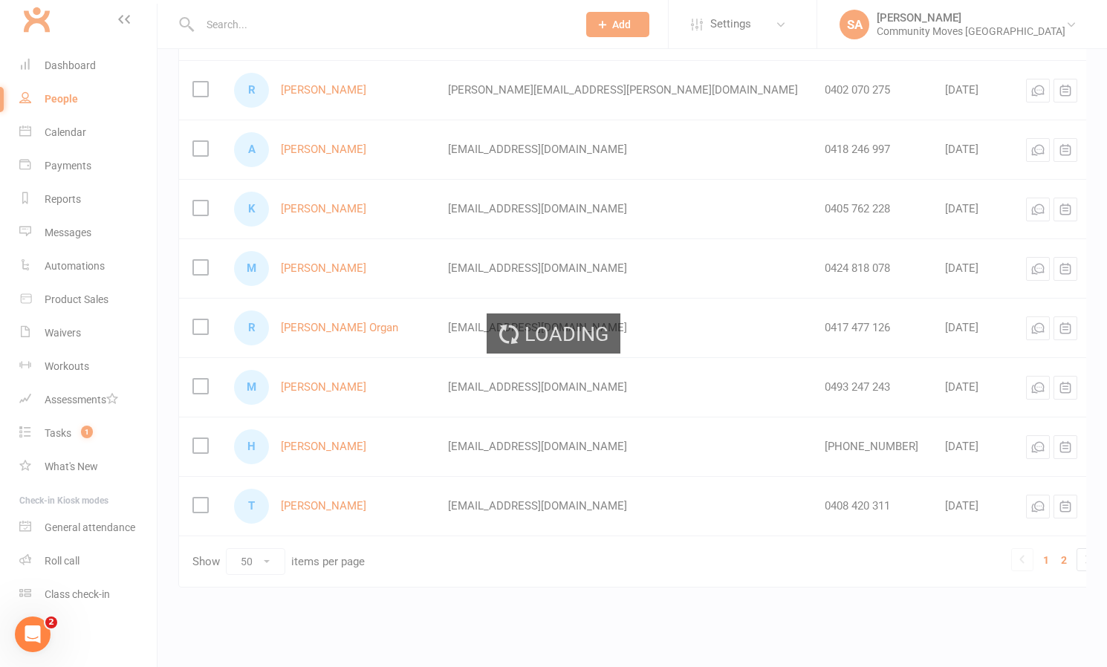
scroll to position [272, 0]
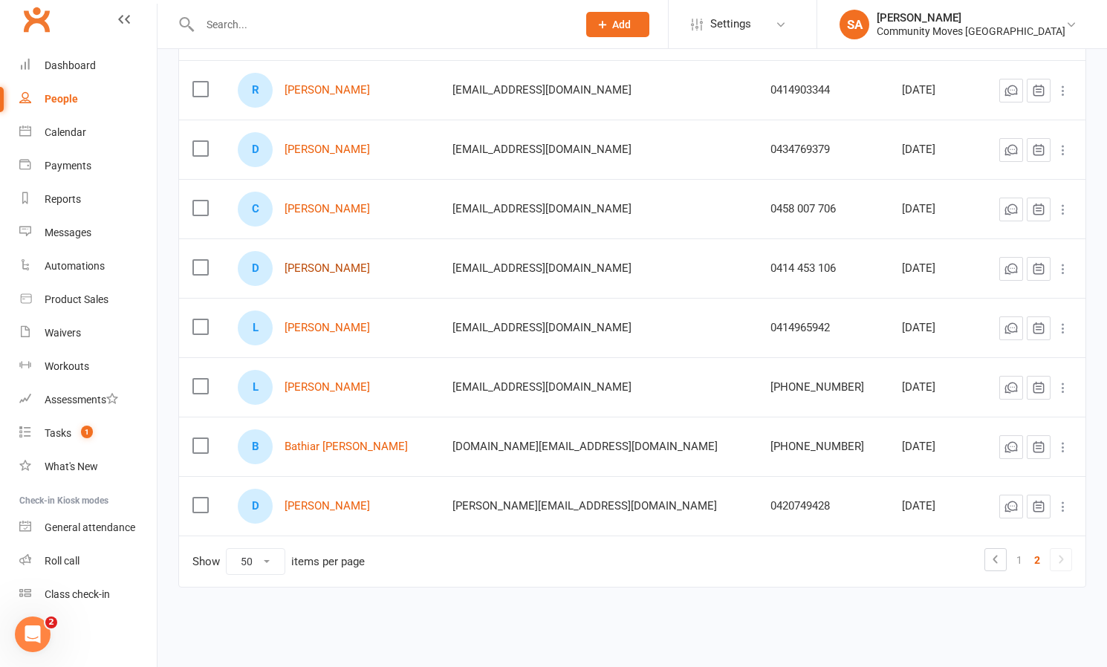
click at [350, 262] on link "[PERSON_NAME]" at bounding box center [327, 268] width 85 height 13
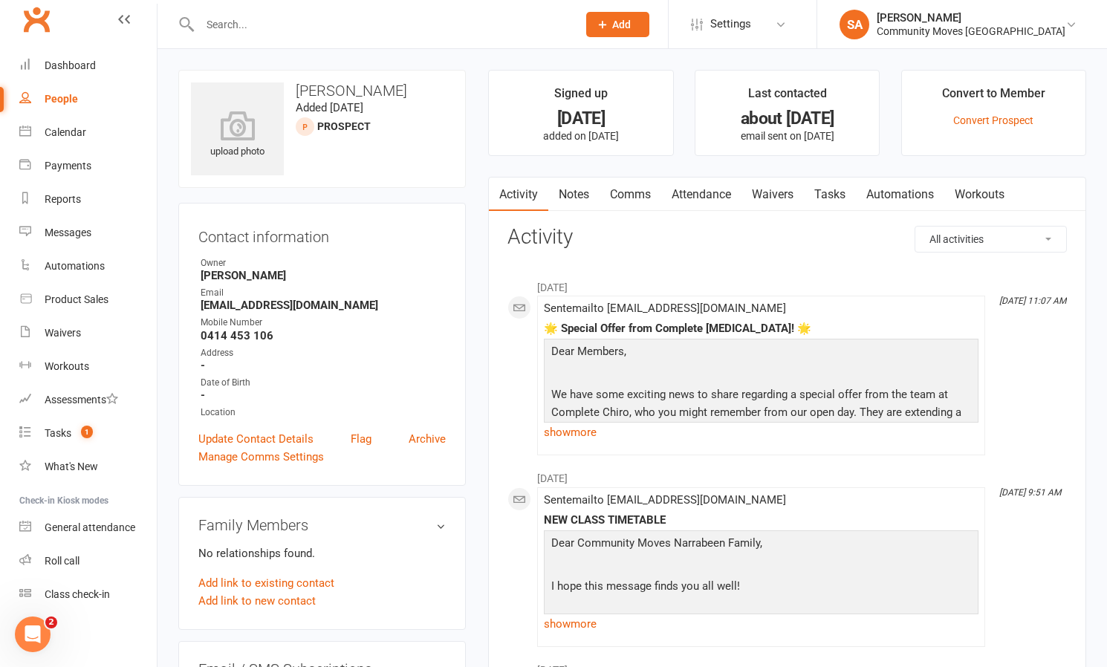
click at [632, 196] on link "Comms" at bounding box center [630, 195] width 62 height 34
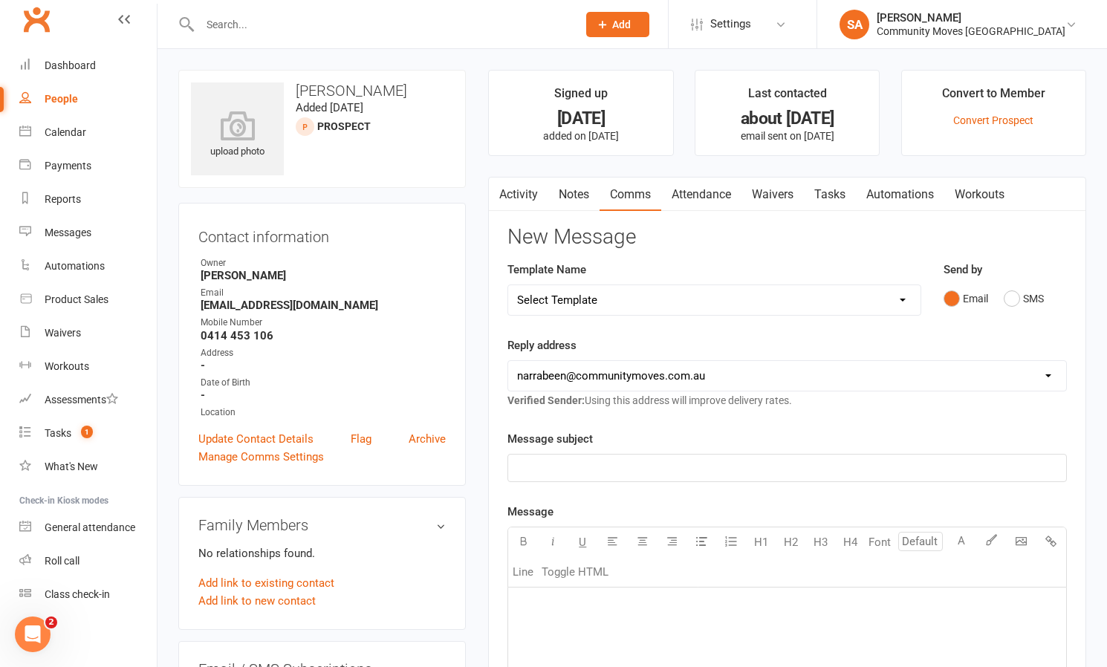
click at [1021, 299] on button "SMS" at bounding box center [1024, 299] width 40 height 28
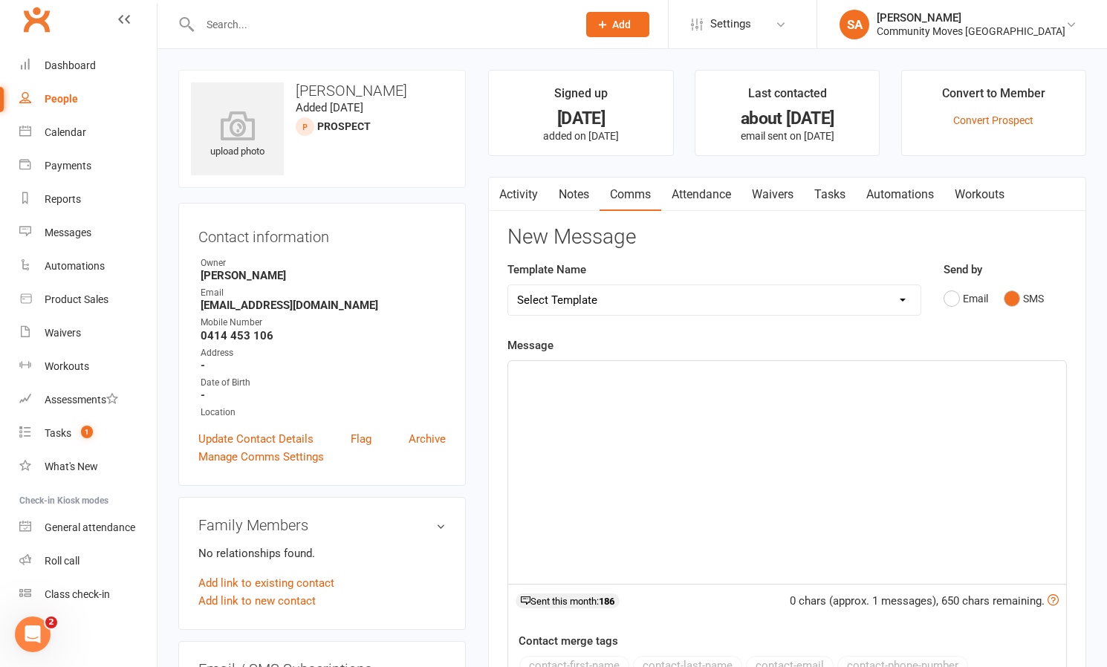
click at [667, 397] on div "﻿" at bounding box center [787, 472] width 558 height 223
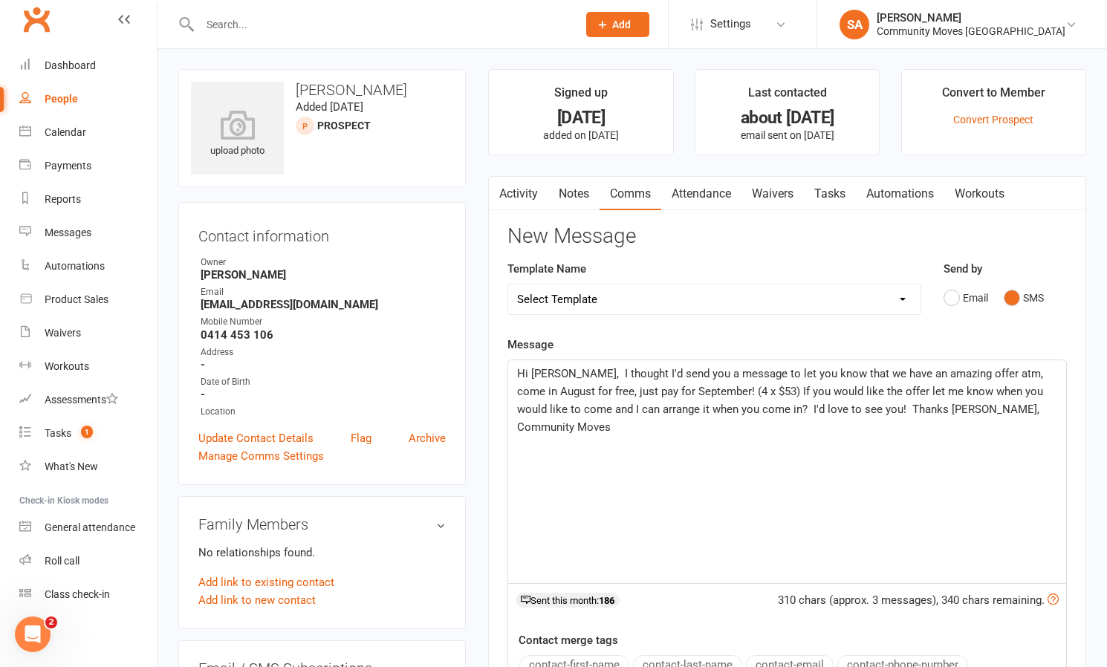
click at [553, 371] on span "Hi [PERSON_NAME], I thought I'd send you a message to let you know that we have…" at bounding box center [781, 400] width 529 height 67
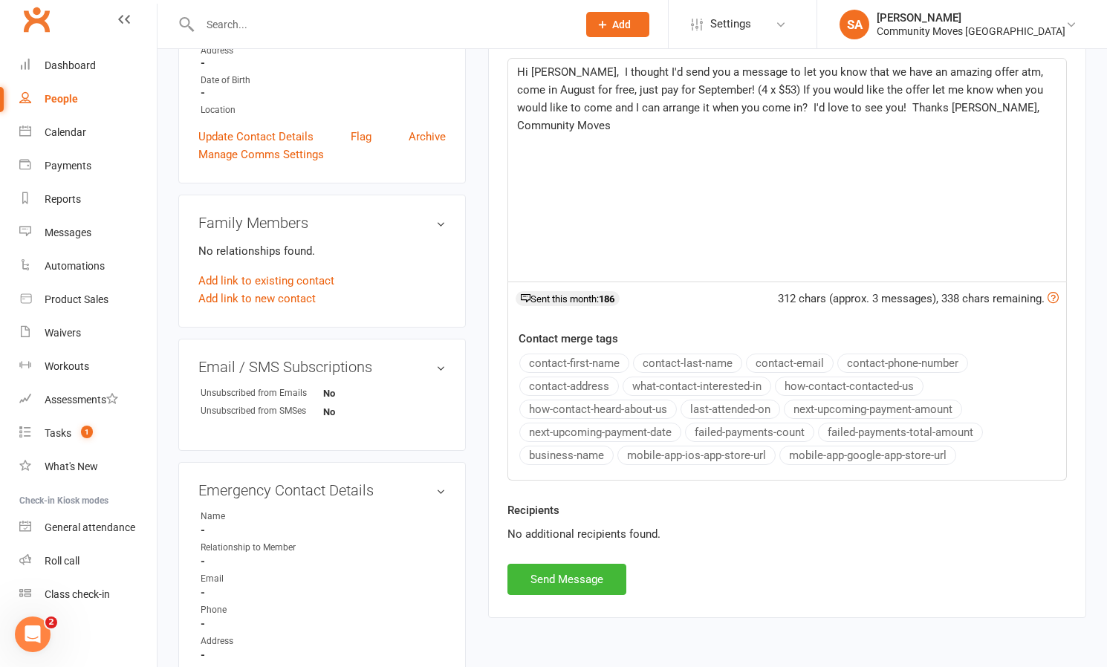
scroll to position [326, 0]
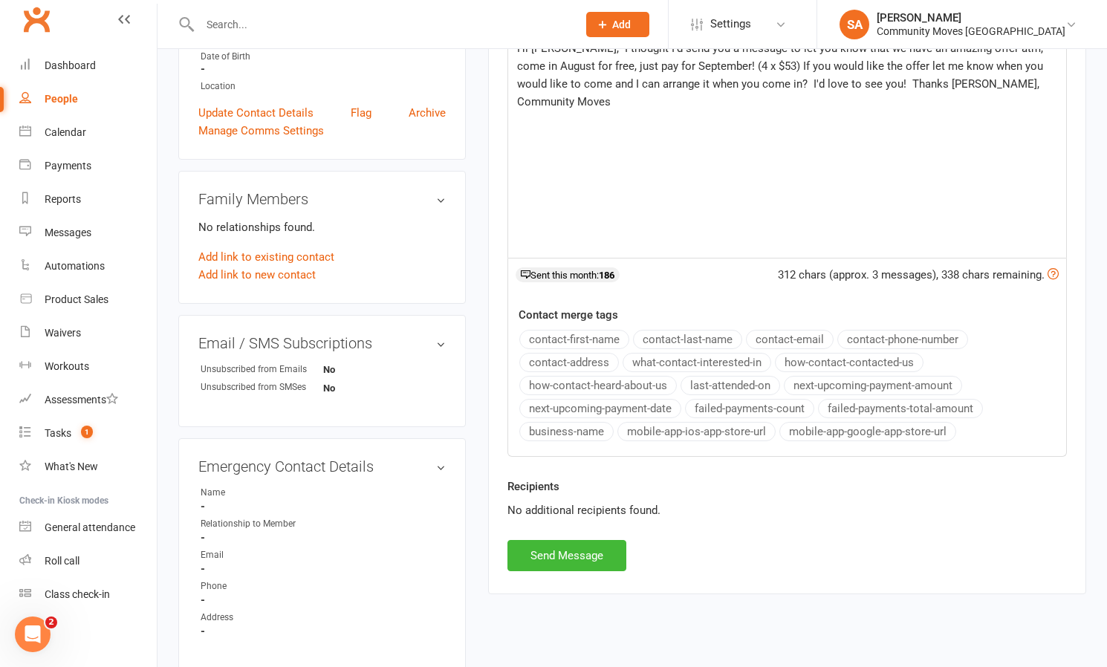
click at [567, 550] on button "Send Message" at bounding box center [566, 555] width 119 height 31
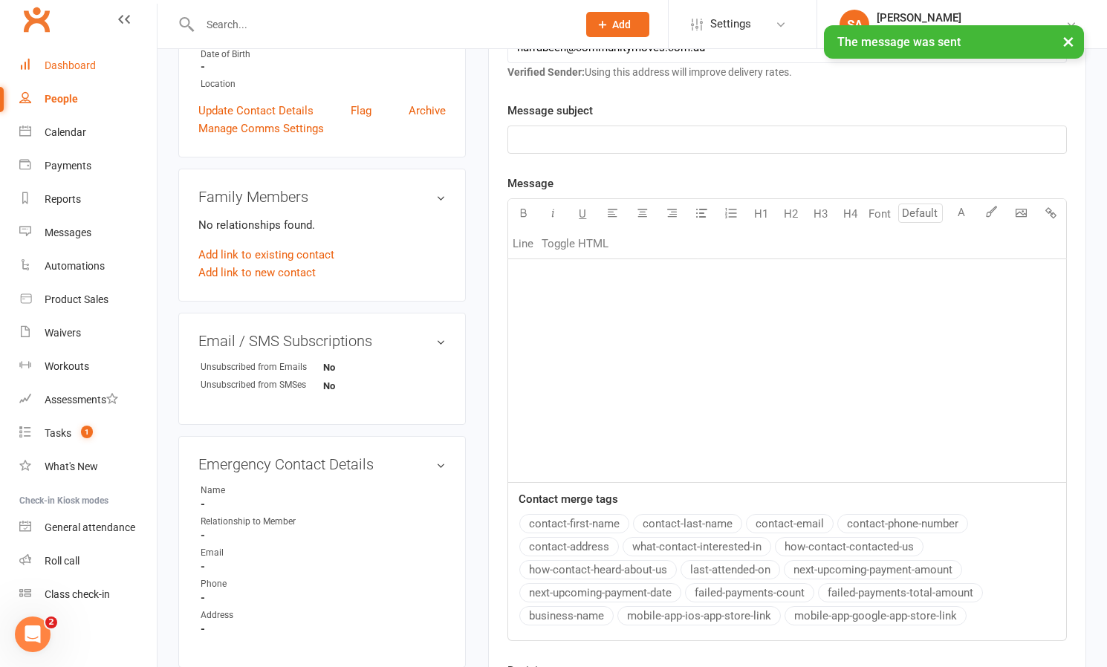
scroll to position [328, 0]
click at [57, 94] on div "People" at bounding box center [61, 99] width 33 height 12
select select "50"
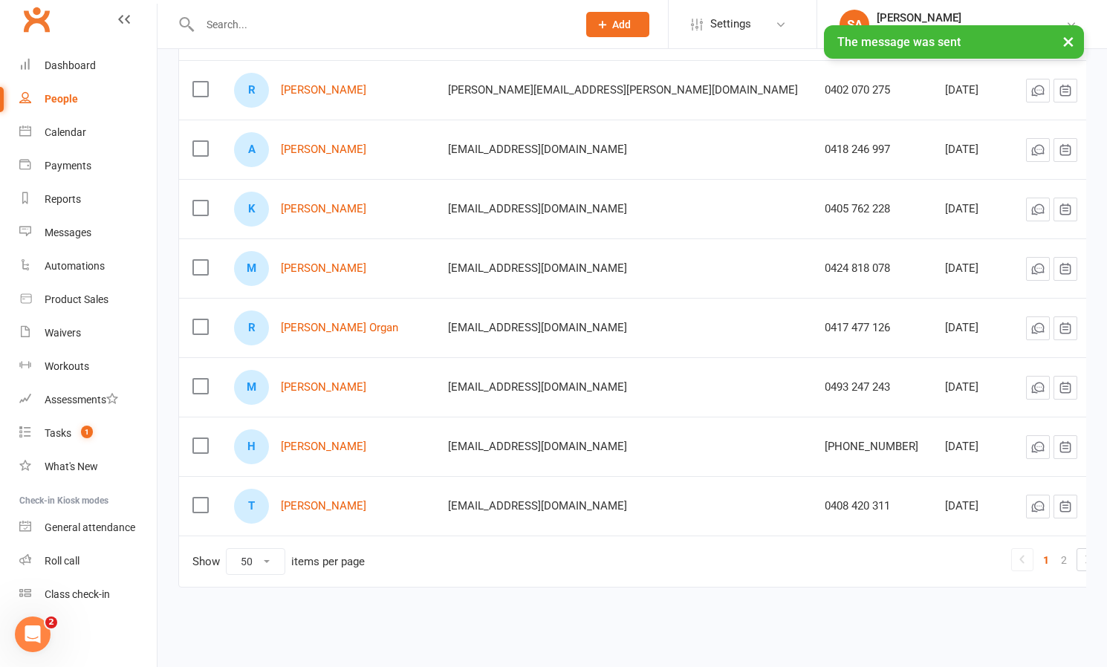
scroll to position [2709, 0]
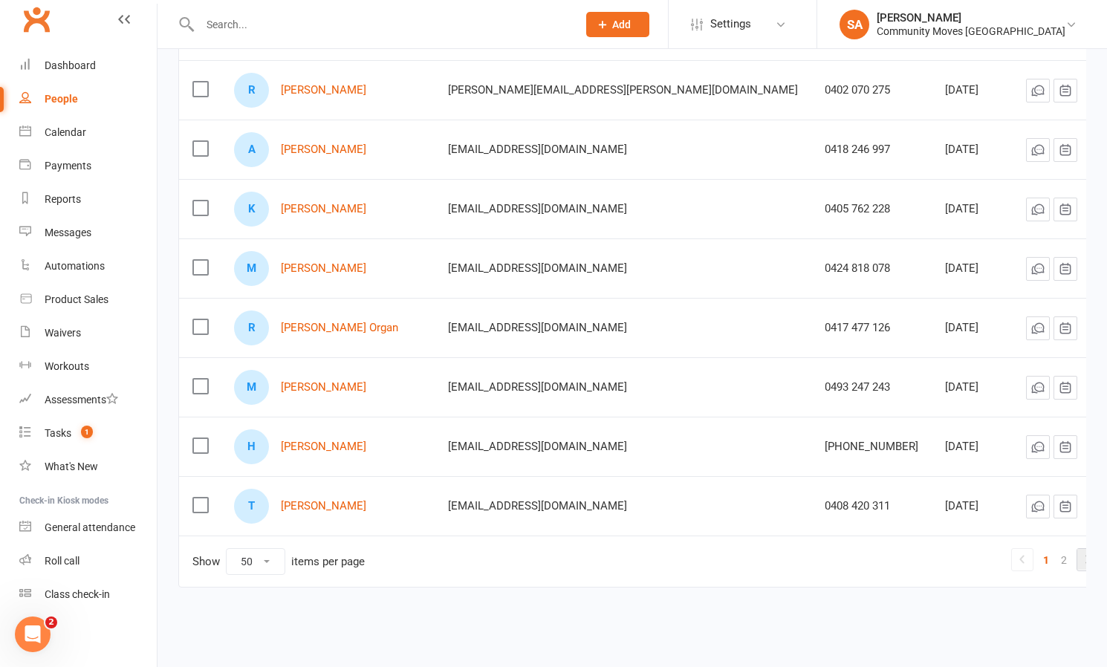
click at [1079, 550] on icon at bounding box center [1088, 559] width 18 height 18
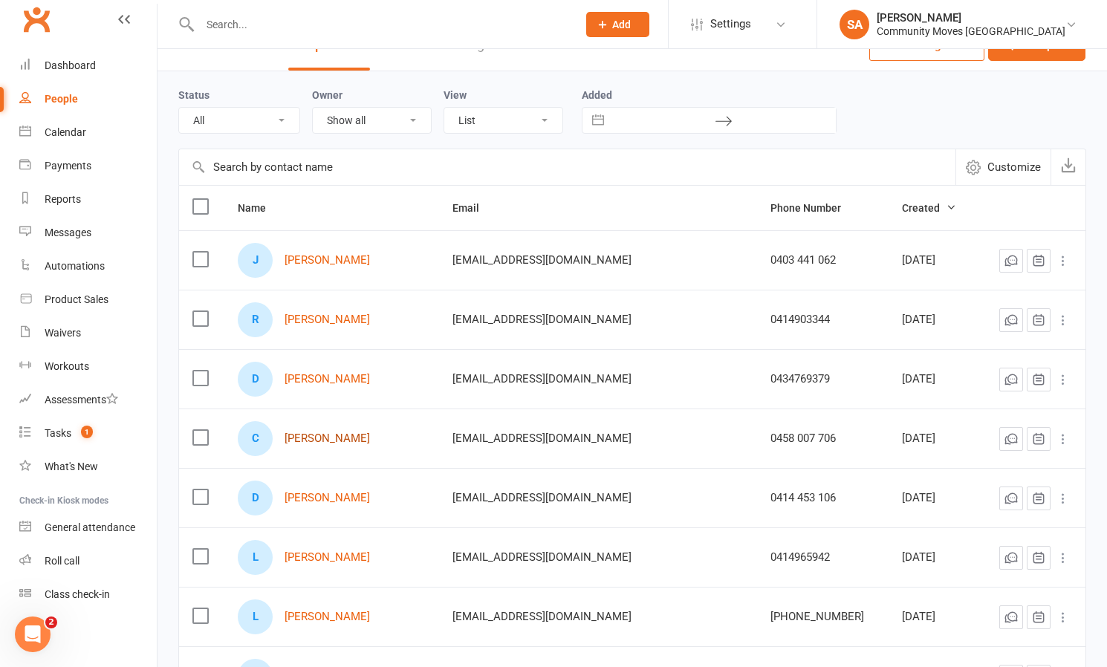
scroll to position [28, 0]
click at [323, 438] on link "[PERSON_NAME]" at bounding box center [327, 440] width 85 height 13
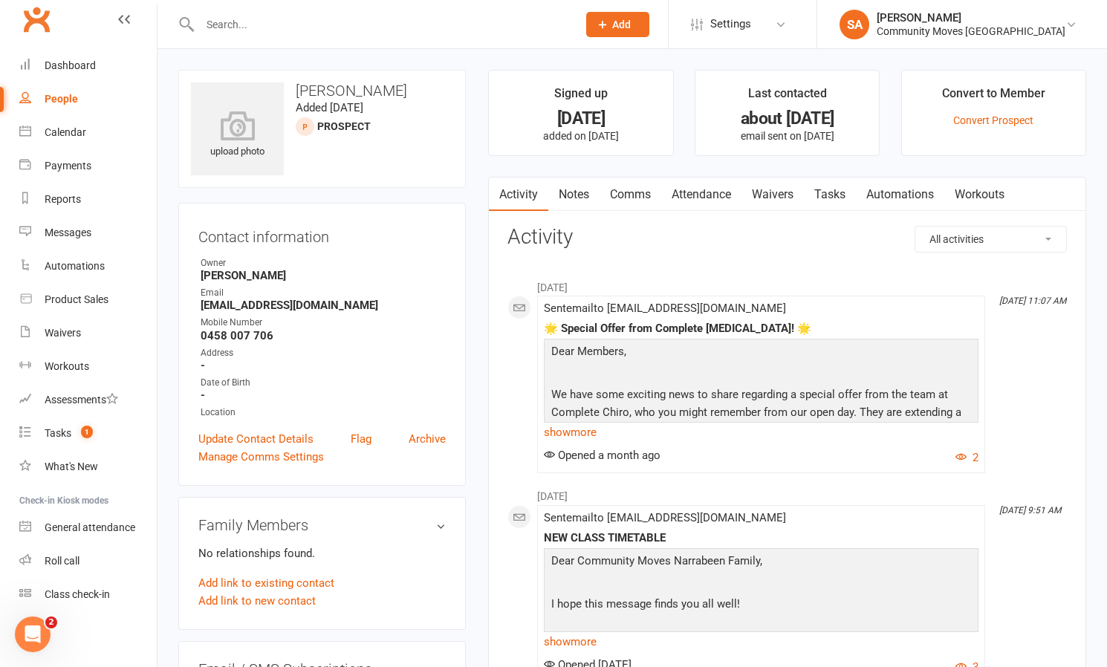
click at [643, 190] on link "Comms" at bounding box center [630, 195] width 62 height 34
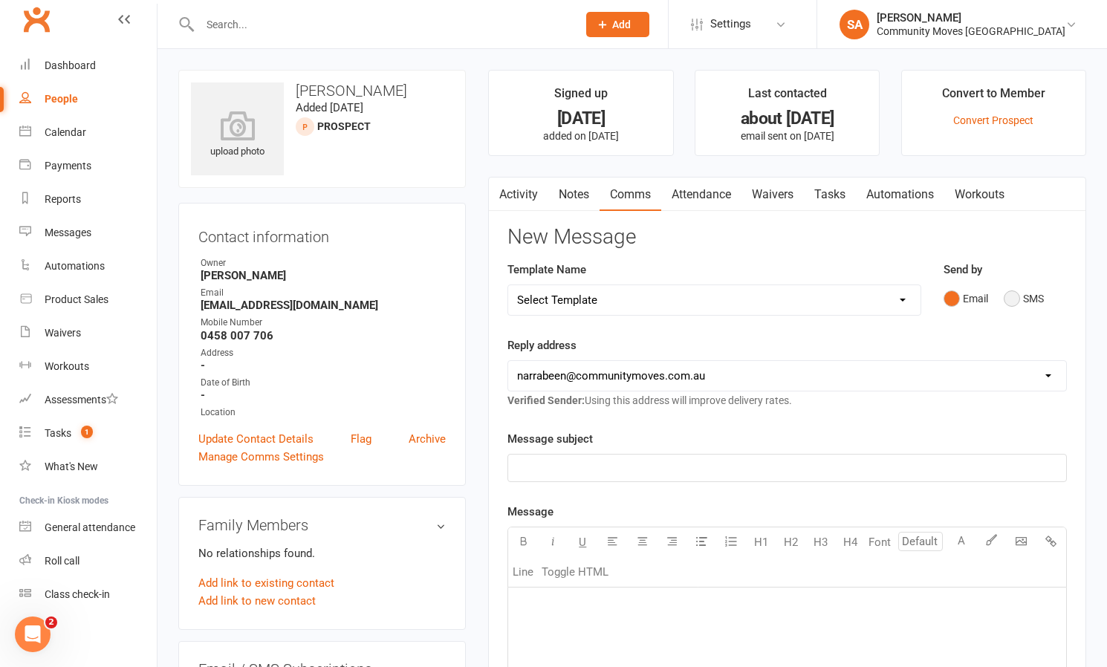
click at [1014, 296] on button "SMS" at bounding box center [1024, 299] width 40 height 28
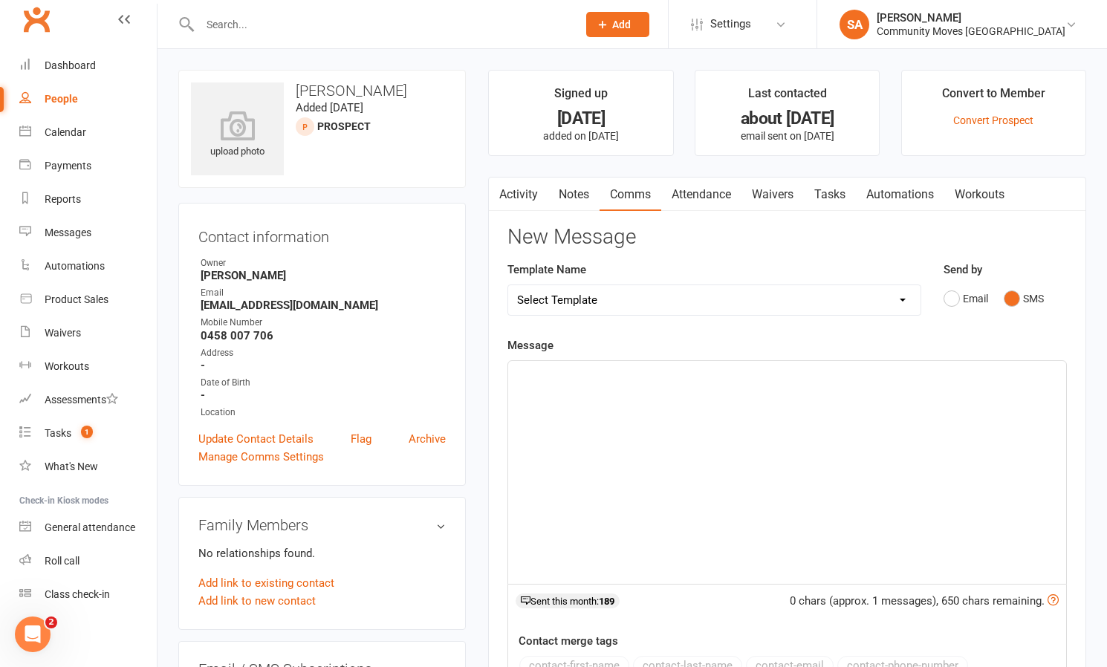
click at [698, 388] on div "﻿" at bounding box center [787, 472] width 558 height 223
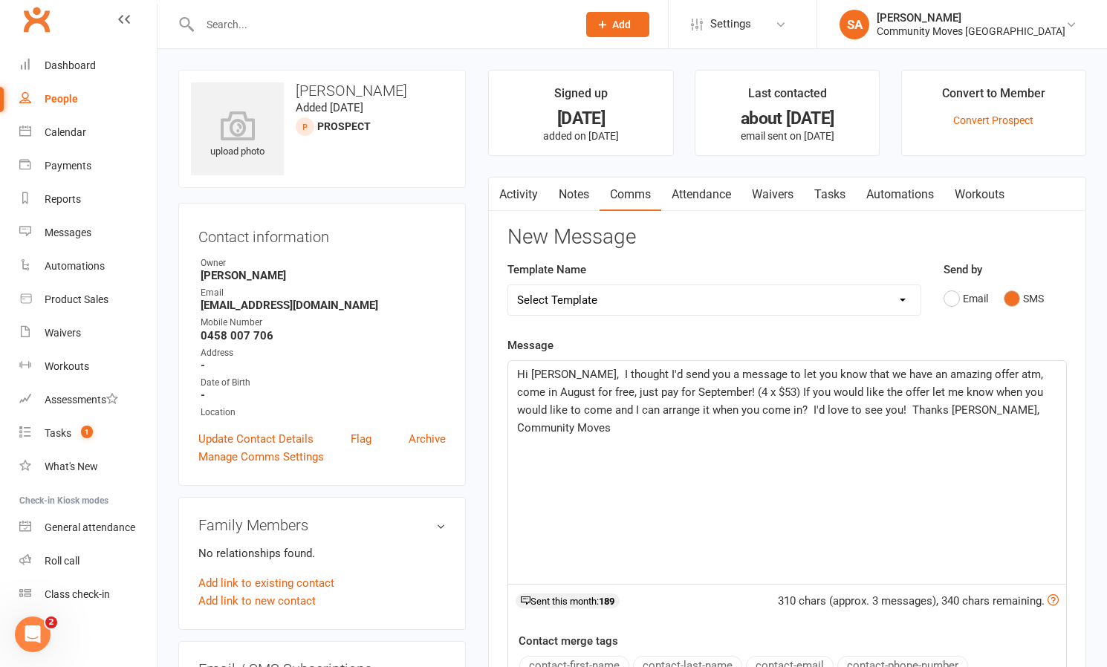
click at [553, 373] on span "Hi [PERSON_NAME], I thought I'd send you a message to let you know that we have…" at bounding box center [781, 401] width 529 height 67
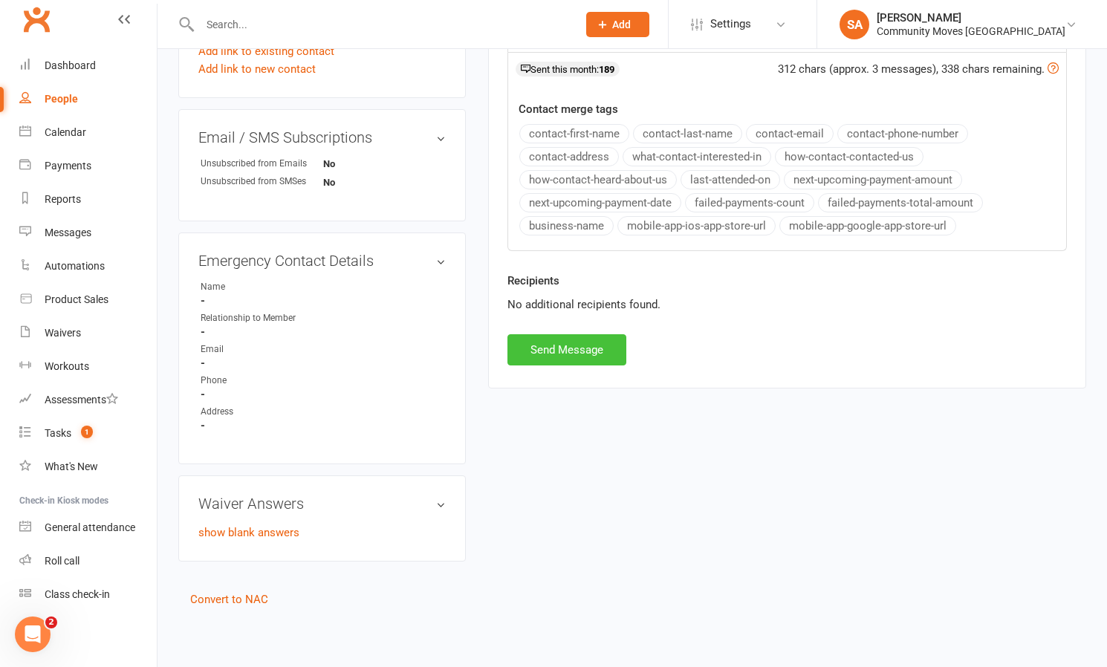
scroll to position [543, 0]
click at [568, 334] on button "Send Message" at bounding box center [566, 349] width 119 height 31
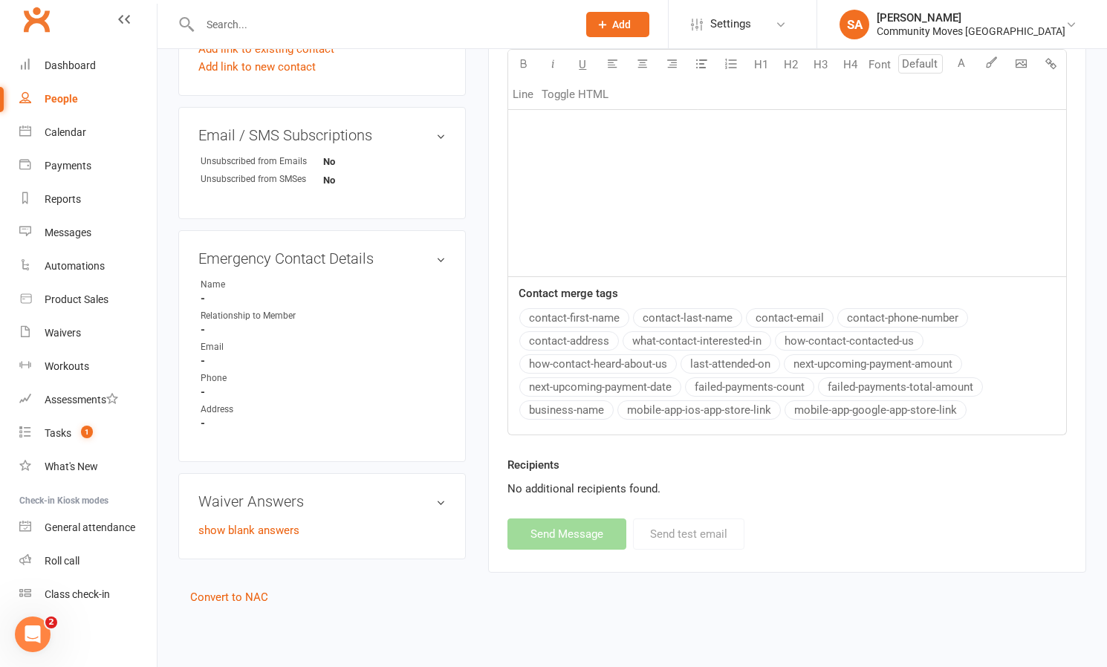
click at [328, 25] on input "text" at bounding box center [380, 24] width 371 height 21
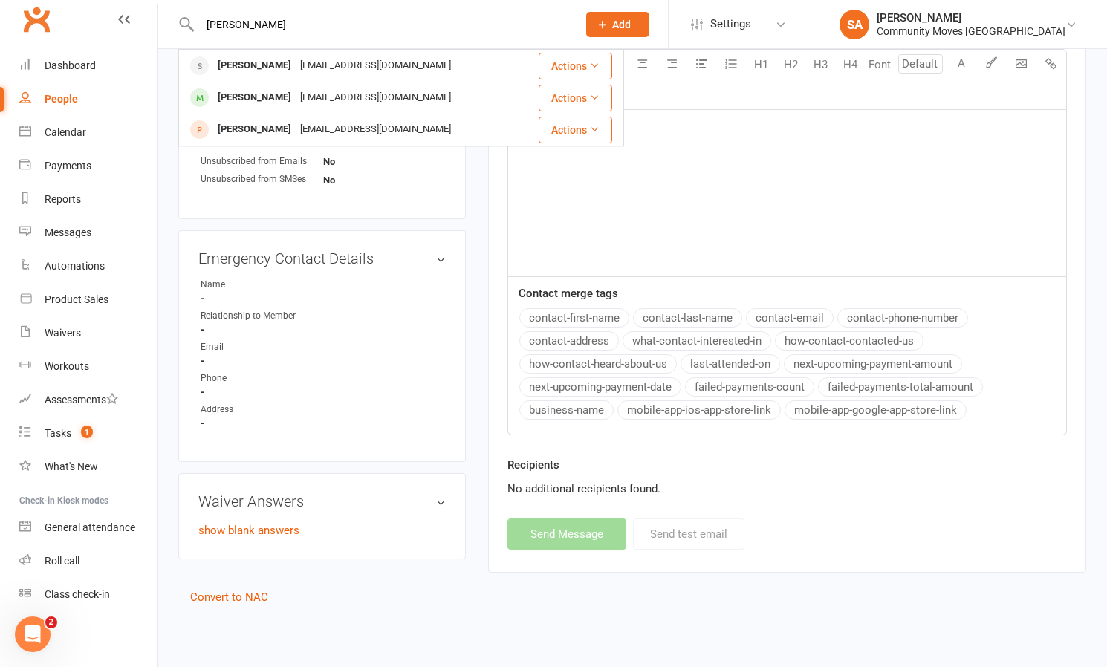
type input "[PERSON_NAME]"
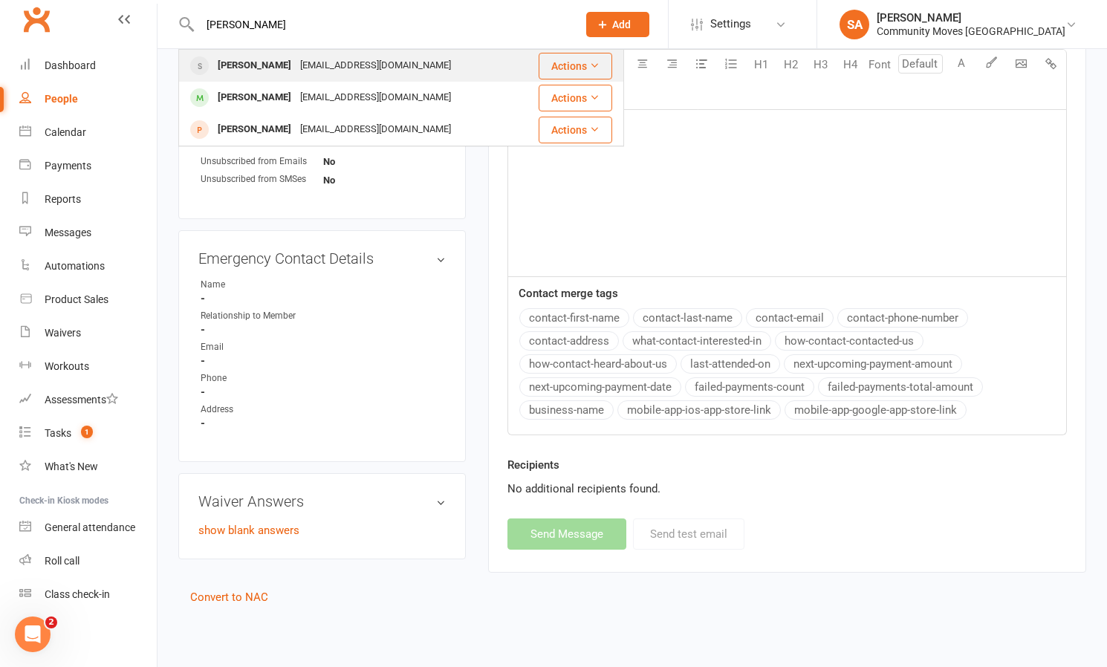
drag, startPoint x: 328, startPoint y: 25, endPoint x: 257, endPoint y: 71, distance: 84.7
click at [257, 71] on div "[PERSON_NAME]" at bounding box center [254, 66] width 82 height 22
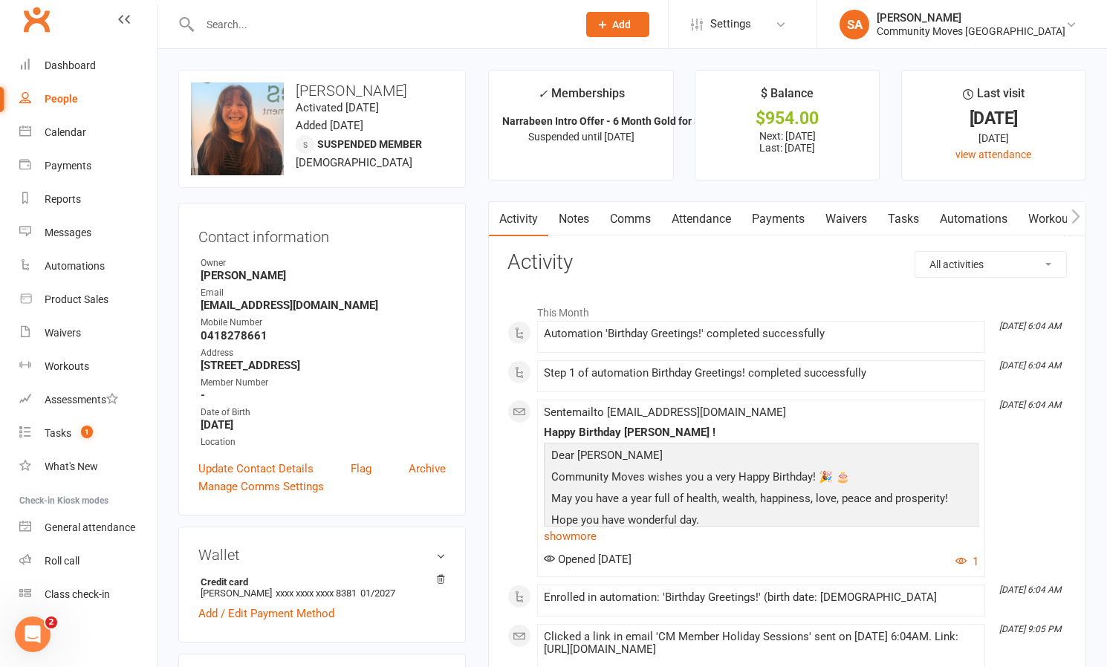
click at [774, 214] on link "Payments" at bounding box center [778, 219] width 74 height 34
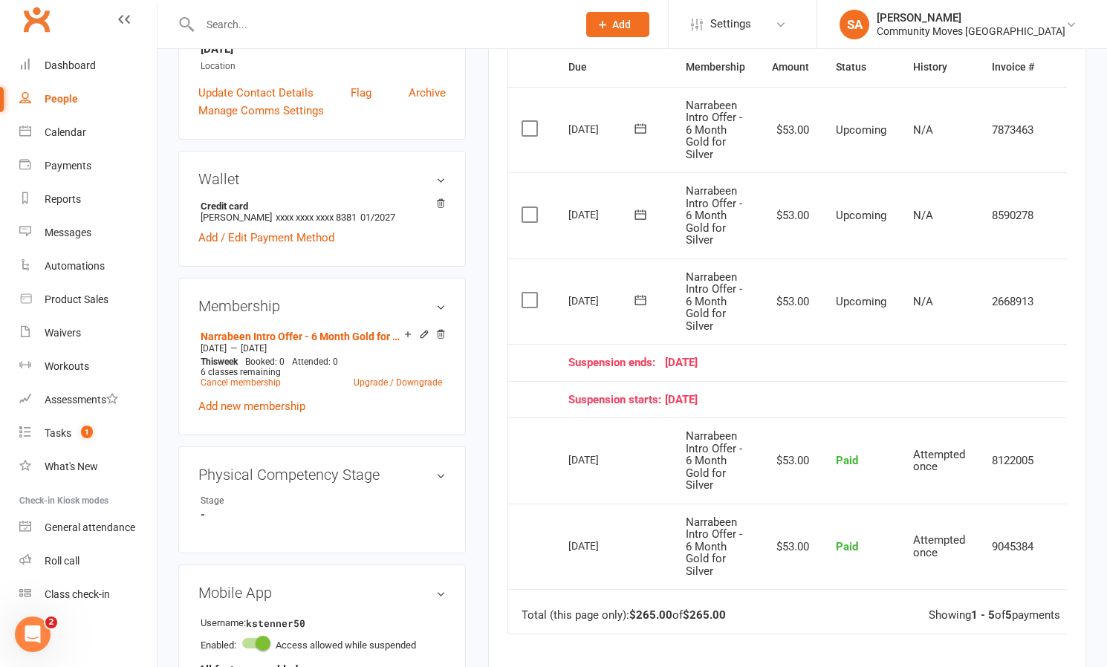
scroll to position [377, 0]
click at [437, 472] on h3 "Physical Competency Stage edit" at bounding box center [321, 474] width 247 height 16
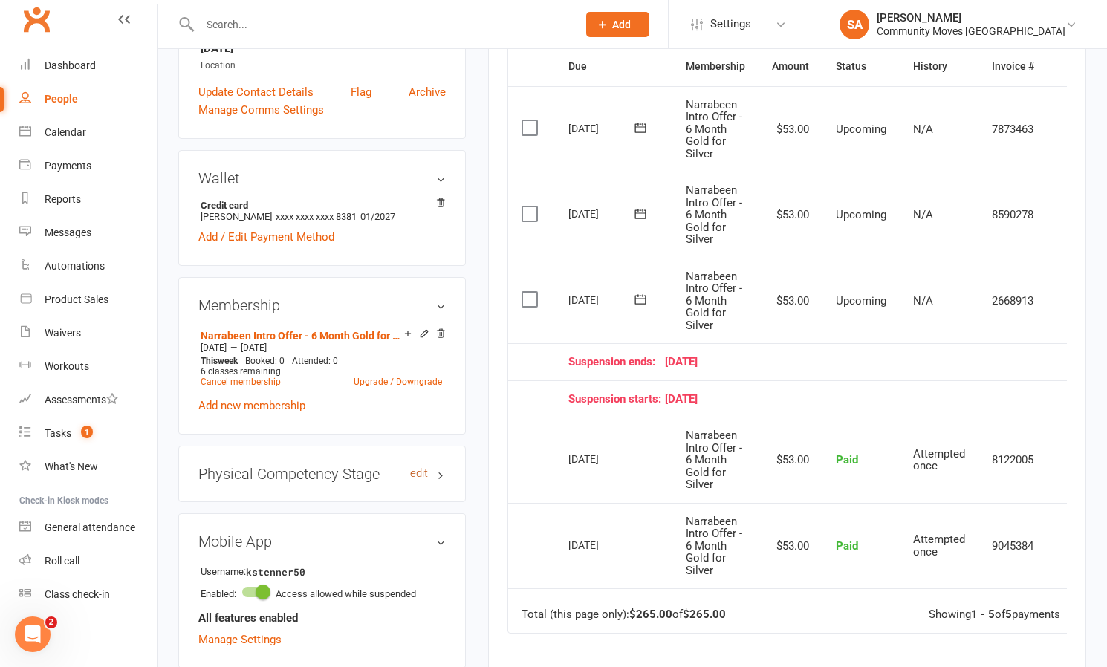
click at [420, 469] on link "edit" at bounding box center [419, 473] width 18 height 13
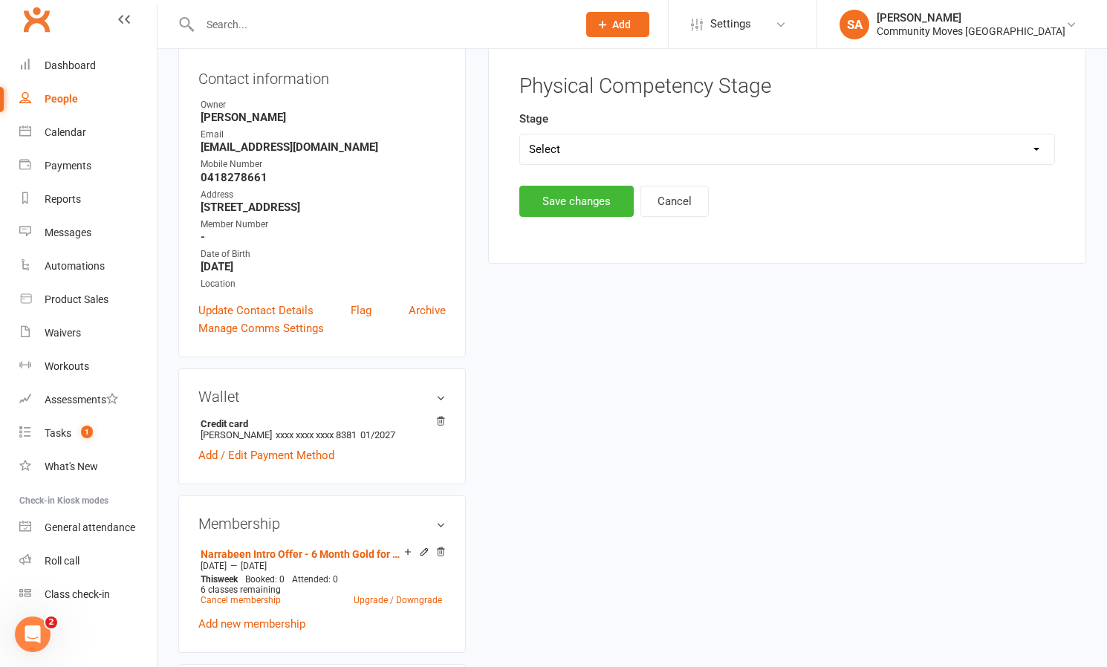
scroll to position [126, 0]
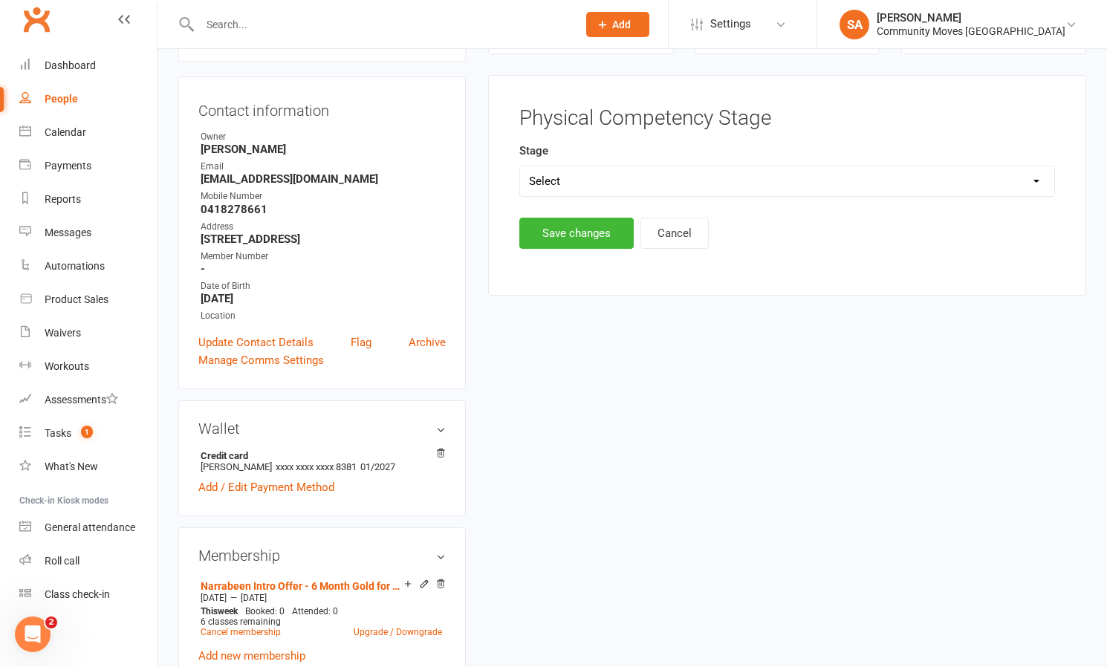
select select "Function"
click at [590, 233] on button "Save changes" at bounding box center [576, 233] width 114 height 31
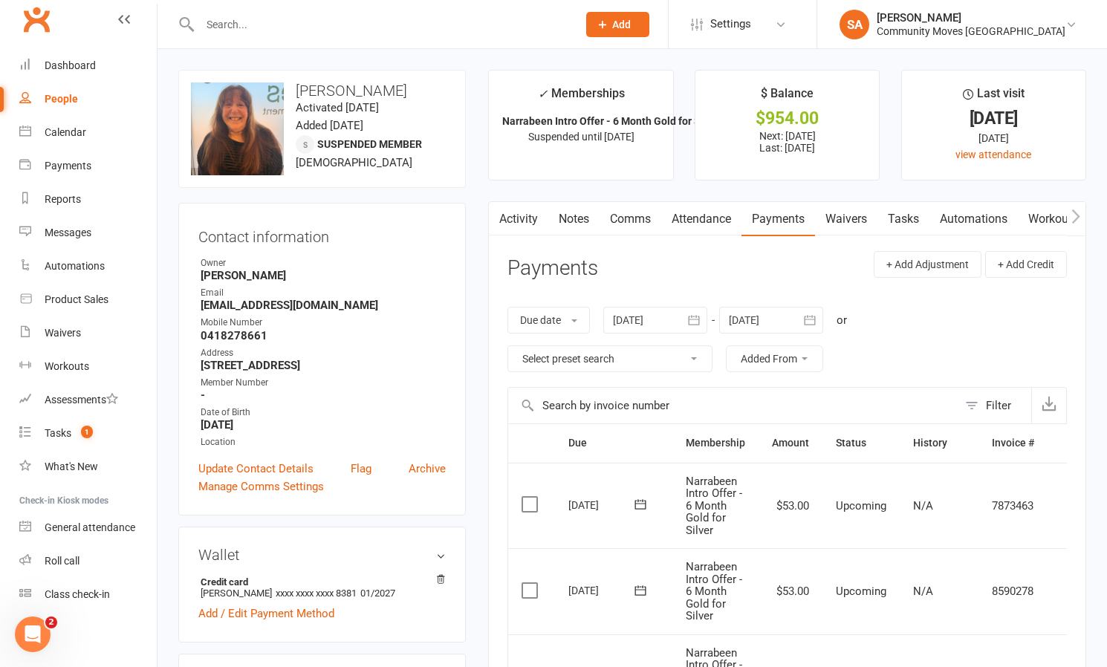
scroll to position [0, 0]
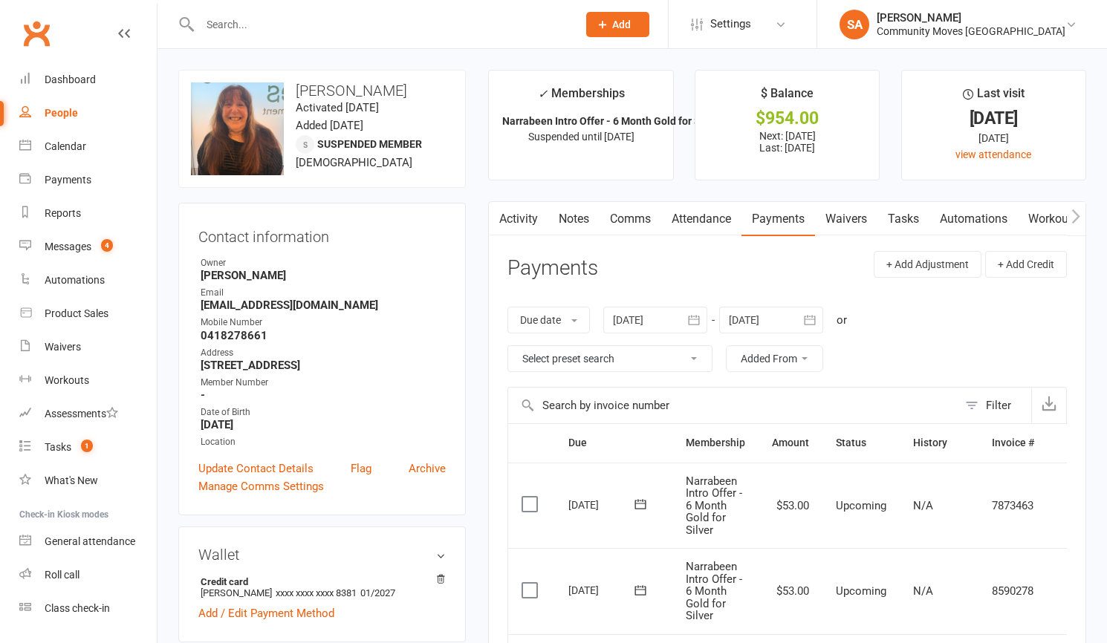
click at [257, 24] on input "text" at bounding box center [380, 24] width 371 height 21
type input "sandy"
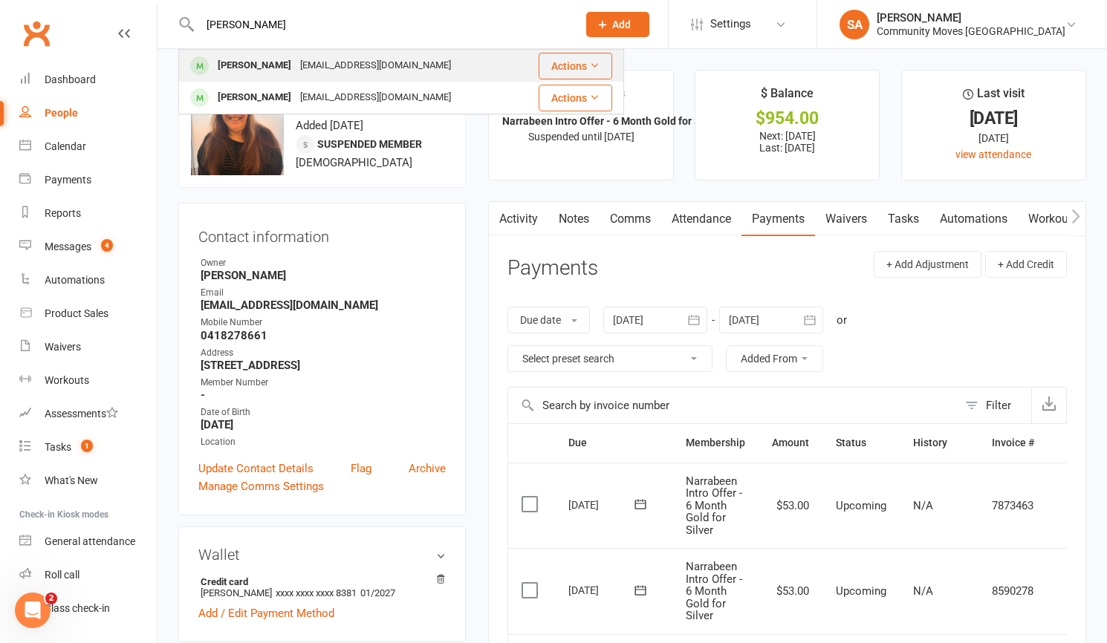
click at [238, 62] on div "[PERSON_NAME]" at bounding box center [254, 66] width 82 height 22
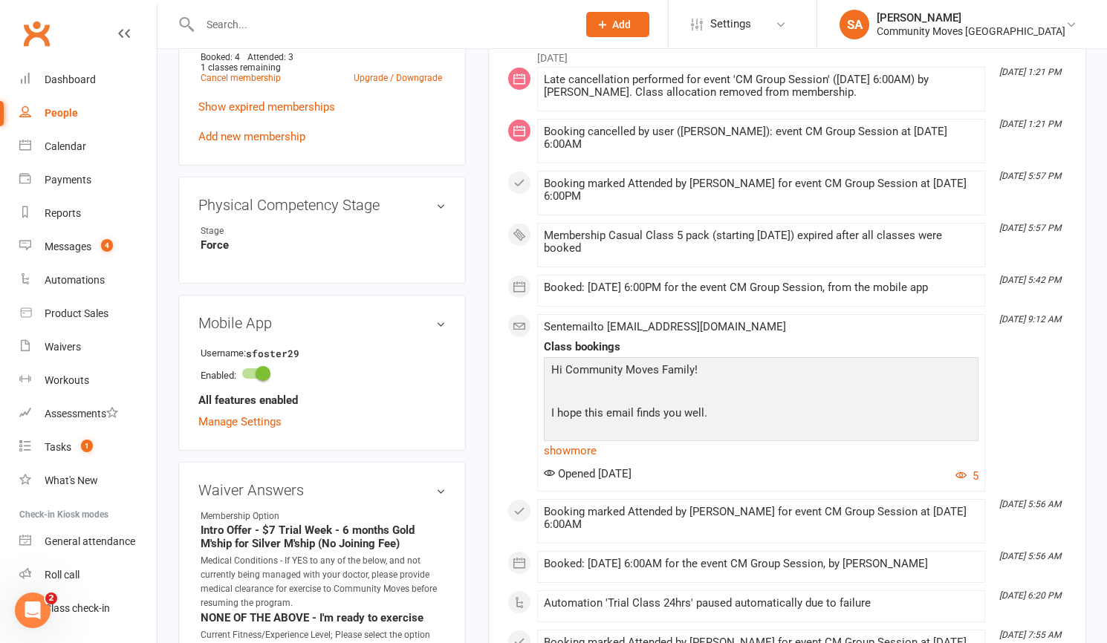
scroll to position [706, 0]
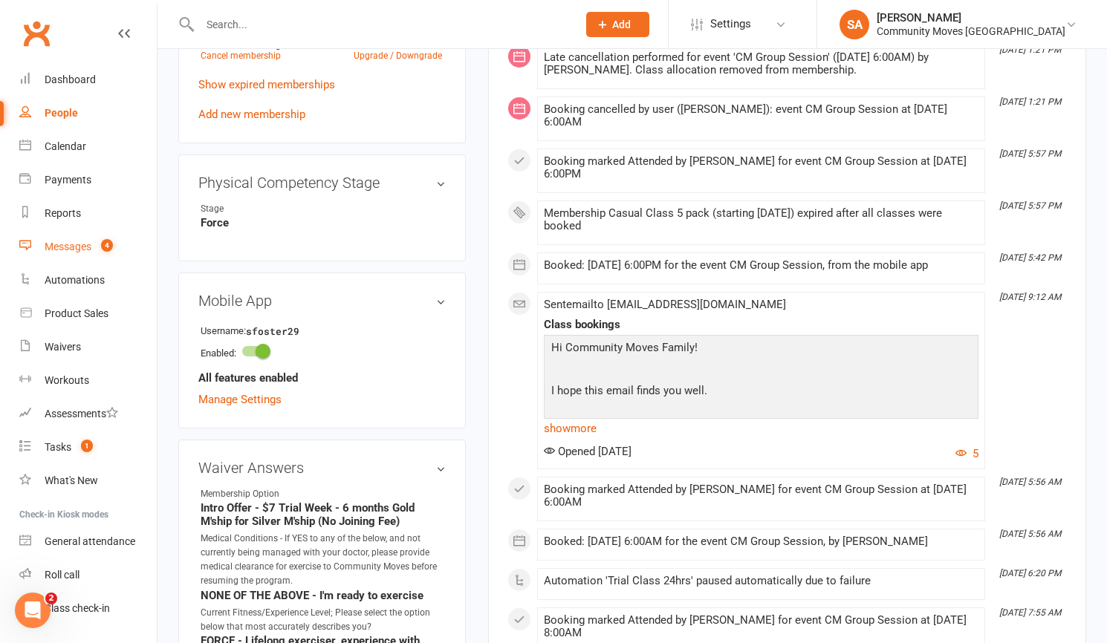
click at [58, 243] on div "Messages" at bounding box center [68, 247] width 47 height 12
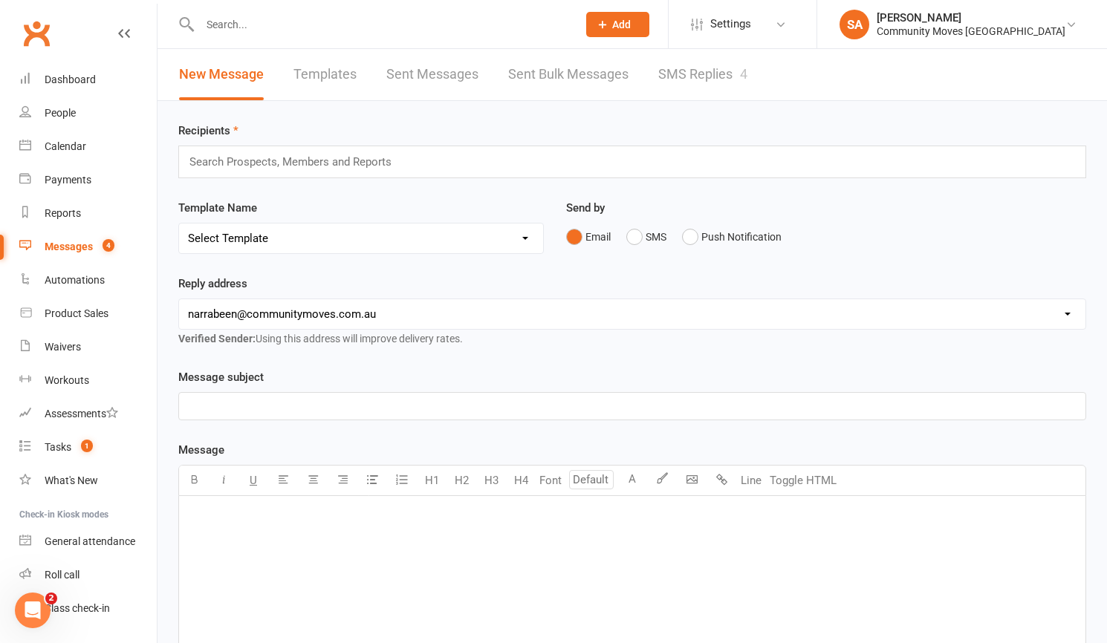
click at [675, 70] on link "SMS Replies 4" at bounding box center [702, 74] width 89 height 51
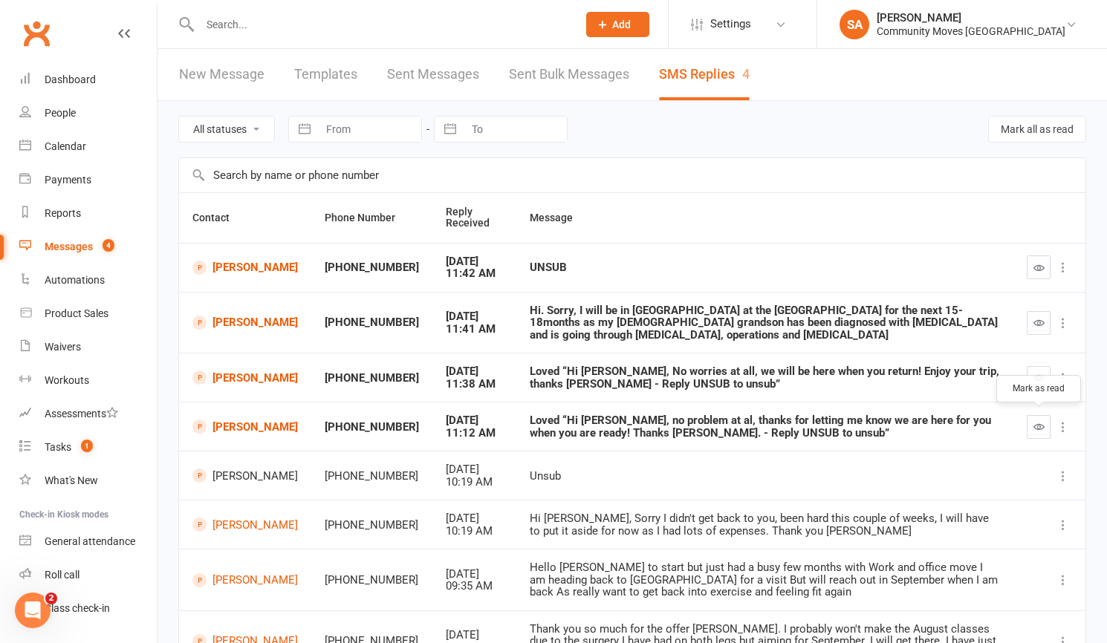
click at [1044, 422] on button "button" at bounding box center [1039, 427] width 24 height 24
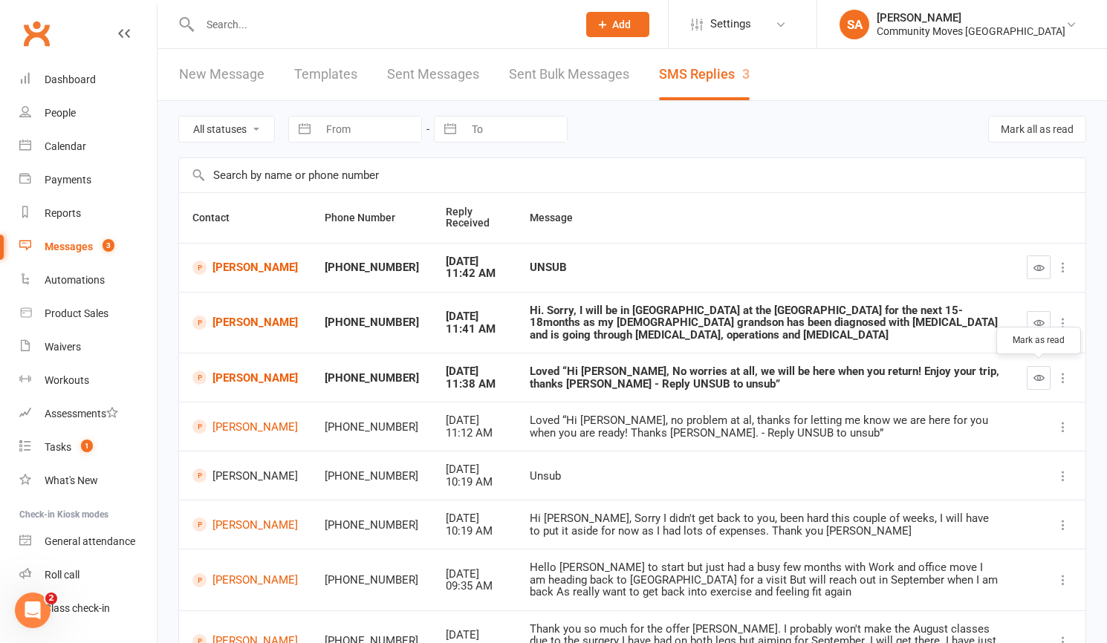
click at [1040, 373] on icon "button" at bounding box center [1038, 377] width 11 height 11
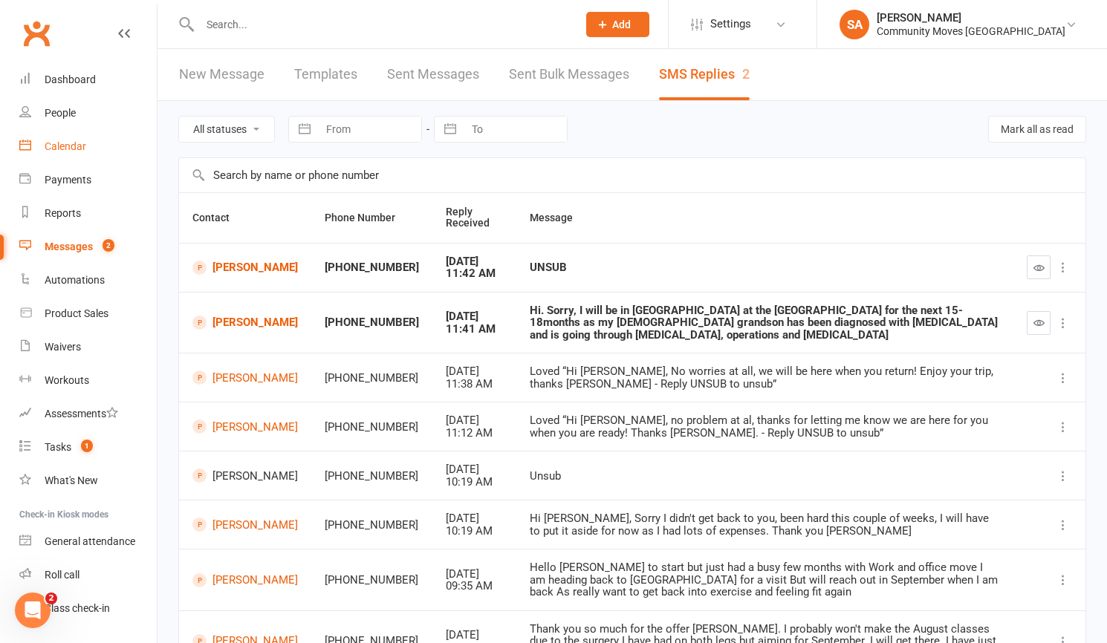
click at [69, 141] on div "Calendar" at bounding box center [66, 146] width 42 height 12
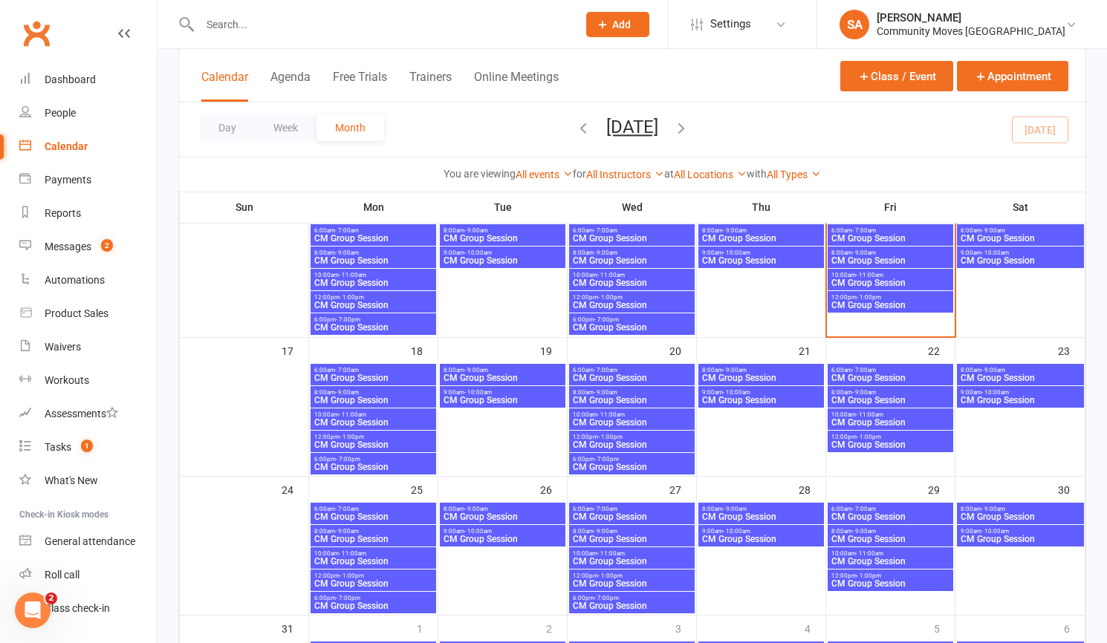
scroll to position [397, 0]
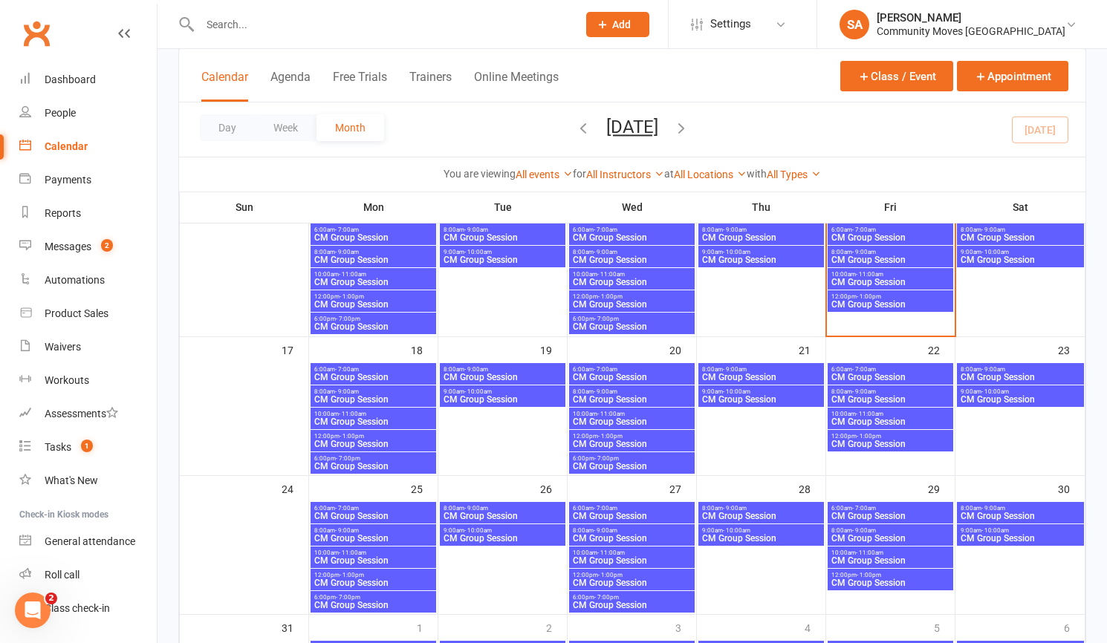
click at [860, 296] on span "- 1:00pm" at bounding box center [869, 296] width 25 height 7
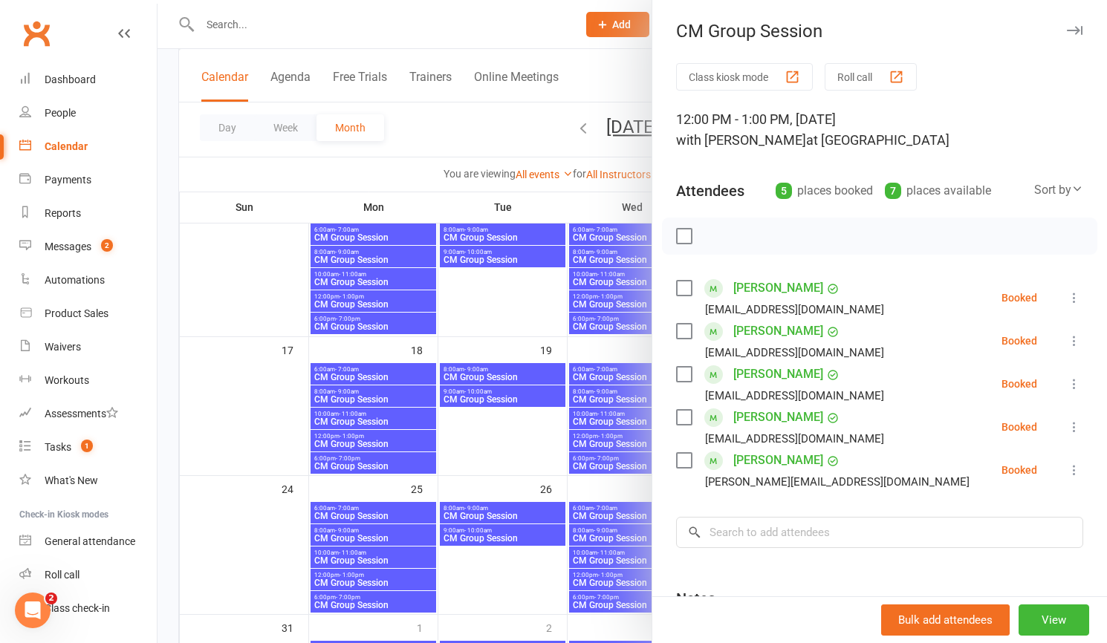
click at [1076, 290] on button at bounding box center [1074, 298] width 18 height 18
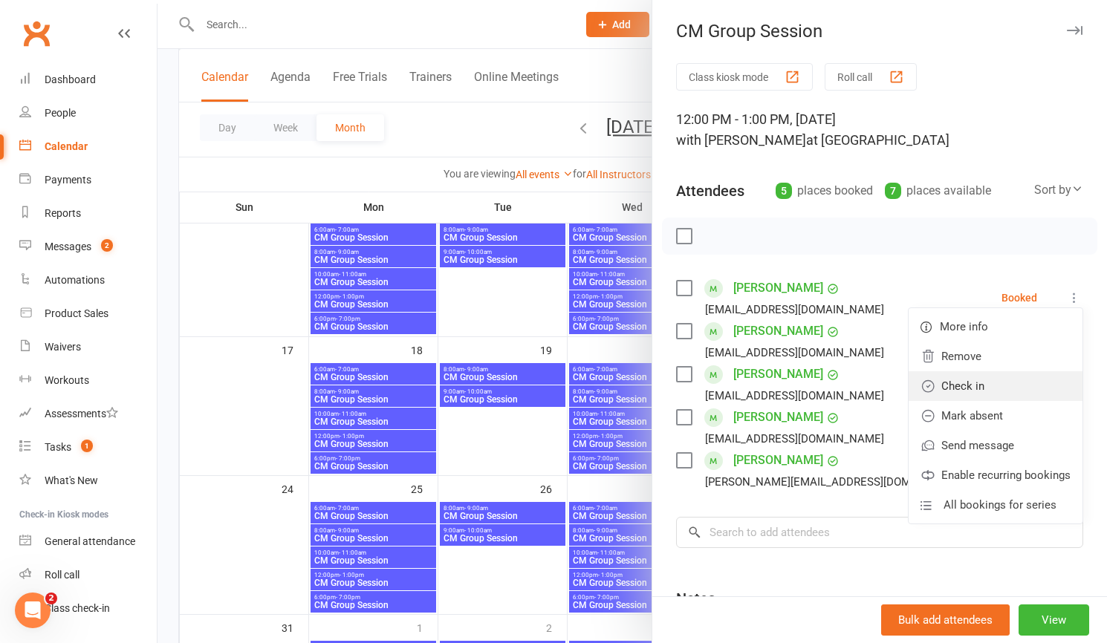
click at [978, 385] on link "Check in" at bounding box center [996, 386] width 174 height 30
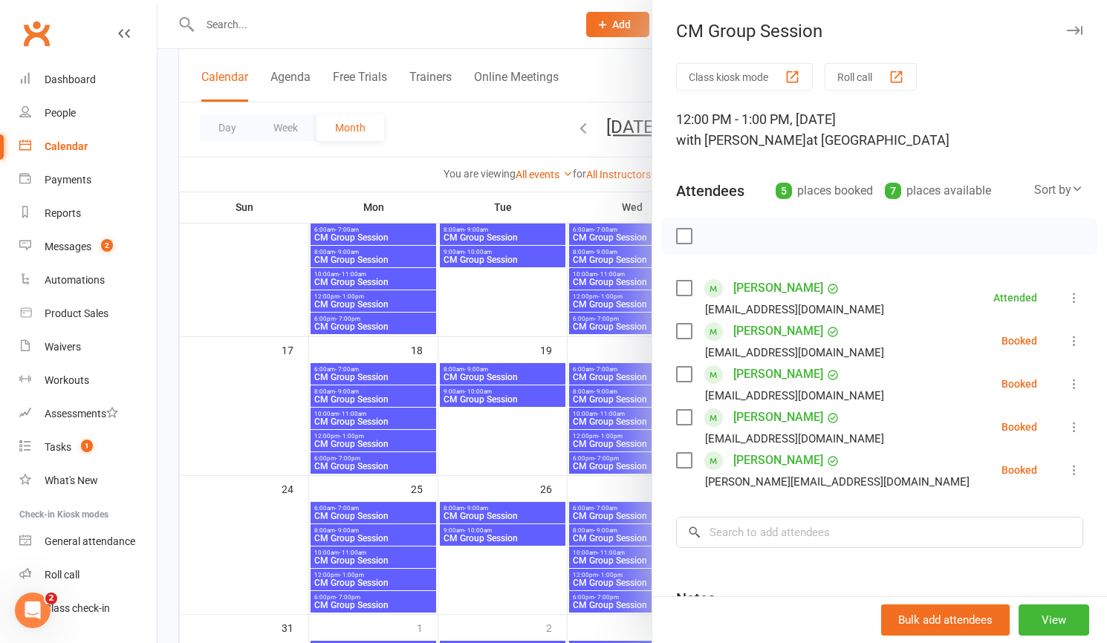
click at [1073, 337] on icon at bounding box center [1074, 341] width 15 height 15
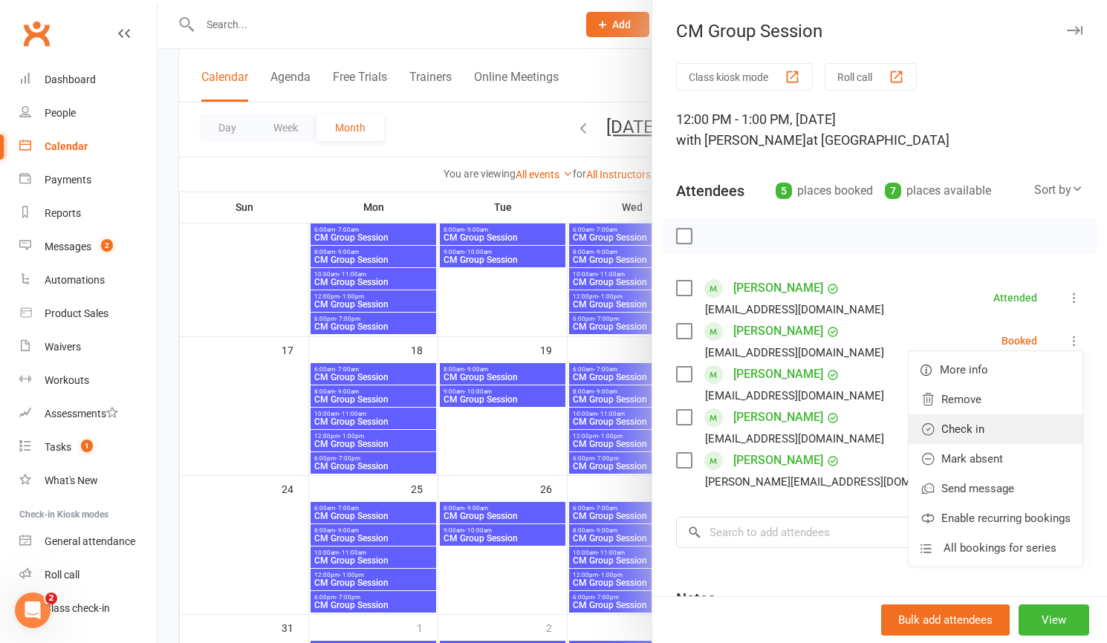
click at [987, 429] on link "Check in" at bounding box center [996, 430] width 174 height 30
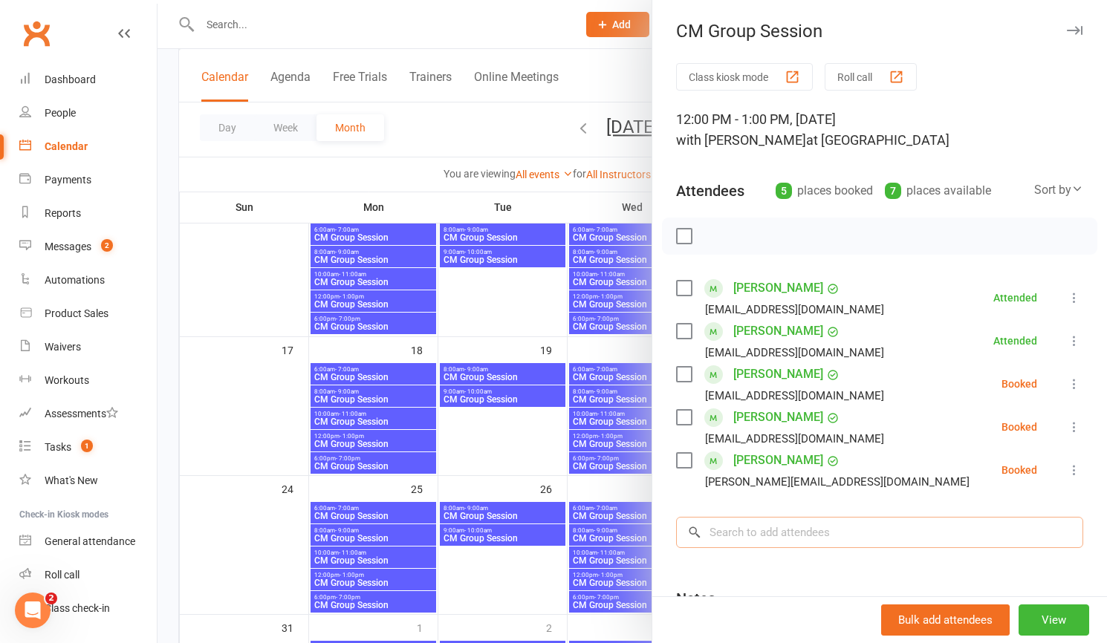
click at [919, 530] on input "search" at bounding box center [879, 532] width 407 height 31
click at [1078, 378] on icon at bounding box center [1074, 384] width 15 height 15
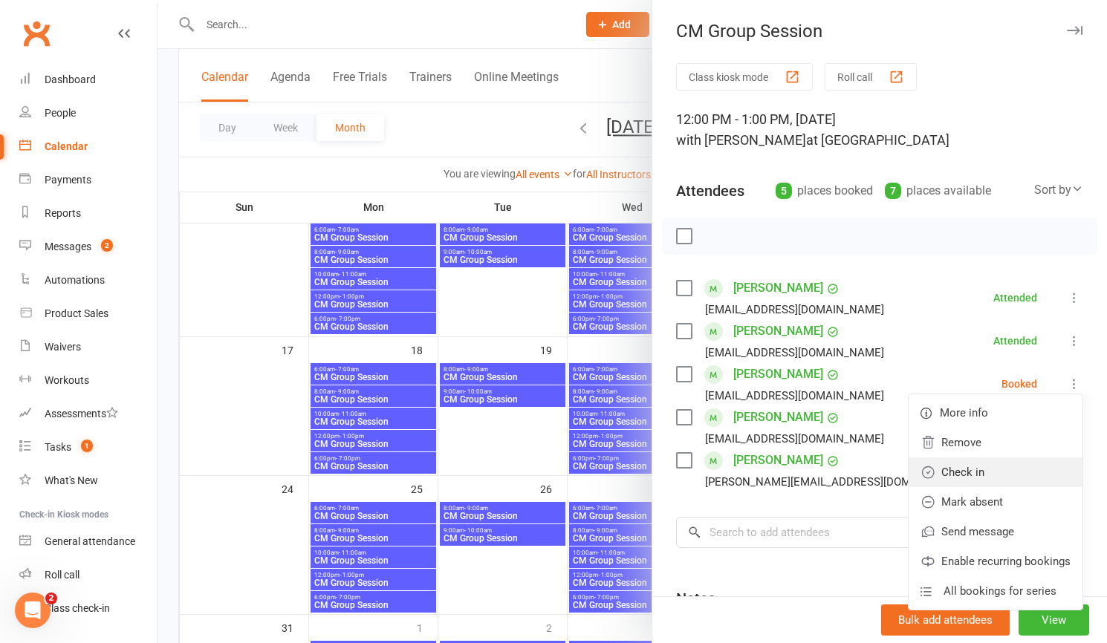
click at [968, 472] on link "Check in" at bounding box center [996, 473] width 174 height 30
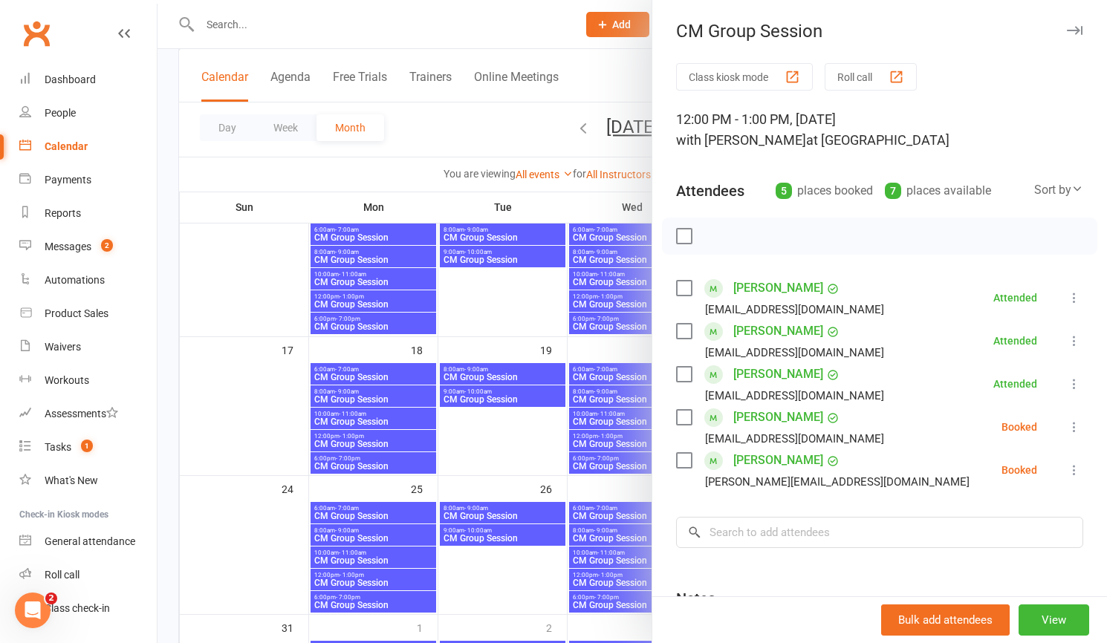
click at [1073, 427] on icon at bounding box center [1074, 427] width 15 height 15
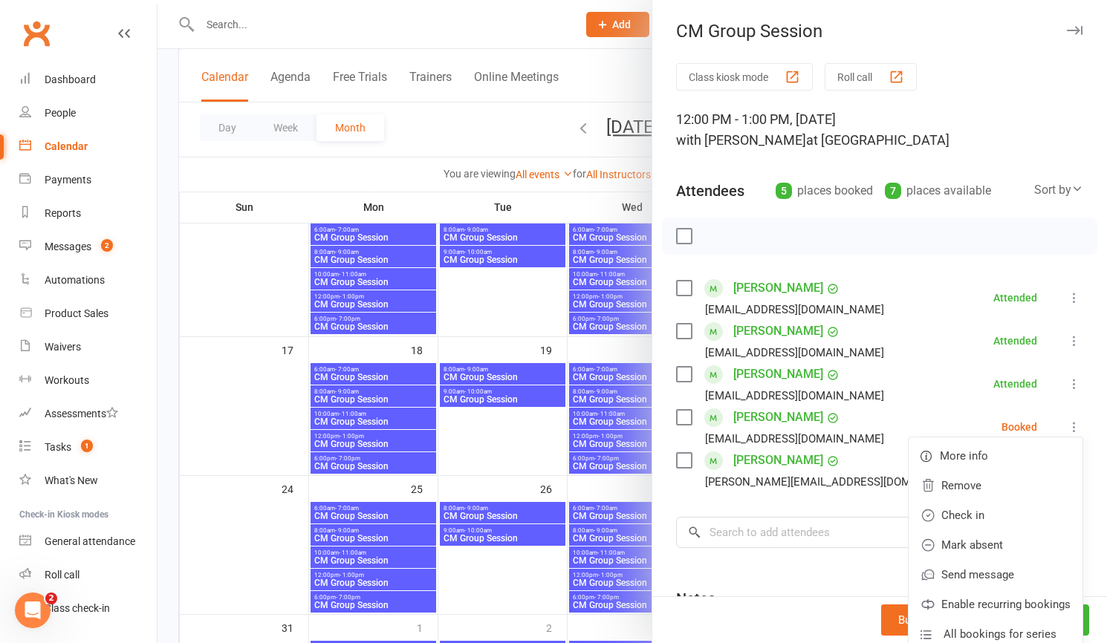
click at [947, 516] on link "Check in" at bounding box center [996, 516] width 174 height 30
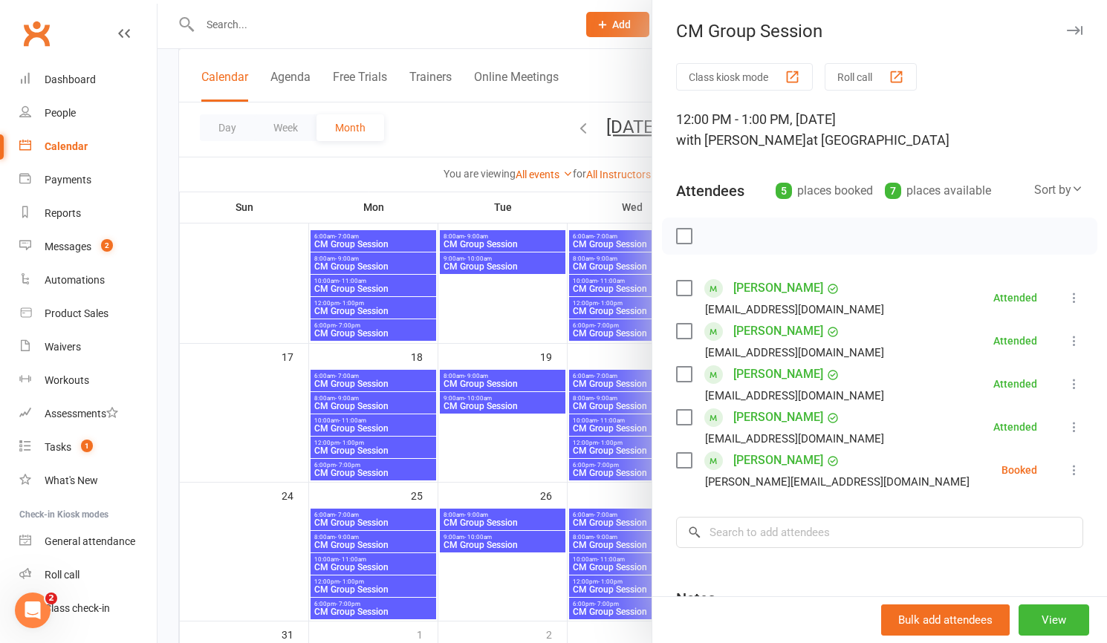
scroll to position [386, 0]
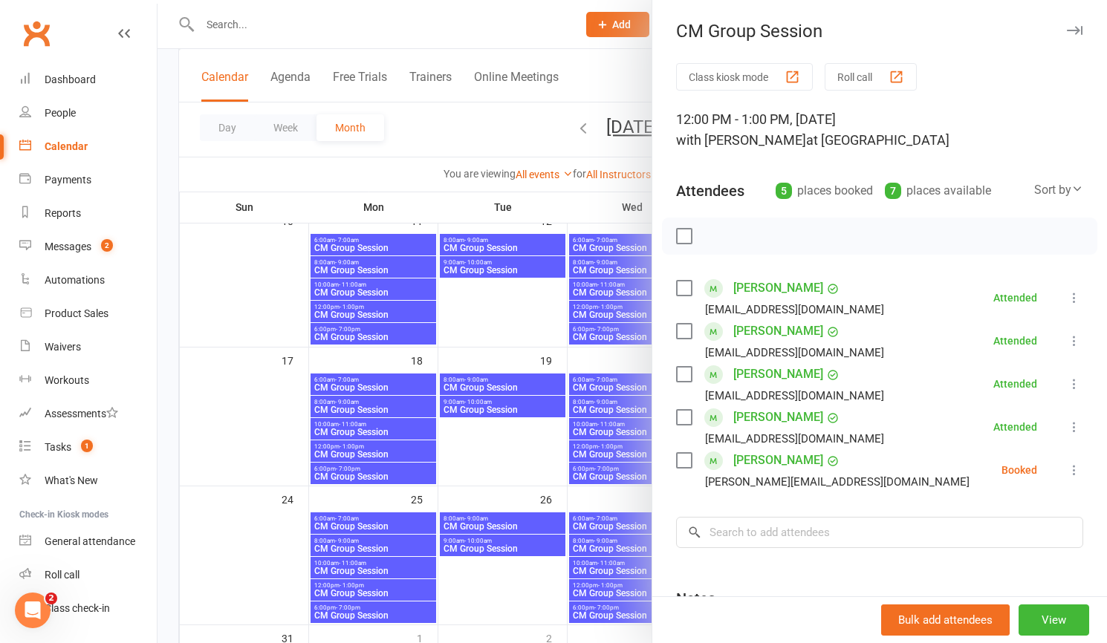
click at [1073, 466] on icon at bounding box center [1074, 470] width 15 height 15
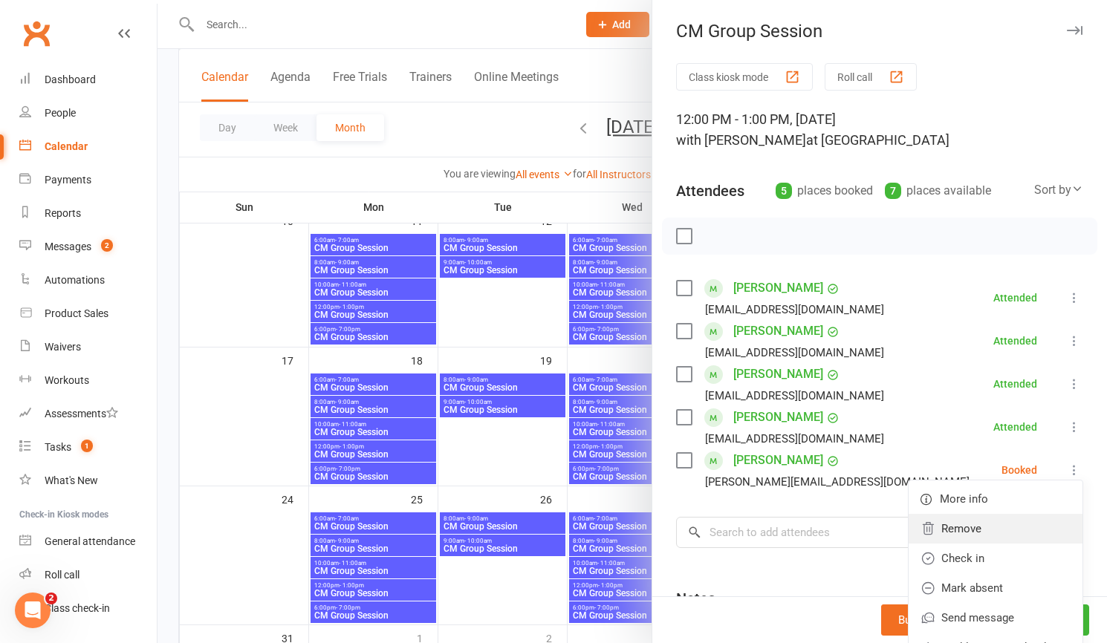
click at [972, 530] on link "Remove" at bounding box center [996, 529] width 174 height 30
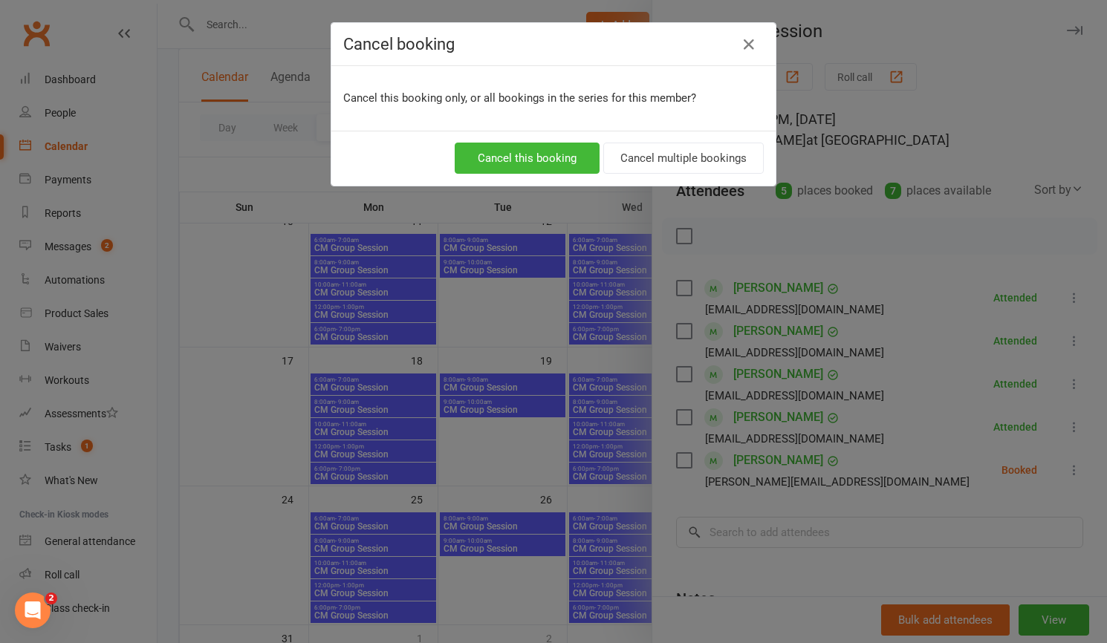
click at [750, 42] on icon "button" at bounding box center [749, 45] width 18 height 18
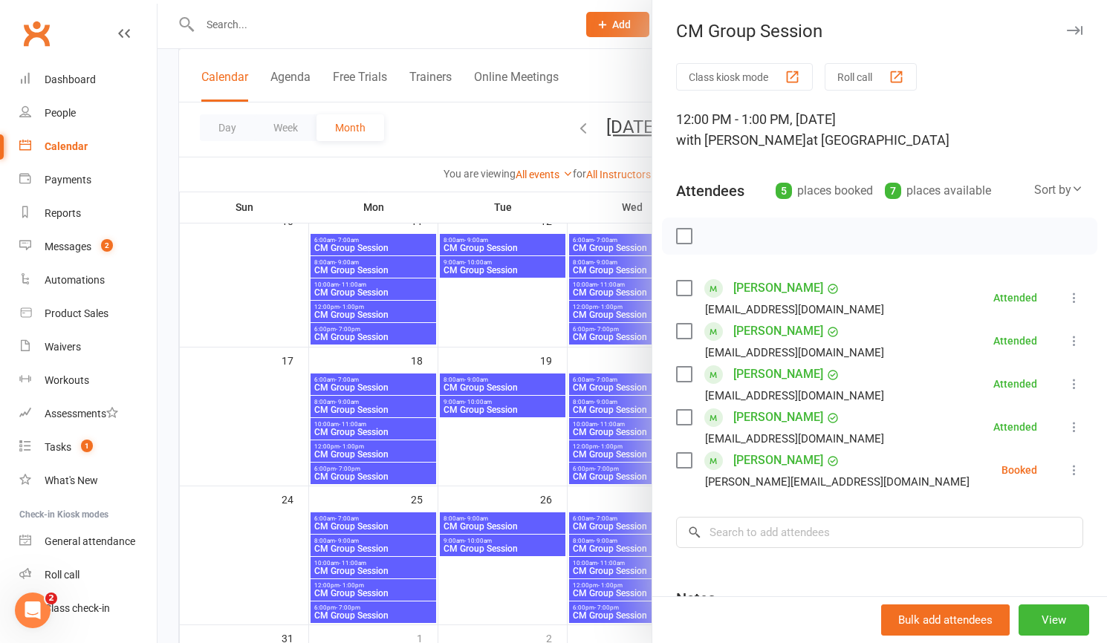
click at [1069, 467] on icon at bounding box center [1074, 470] width 15 height 15
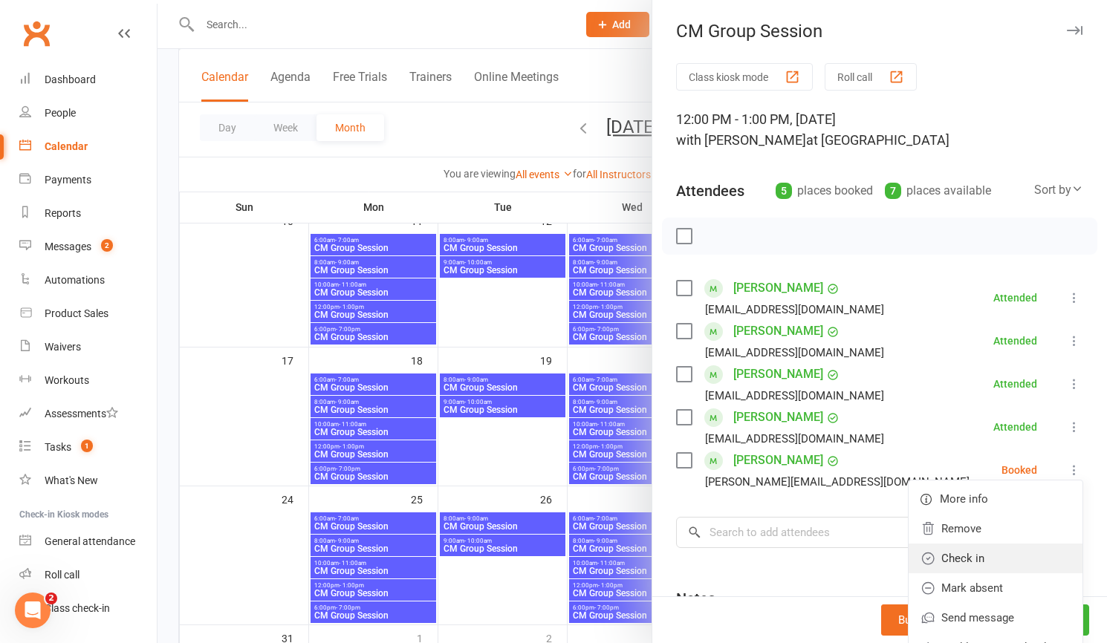
click at [971, 558] on link "Check in" at bounding box center [996, 559] width 174 height 30
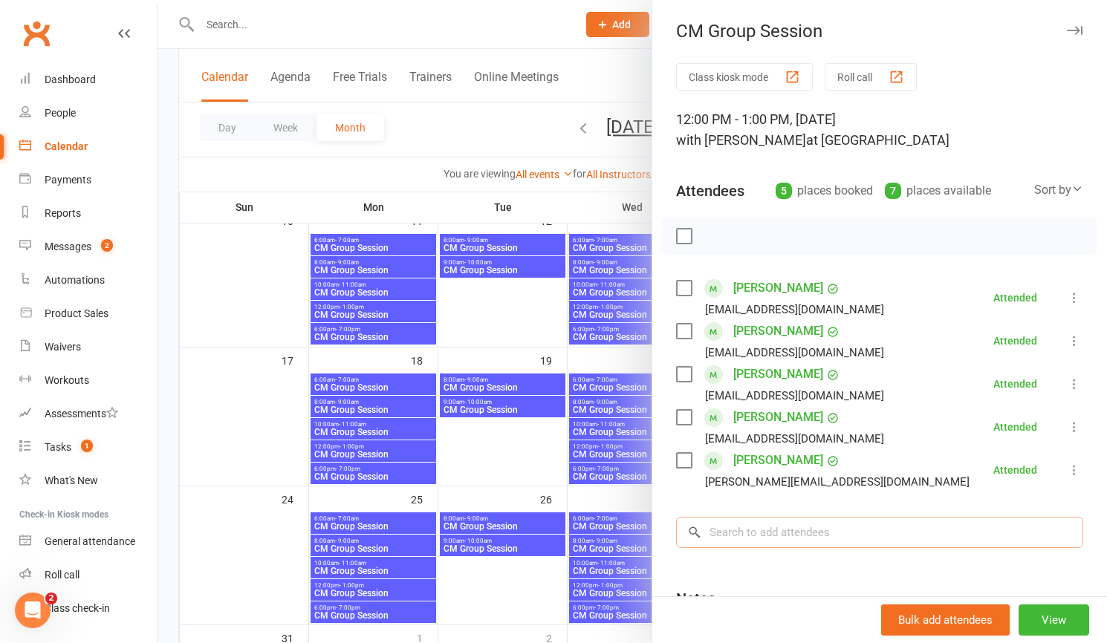
click at [833, 530] on input "search" at bounding box center [879, 532] width 407 height 31
click at [470, 36] on div at bounding box center [631, 321] width 949 height 643
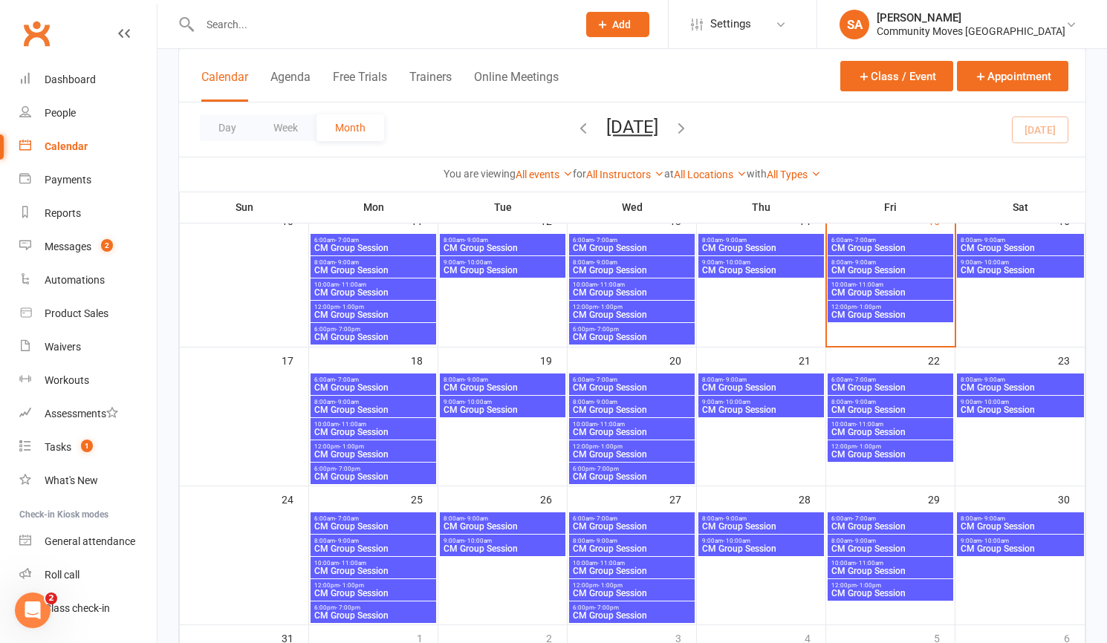
click at [868, 301] on div "12:00pm - 1:00pm CM Group Session" at bounding box center [891, 312] width 126 height 22
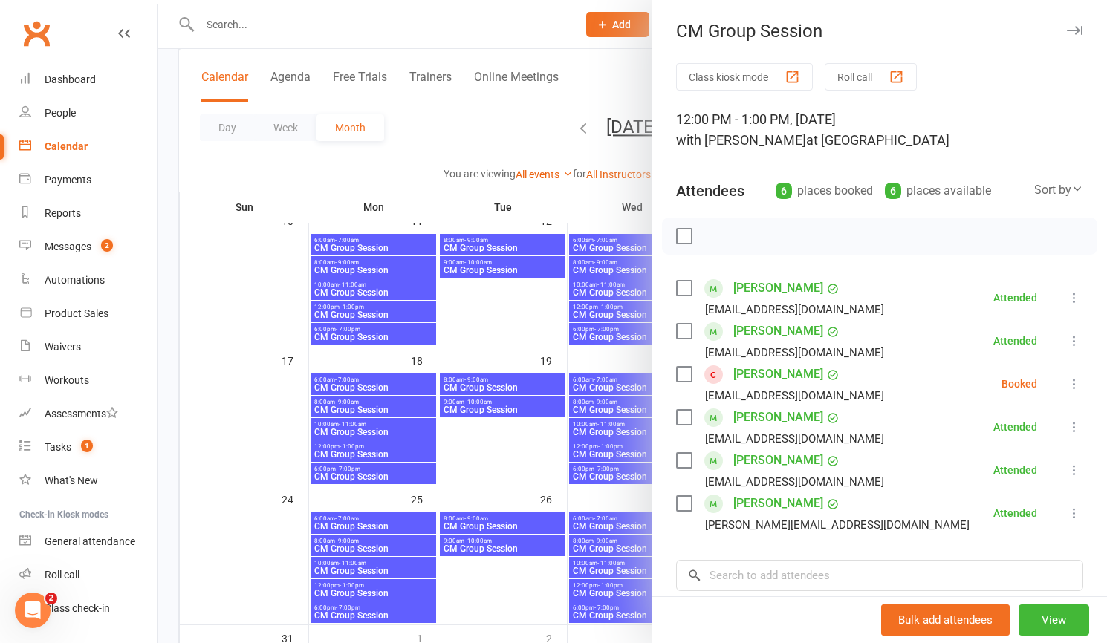
click at [1073, 381] on icon at bounding box center [1074, 384] width 15 height 15
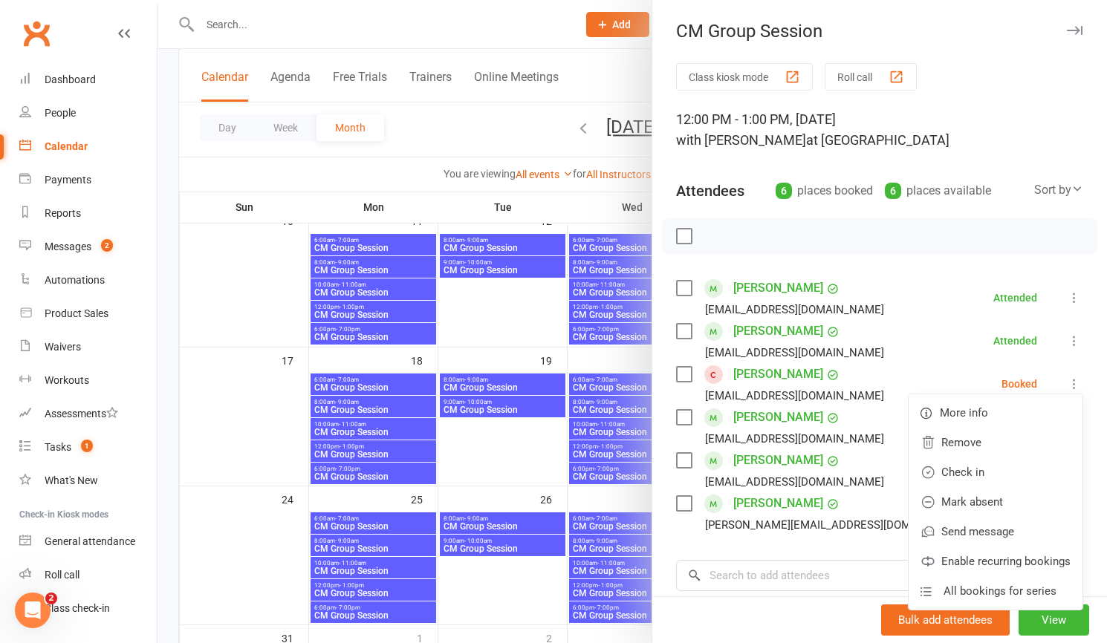
click at [973, 470] on link "Check in" at bounding box center [996, 473] width 174 height 30
